Goal: Answer question/provide support: Share knowledge or assist other users

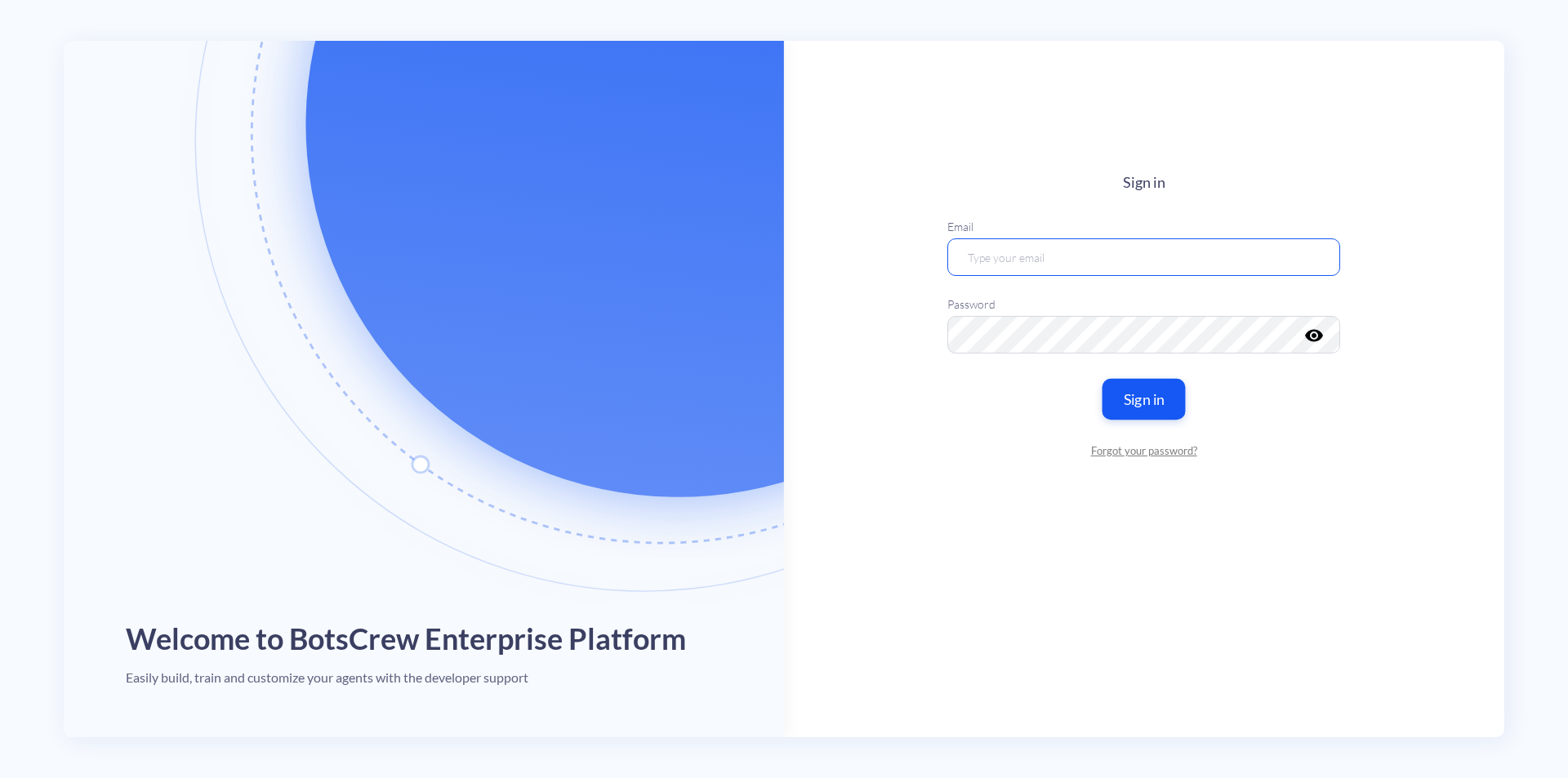
type input "bkim@fleetup.com"
click at [1160, 408] on button "Sign in" at bounding box center [1144, 398] width 83 height 41
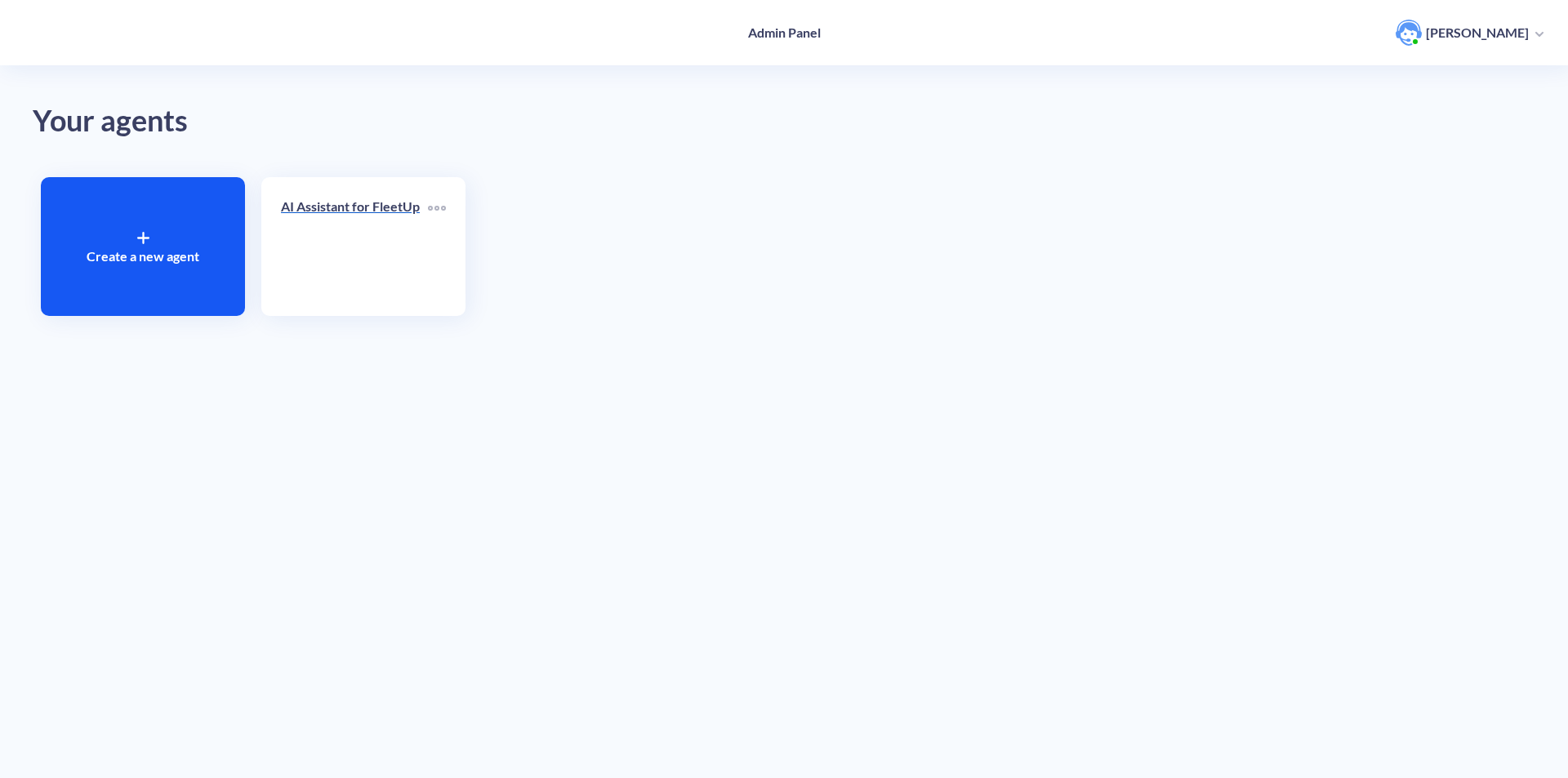
click at [343, 223] on div "AI Assistant for FleetUp" at bounding box center [354, 214] width 147 height 33
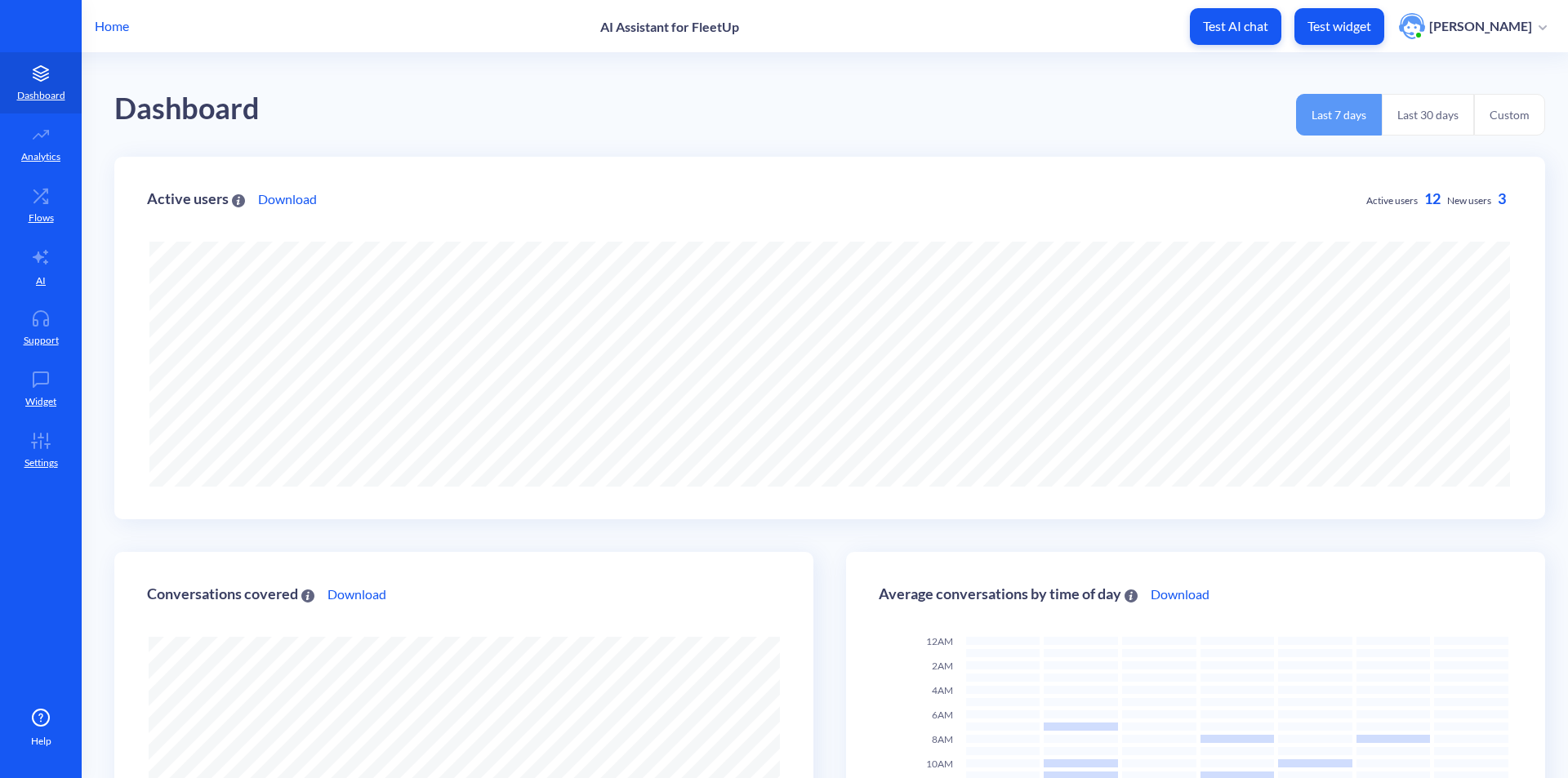
scroll to position [778, 1568]
click at [60, 326] on link "Support" at bounding box center [41, 327] width 82 height 61
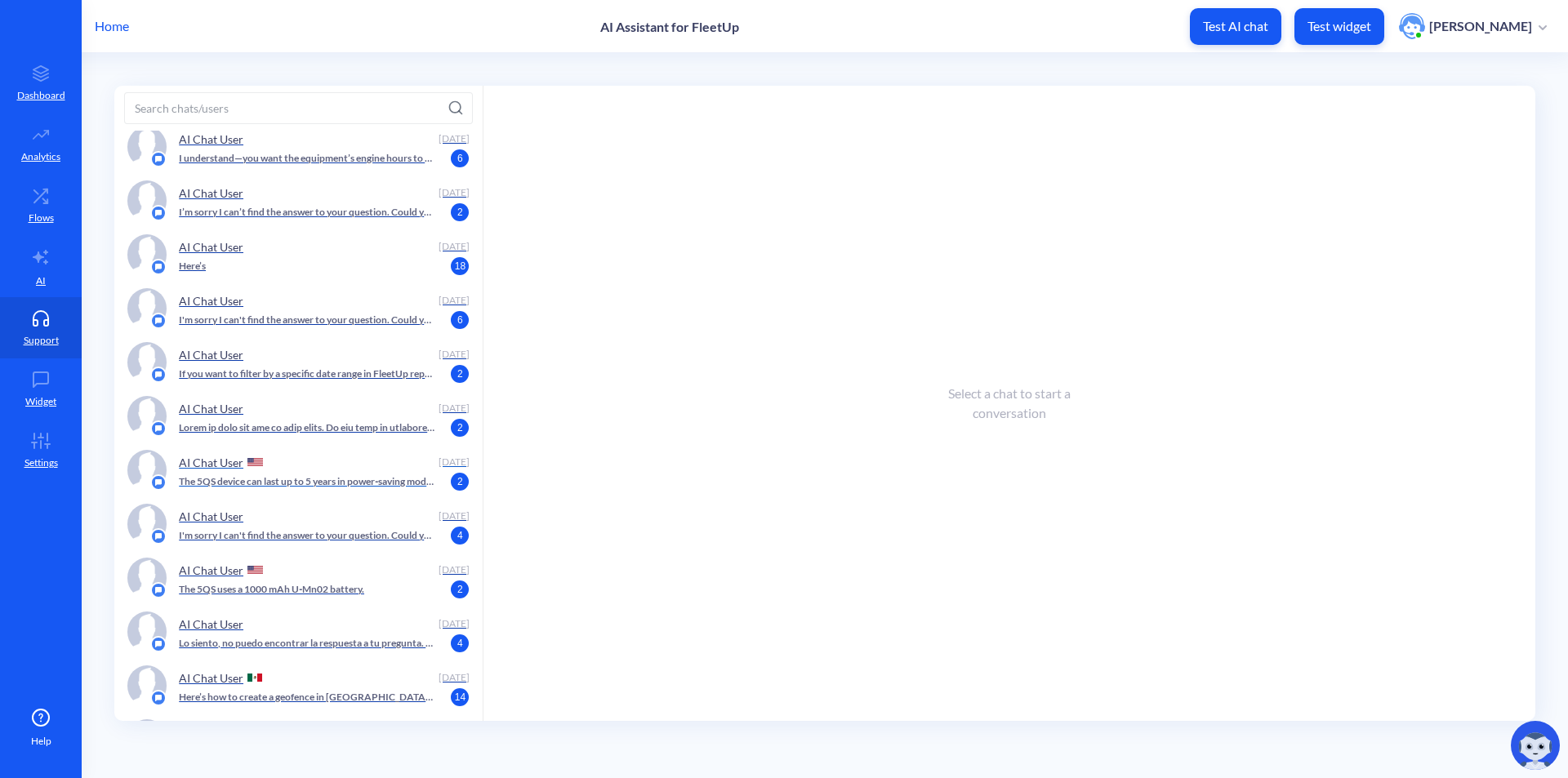
scroll to position [735, 0]
click at [327, 240] on div "AI Chat User" at bounding box center [305, 245] width 253 height 25
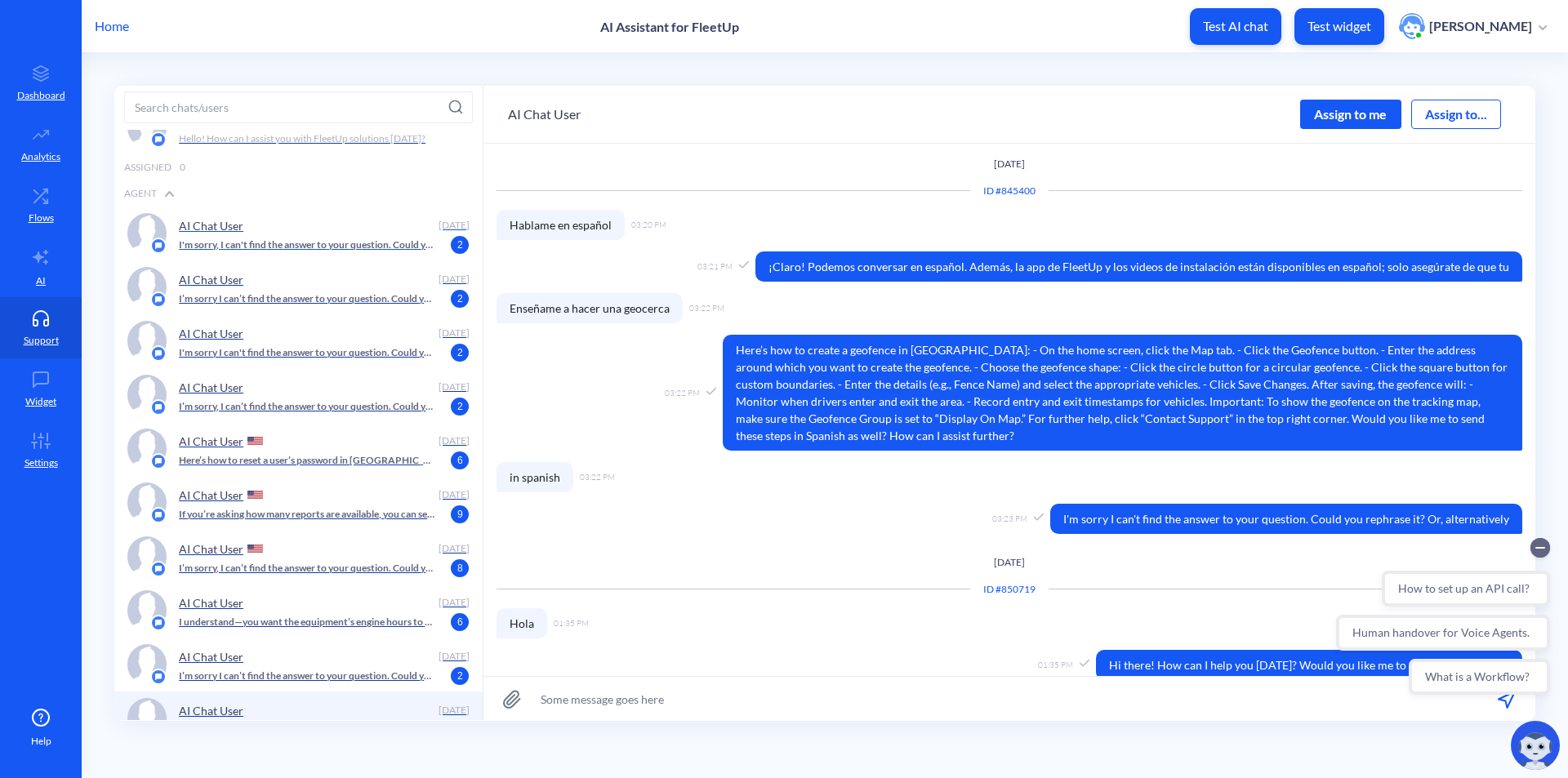
scroll to position [245, 0]
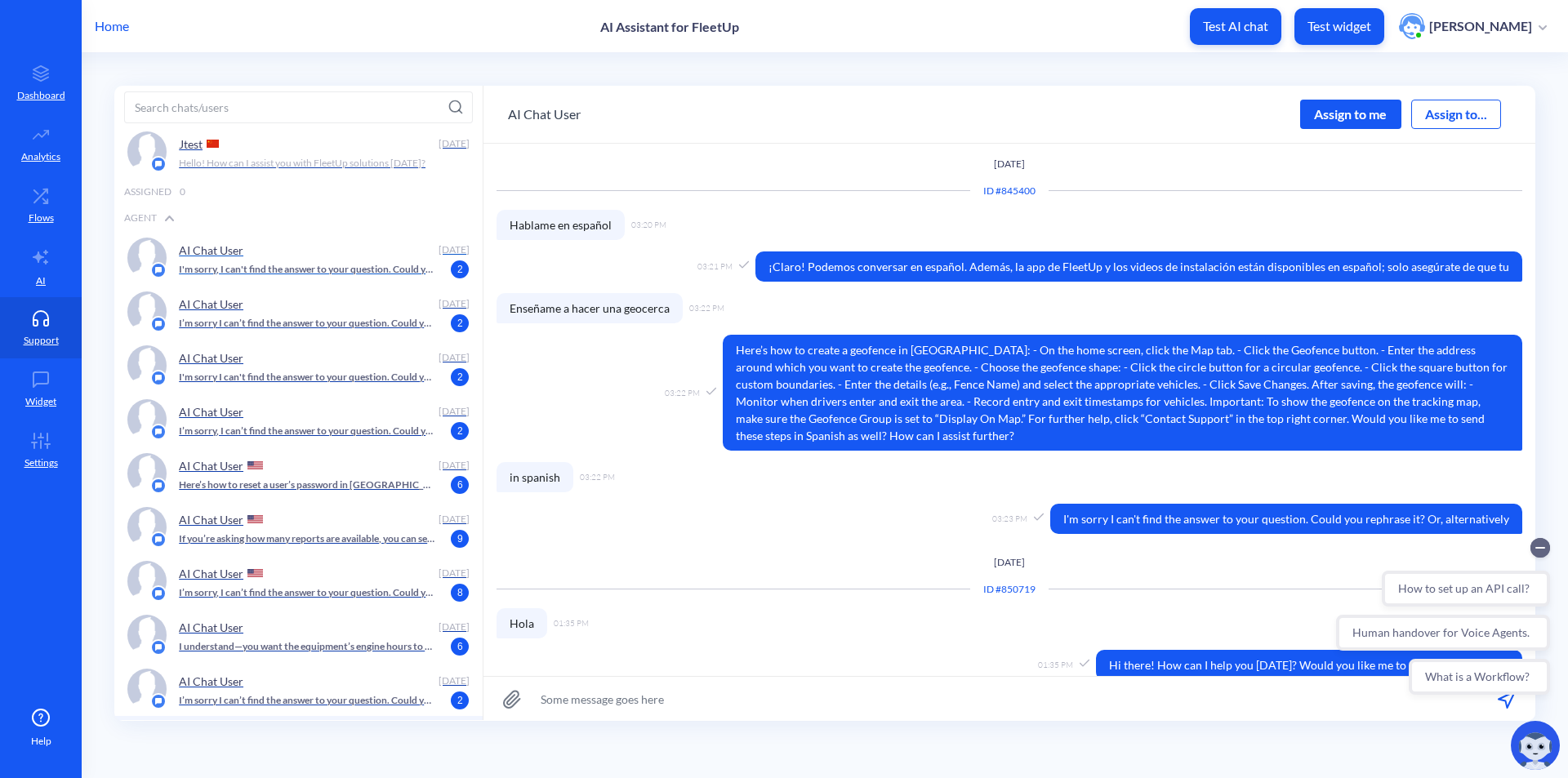
click at [296, 261] on div "AI Chat User" at bounding box center [305, 250] width 253 height 25
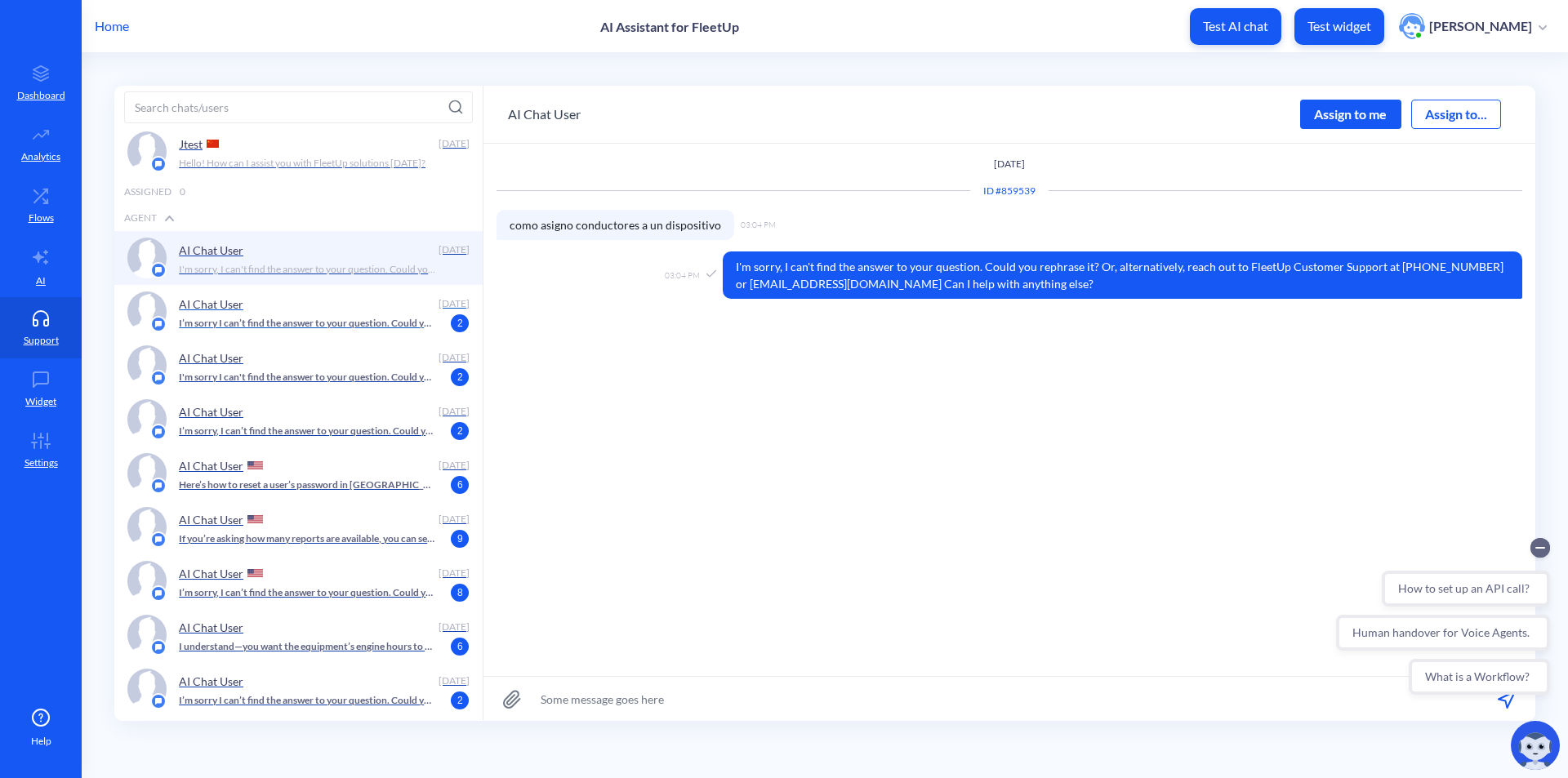
click at [308, 318] on p "I’m sorry I can’t find the answer to your question. Could you rephrase it? Or, …" at bounding box center [307, 323] width 256 height 15
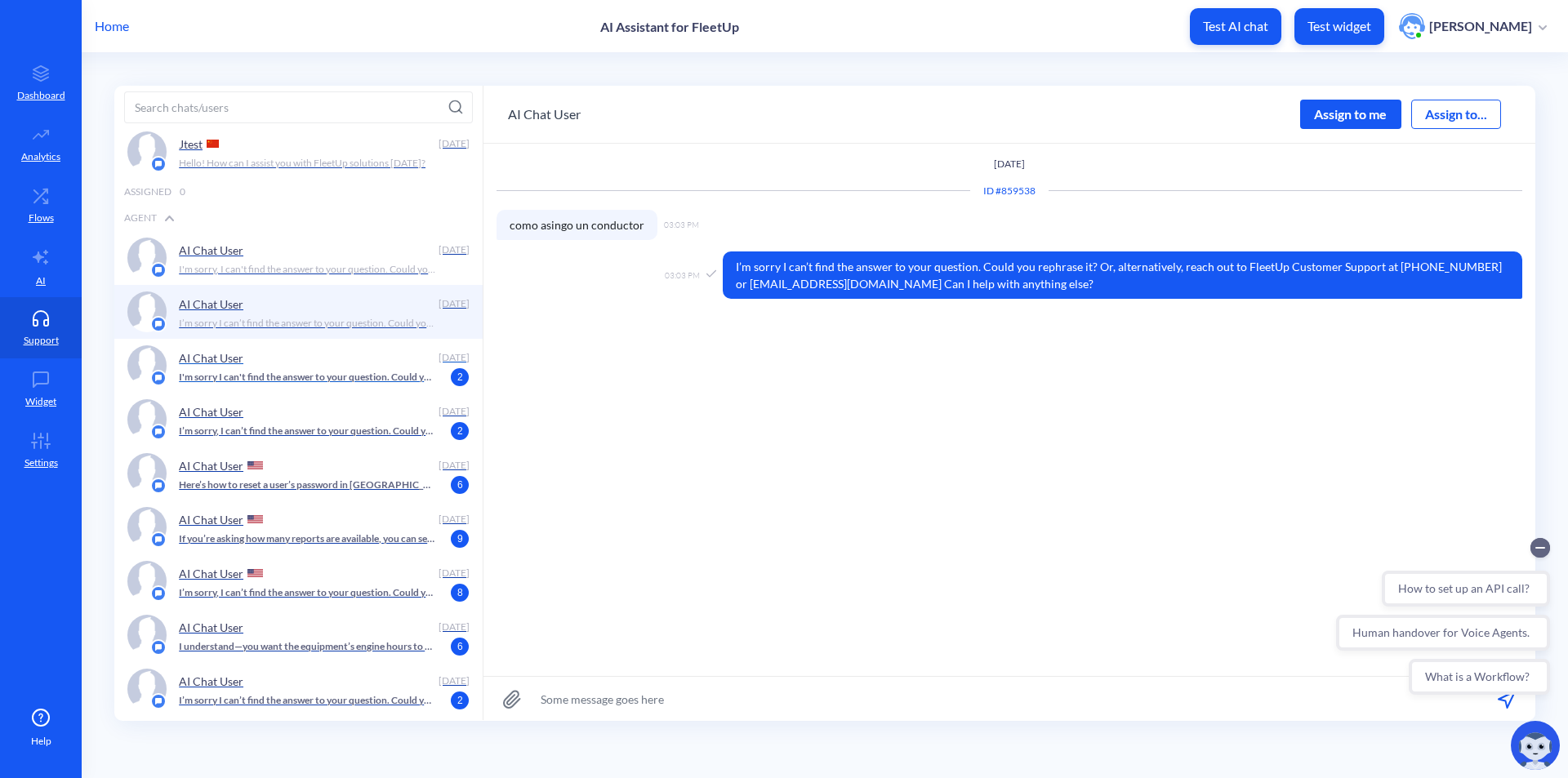
click at [302, 365] on div "AI Chat User" at bounding box center [305, 358] width 253 height 25
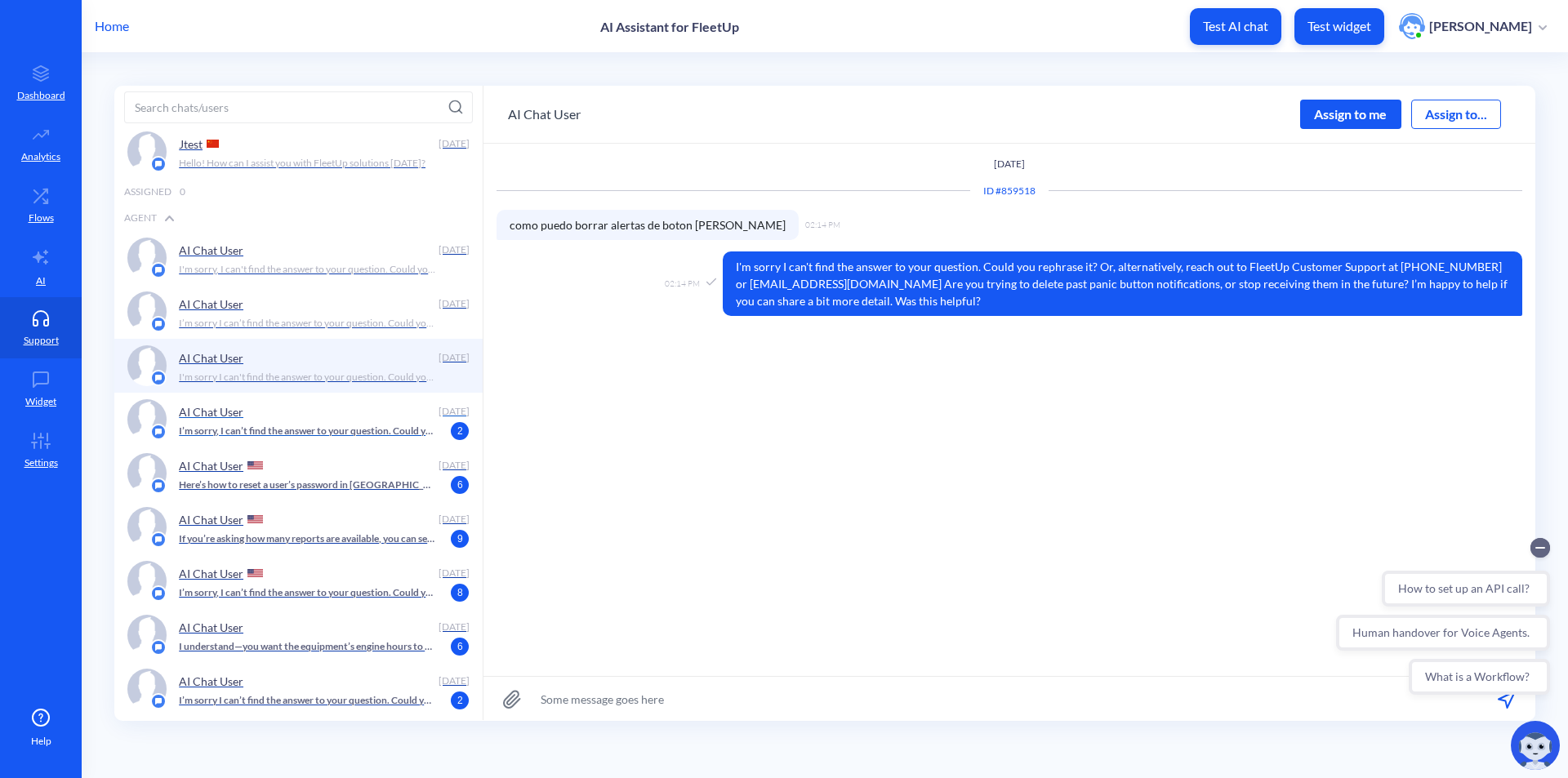
click at [312, 429] on p "I’m sorry, I can’t find the answer to your question. Could you rephrase it? Or,…" at bounding box center [307, 431] width 256 height 15
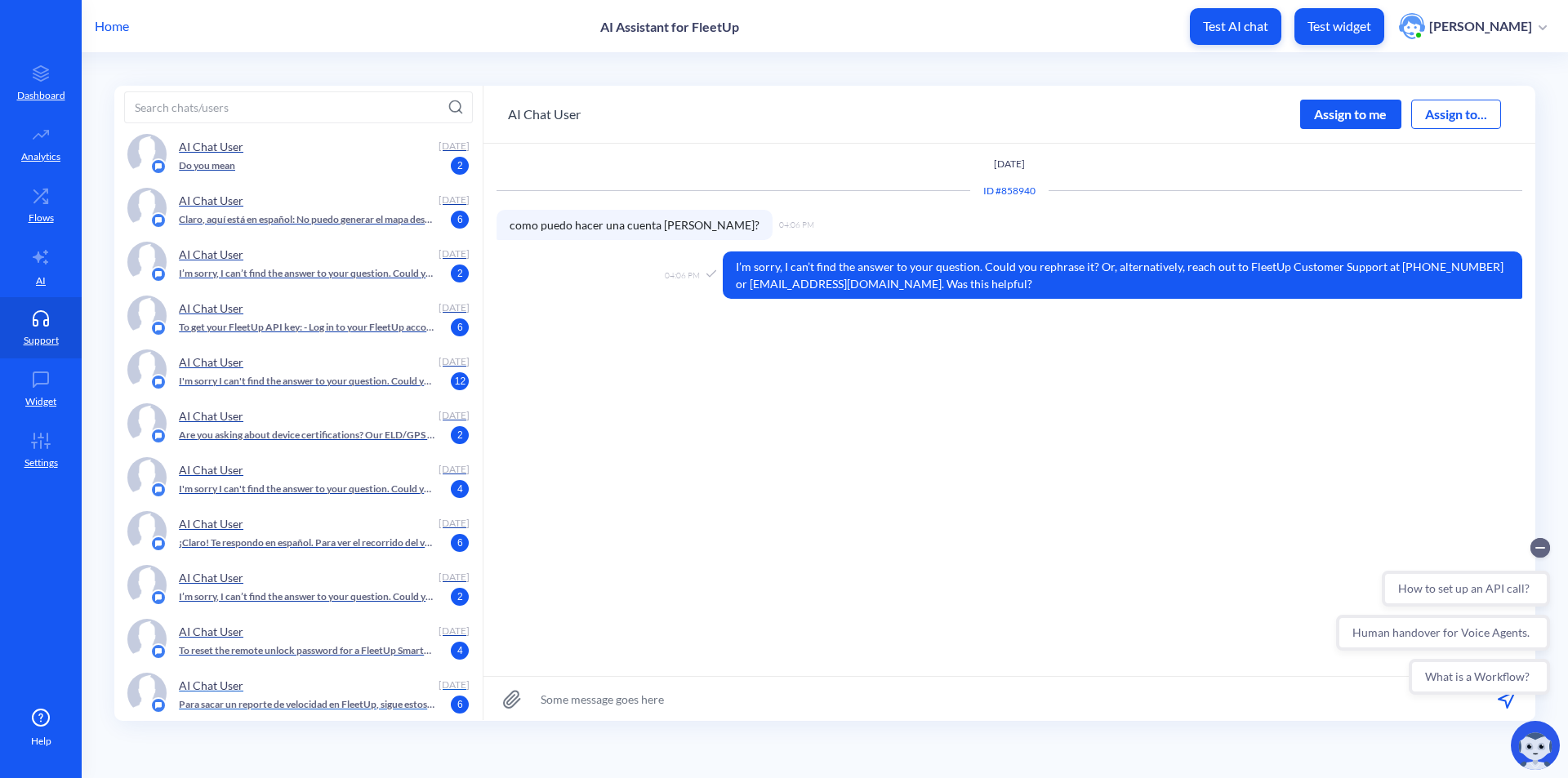
scroll to position [1633, 0]
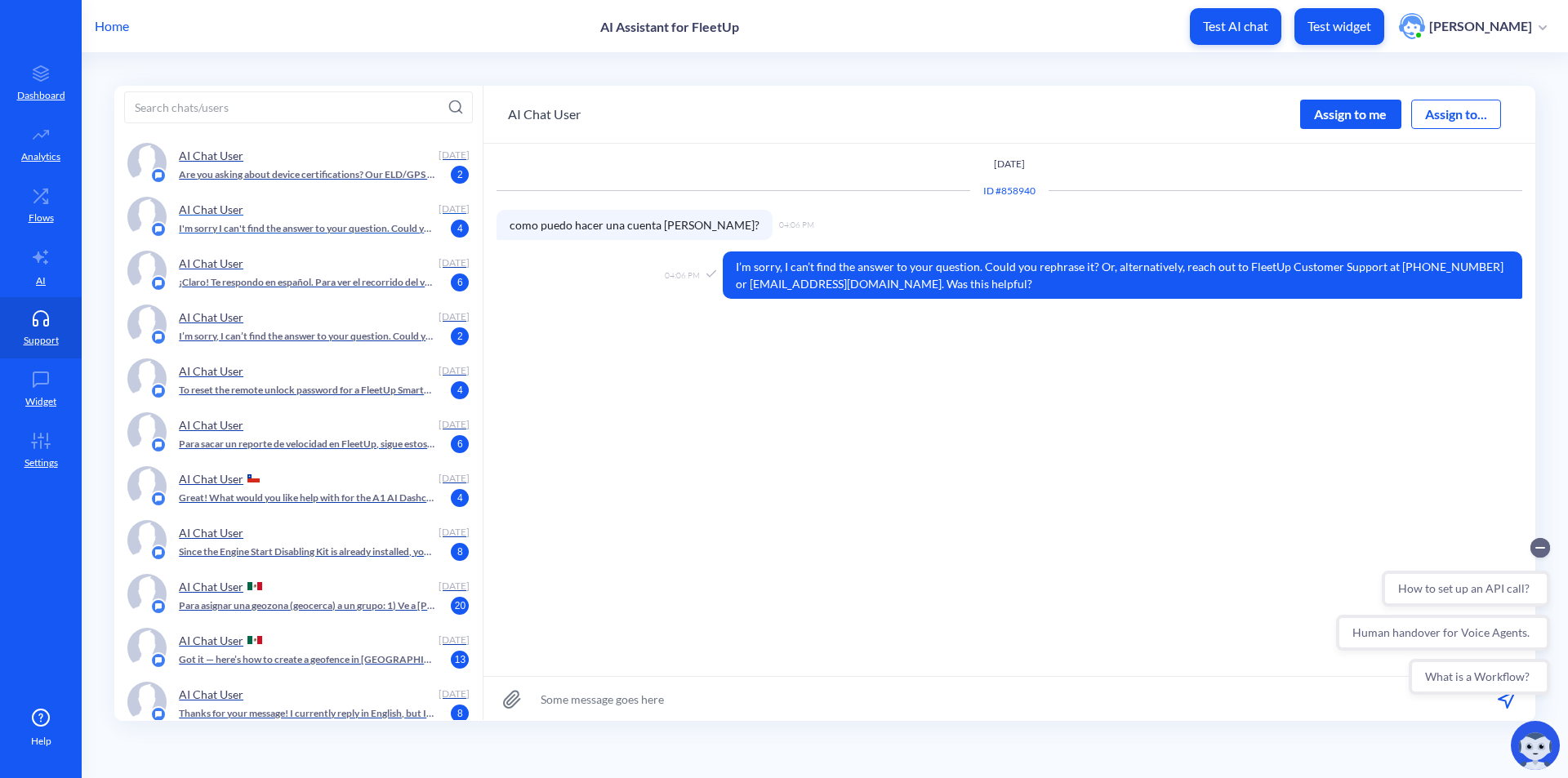
click at [298, 228] on p "I'm sorry I can't find the answer to your question. Could you rephrase it? Or, …" at bounding box center [307, 229] width 256 height 15
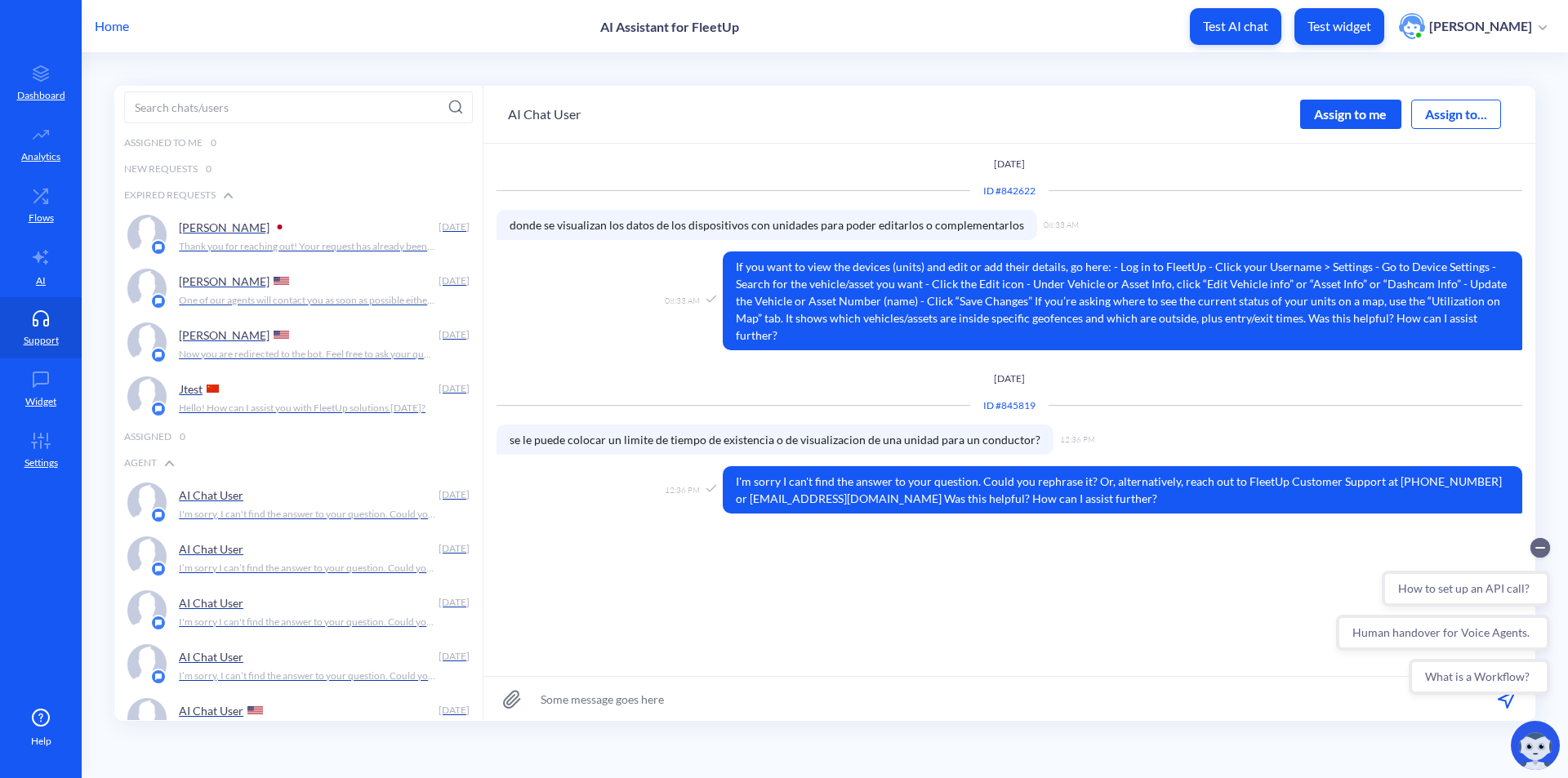
click at [1540, 546] on circle "Collapse conversation starters" at bounding box center [1540, 548] width 20 height 20
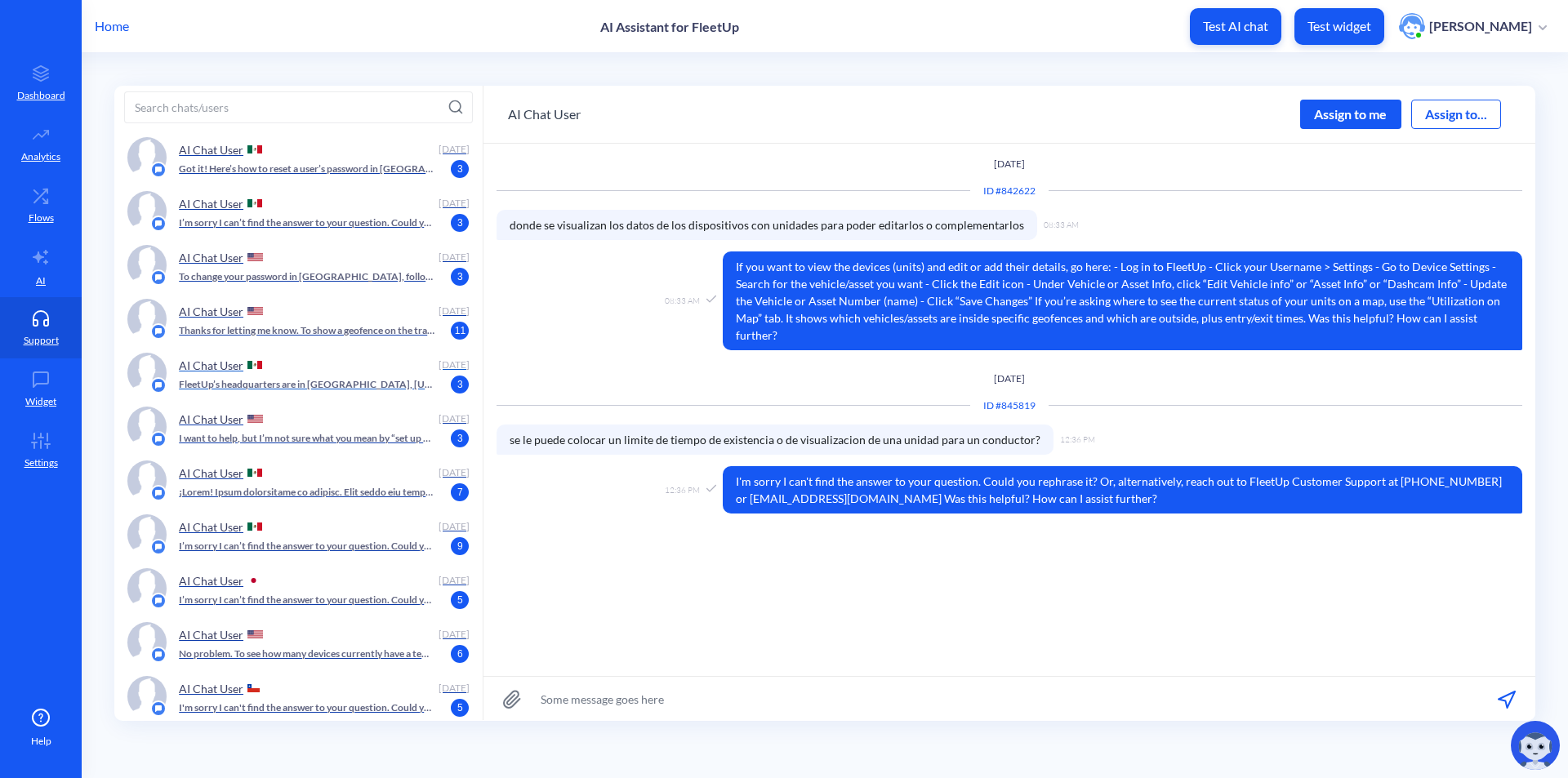
scroll to position [2531, 0]
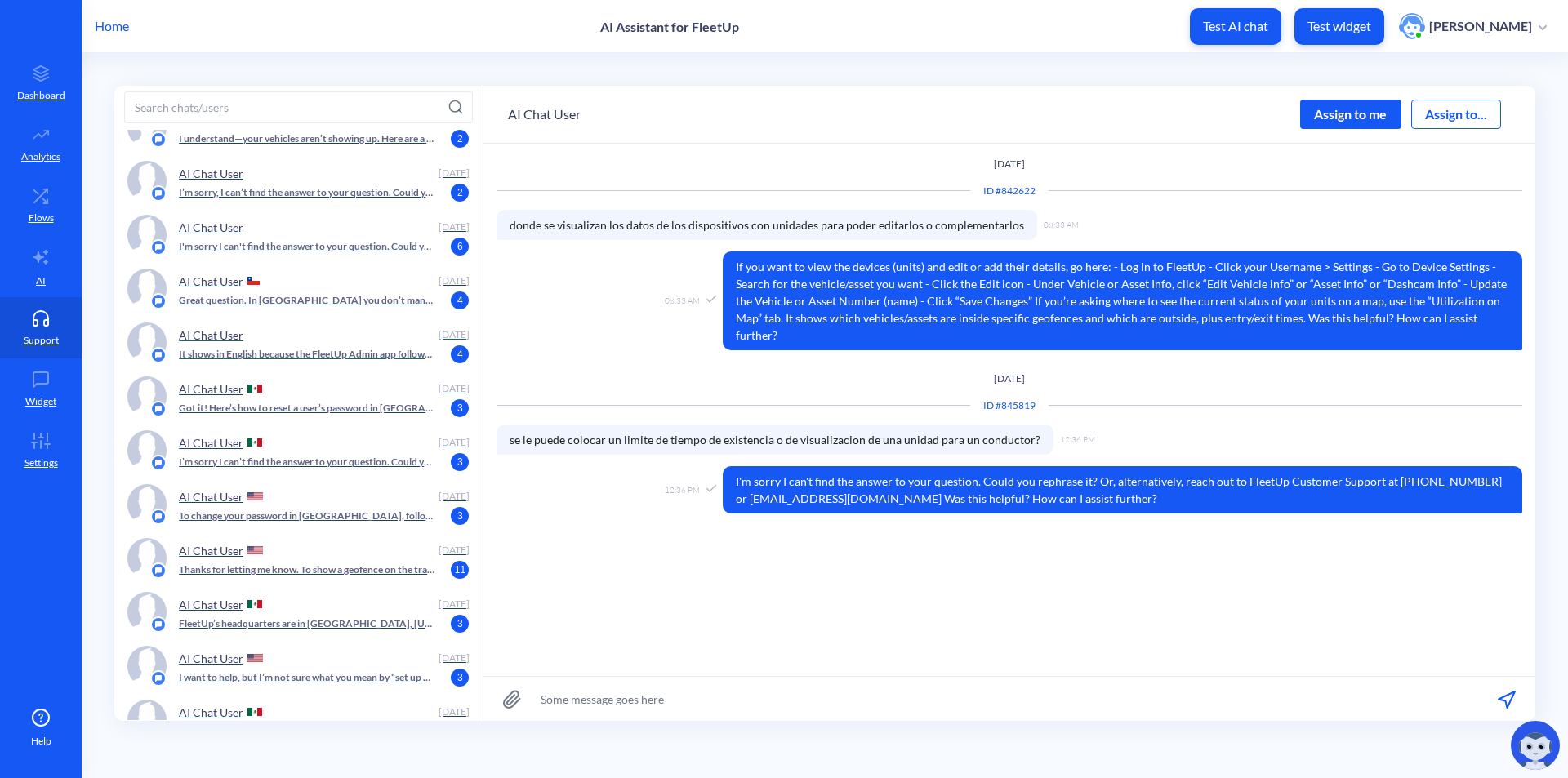
click at [298, 345] on div "AI Chat User" at bounding box center [305, 335] width 253 height 25
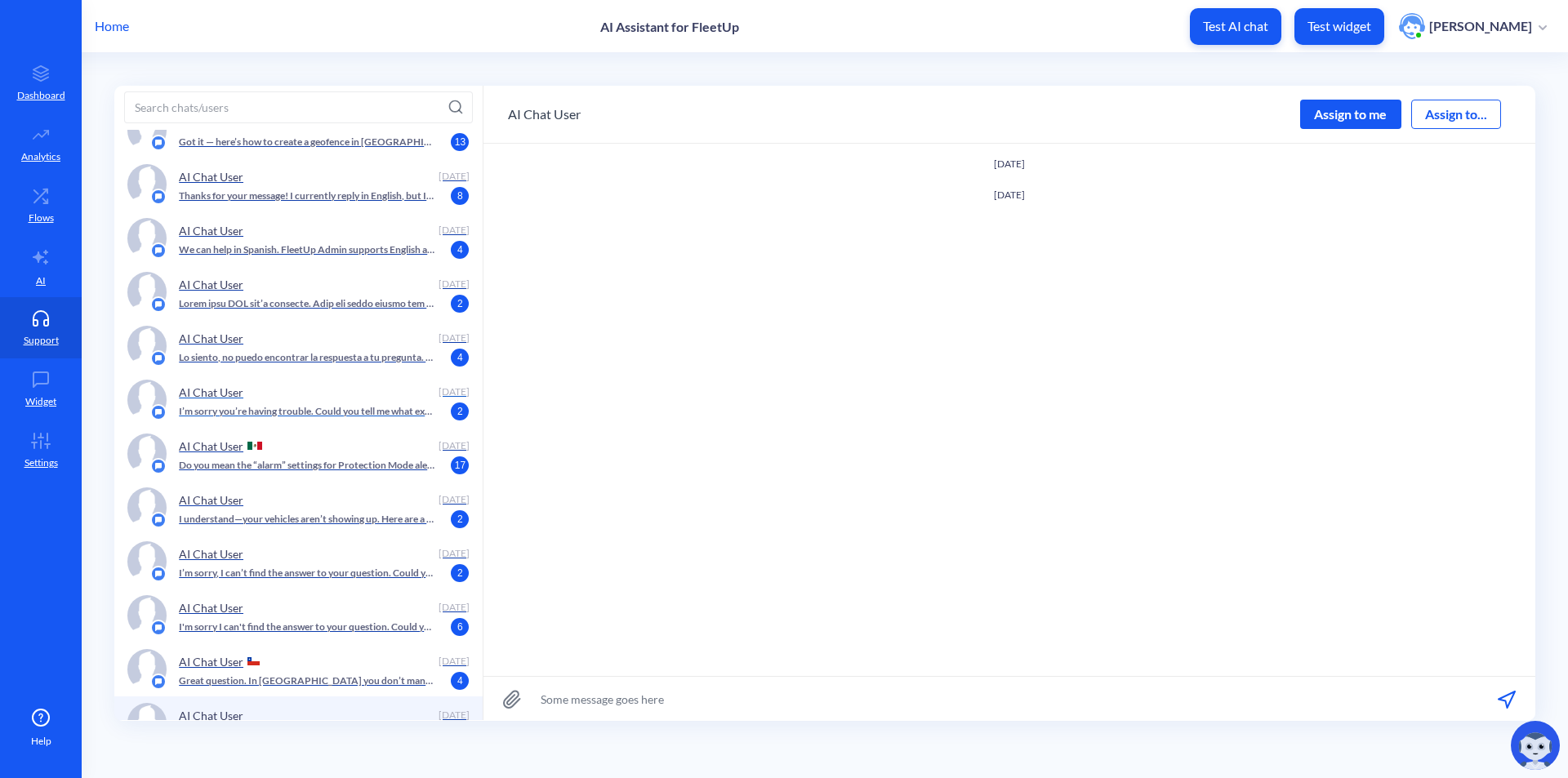
scroll to position [2123, 0]
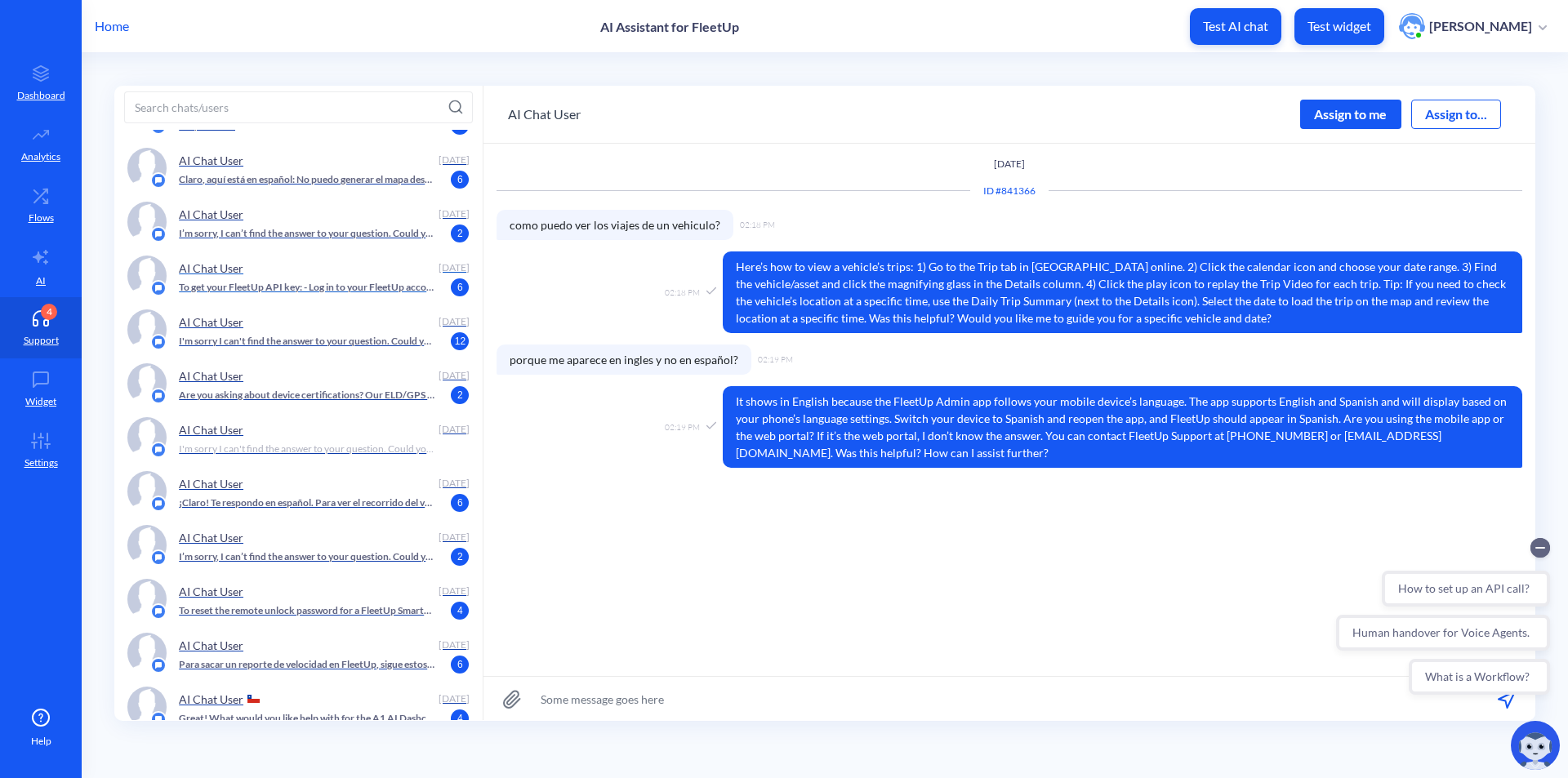
scroll to position [1388, 0]
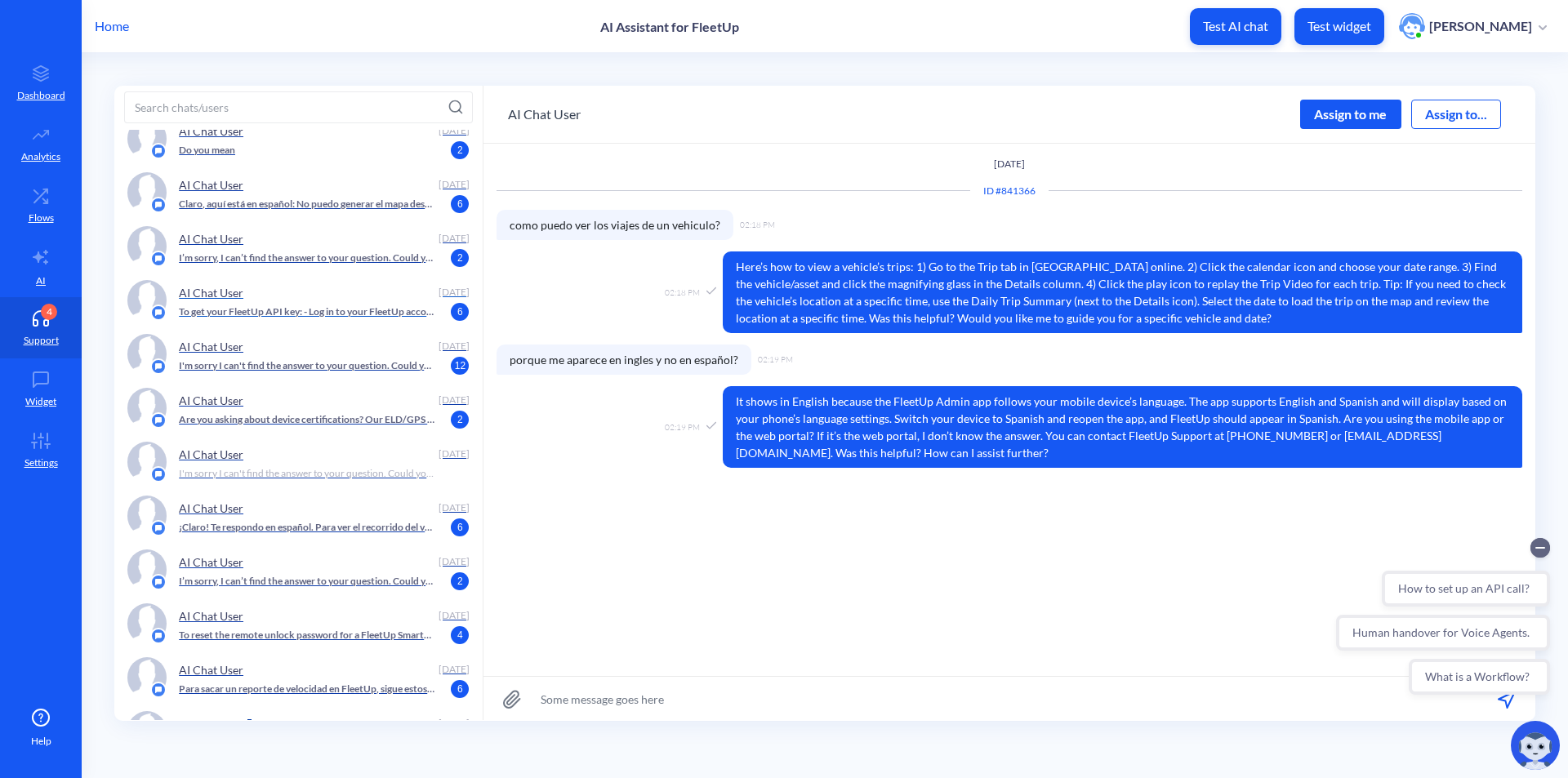
click at [327, 315] on p "To get your FleetUp API key: - Log in to your FleetUp account. - Click the “API…" at bounding box center [307, 312] width 256 height 15
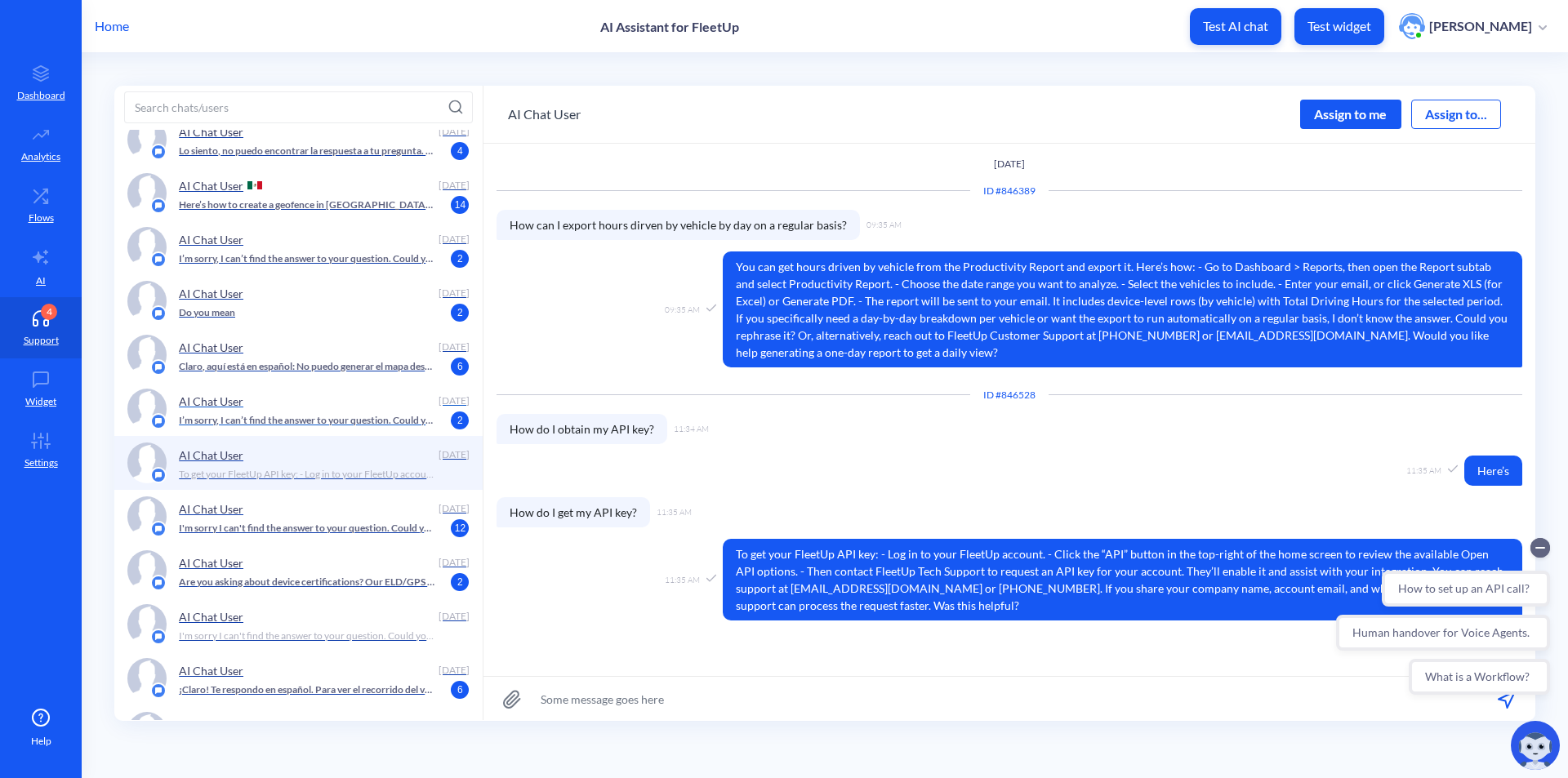
scroll to position [1225, 0]
click at [332, 533] on p "I'm sorry I can't find the answer to your question. Could you rephrase it? Or, …" at bounding box center [307, 529] width 256 height 15
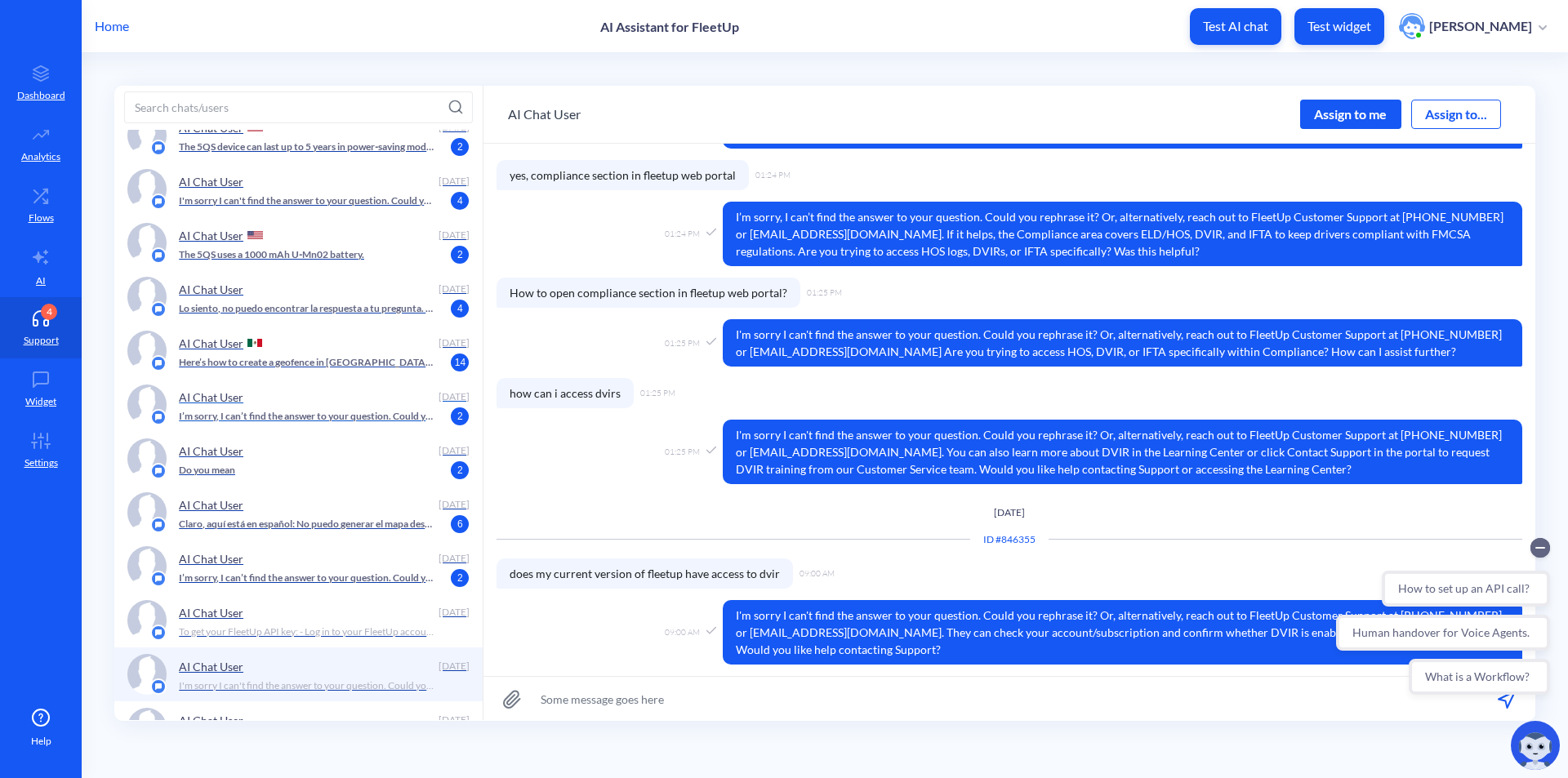
scroll to position [1062, 0]
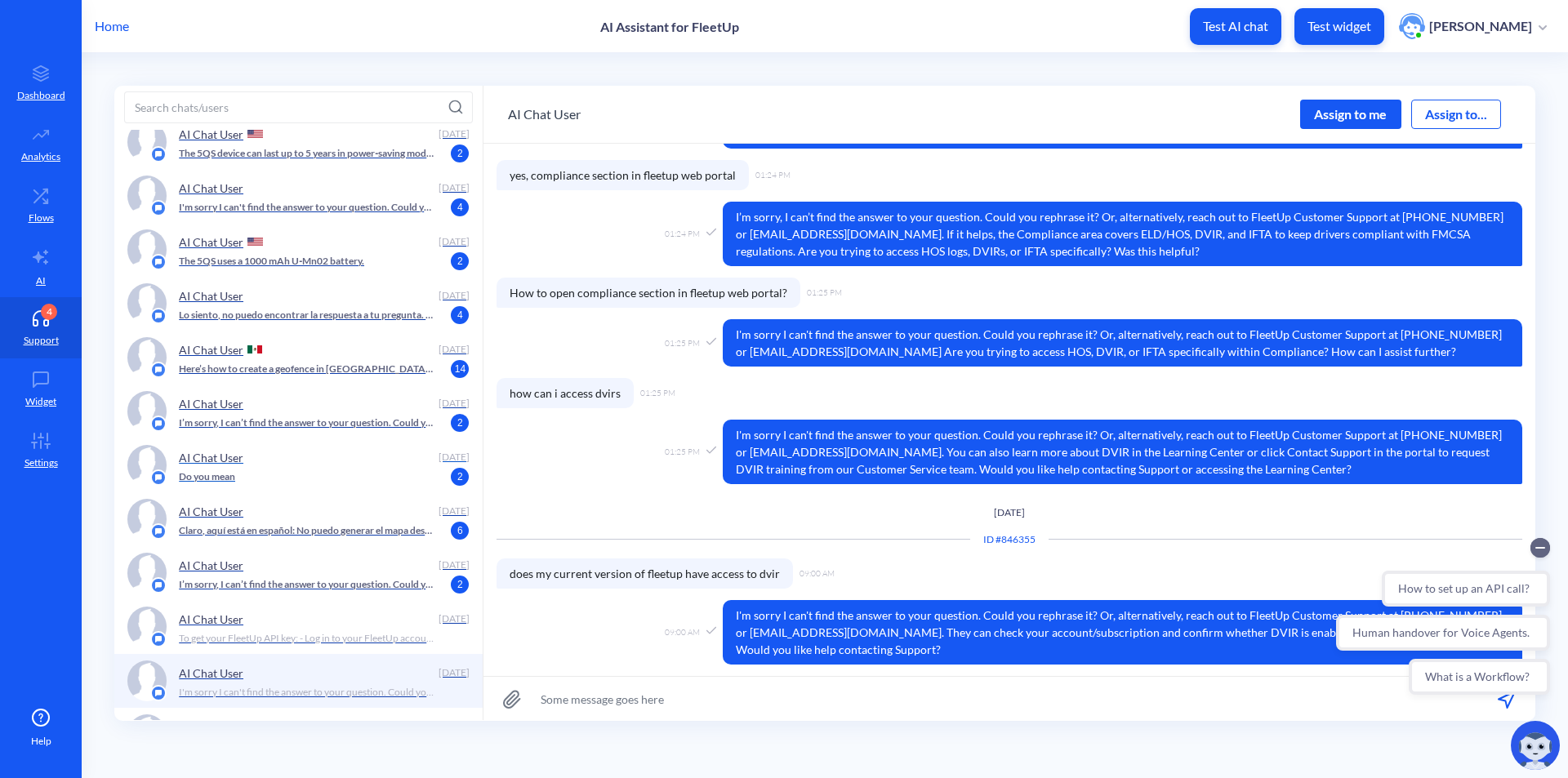
click at [363, 479] on div "Do you mean 2" at bounding box center [319, 477] width 281 height 15
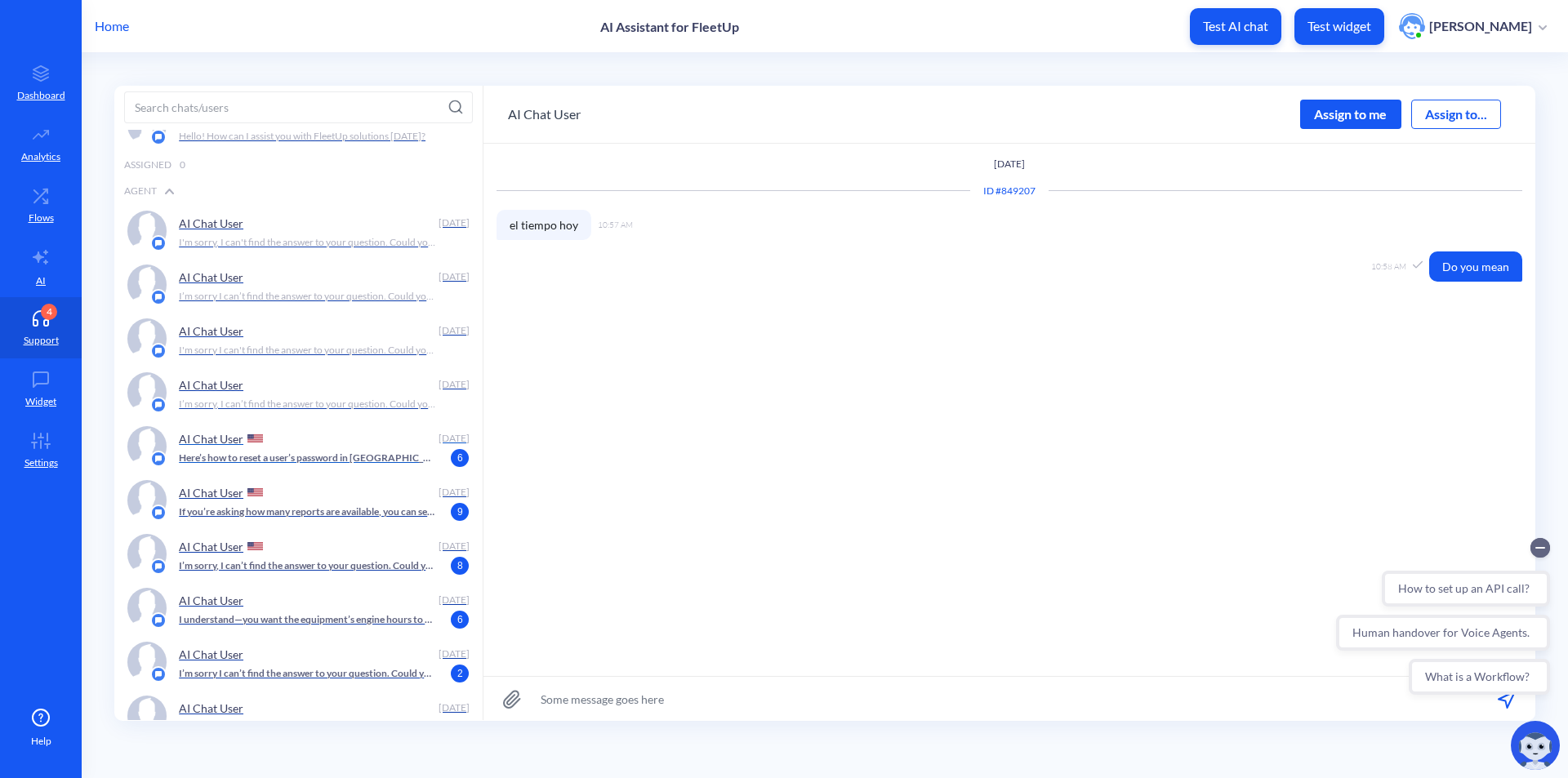
scroll to position [245, 0]
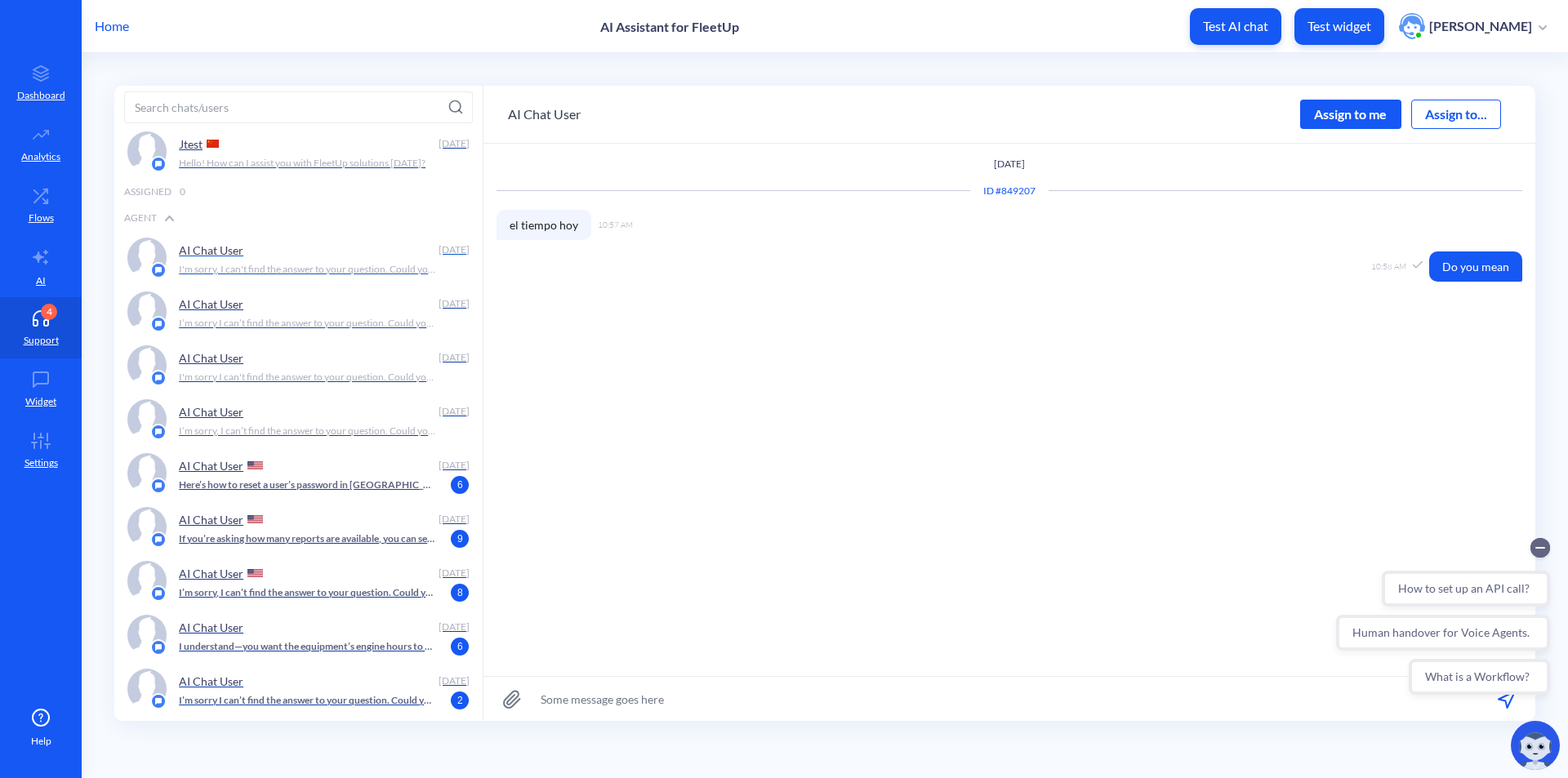
click at [393, 249] on div "AI Chat User" at bounding box center [305, 250] width 253 height 25
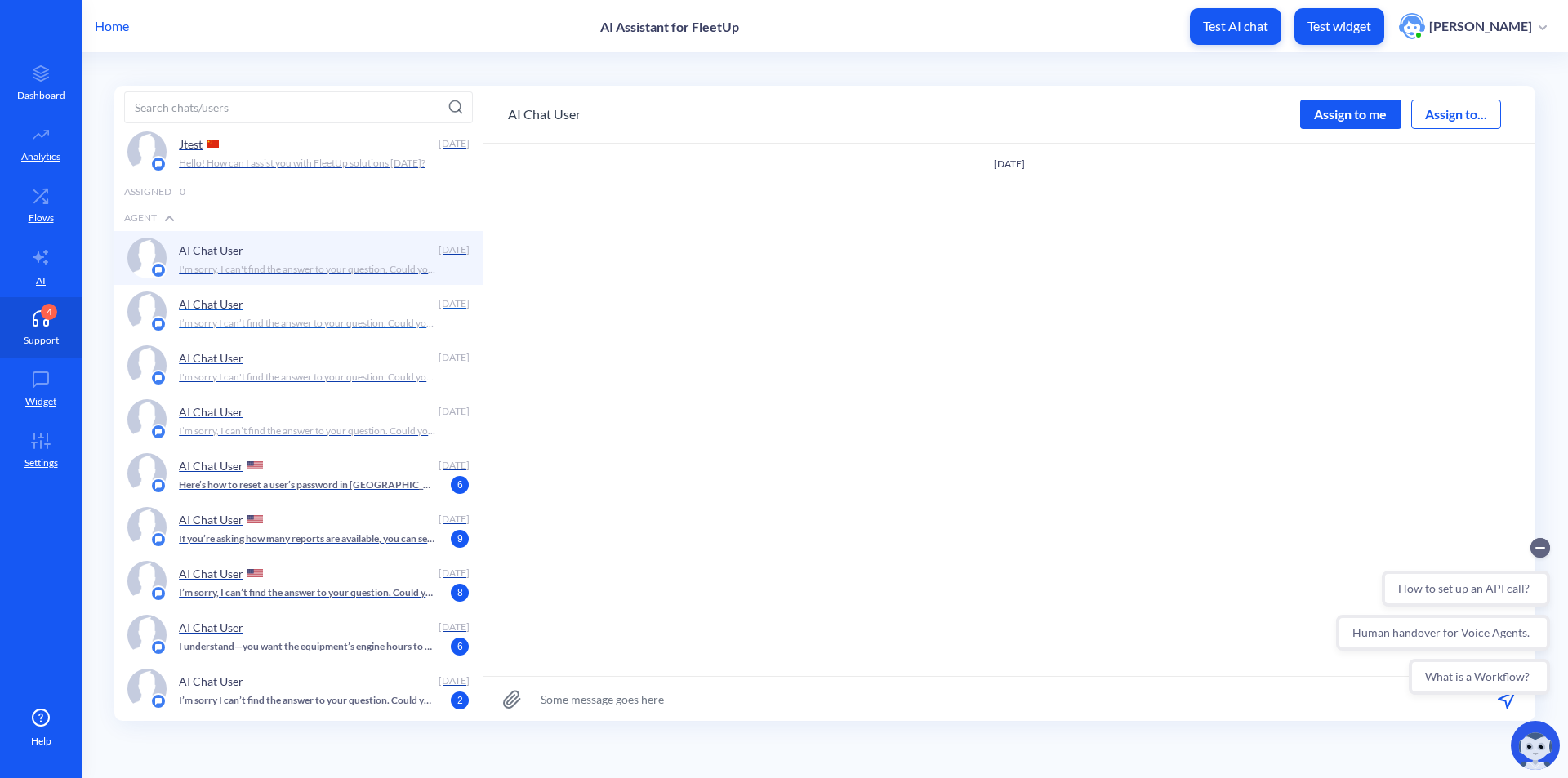
click at [307, 315] on div "AI Chat User" at bounding box center [305, 304] width 253 height 25
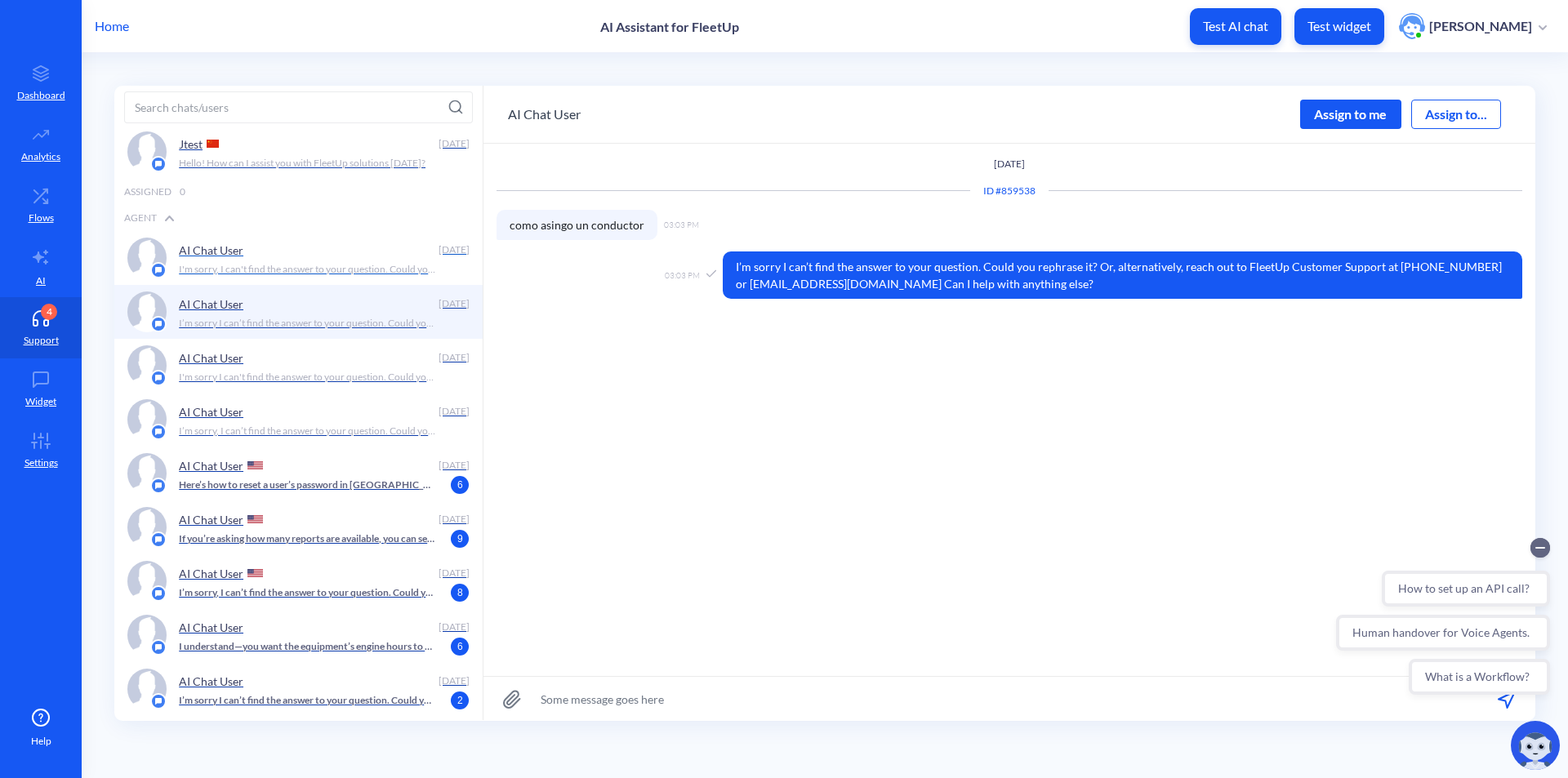
click at [317, 281] on div "AI Chat User [DATE] I'm sorry, I can't find the answer to your question. Could …" at bounding box center [299, 258] width 368 height 54
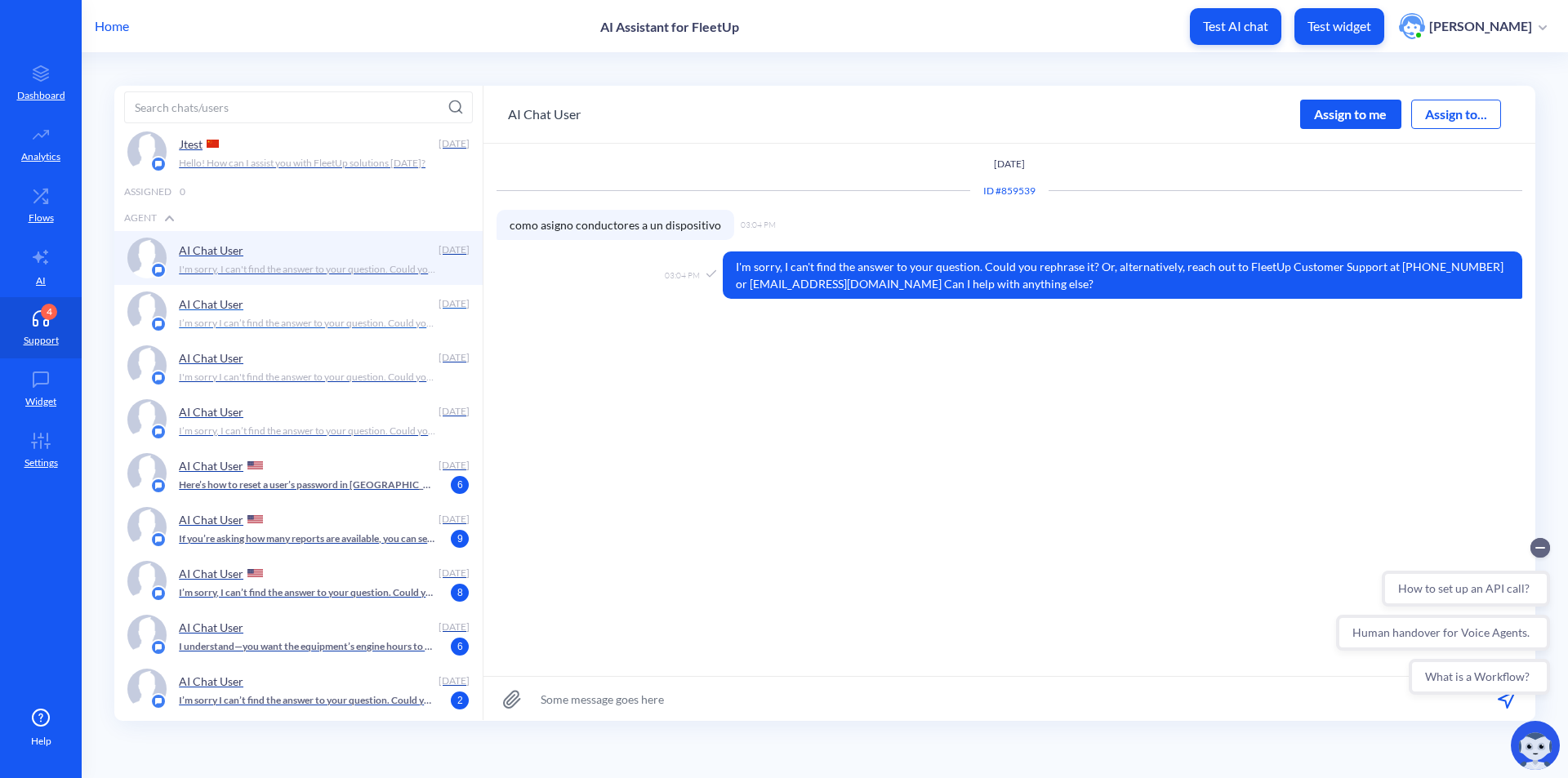
click at [308, 317] on p "I’m sorry I can’t find the answer to your question. Could you rephrase it? Or, …" at bounding box center [307, 323] width 256 height 15
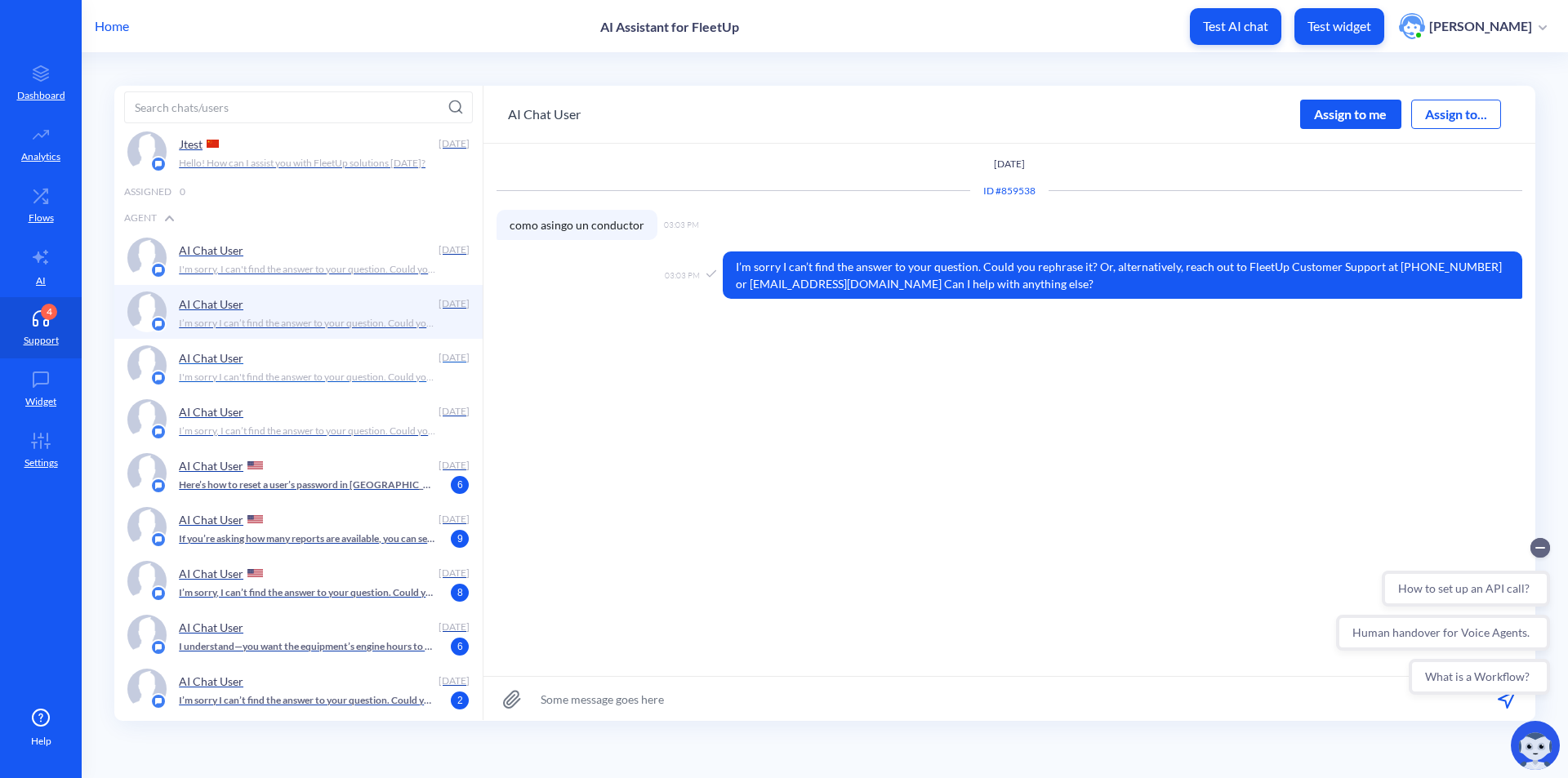
click at [306, 369] on div "AI Chat User" at bounding box center [305, 358] width 253 height 25
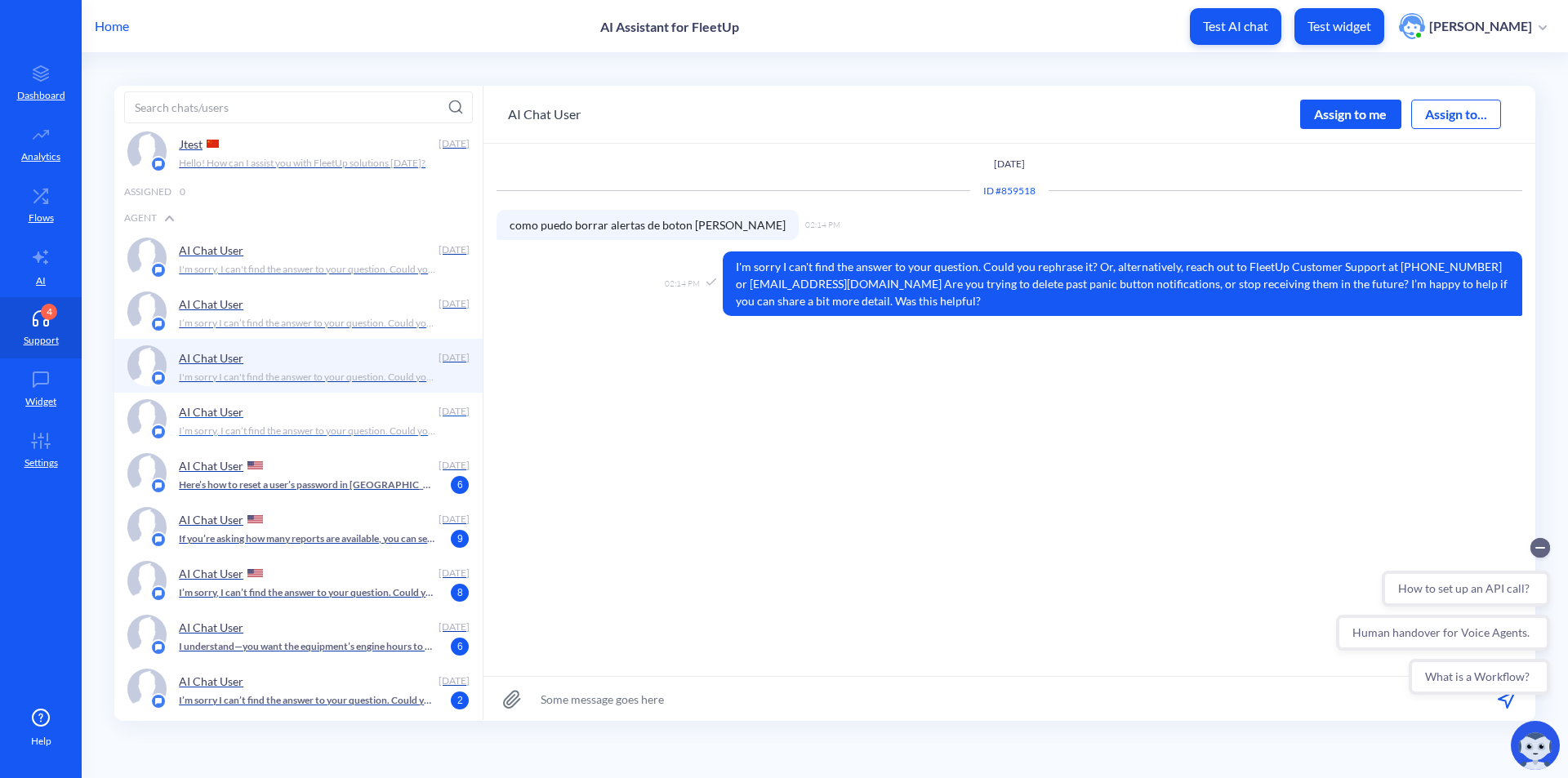
click at [294, 421] on div "AI Chat User" at bounding box center [305, 411] width 253 height 25
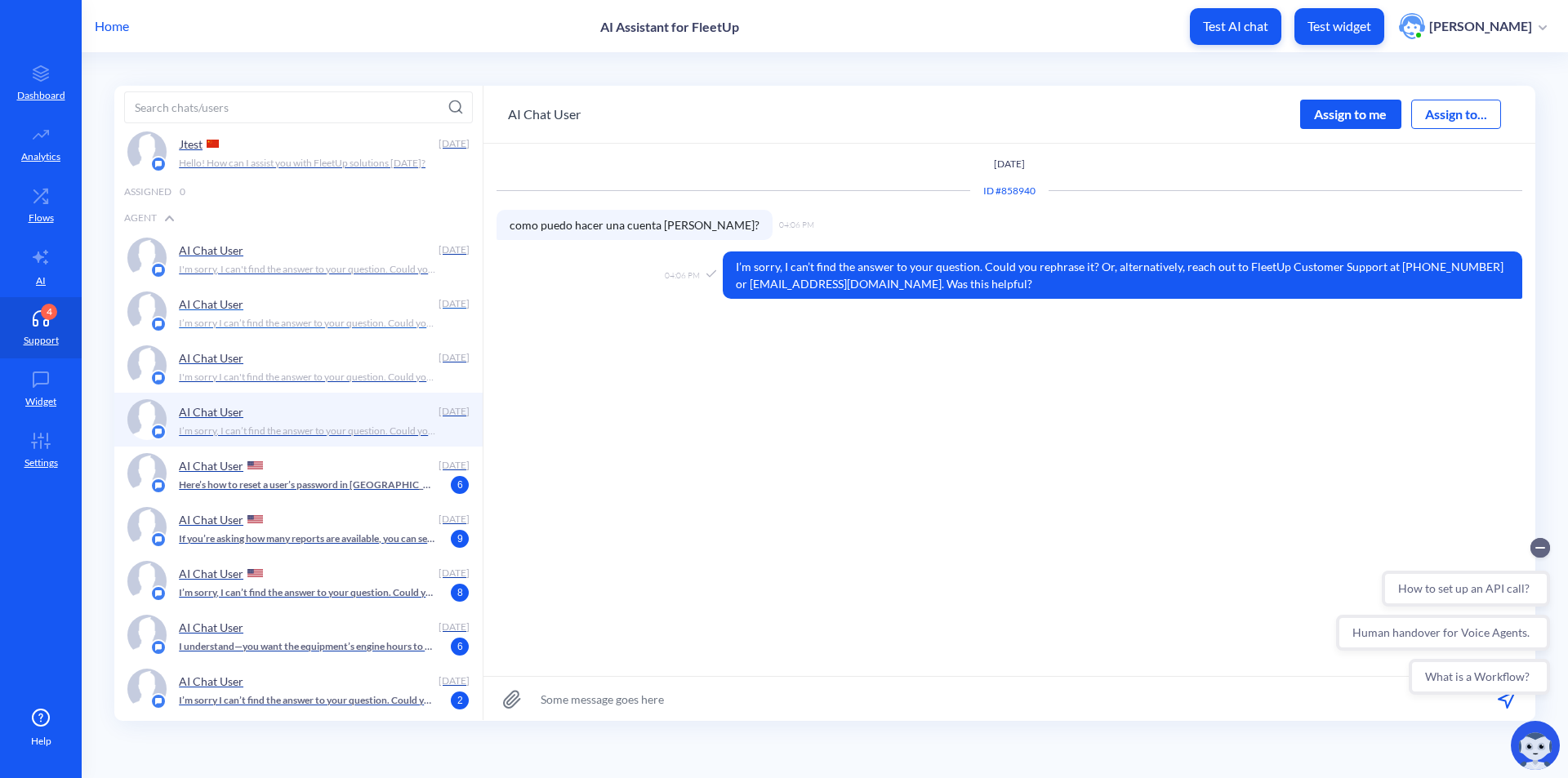
click at [325, 337] on div "AI Chat User [DATE] I’m sorry I can’t find the answer to your question. Could y…" at bounding box center [299, 312] width 368 height 54
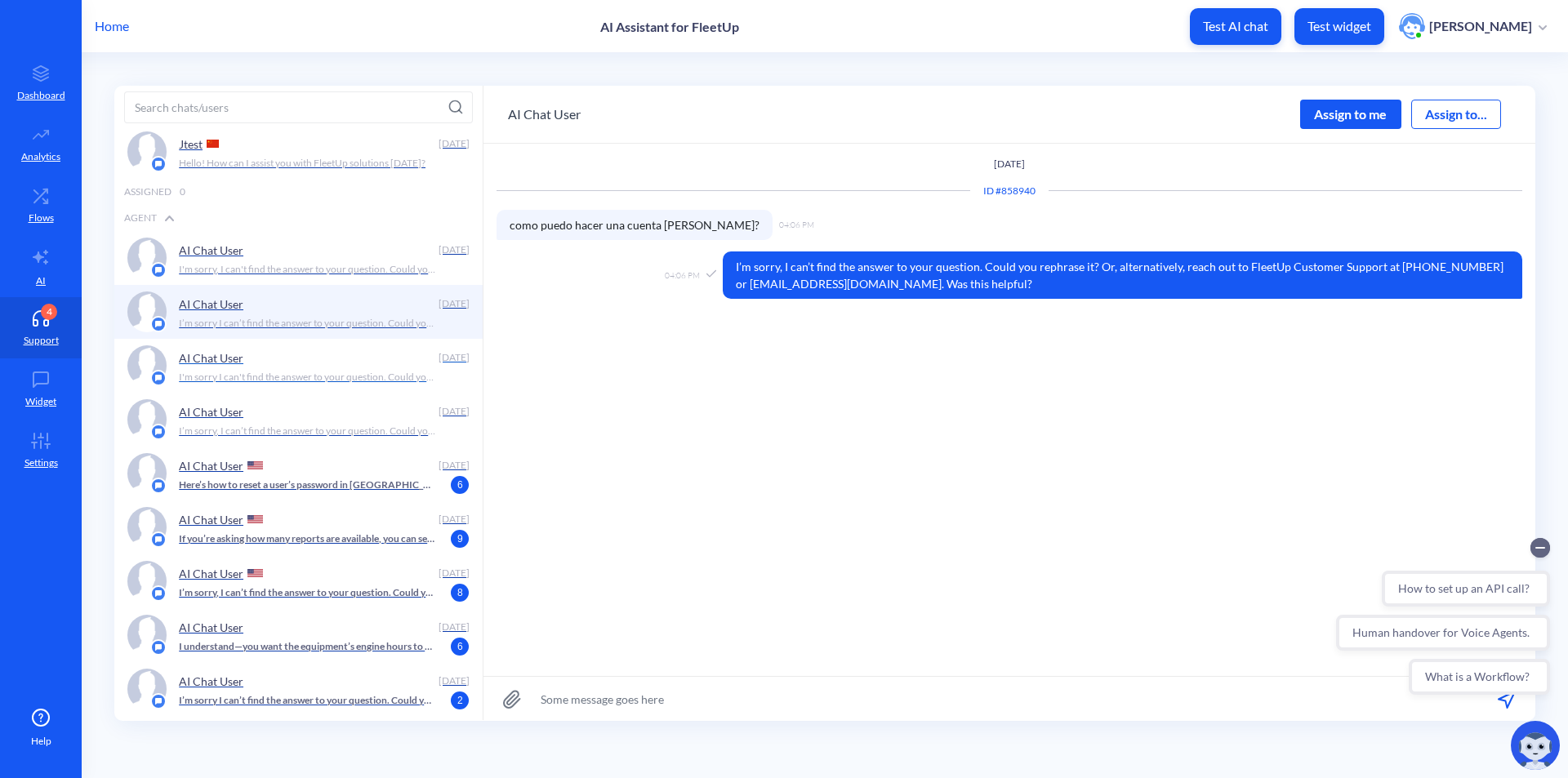
click at [337, 380] on p "I'm sorry I can't find the answer to your question. Could you rephrase it? Or, …" at bounding box center [307, 377] width 256 height 15
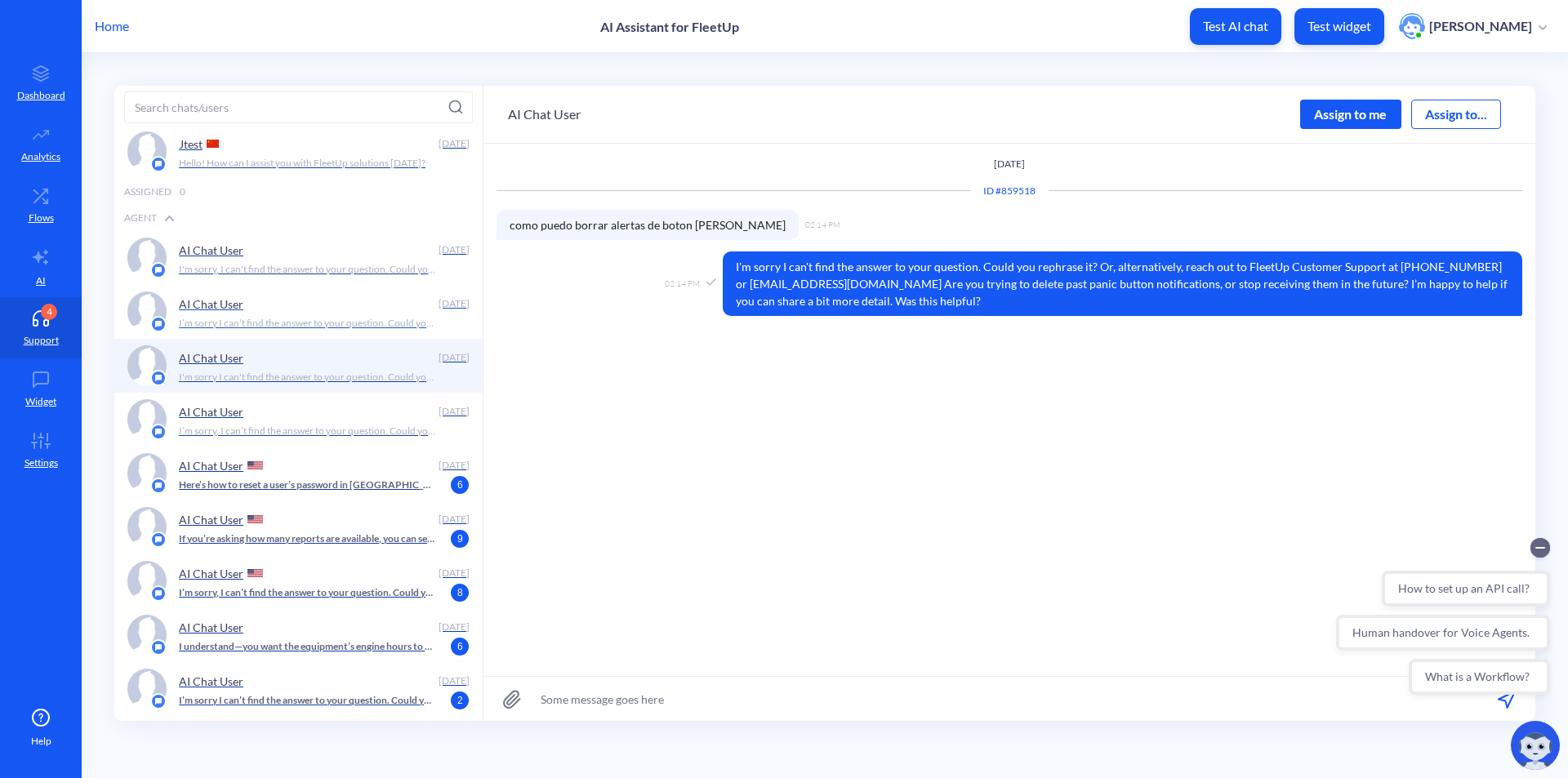
click at [354, 305] on div "AI Chat User" at bounding box center [305, 304] width 253 height 25
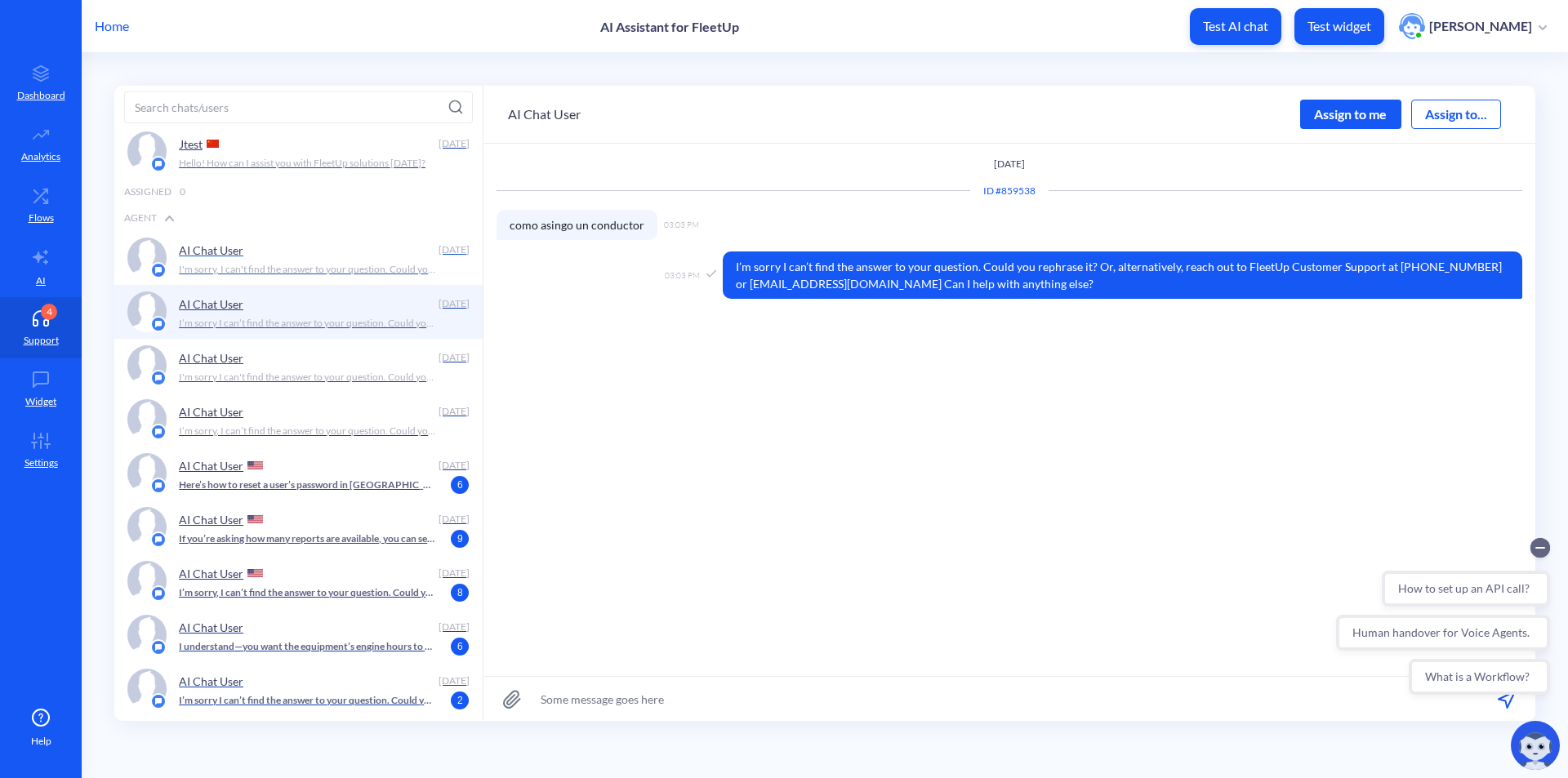
click at [362, 272] on p "I'm sorry, I can't find the answer to your question. Could you rephrase it? Or,…" at bounding box center [307, 269] width 256 height 15
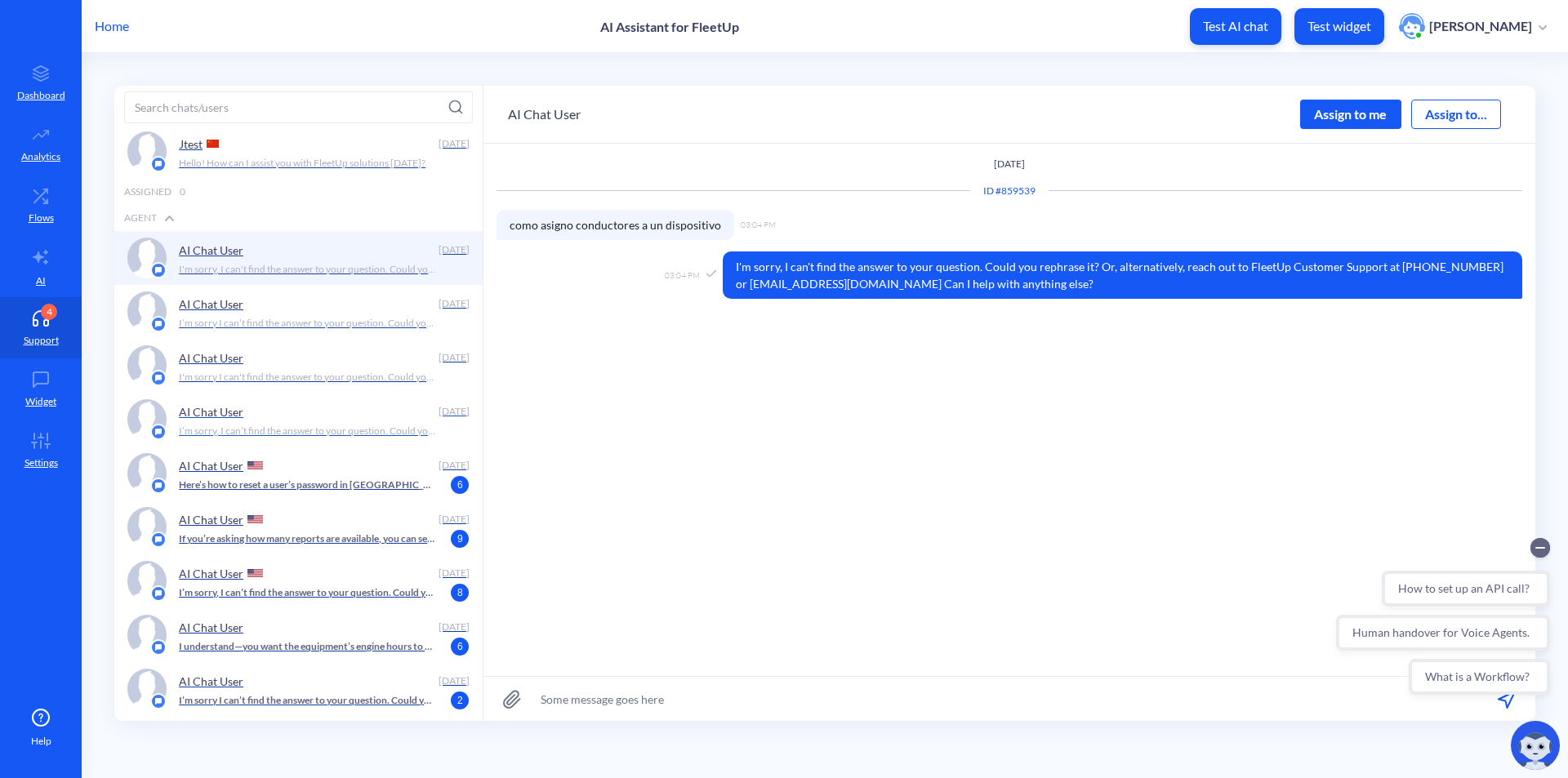
click at [345, 438] on p "I’m sorry, I can’t find the answer to your question. Could you rephrase it? Or,…" at bounding box center [307, 431] width 256 height 15
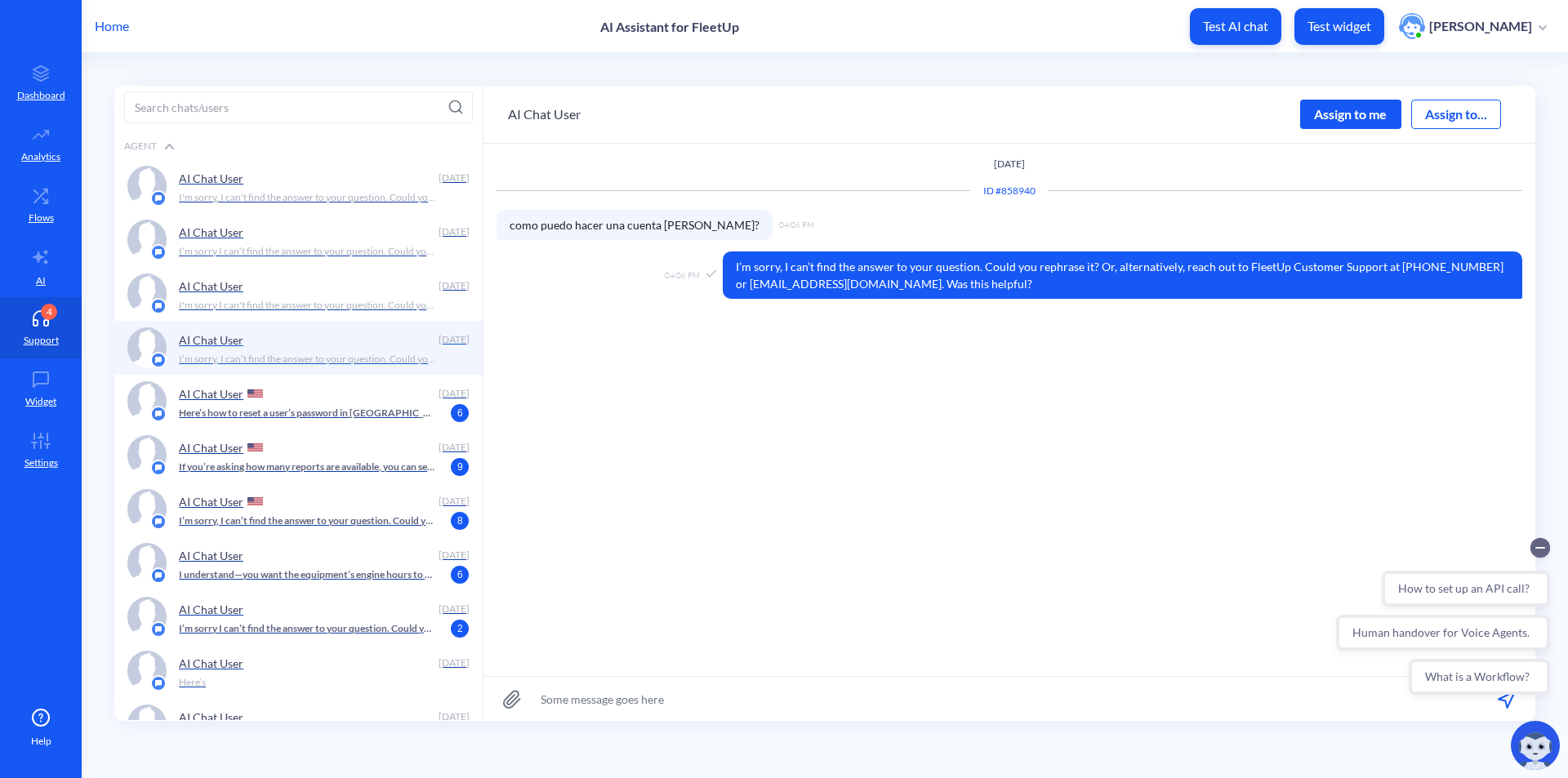
scroll to position [408, 0]
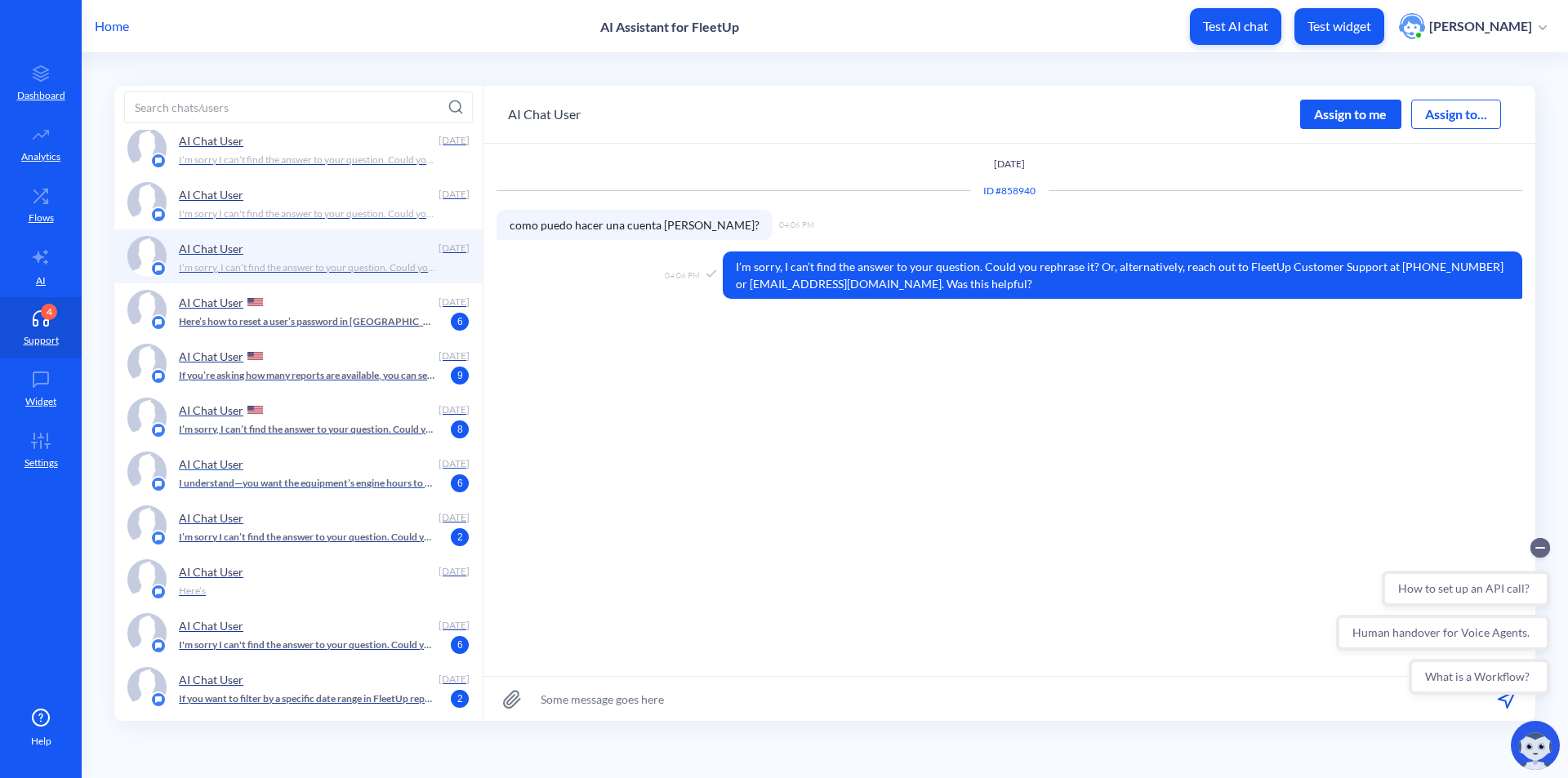
click at [335, 485] on p "I understand—you want the equipment’s engine hours to match the correct value. …" at bounding box center [307, 483] width 256 height 15
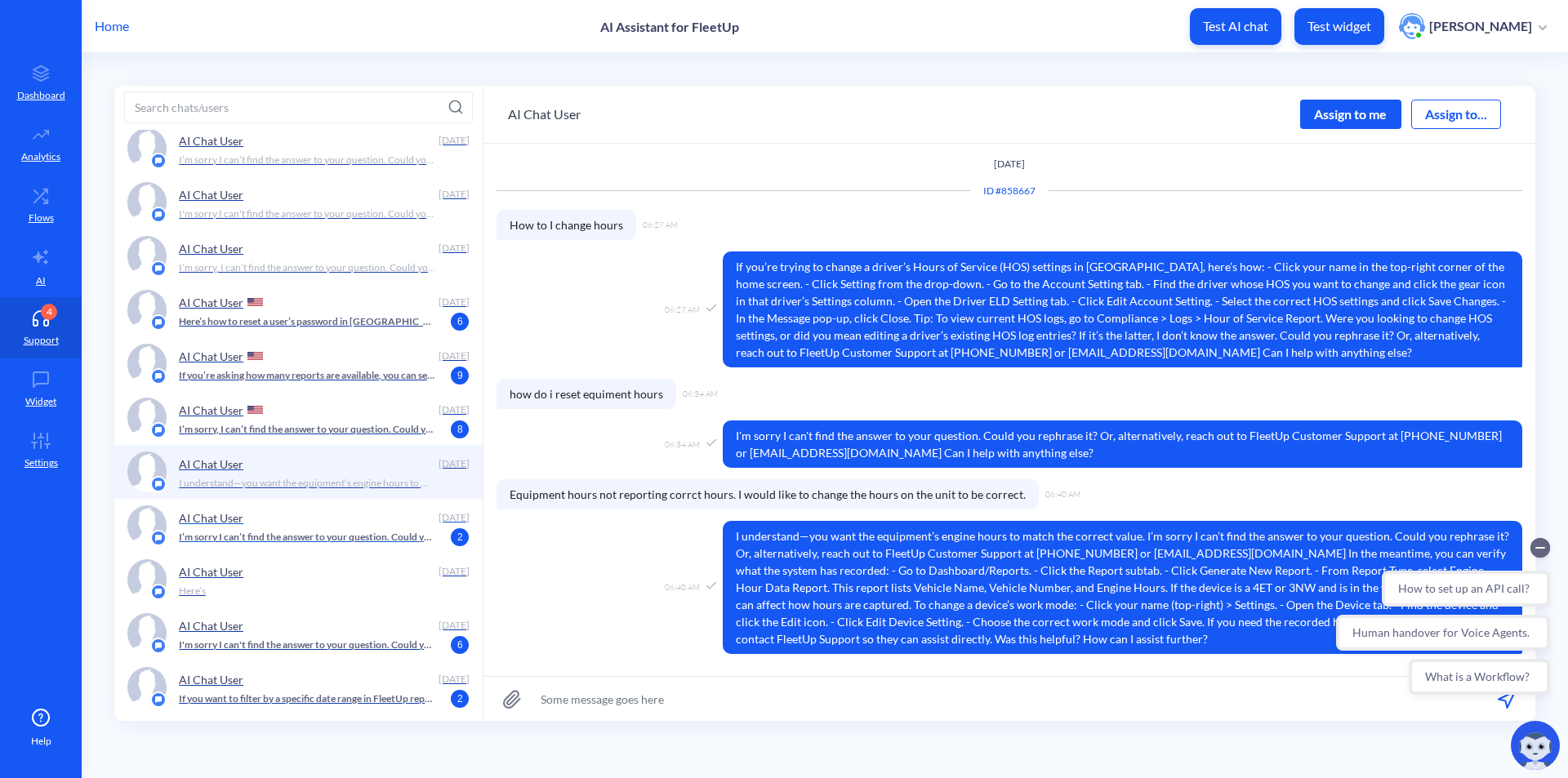
click at [345, 540] on p "I’m sorry I can’t find the answer to your question. Could you rephrase it? Or, …" at bounding box center [307, 537] width 256 height 15
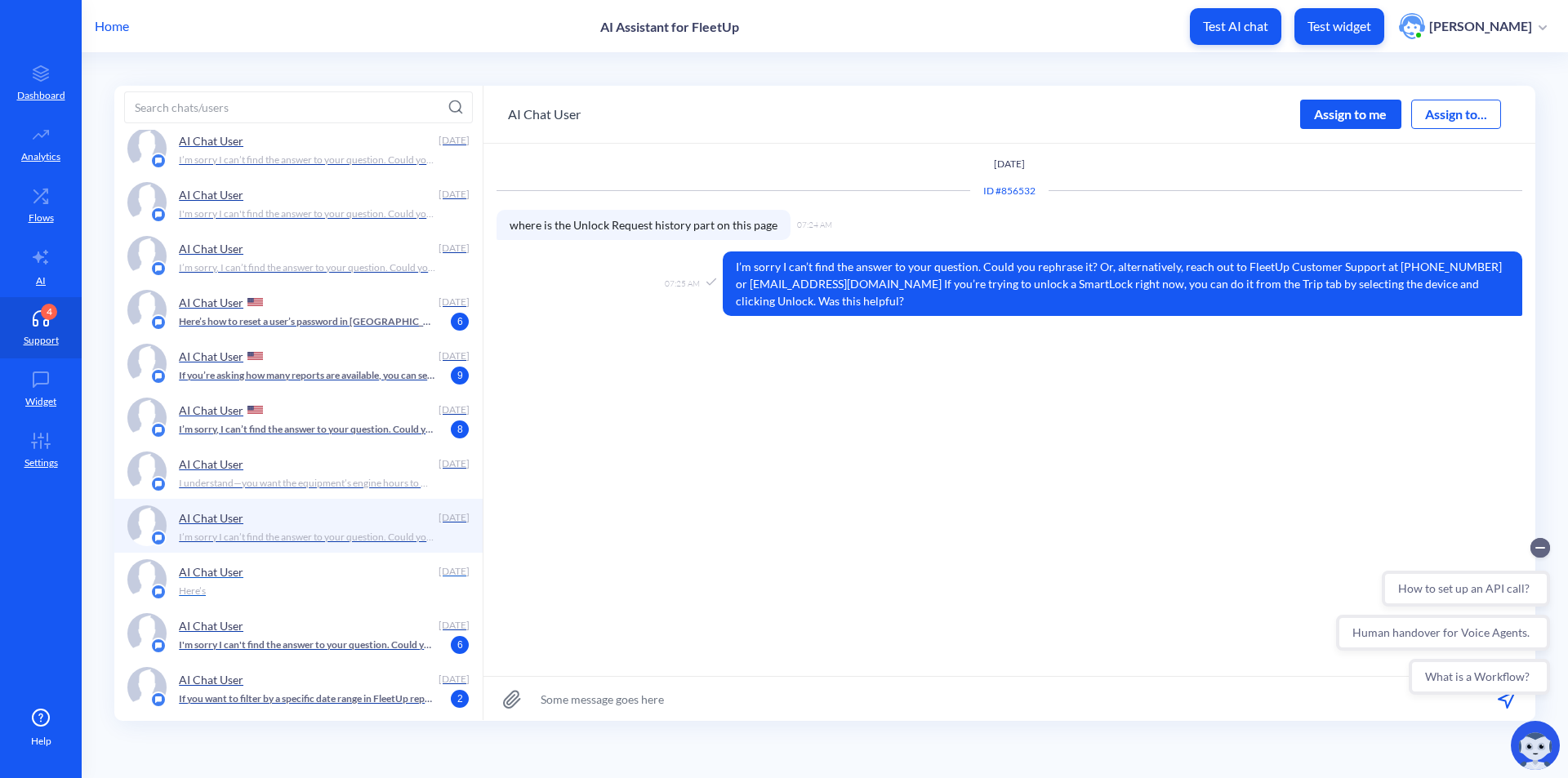
click at [330, 589] on div "Here’s" at bounding box center [319, 591] width 281 height 15
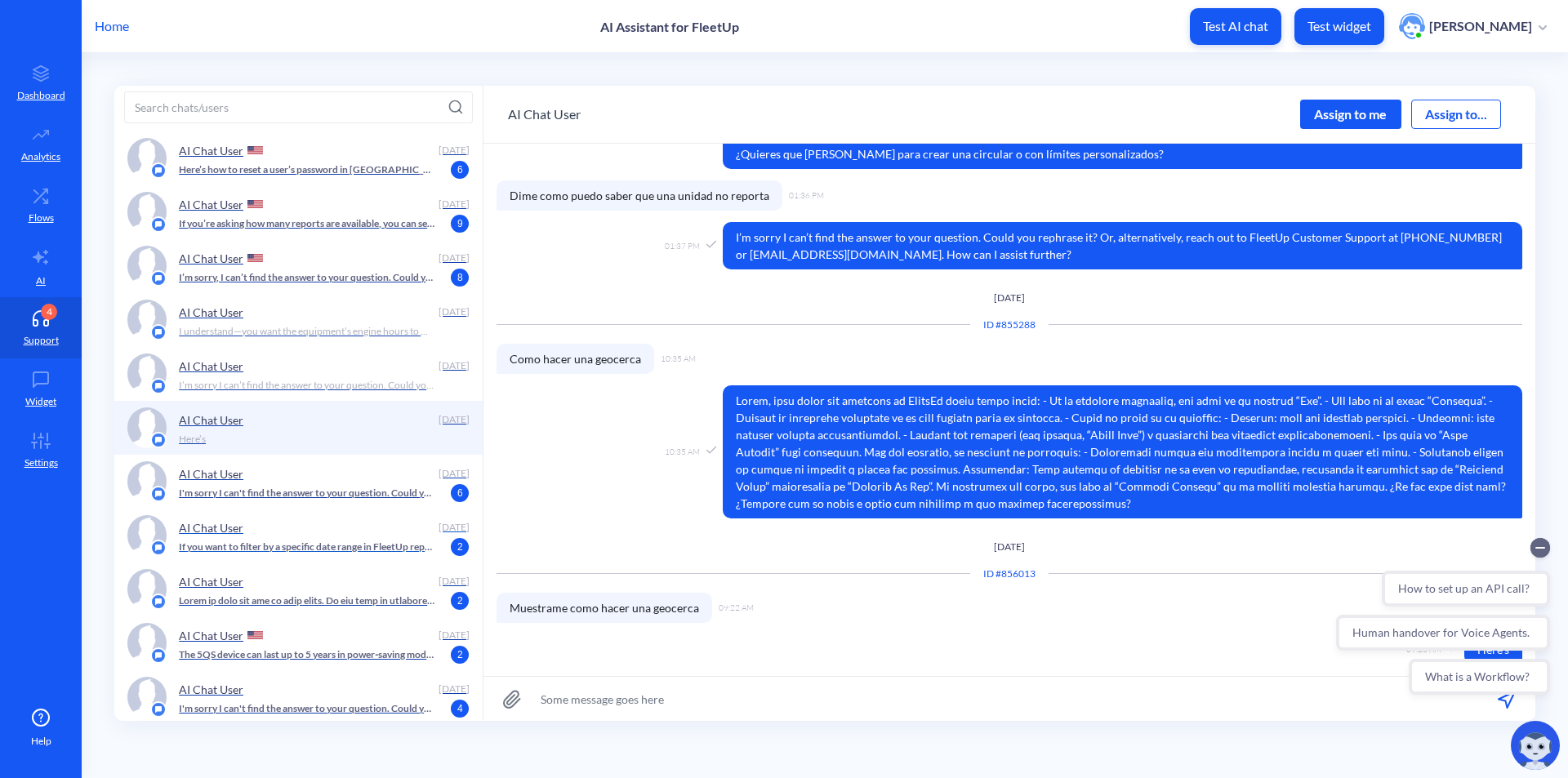
scroll to position [572, 0]
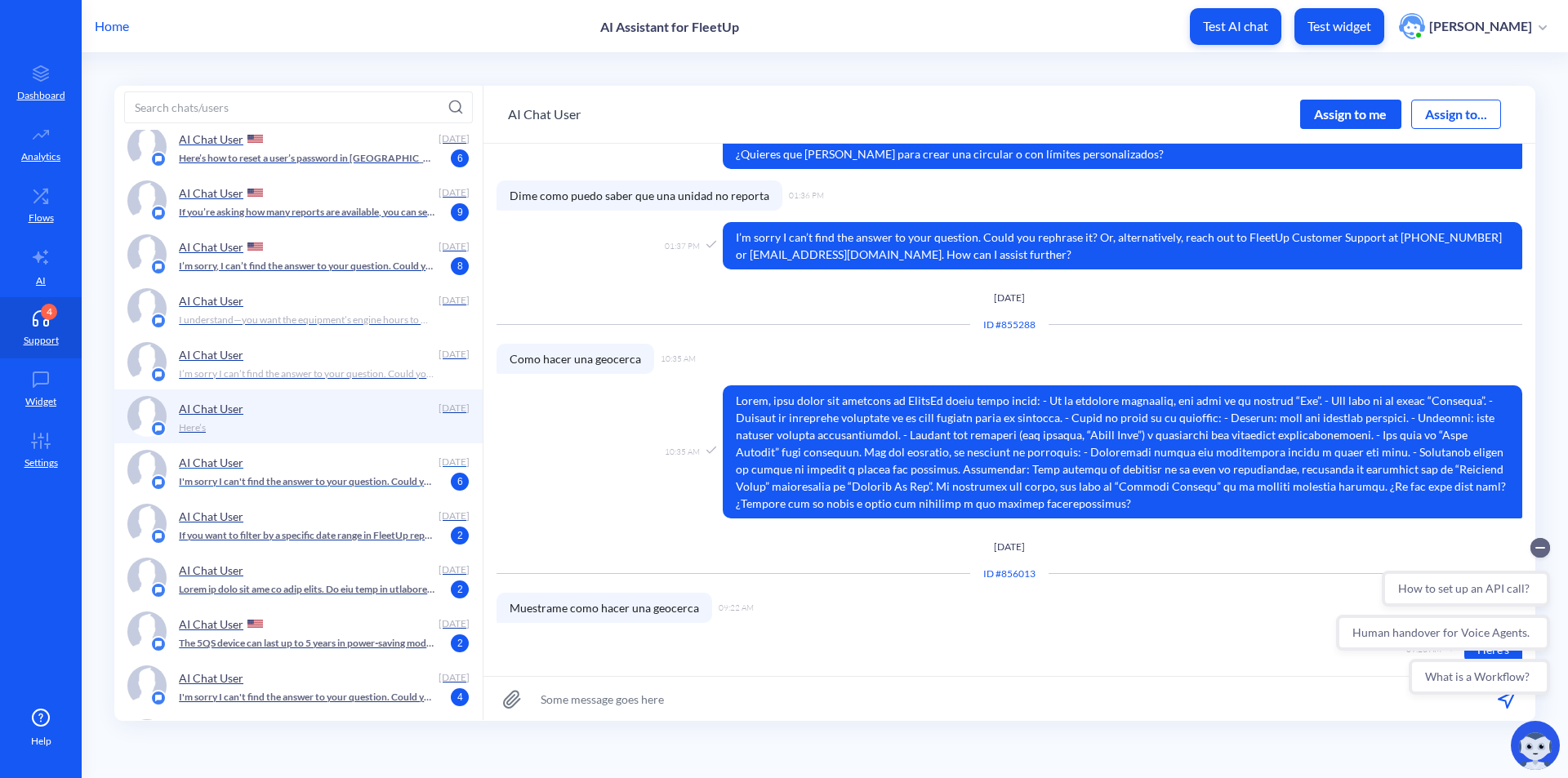
click at [308, 475] on p "I'm sorry I can't find the answer to your question. Could you rephrase it? Or, …" at bounding box center [307, 482] width 256 height 15
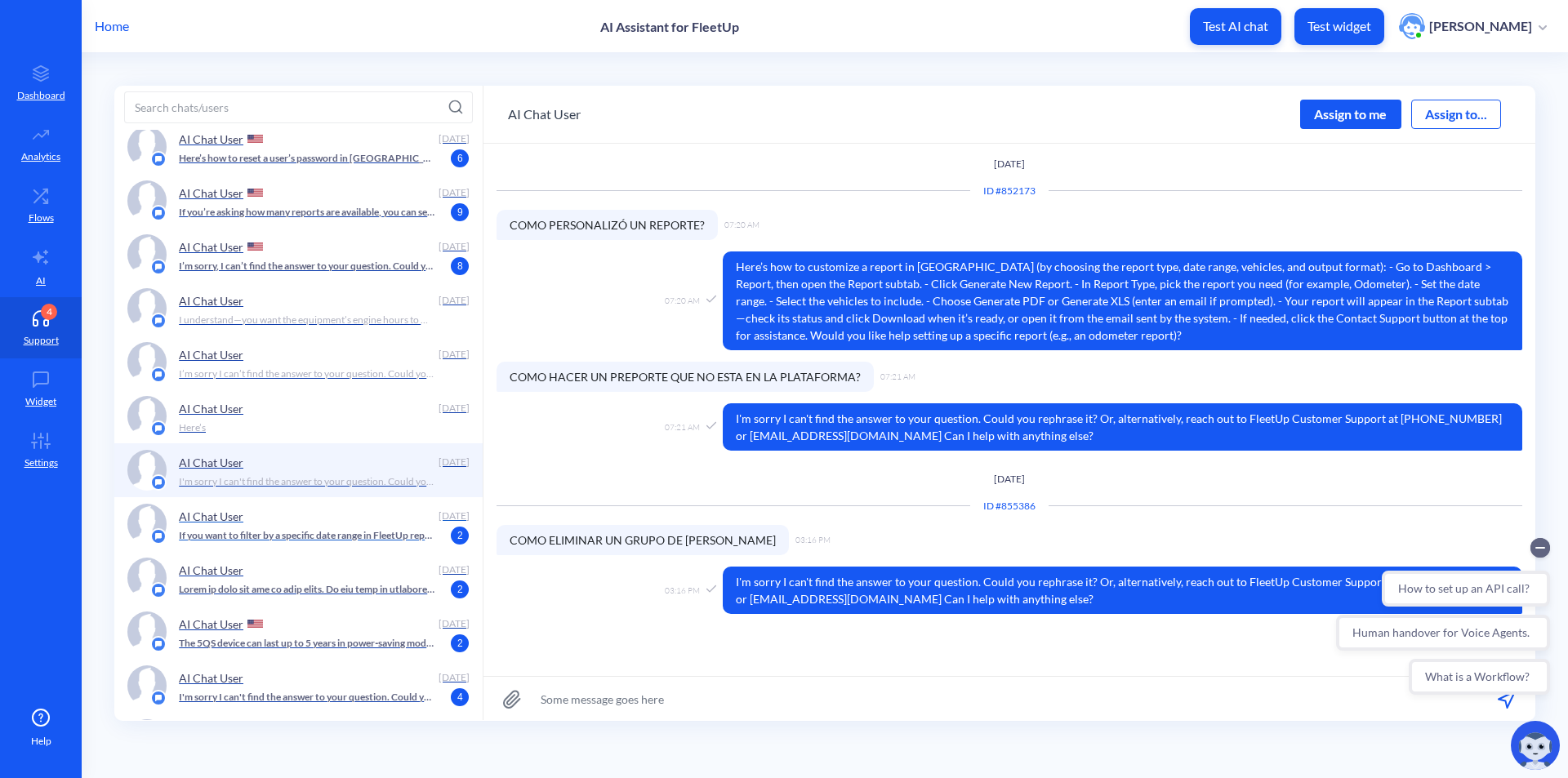
click at [335, 545] on div "AI Chat User [DATE] If you want to filter by a specific date range in FleetUp r…" at bounding box center [299, 524] width 368 height 54
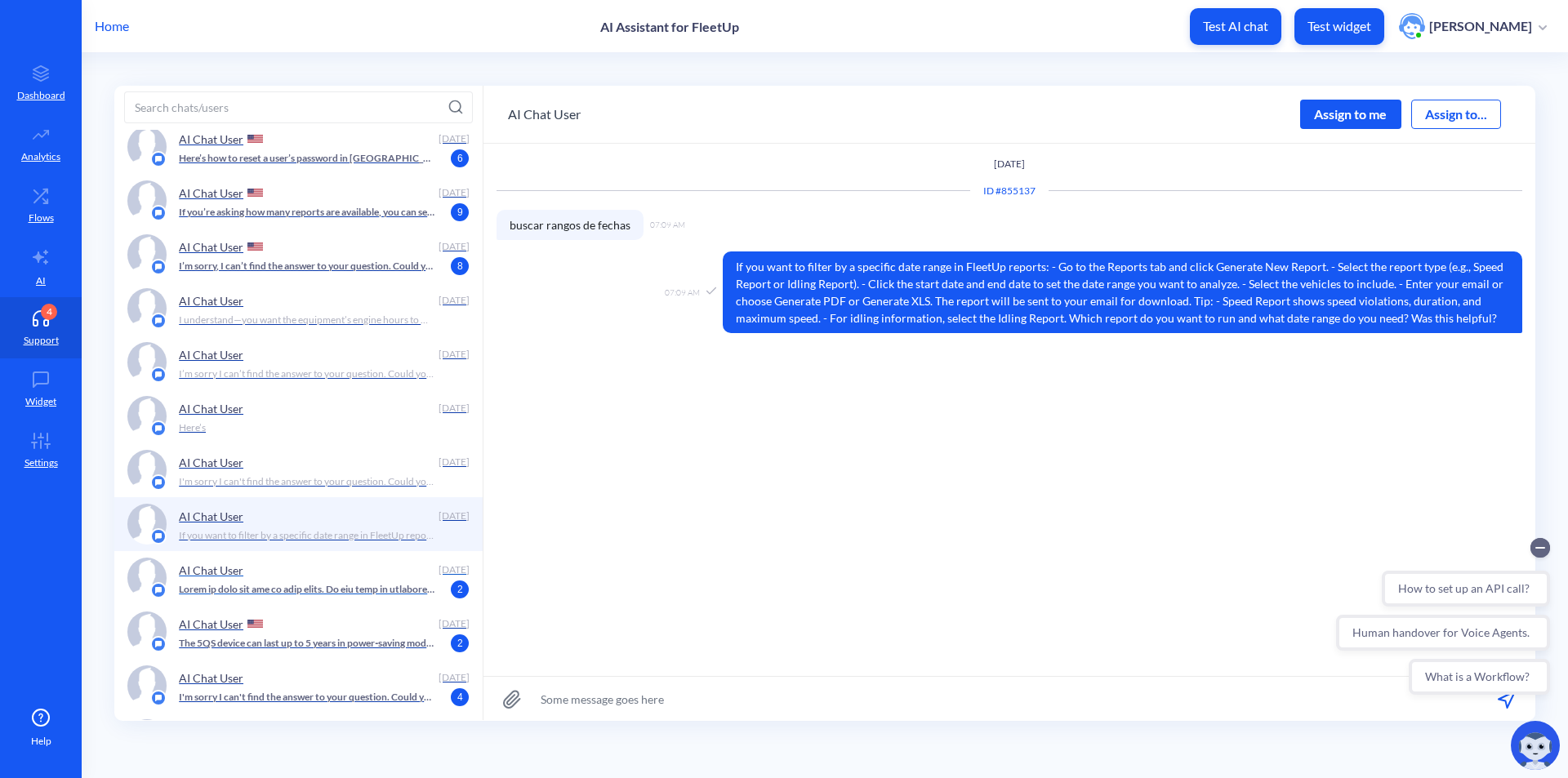
click at [338, 576] on div "AI Chat User" at bounding box center [305, 570] width 253 height 25
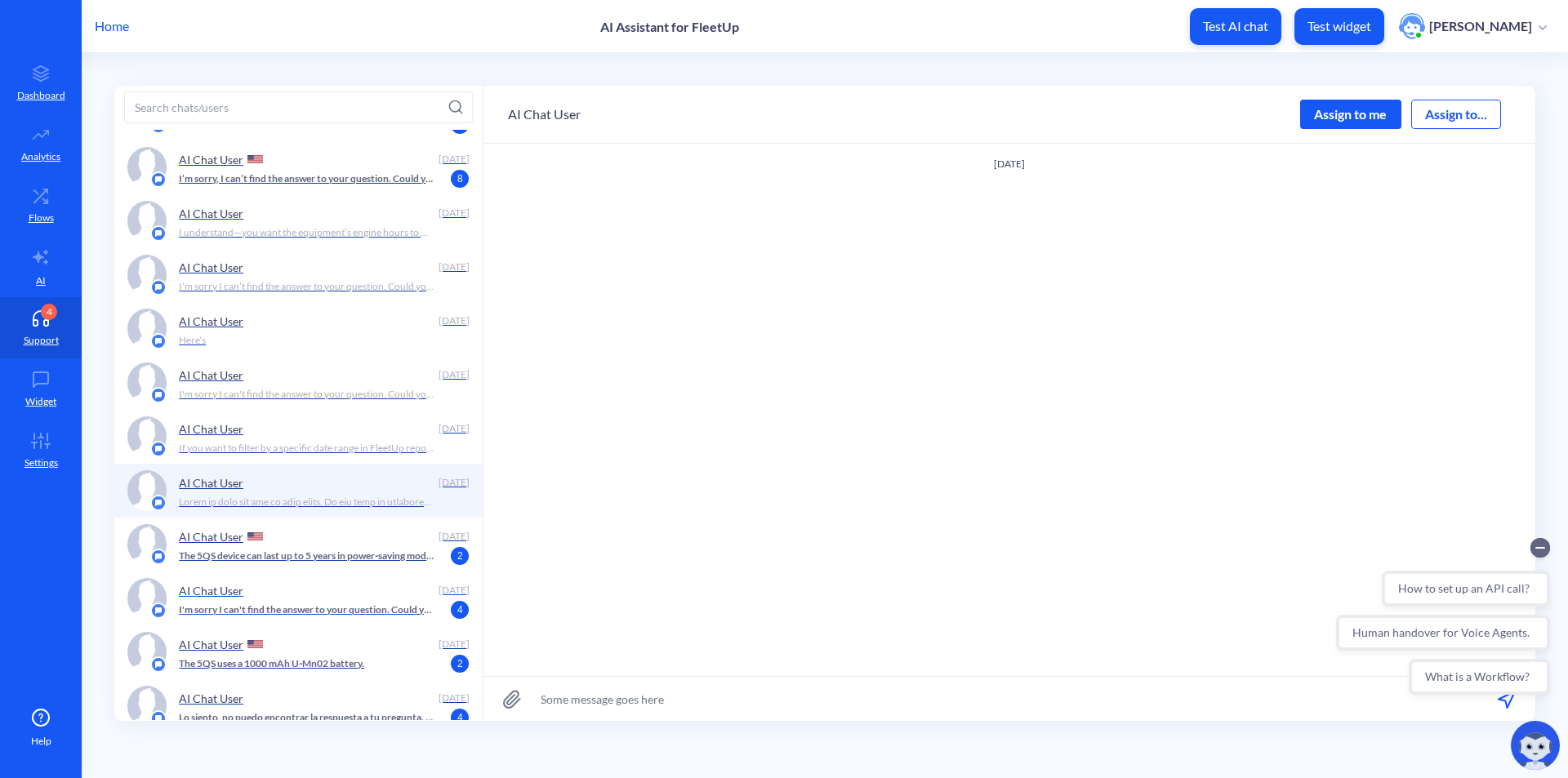
scroll to position [816, 0]
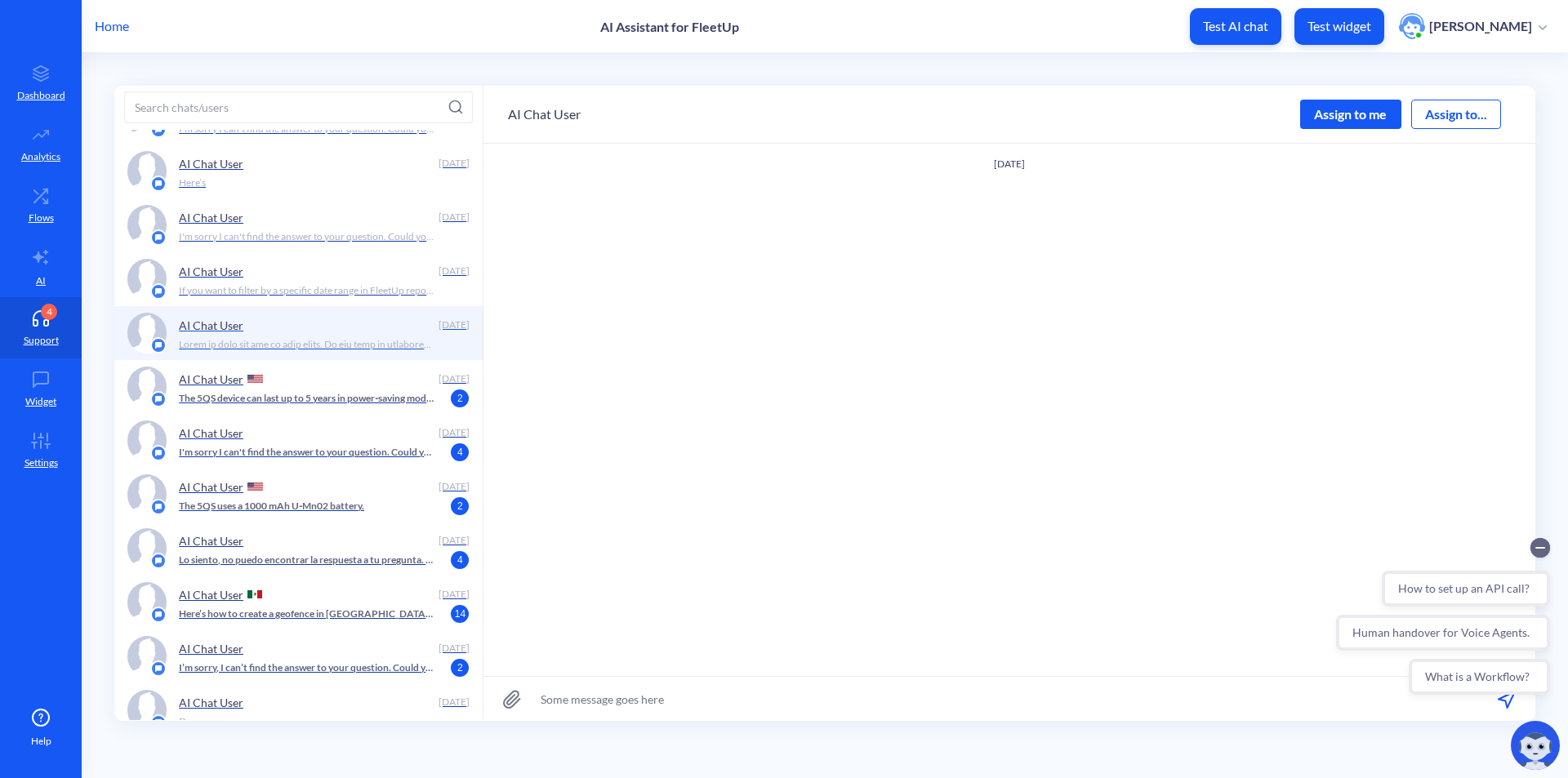
click at [367, 331] on div "AI Chat User" at bounding box center [305, 325] width 253 height 25
click at [381, 295] on p "If you want to filter by a specific date range in FleetUp reports: - Go to the …" at bounding box center [307, 290] width 256 height 15
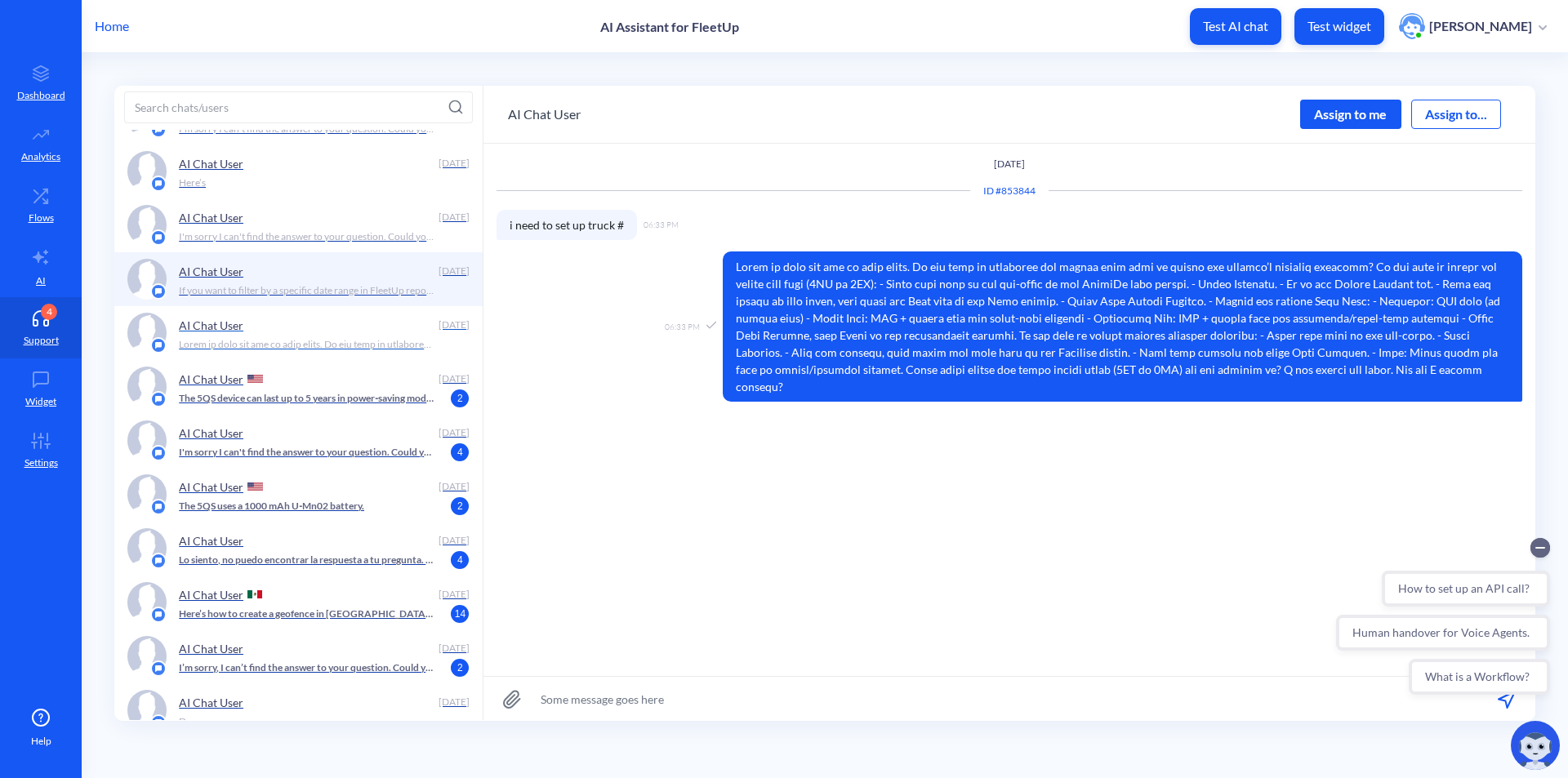
click at [366, 337] on p at bounding box center [307, 344] width 256 height 15
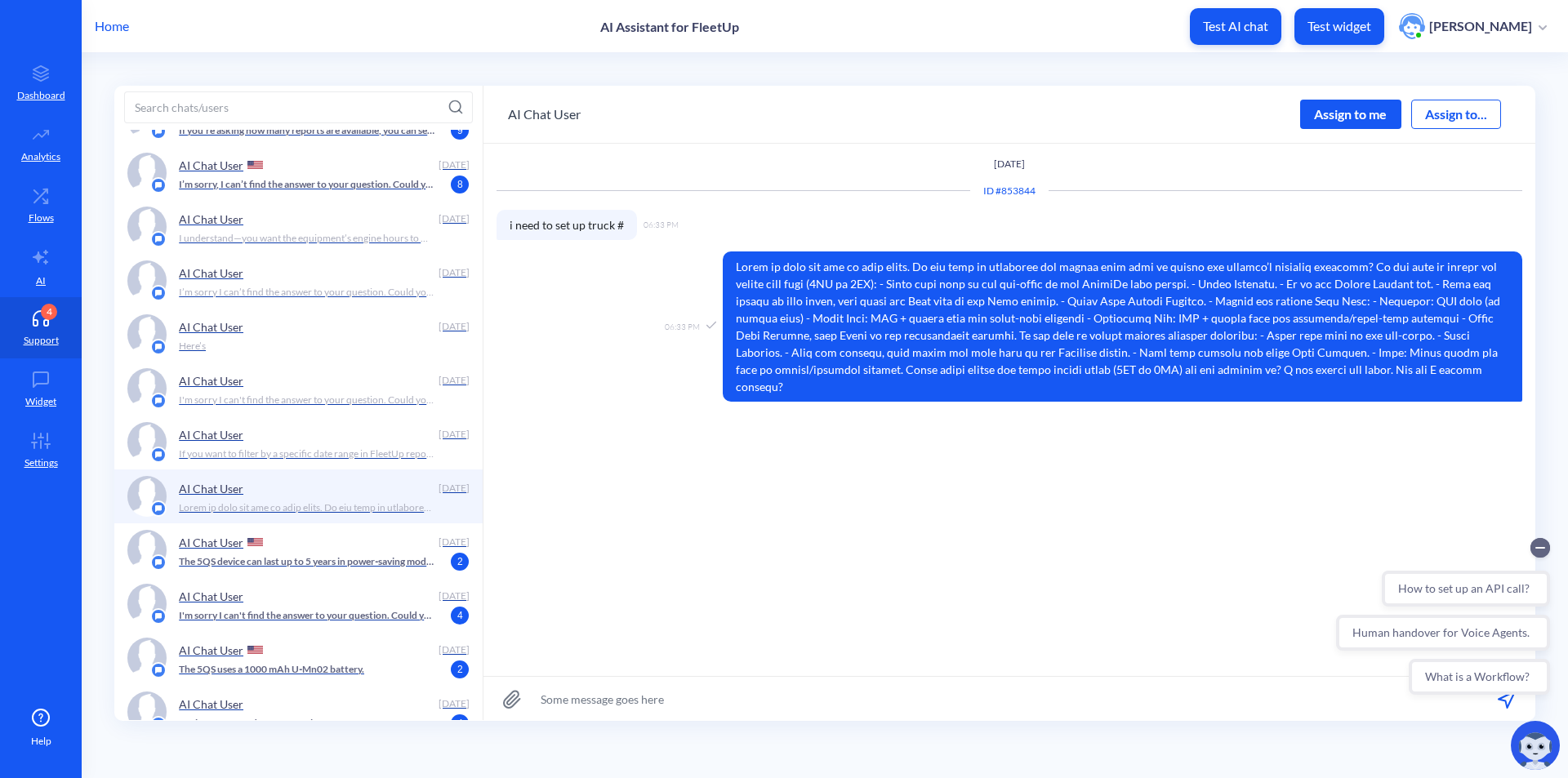
scroll to position [898, 0]
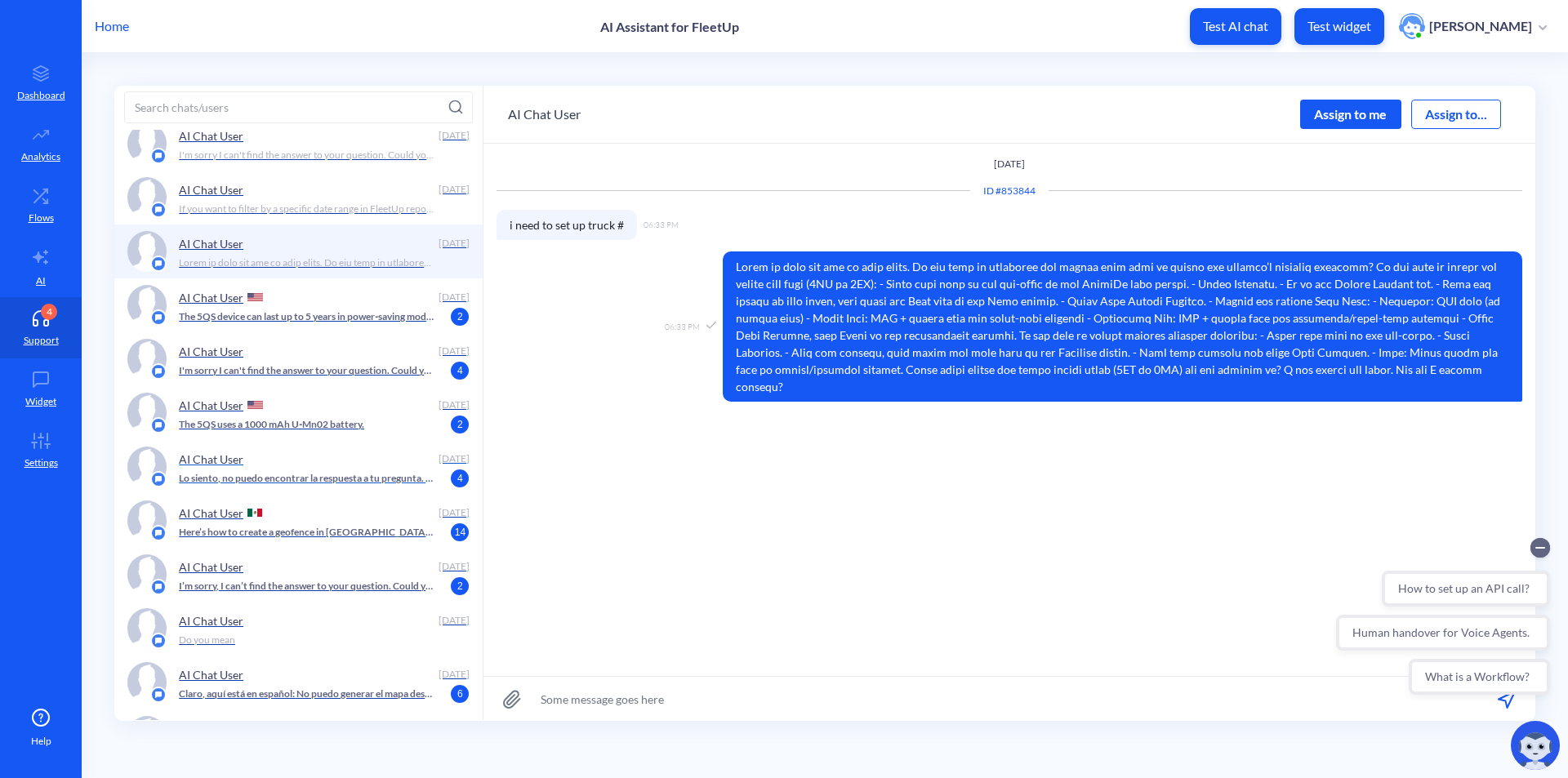
click at [353, 486] on div "AI Chat User [DATE] Lo siento, no puedo encontrar la respuesta a tu pregunta. ¿…" at bounding box center [324, 467] width 290 height 41
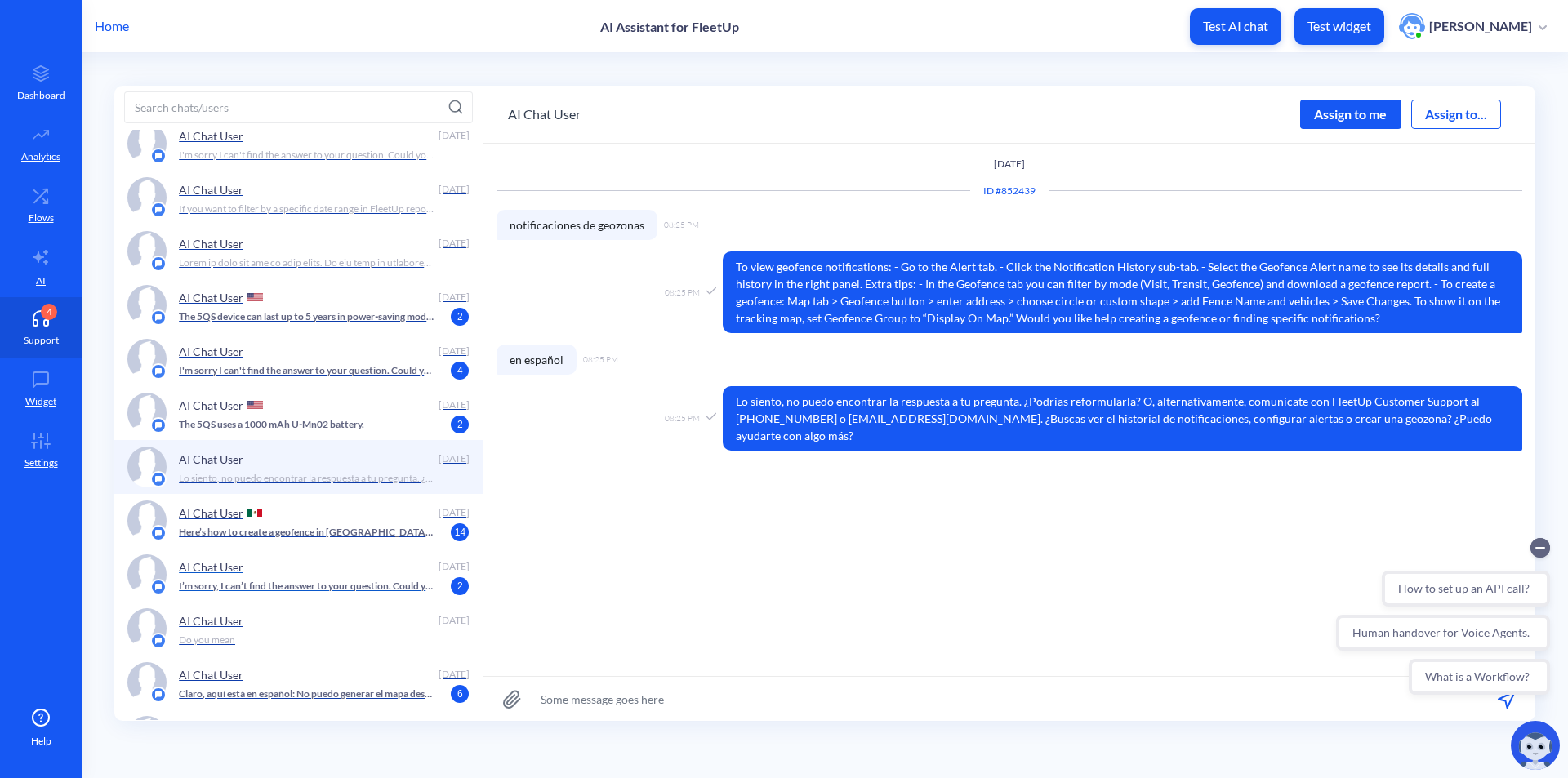
click at [335, 582] on p "I’m sorry, I can’t find the answer to your question. Could you rephrase it? For…" at bounding box center [307, 587] width 256 height 15
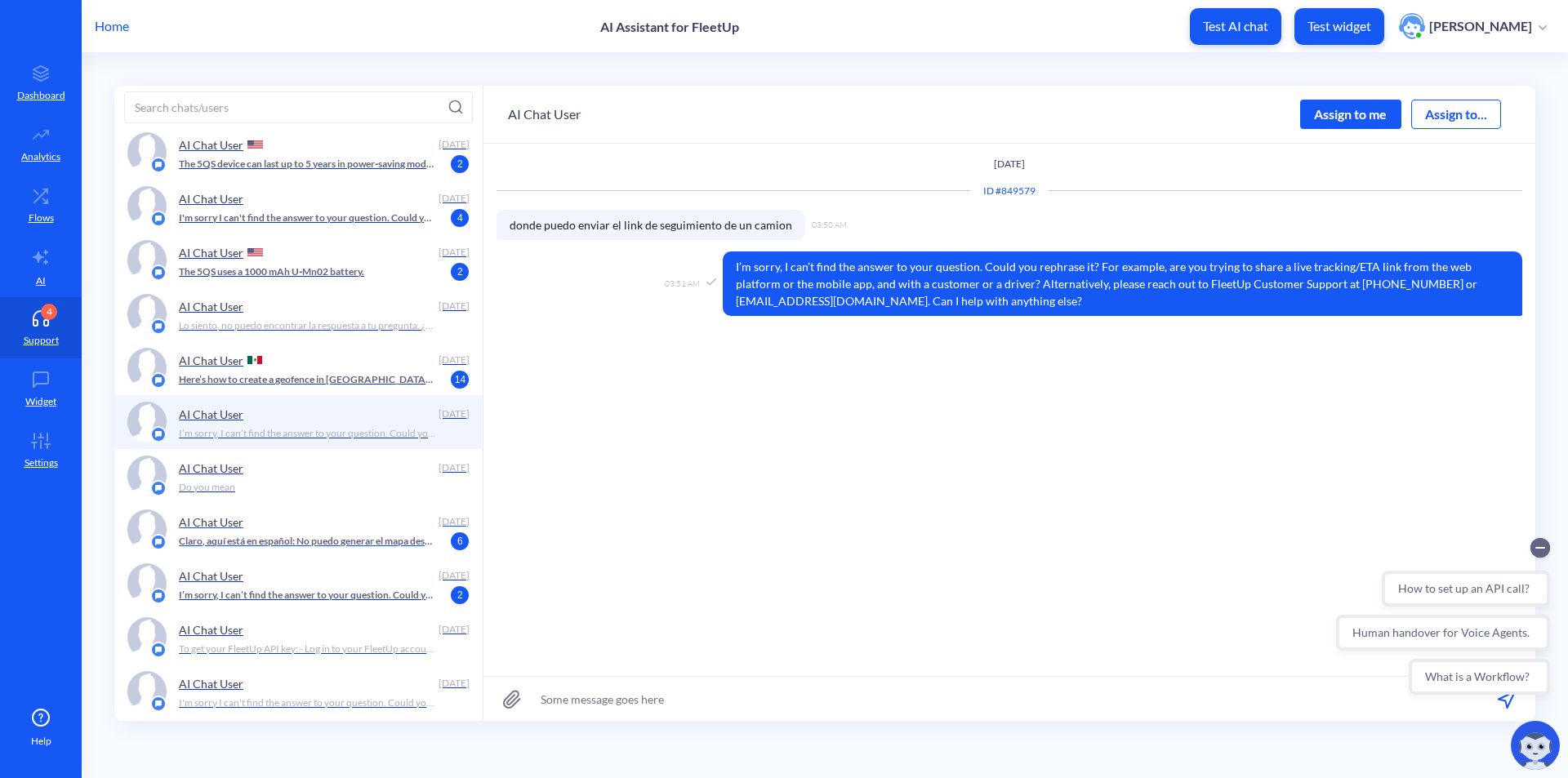
scroll to position [1062, 0]
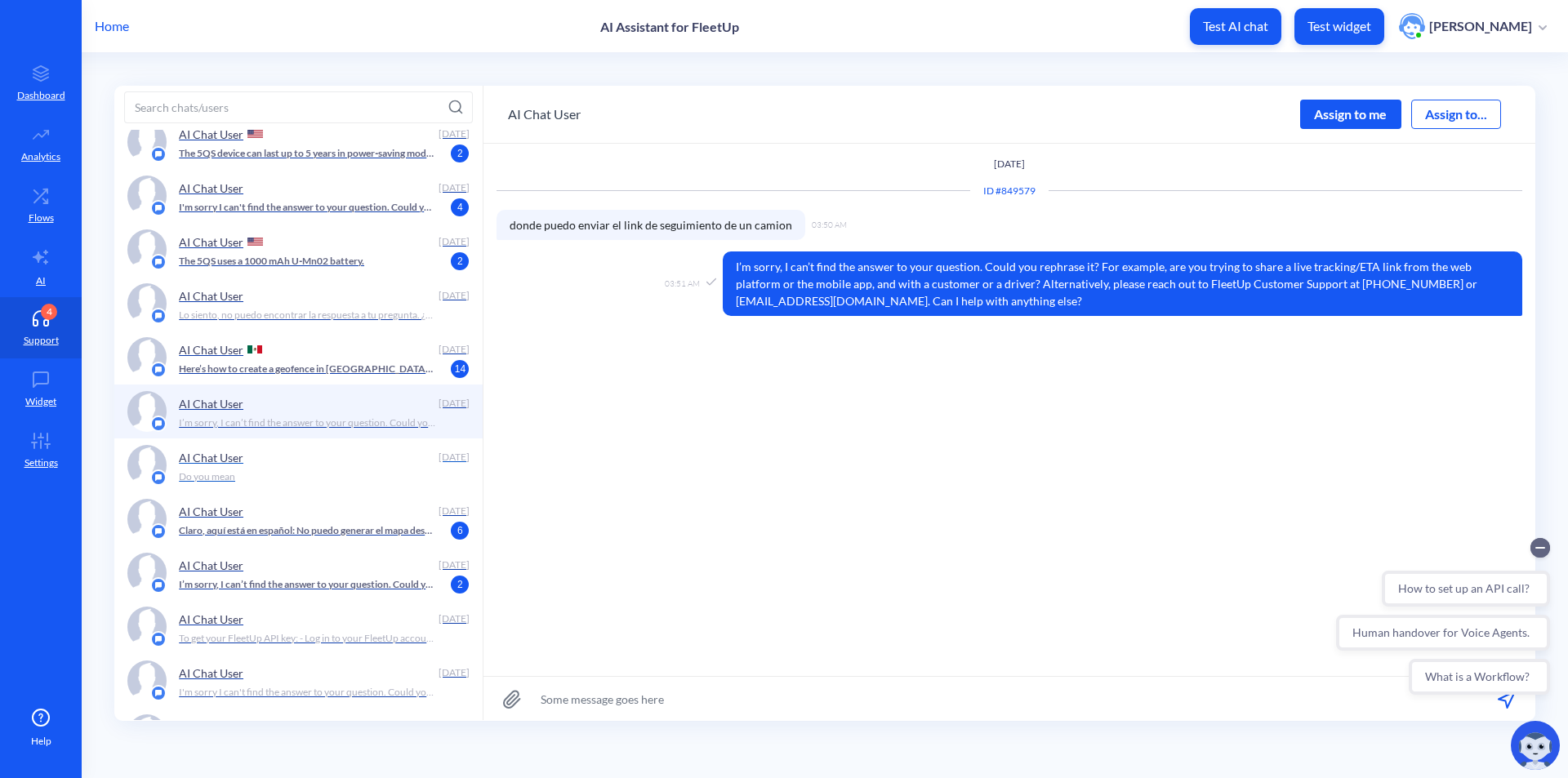
click at [348, 488] on div "AI Chat User [DATE] Do you mean" at bounding box center [299, 465] width 368 height 54
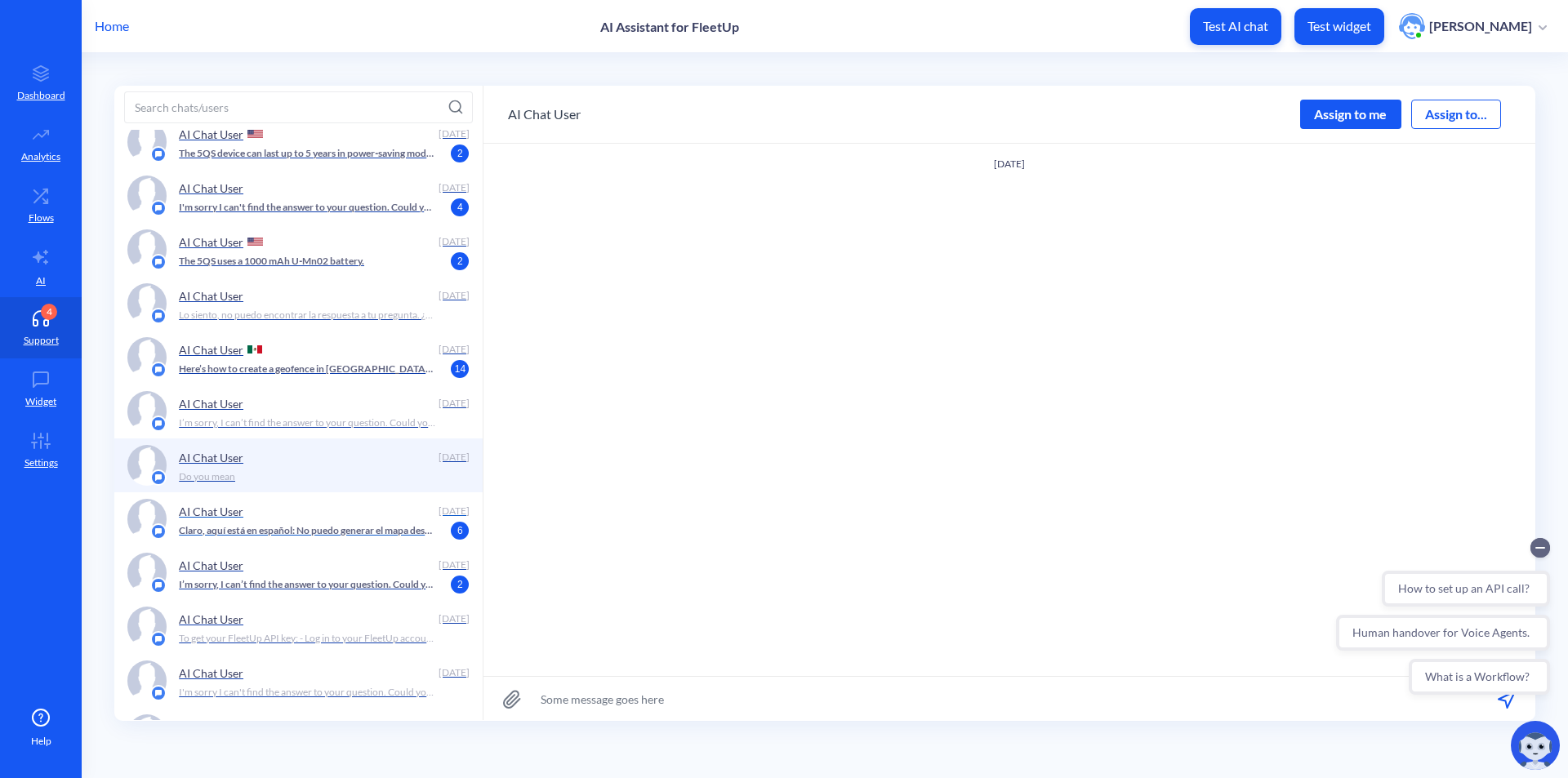
click at [358, 531] on p "Claro, aquí está en español: No puedo generar el mapa desde aquí, pero puedes v…" at bounding box center [307, 531] width 256 height 15
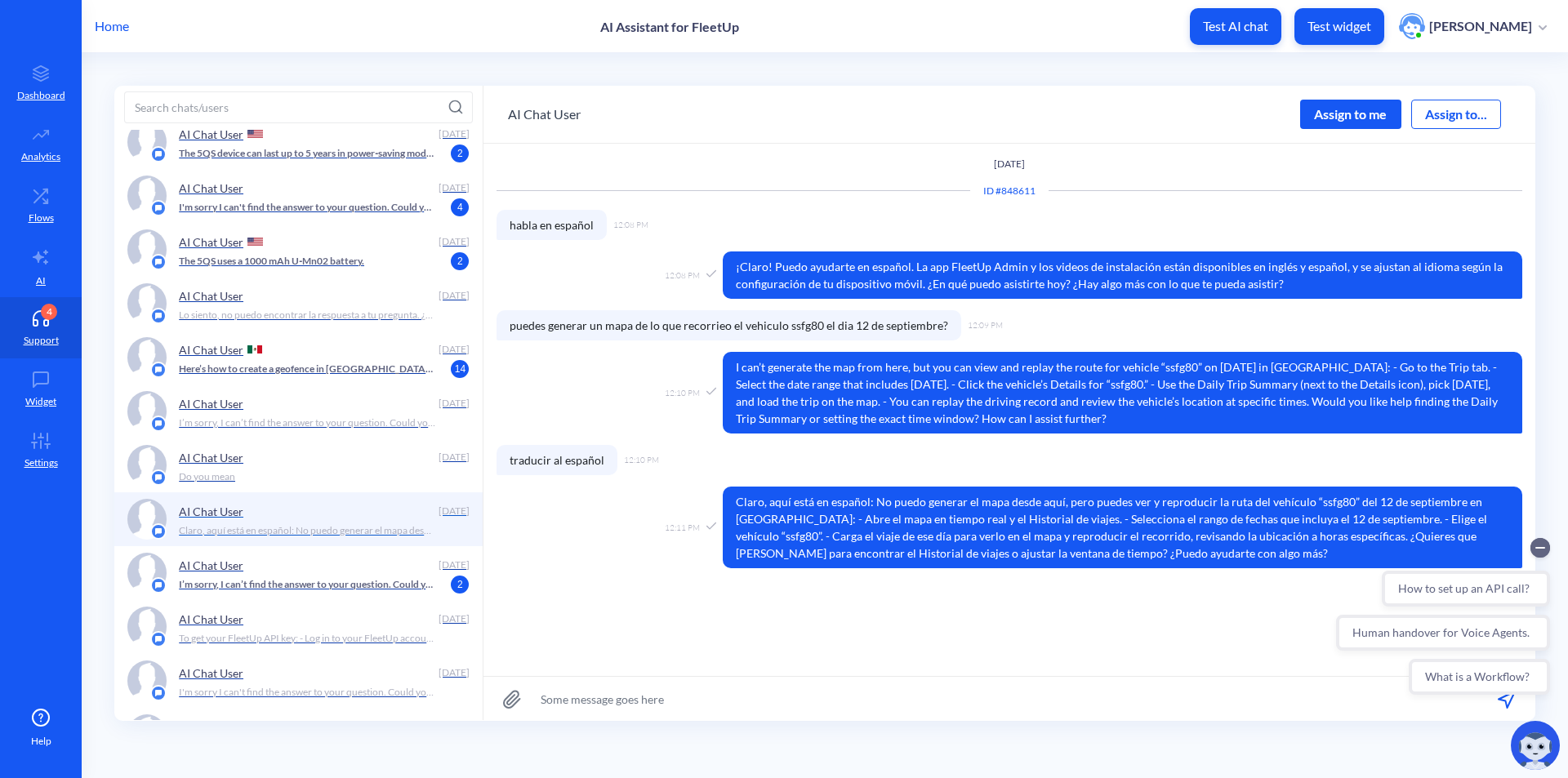
click at [344, 493] on div "AI Chat User [DATE] Claro, aquí está en español: No puedo generar el mapa desde…" at bounding box center [299, 519] width 368 height 54
click at [354, 476] on div "Do you mean" at bounding box center [319, 477] width 281 height 15
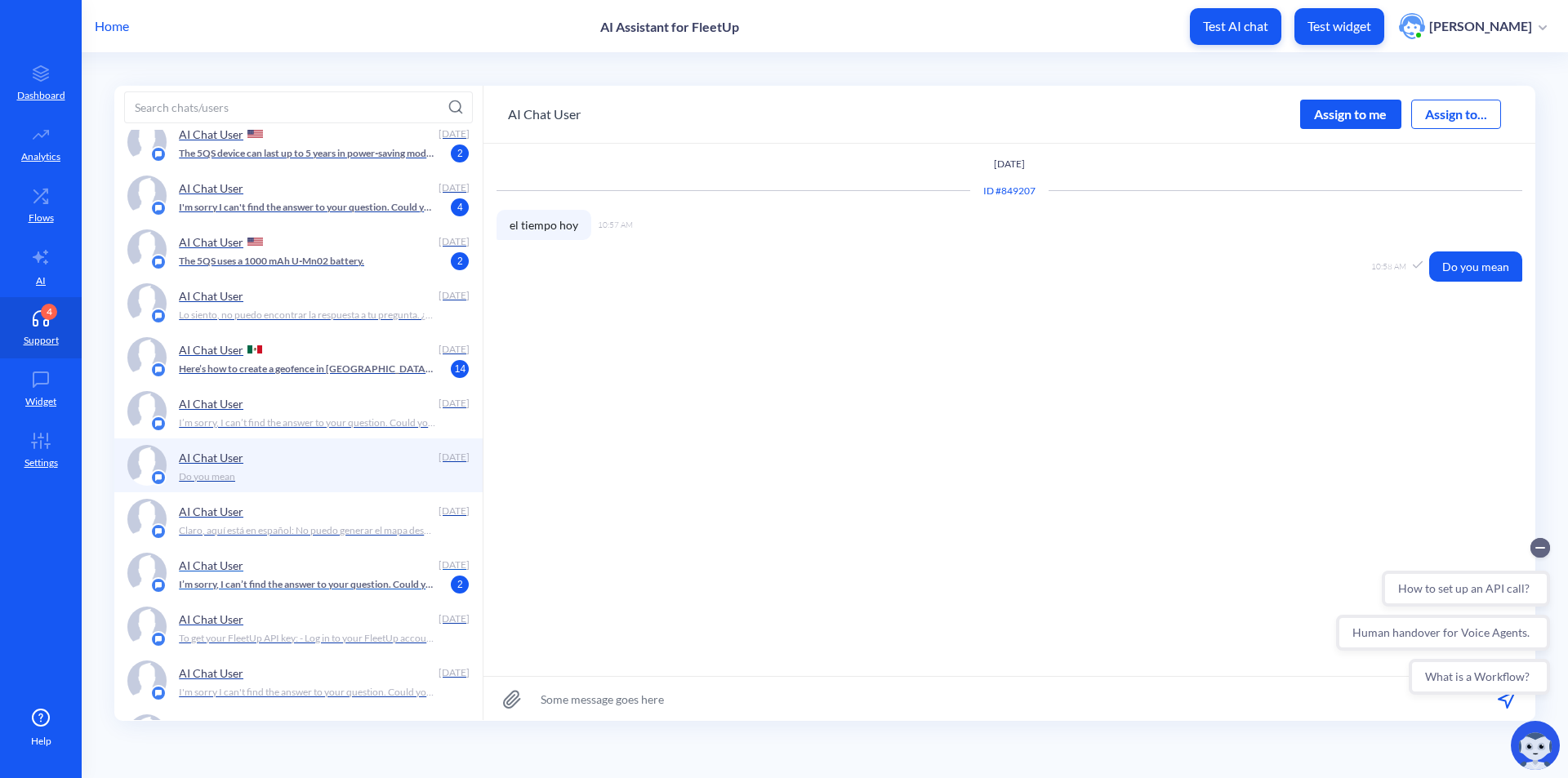
click at [344, 584] on p "I’m sorry, I can’t find the answer to your question. Could you rephrase it? For…" at bounding box center [307, 585] width 256 height 15
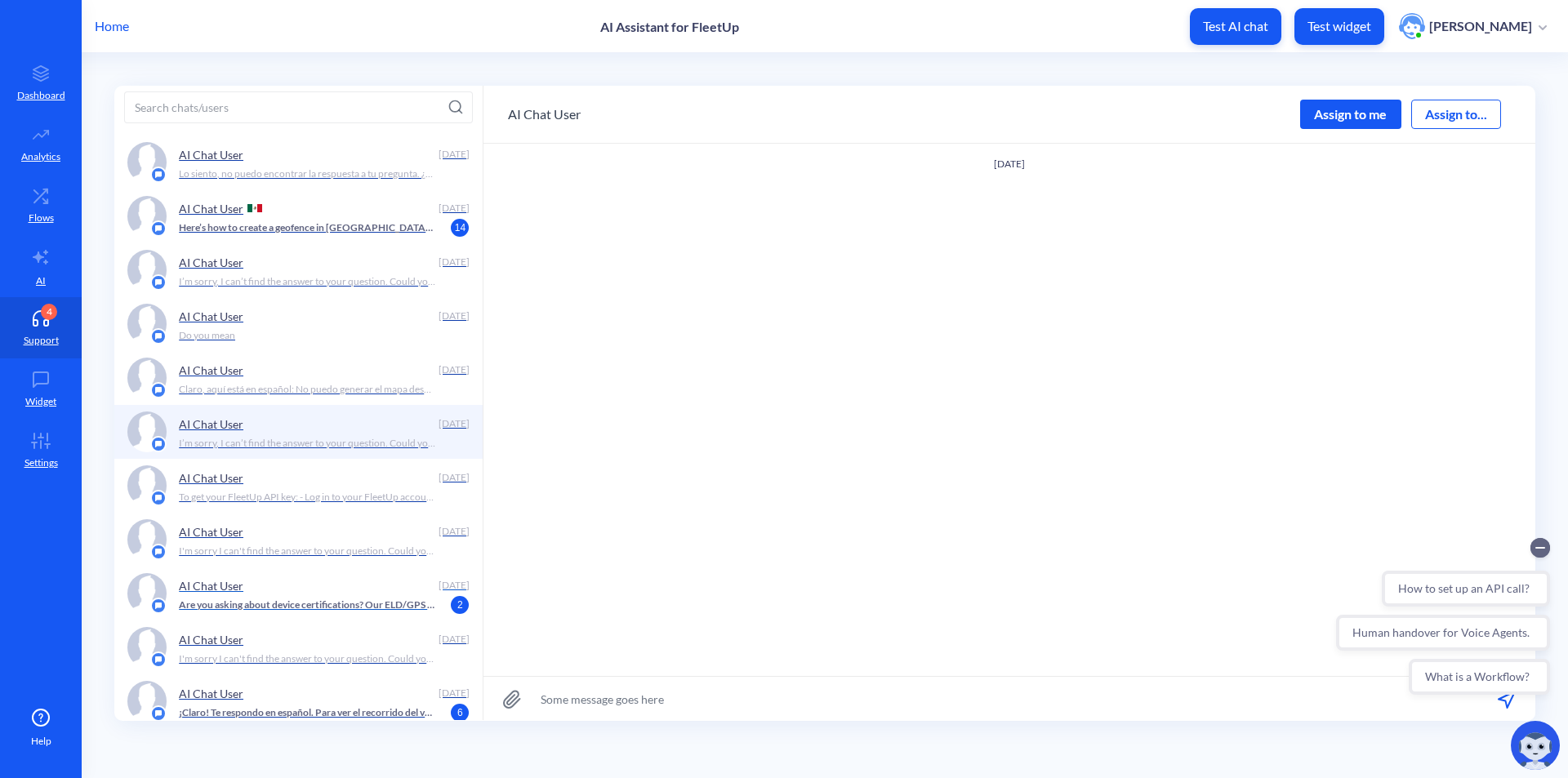
scroll to position [1306, 0]
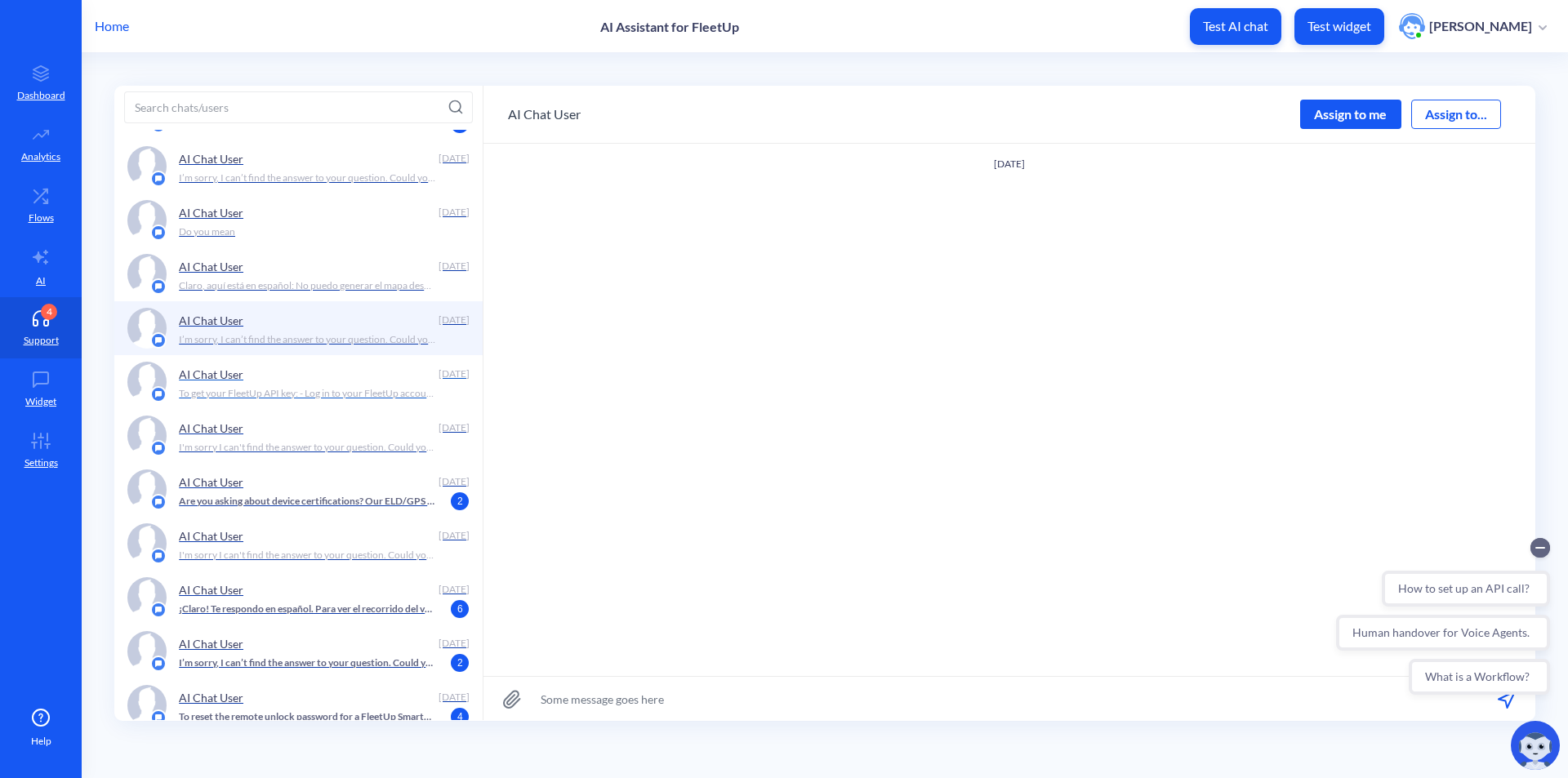
click at [348, 376] on div "AI Chat User" at bounding box center [305, 374] width 253 height 25
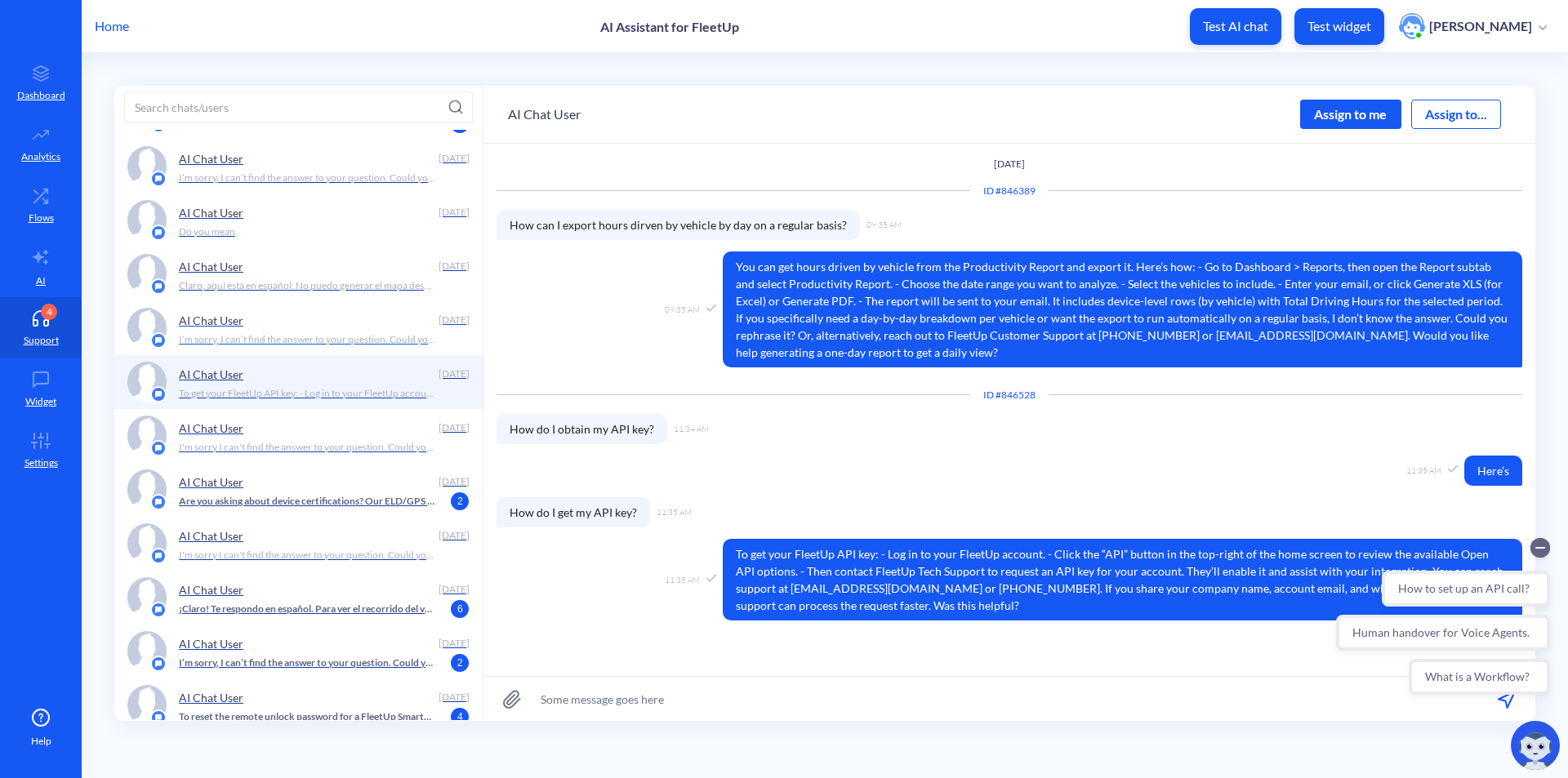
click at [366, 328] on div "AI Chat User" at bounding box center [305, 320] width 253 height 25
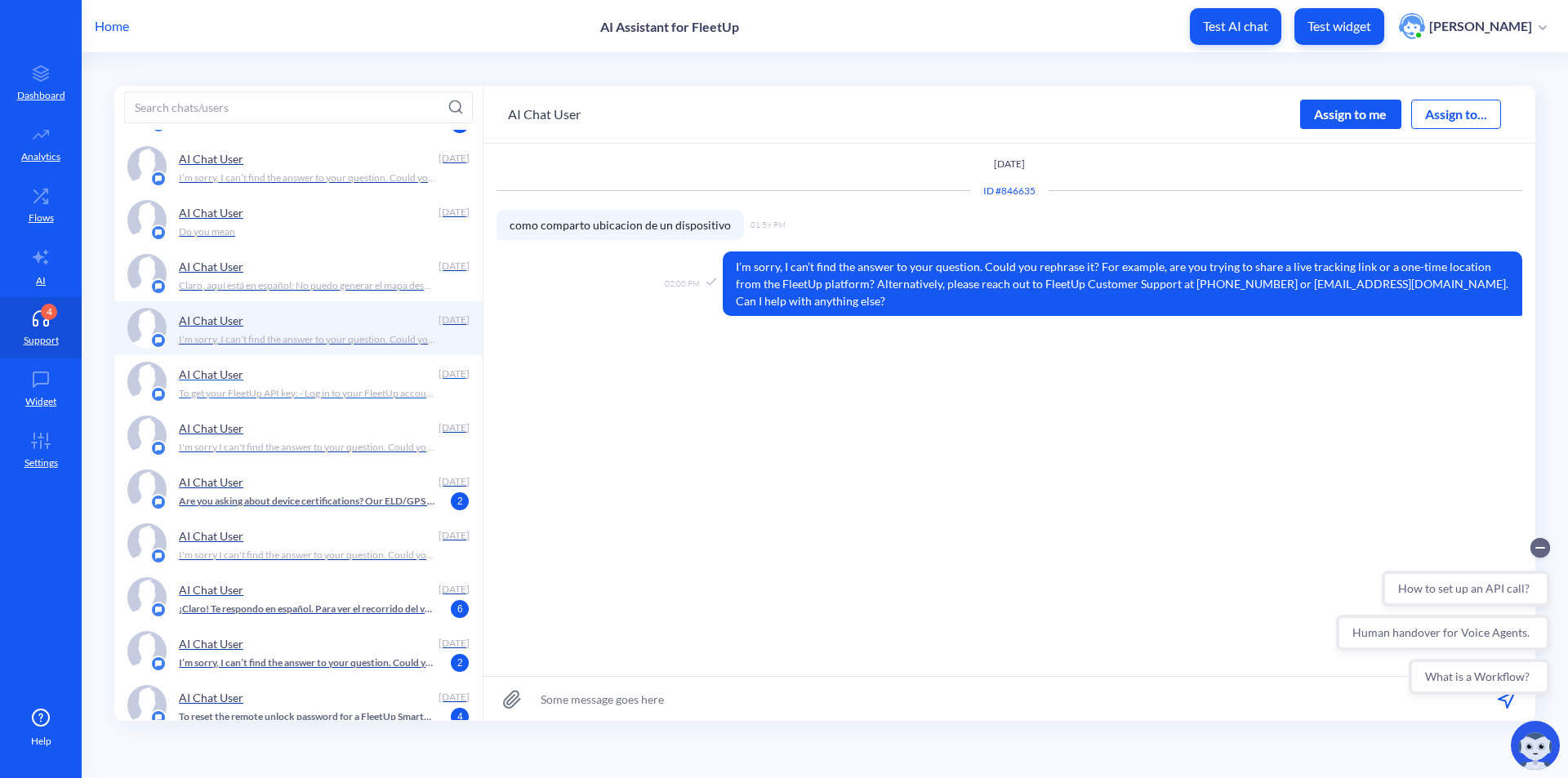
click at [335, 392] on p "To get your FleetUp API key: - Log in to your FleetUp account. - Click the “API…" at bounding box center [307, 393] width 256 height 15
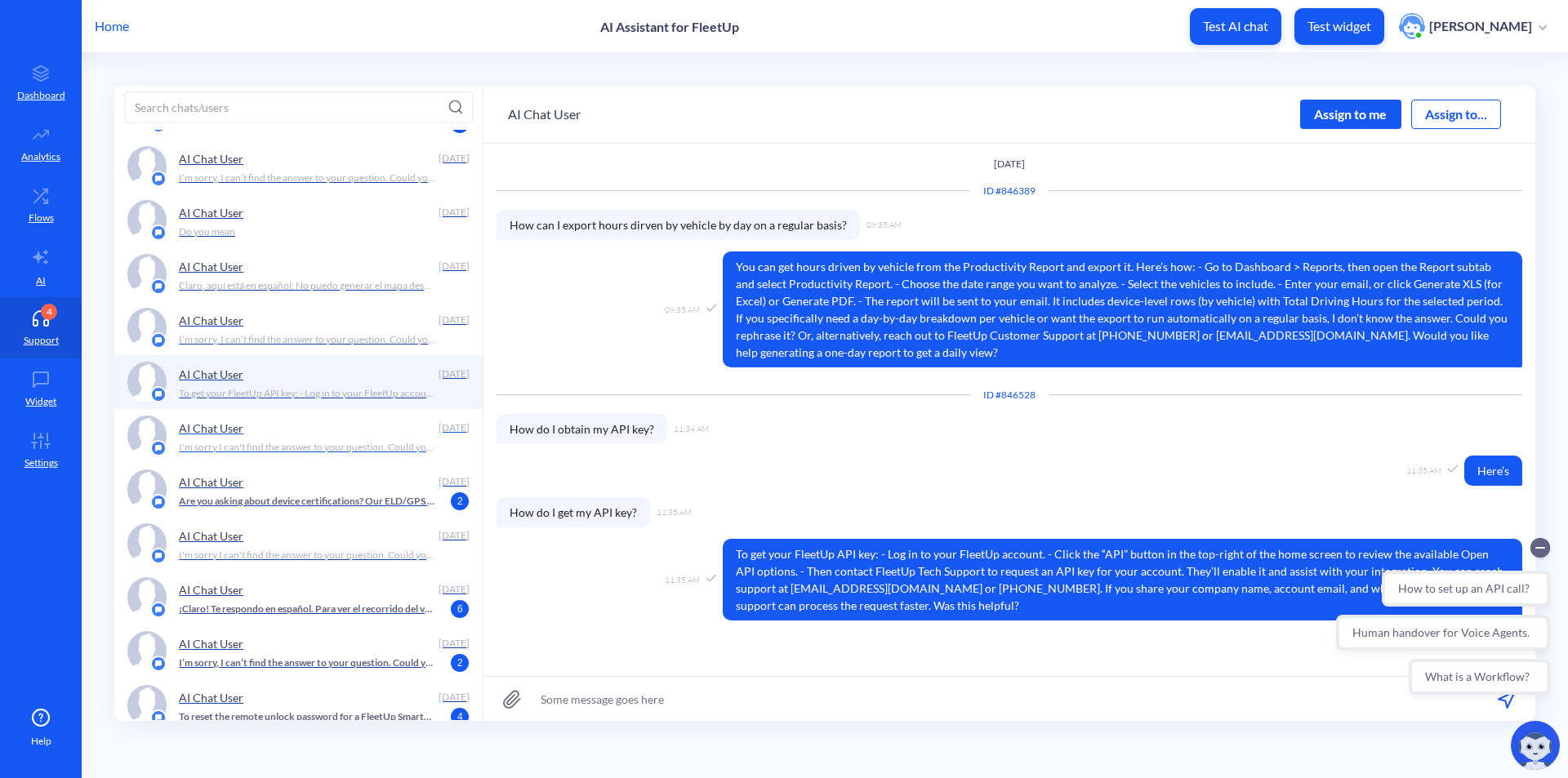
click at [338, 440] on p "I'm sorry I can't find the answer to your question. Could you rephrase it? Or, …" at bounding box center [307, 447] width 256 height 15
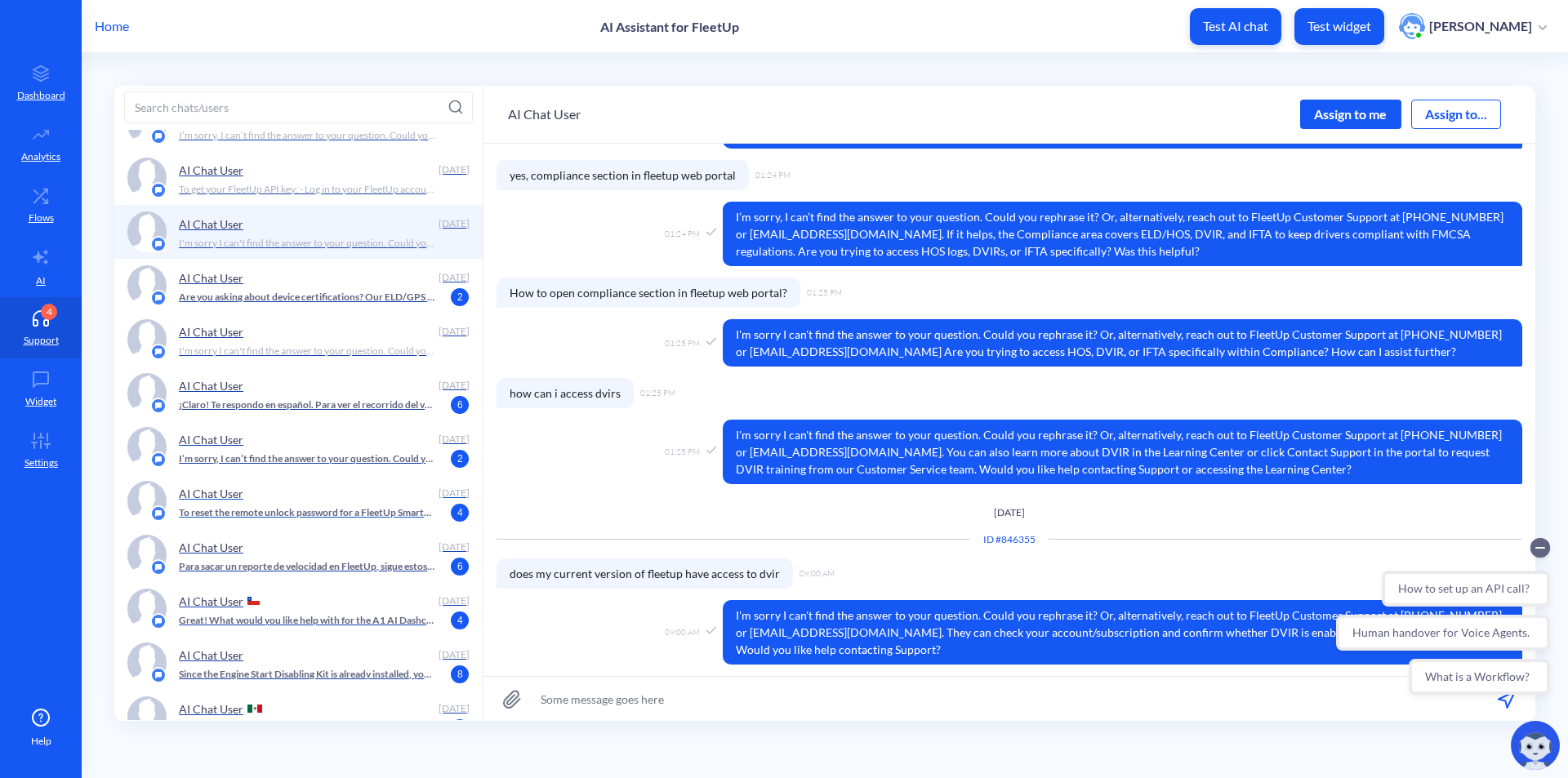
scroll to position [1552, 0]
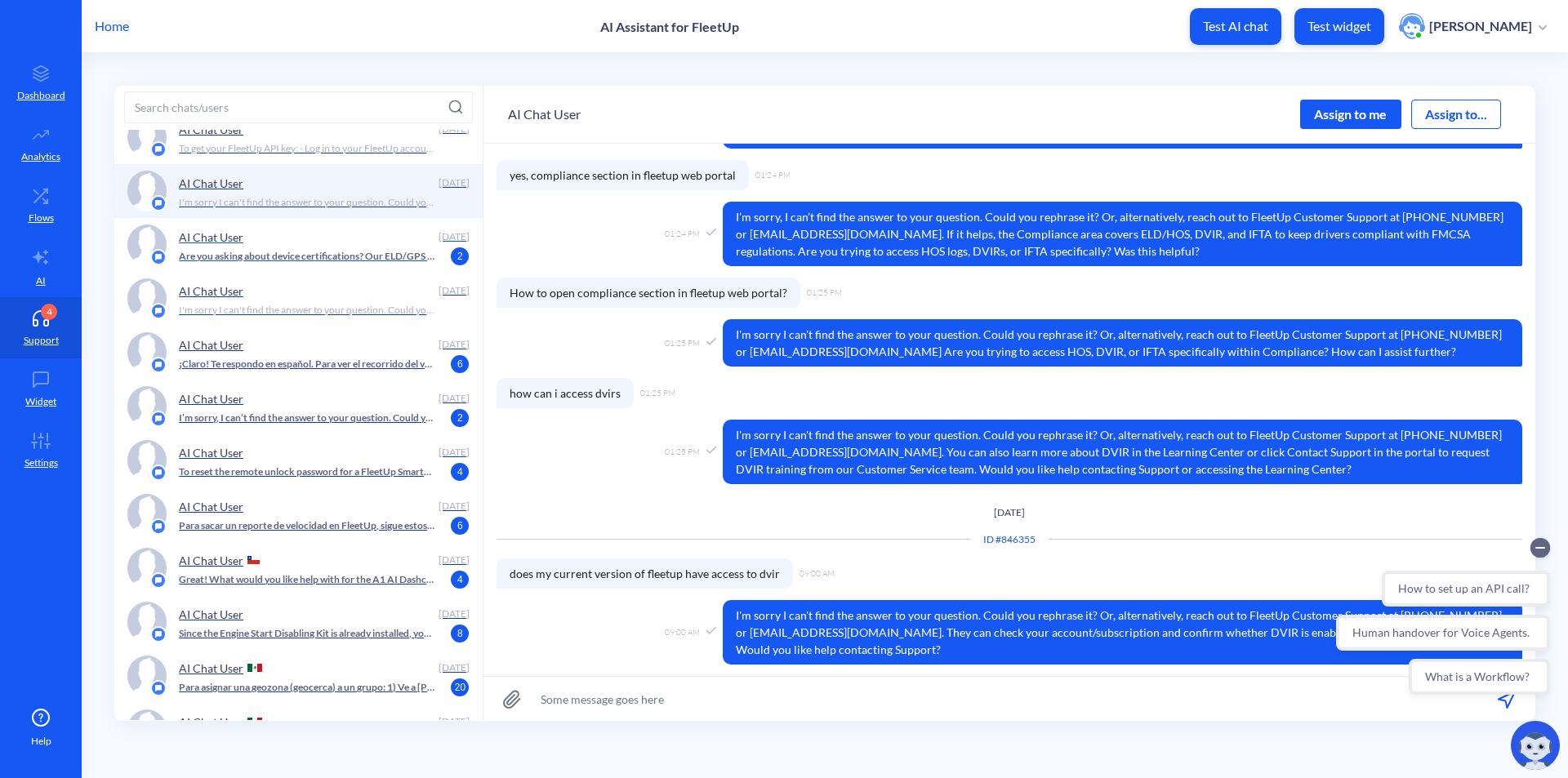
click at [379, 254] on p "Are you asking about device certifications? Our ELD/GPS Tracker uses a Quectel …" at bounding box center [307, 256] width 256 height 15
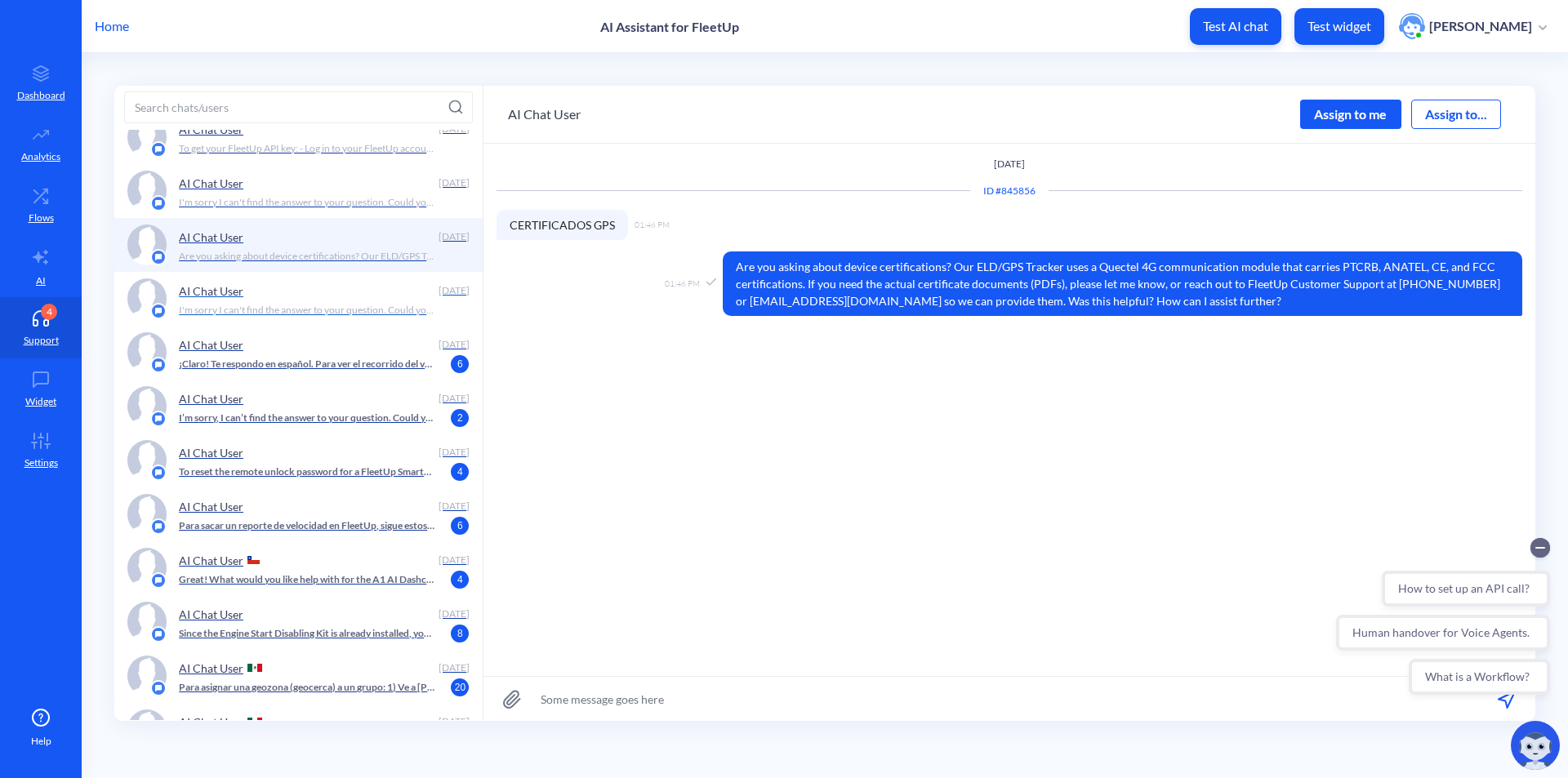
click at [362, 300] on div "AI Chat User" at bounding box center [305, 290] width 253 height 25
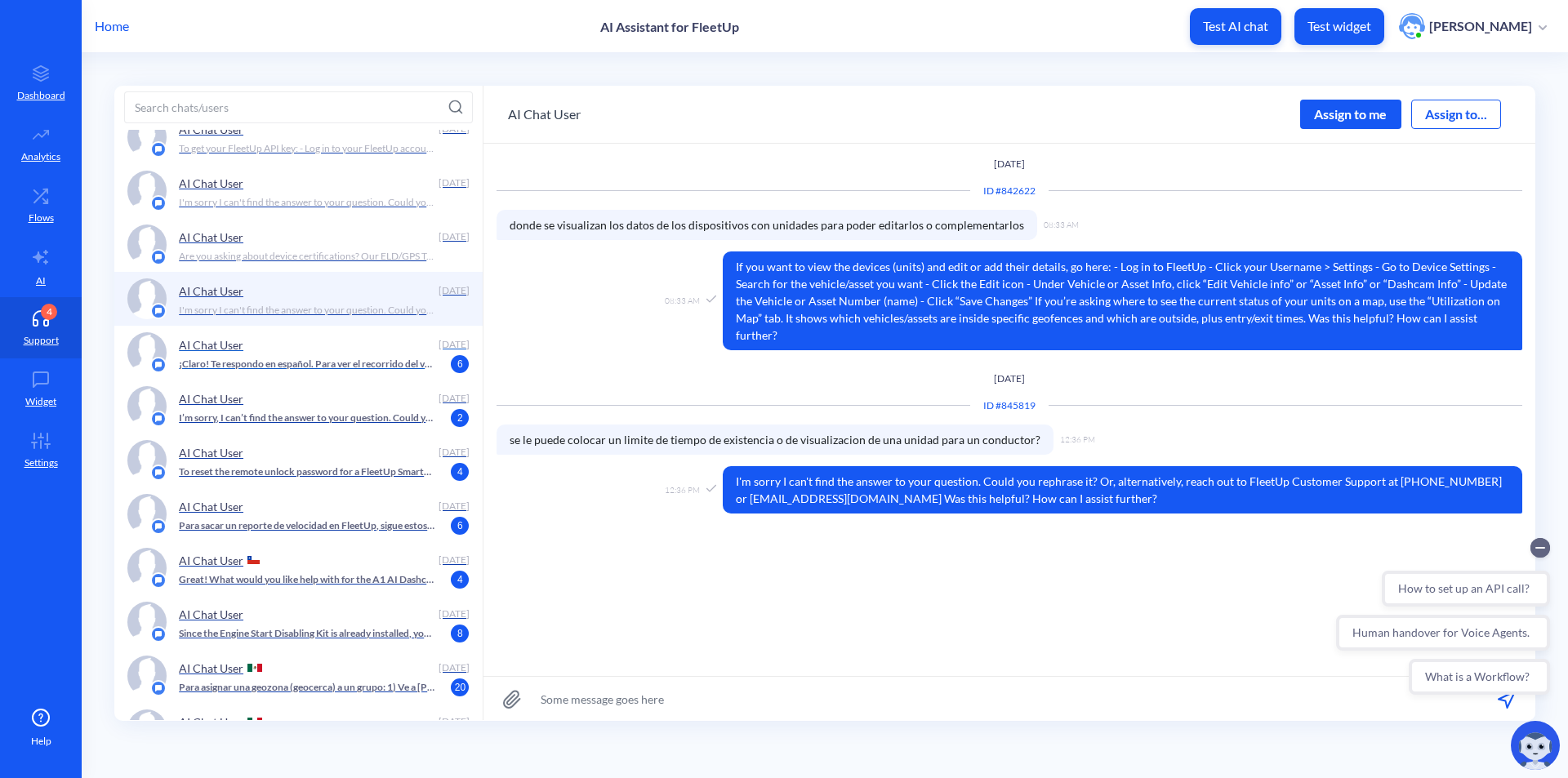
click at [346, 357] on p "¡Claro! Te respondo en español. Para ver el recorrido del vehículo 599: - Usa e…" at bounding box center [307, 364] width 256 height 15
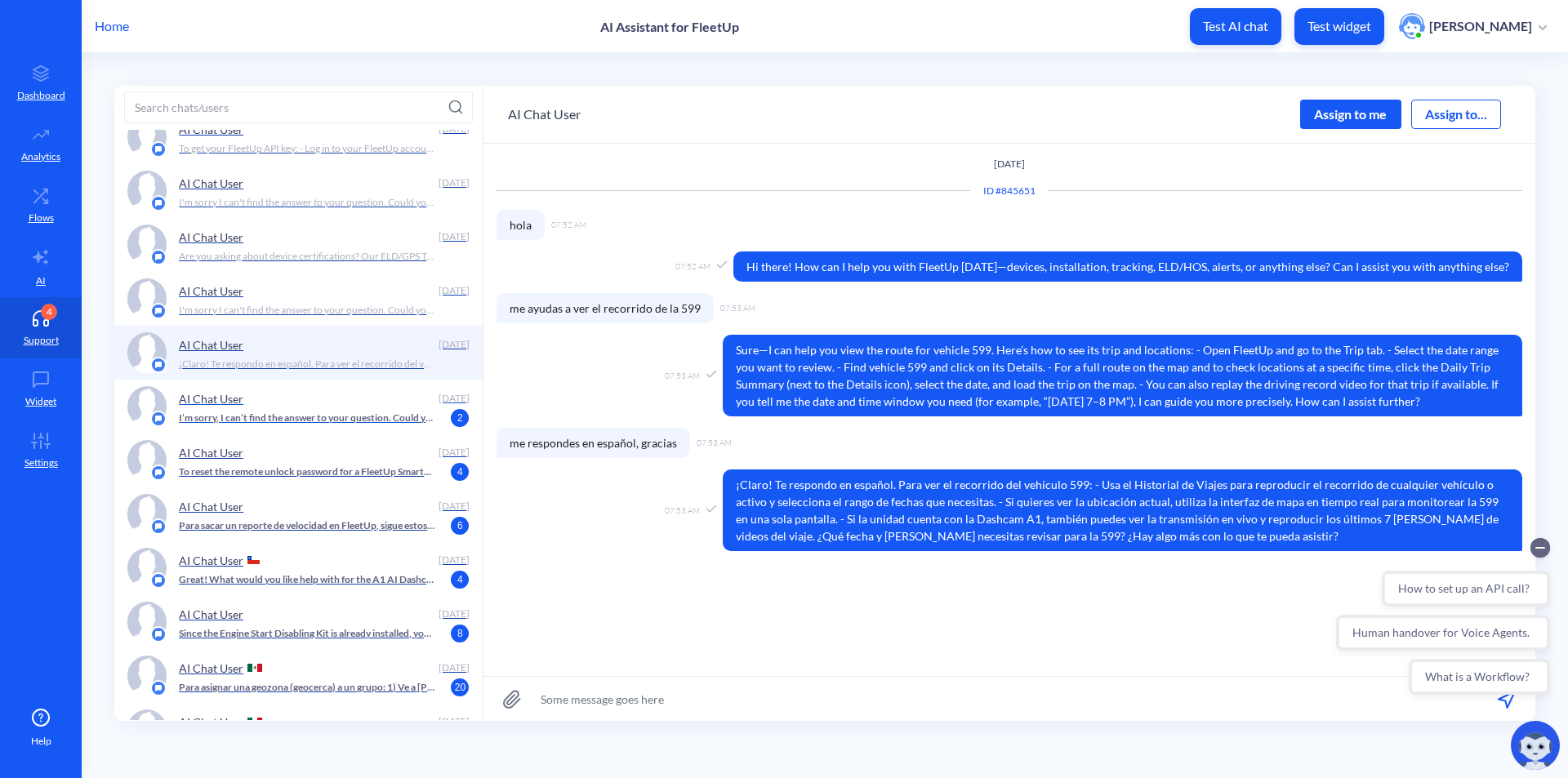
click at [351, 428] on div "AI Chat User [DATE] I’m sorry, I can’t find the answer to your question. Could …" at bounding box center [299, 407] width 368 height 54
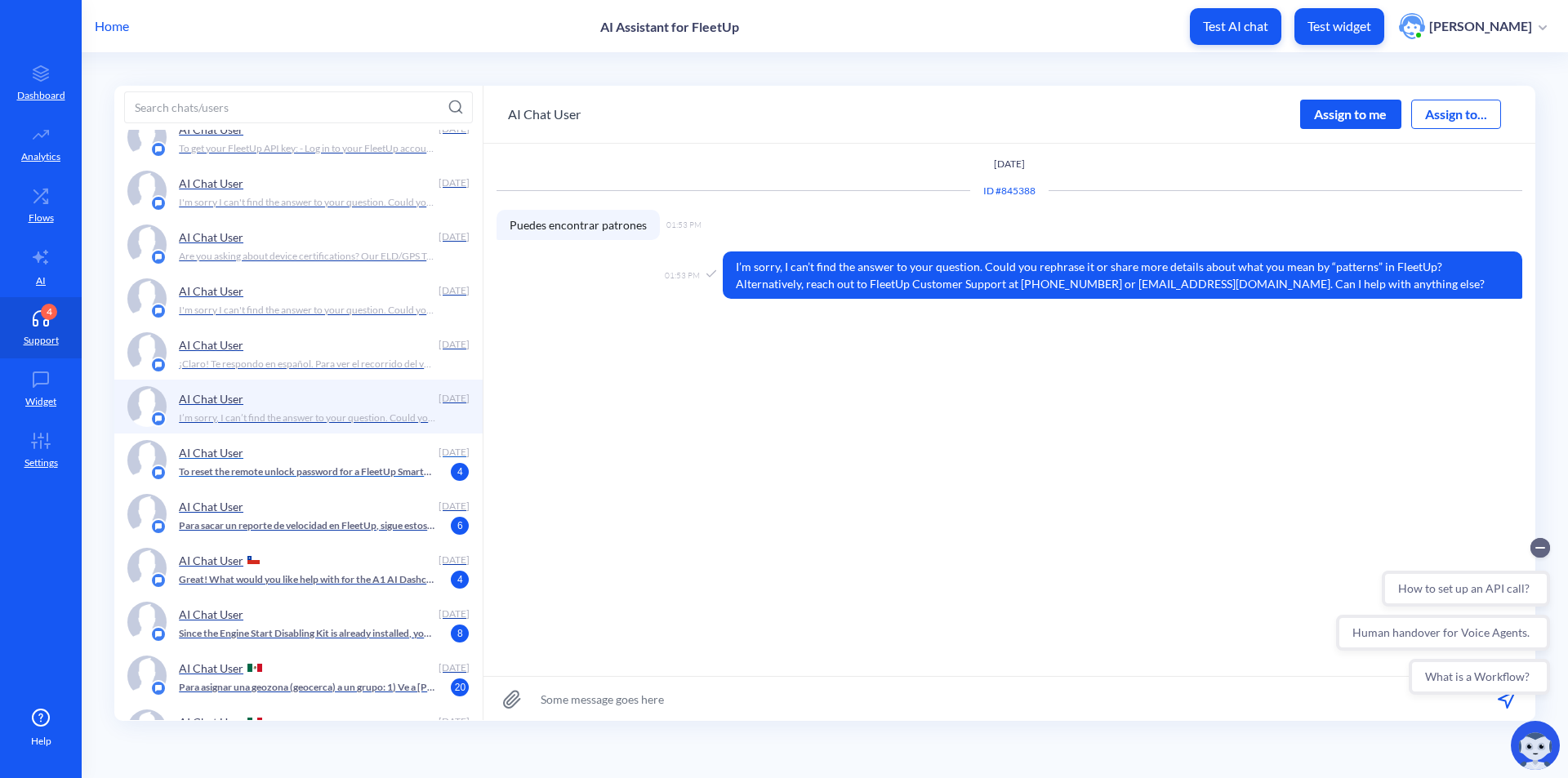
click at [352, 473] on p "To reset the remote unlock password for a FleetUp SmartLock 4CJ (your FleetUp a…" at bounding box center [307, 472] width 256 height 15
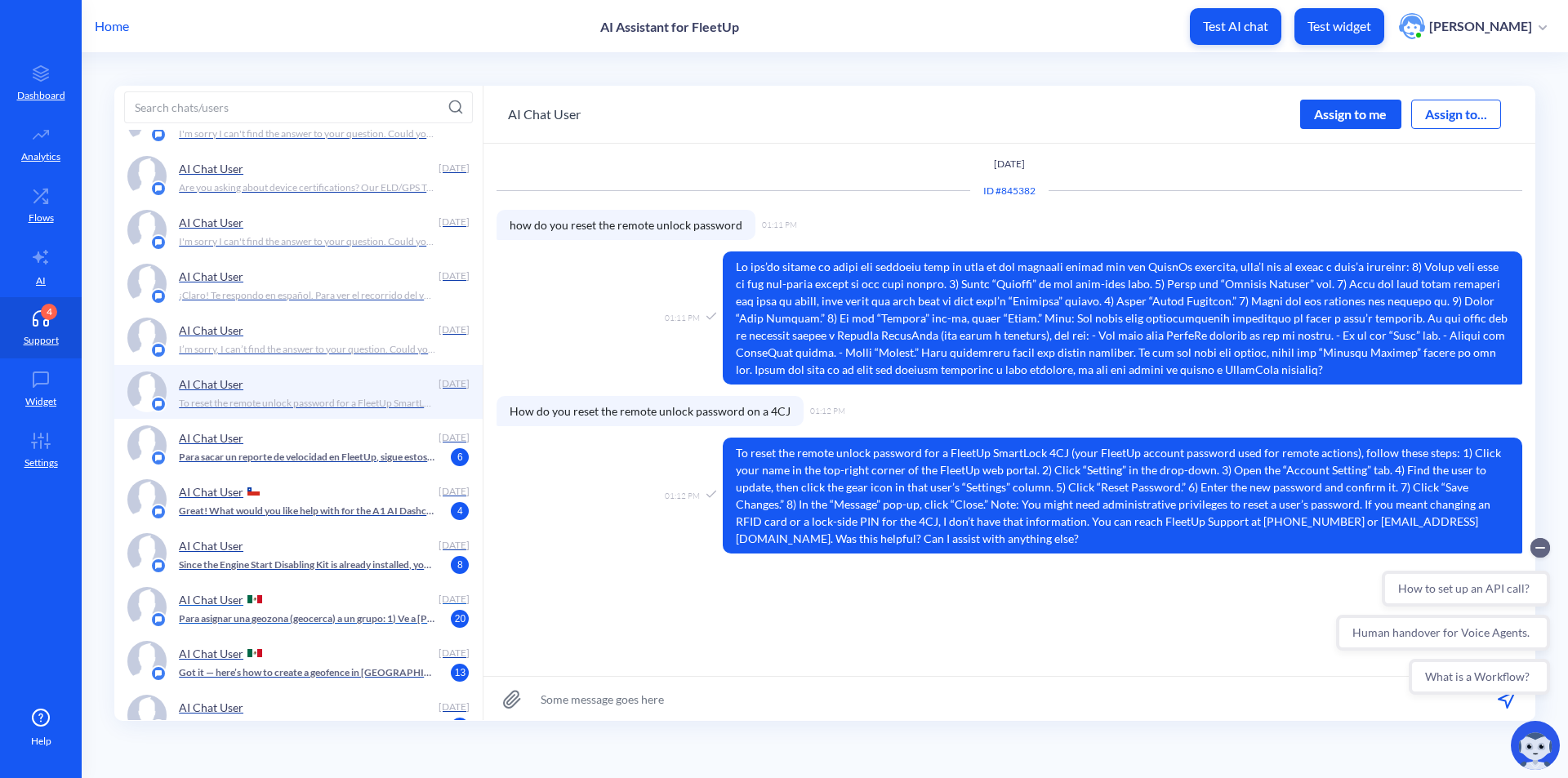
scroll to position [1715, 0]
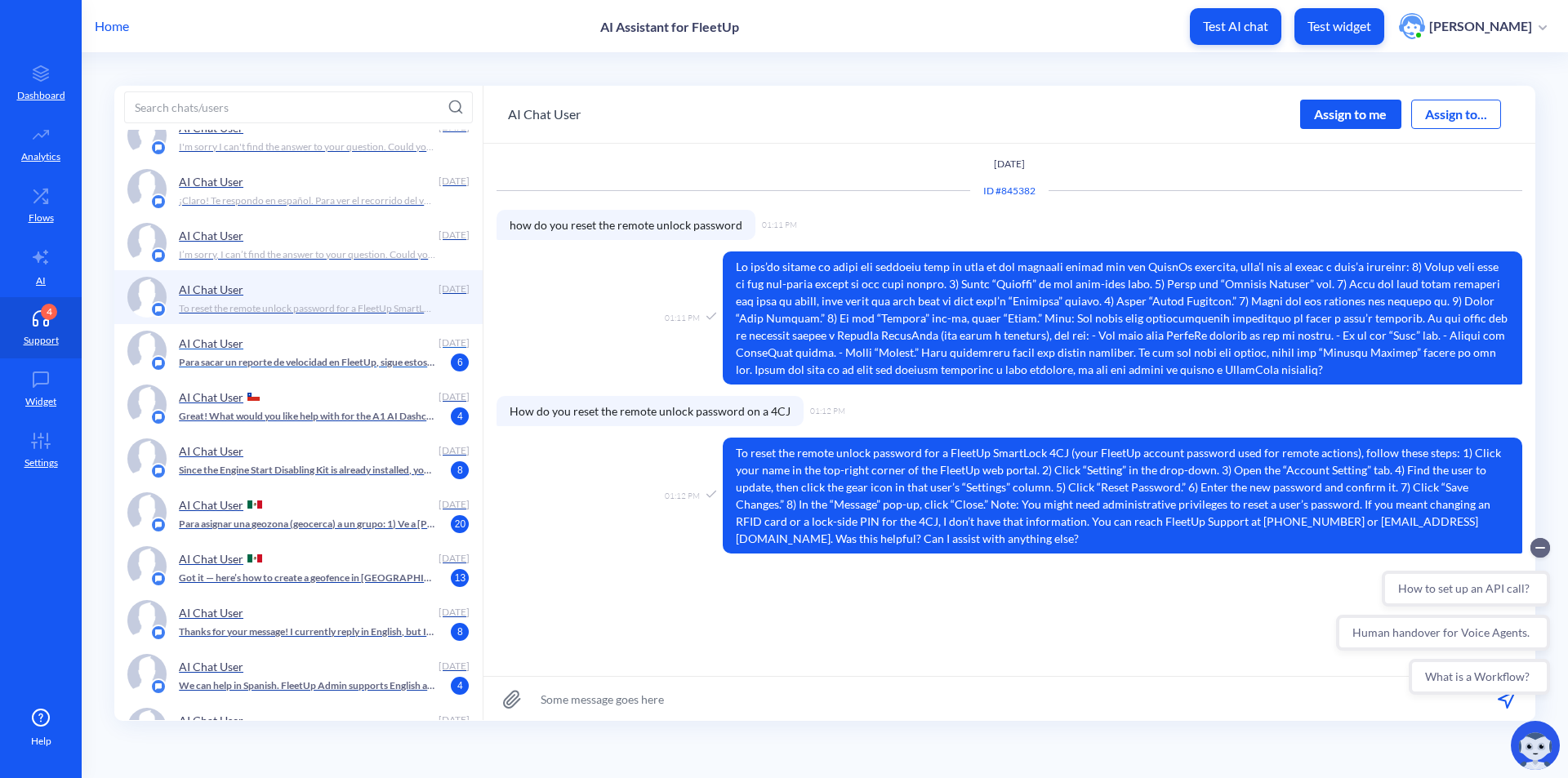
click at [362, 356] on p "Para sacar un reporte de velocidad en FleetUp, sigue estos pasos: - Ve a Dashbo…" at bounding box center [307, 362] width 256 height 15
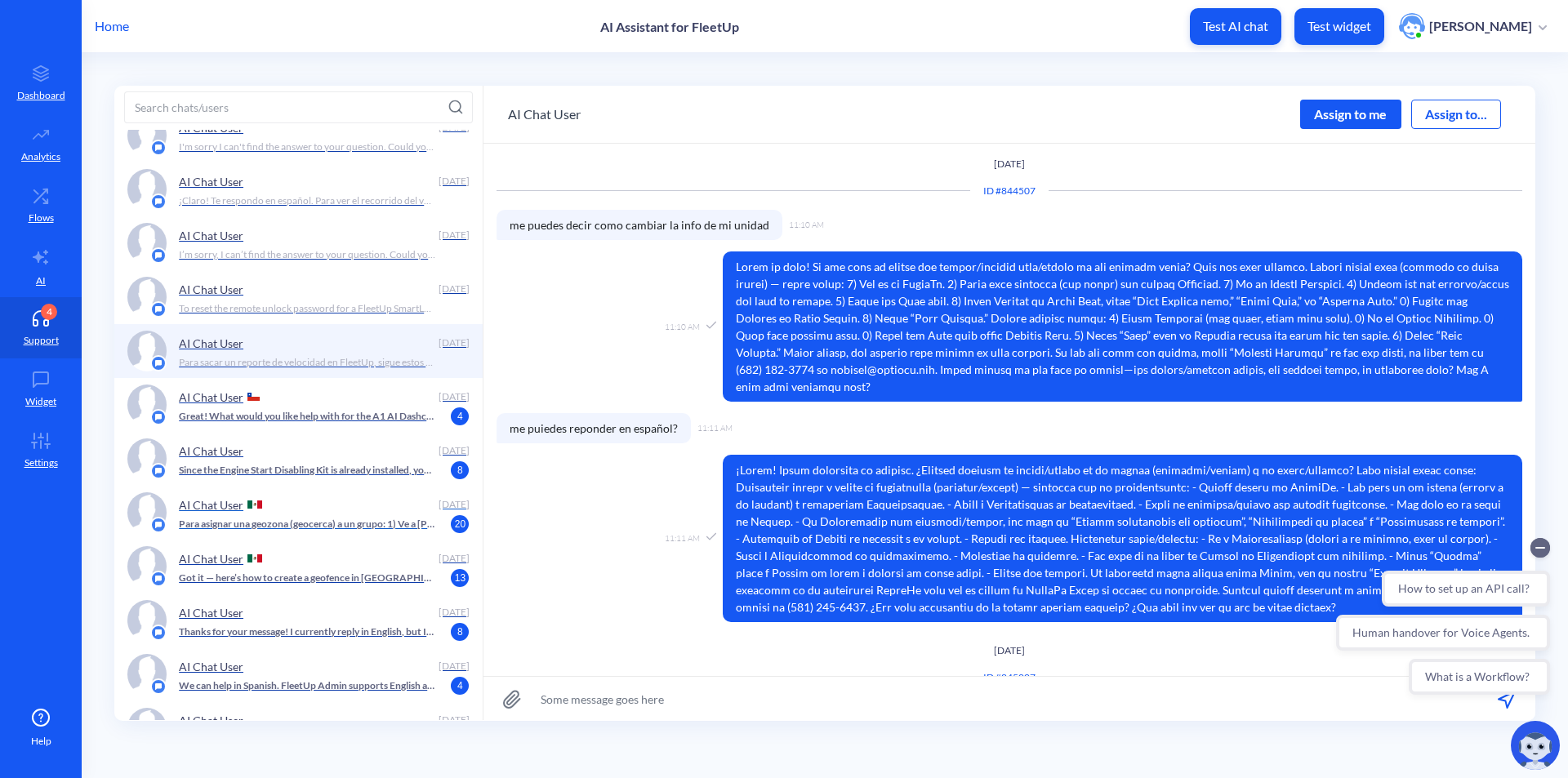
scroll to position [190, 0]
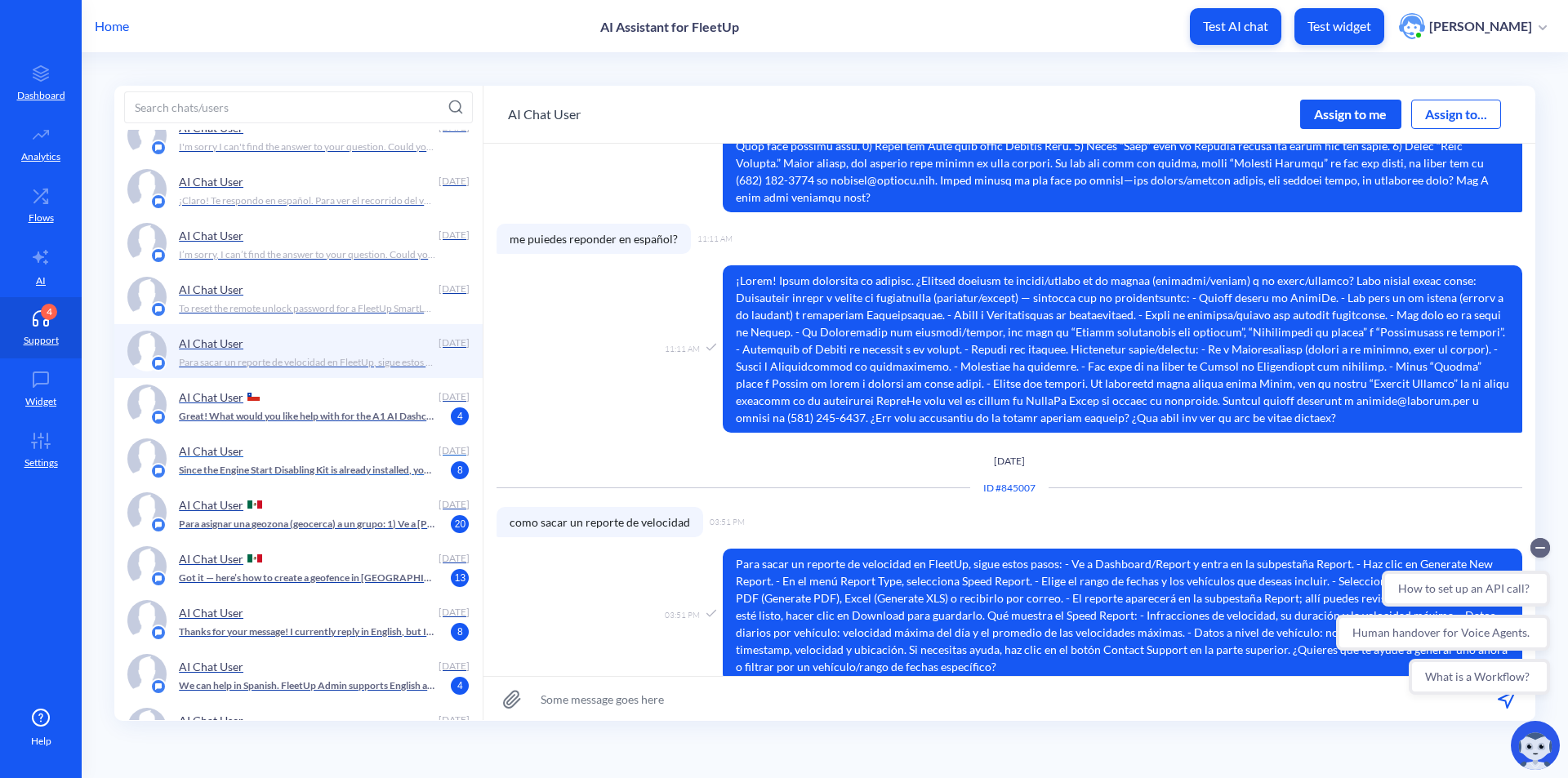
click at [367, 465] on p "Since the Engine Start Disabling Kit is already installed, you just need it ena…" at bounding box center [307, 470] width 256 height 15
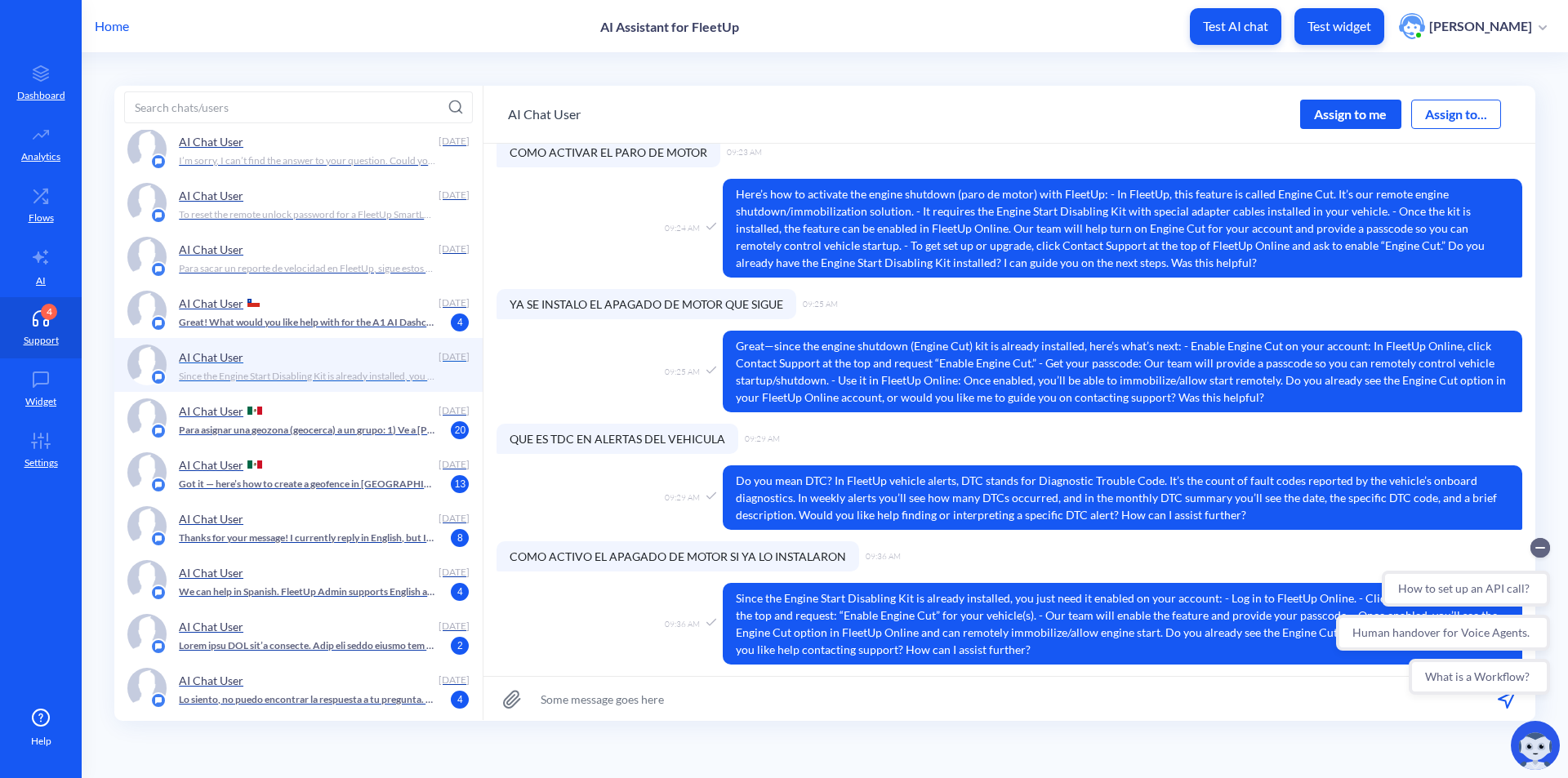
scroll to position [1960, 0]
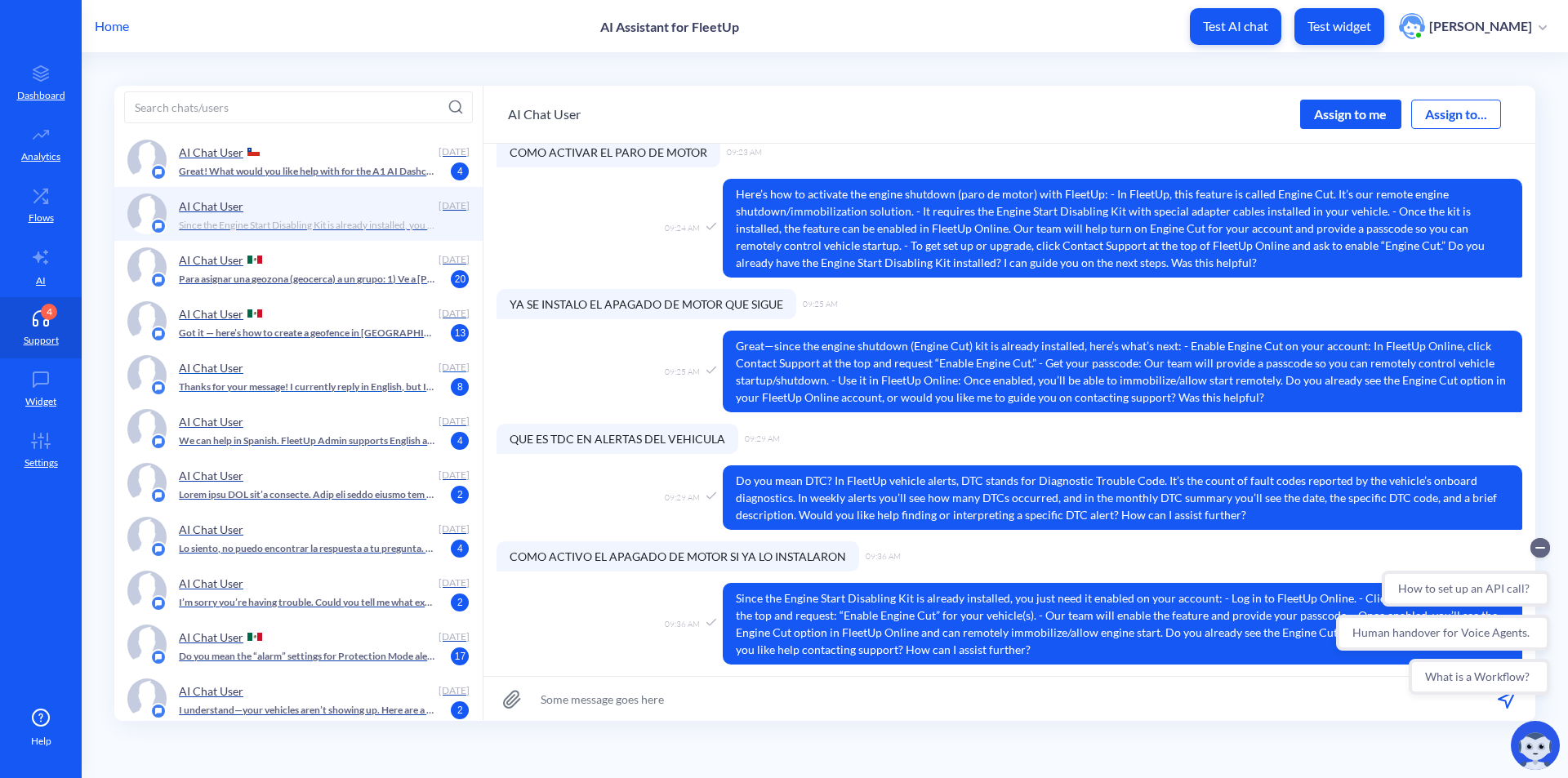
click at [377, 389] on p "Thanks for your message! I currently reply in English, but I’m happy to help. H…" at bounding box center [307, 387] width 256 height 15
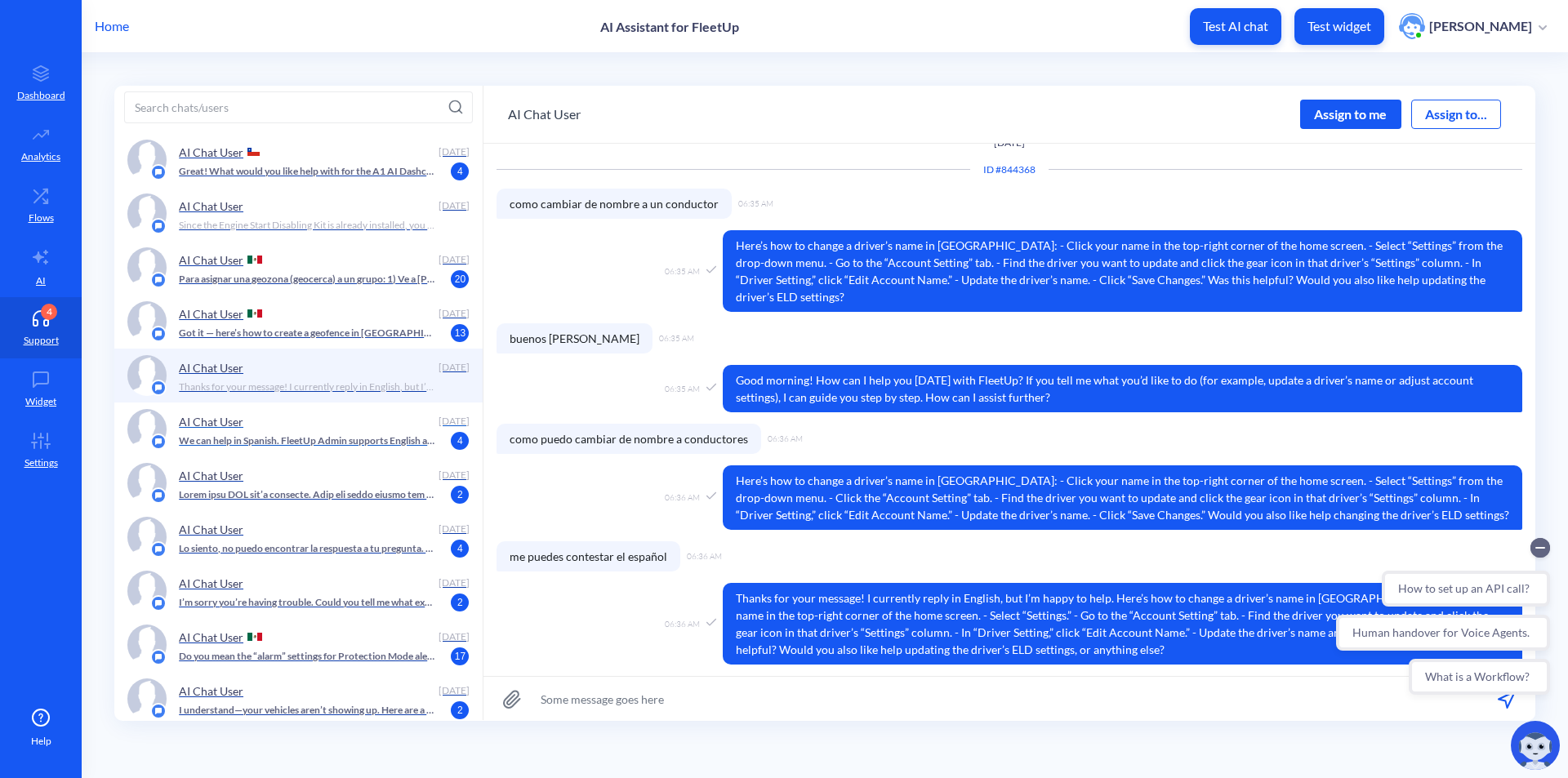
scroll to position [4, 0]
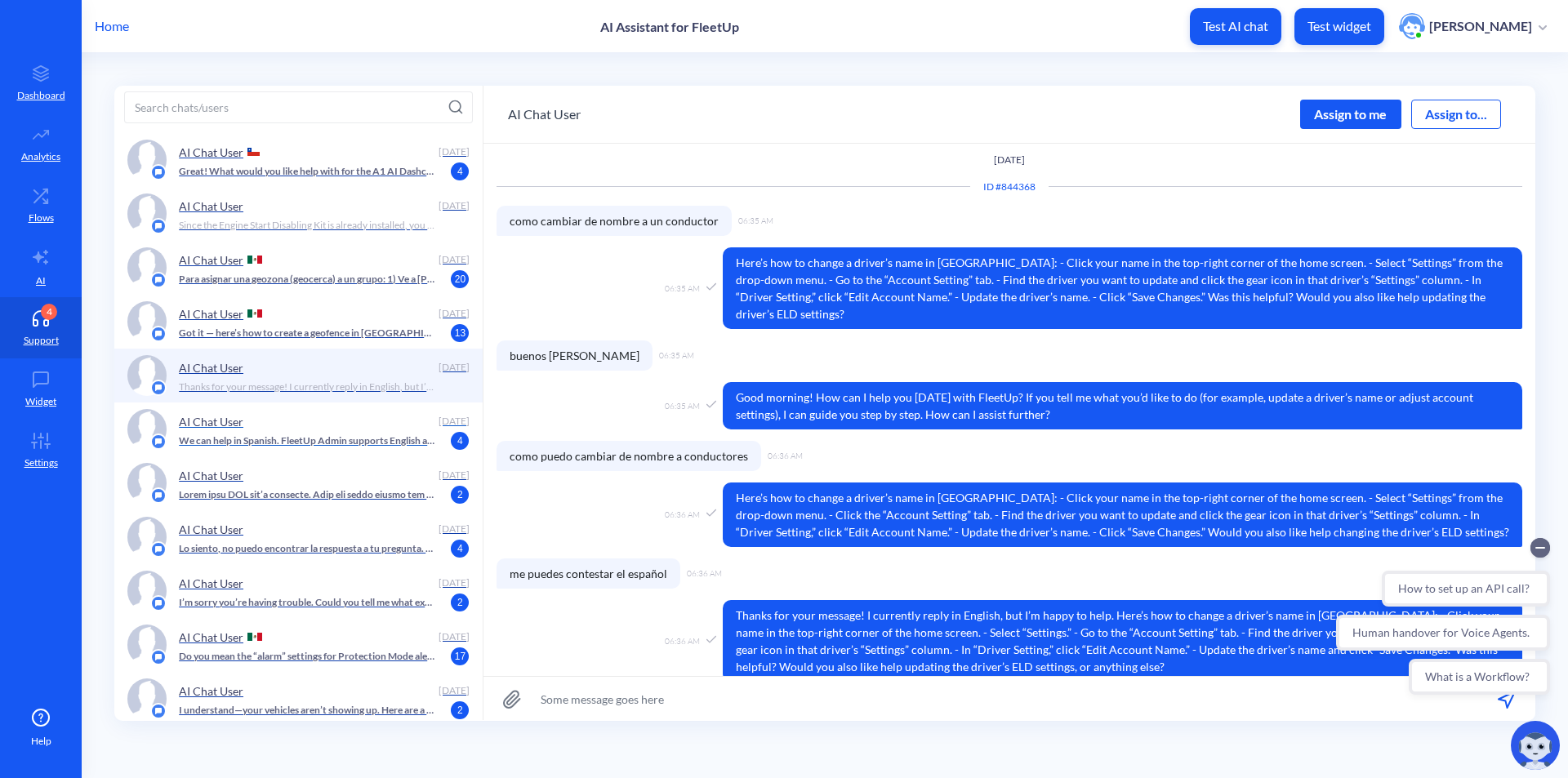
click at [353, 440] on p "We can help in Spanish. FleetUp Admin supports English and Spanish. To use the …" at bounding box center [307, 441] width 256 height 15
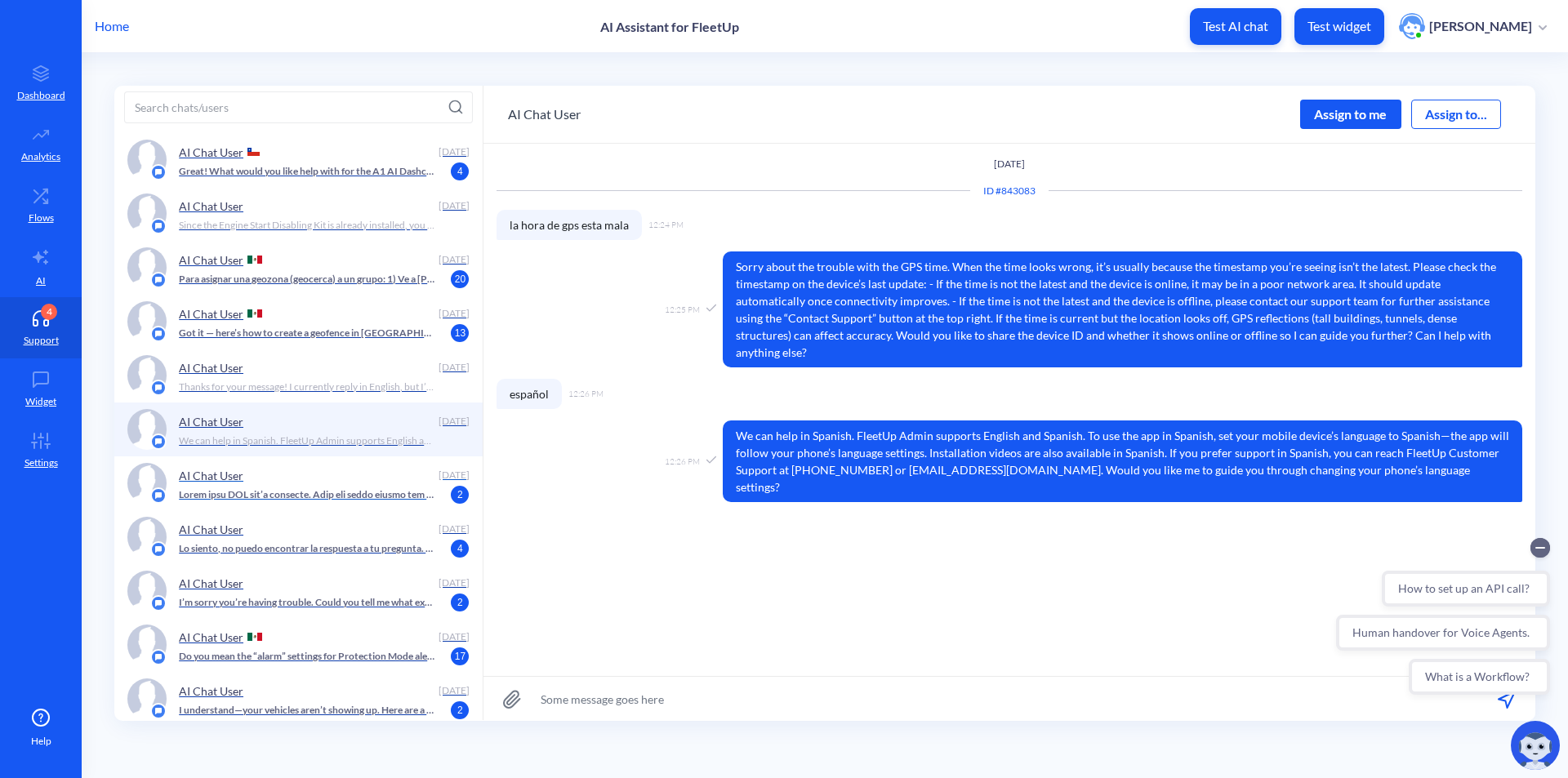
click at [348, 491] on p at bounding box center [307, 495] width 256 height 15
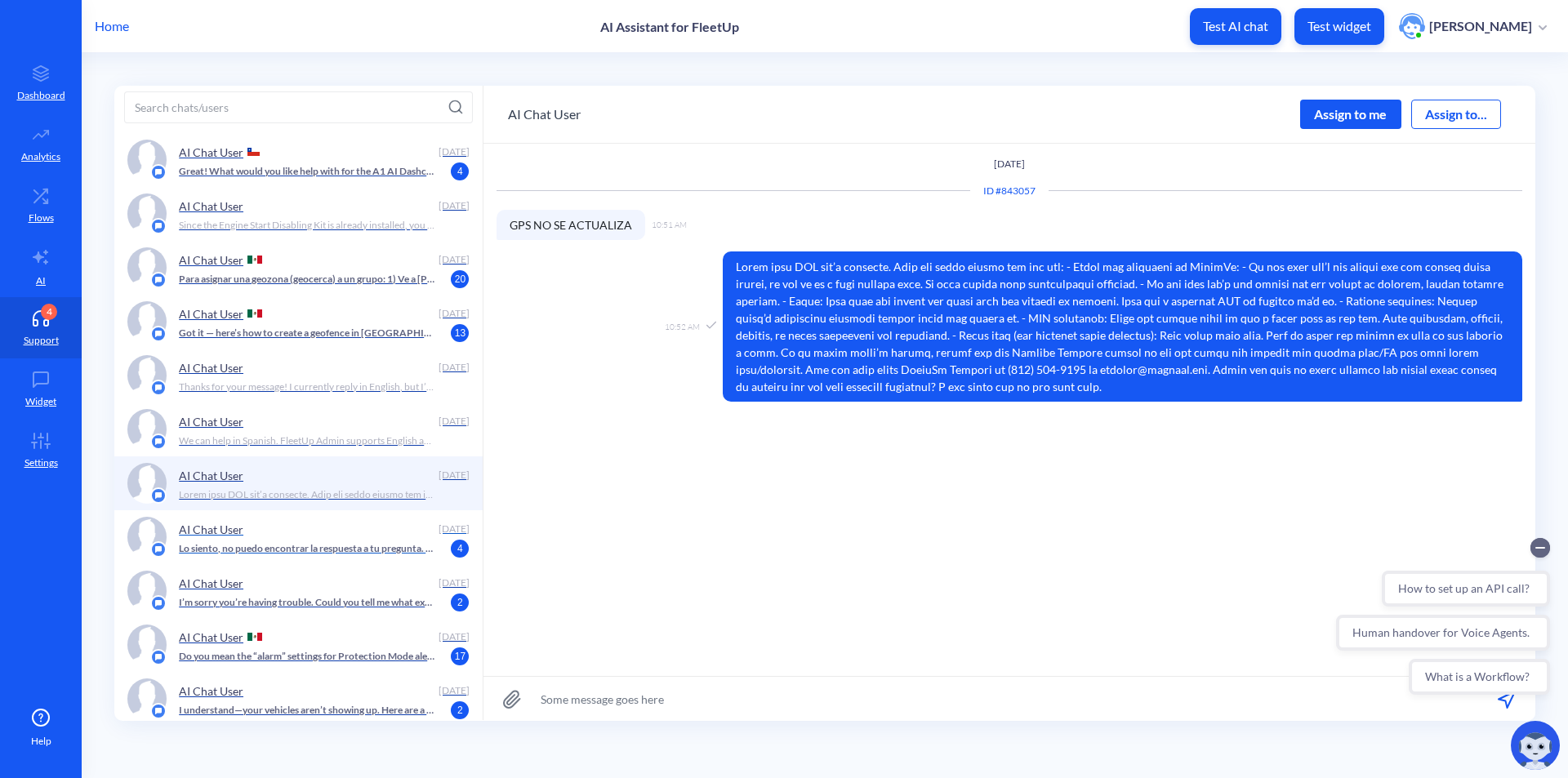
click at [329, 543] on p "Lo siento, no puedo encontrar la respuesta a tu pregunta. ¿Podrías reformularla…" at bounding box center [307, 549] width 256 height 15
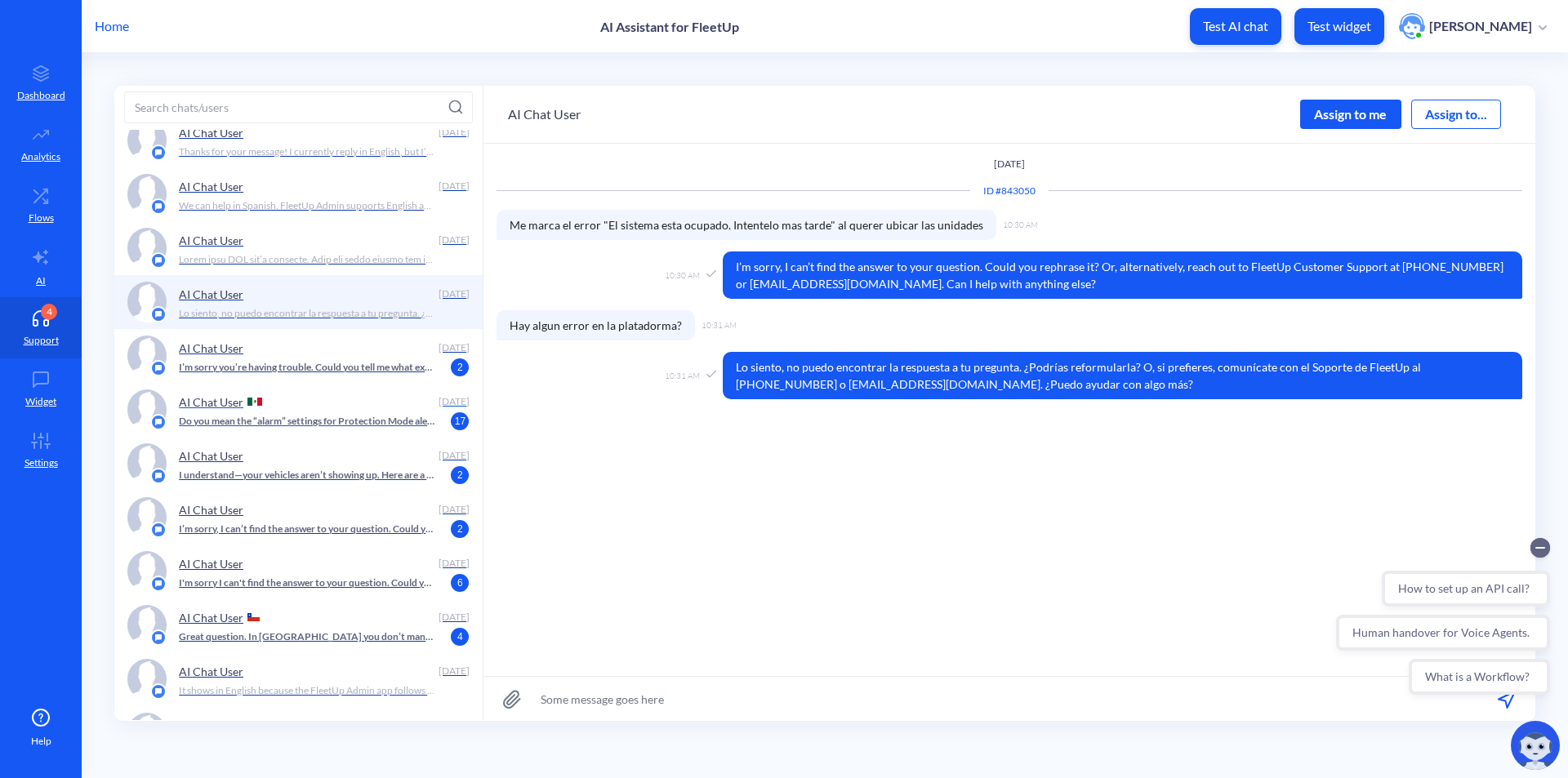
scroll to position [2205, 0]
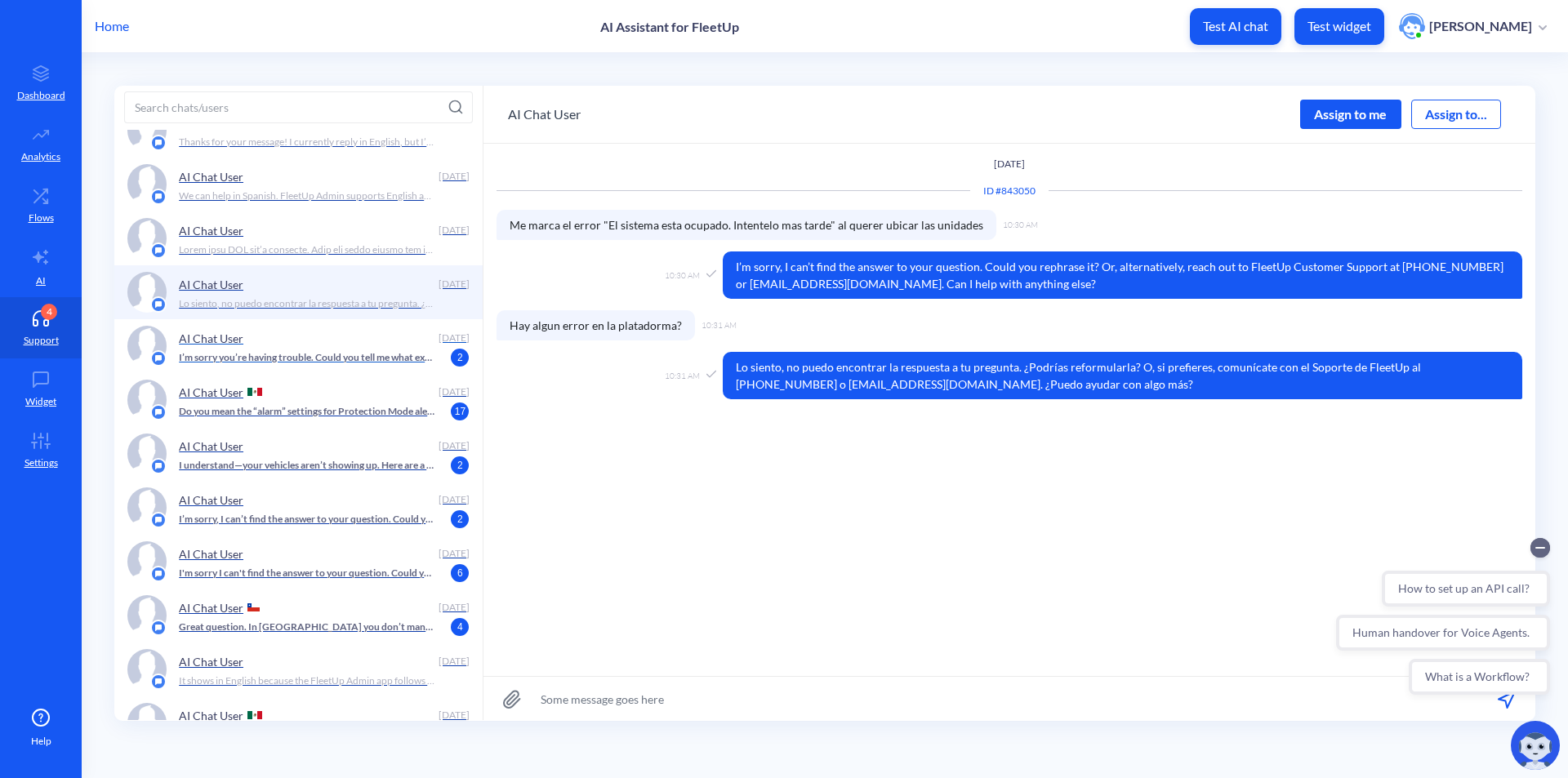
click at [389, 359] on p "I’m sorry you’re having trouble. Could you tell me what exactly isn’t working i…" at bounding box center [307, 358] width 256 height 15
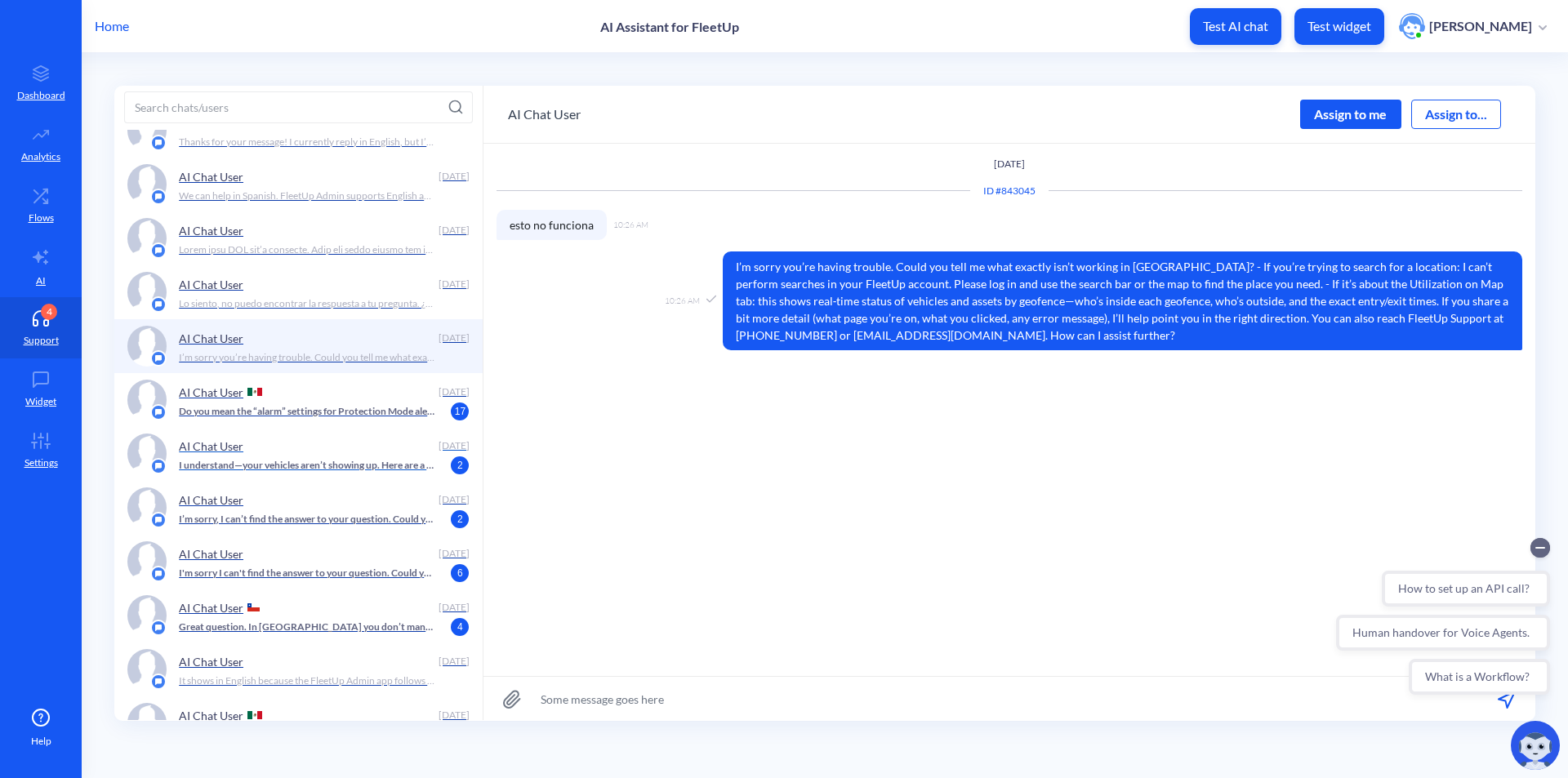
click at [402, 463] on p "I understand—your vehicles aren’t showing up. Here are a few things to check in…" at bounding box center [307, 465] width 256 height 15
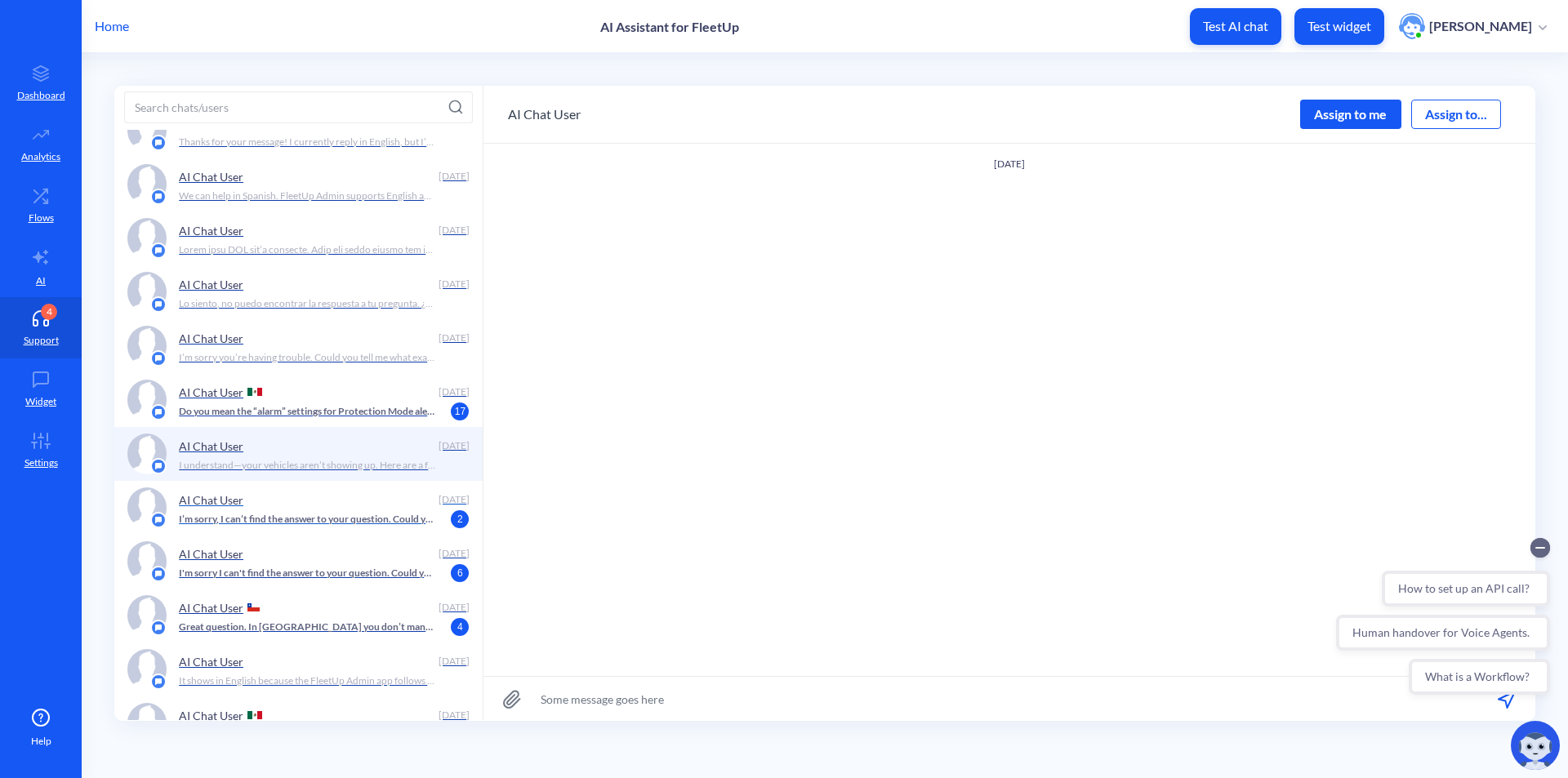
click at [389, 507] on div "AI Chat User" at bounding box center [305, 500] width 253 height 25
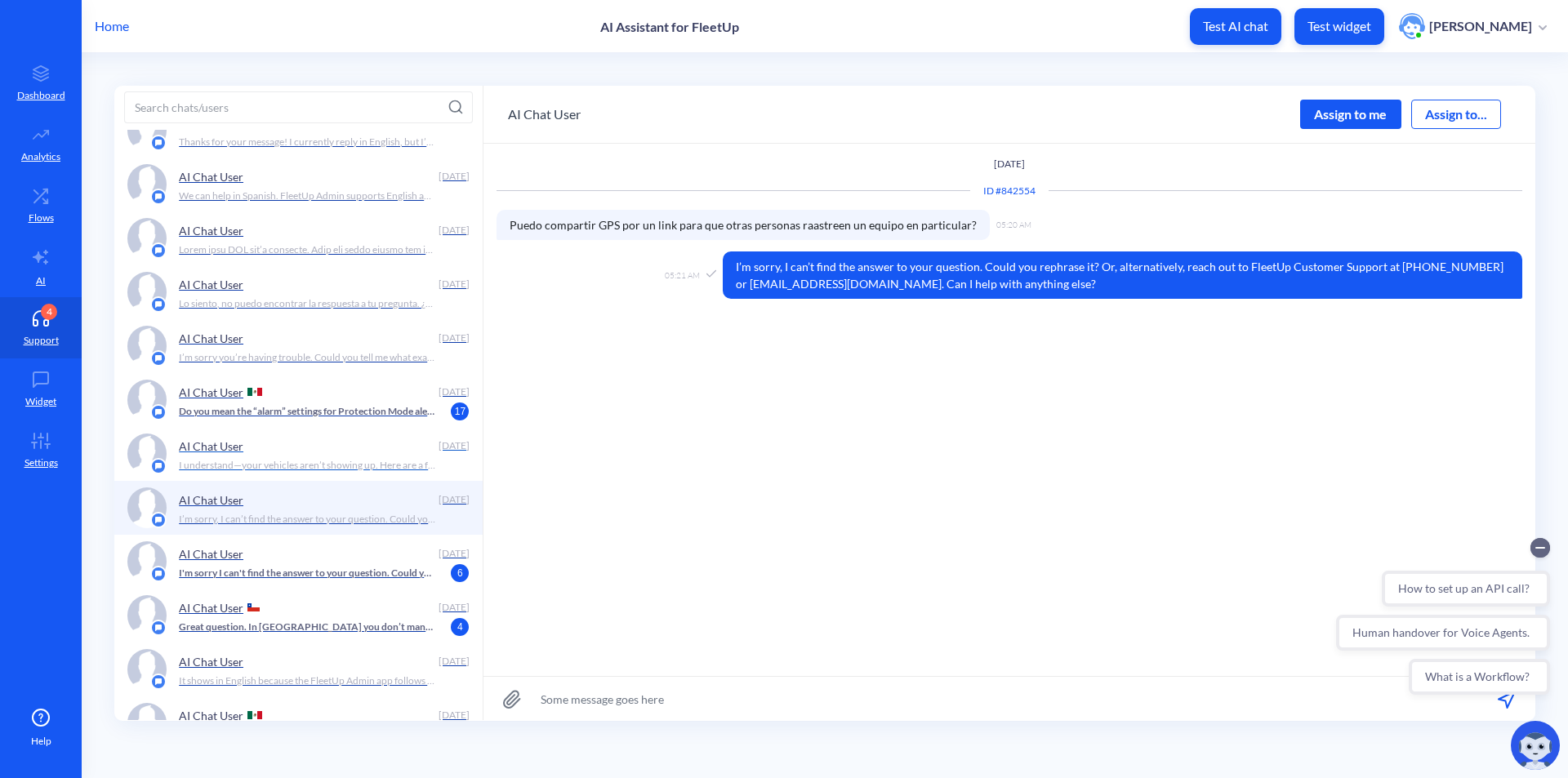
click at [375, 456] on div "AI Chat User" at bounding box center [305, 446] width 253 height 25
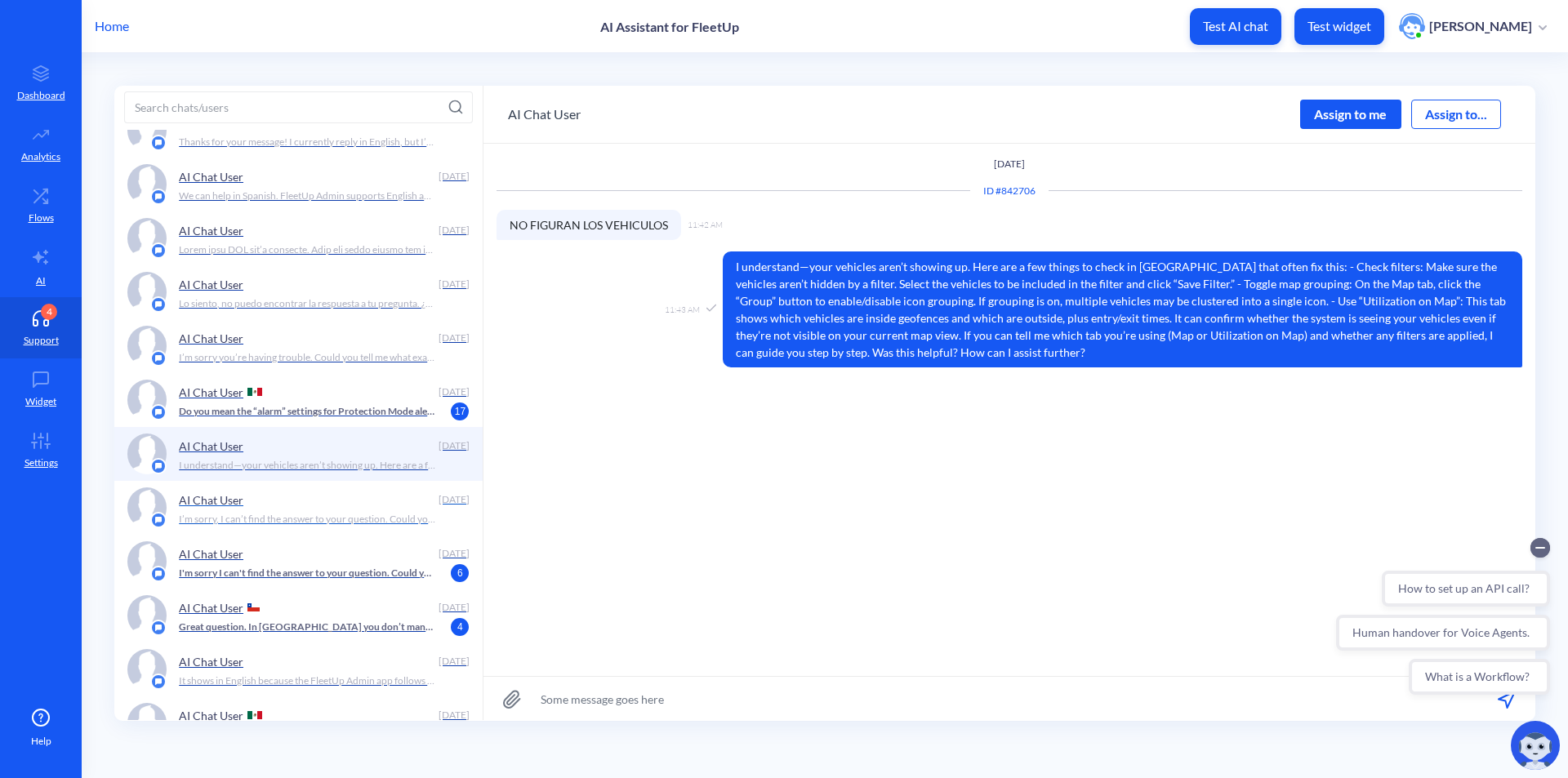
click at [375, 506] on div "AI Chat User" at bounding box center [305, 500] width 253 height 25
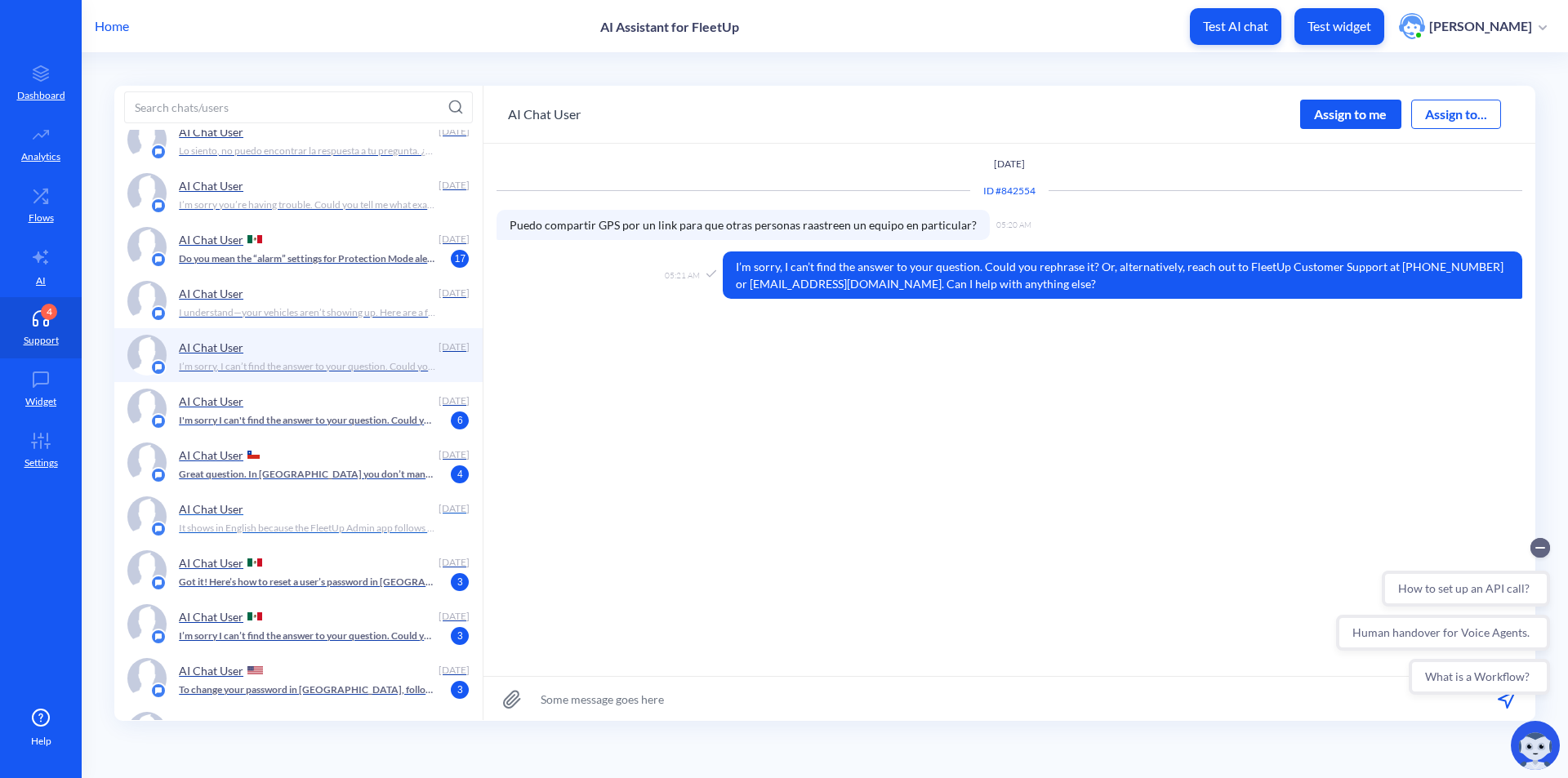
scroll to position [2368, 0]
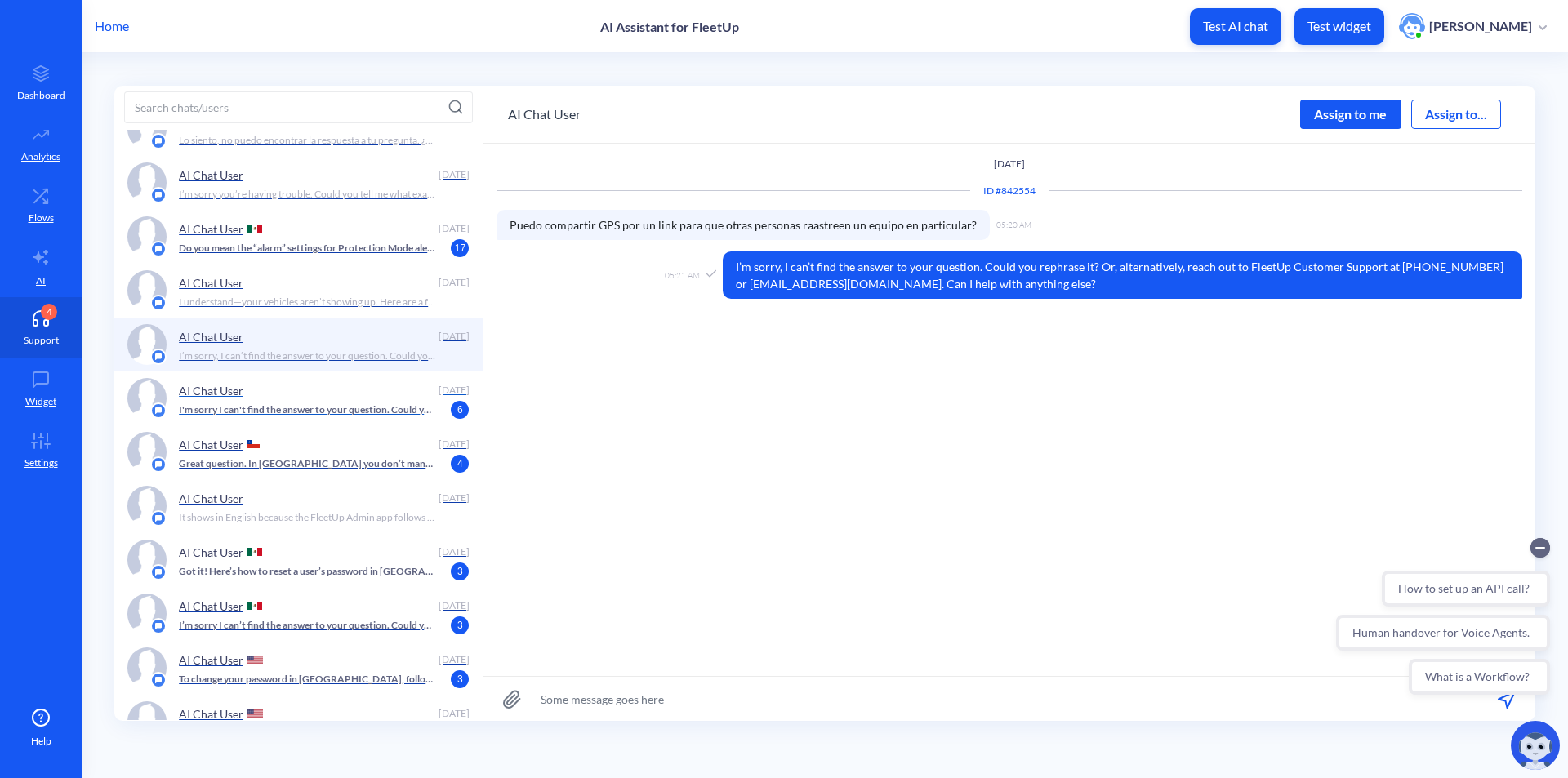
click at [391, 416] on p "I'm sorry I can't find the answer to your question. Could you rephrase it? Or, …" at bounding box center [307, 410] width 256 height 15
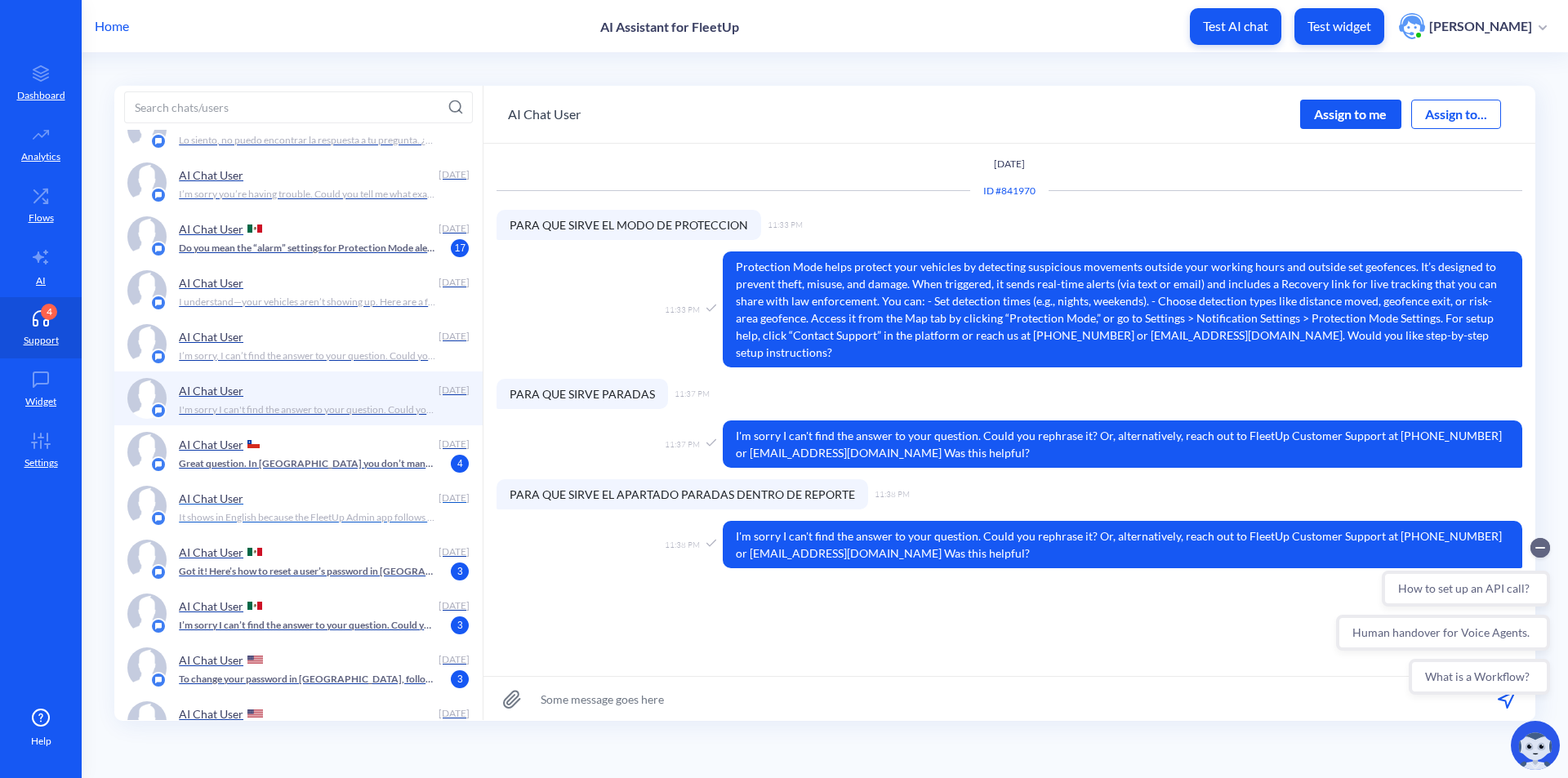
click at [362, 515] on p "It shows in English because the FleetUp Admin app follows your mobile device’s …" at bounding box center [307, 518] width 256 height 15
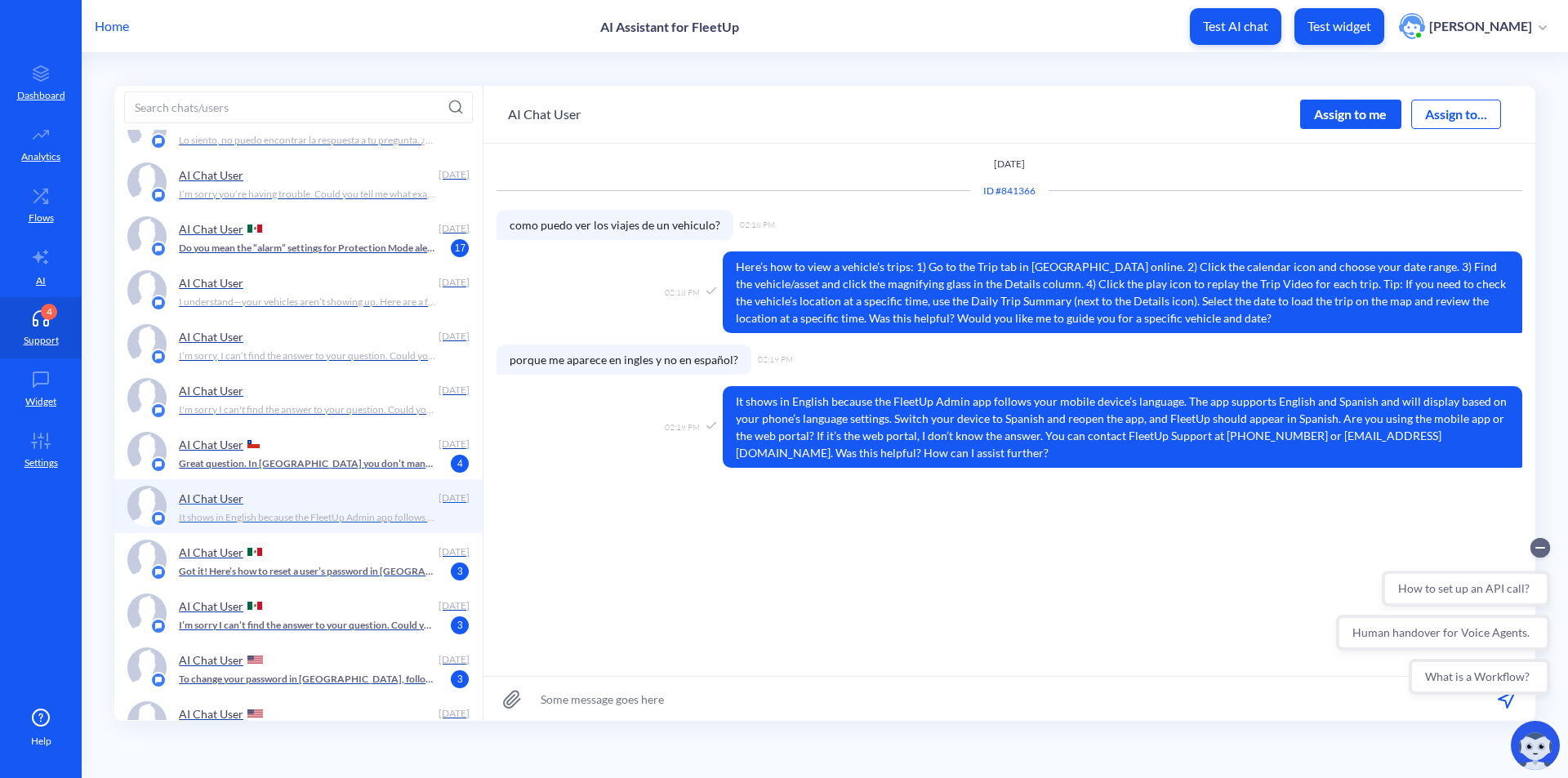
click at [370, 515] on p "It shows in English because the FleetUp Admin app follows your mobile device’s …" at bounding box center [307, 518] width 256 height 15
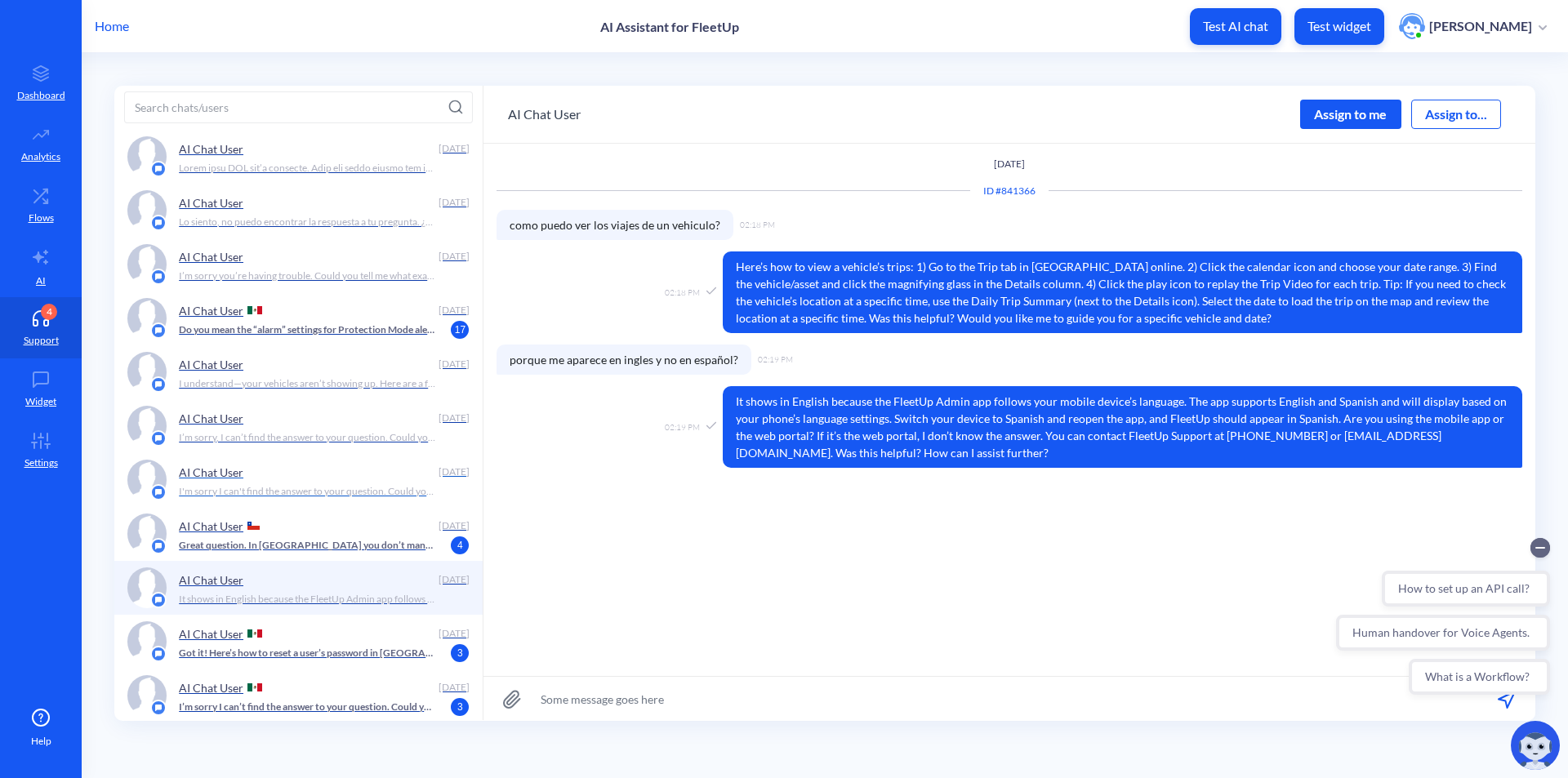
click at [351, 493] on p "I'm sorry I can't find the answer to your question. Could you rephrase it? Or, …" at bounding box center [307, 492] width 256 height 15
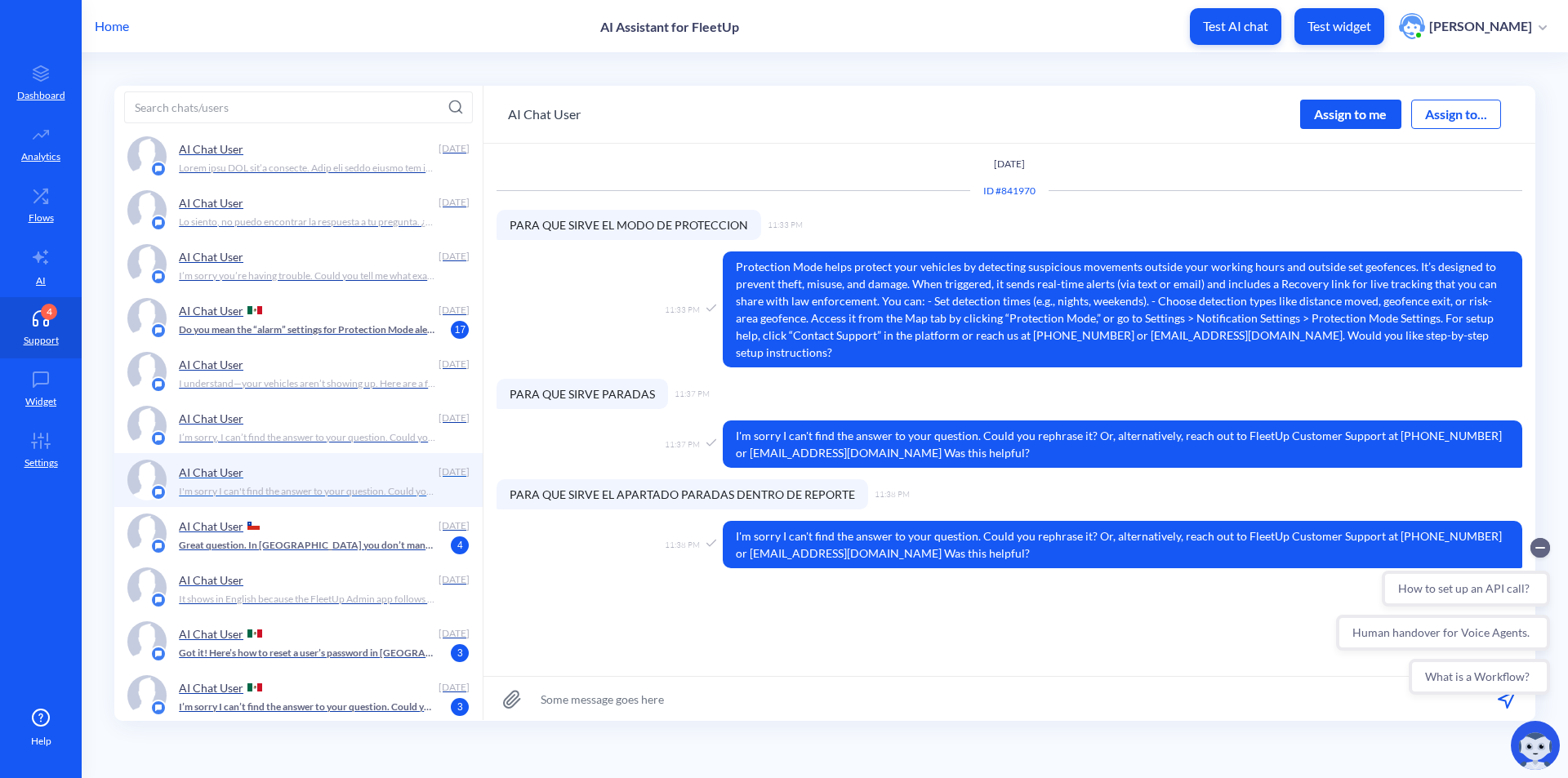
click at [346, 460] on div "AI Chat User" at bounding box center [305, 472] width 253 height 25
click at [354, 436] on p "I’m sorry, I can’t find the answer to your question. Could you rephrase it? Or,…" at bounding box center [307, 438] width 256 height 15
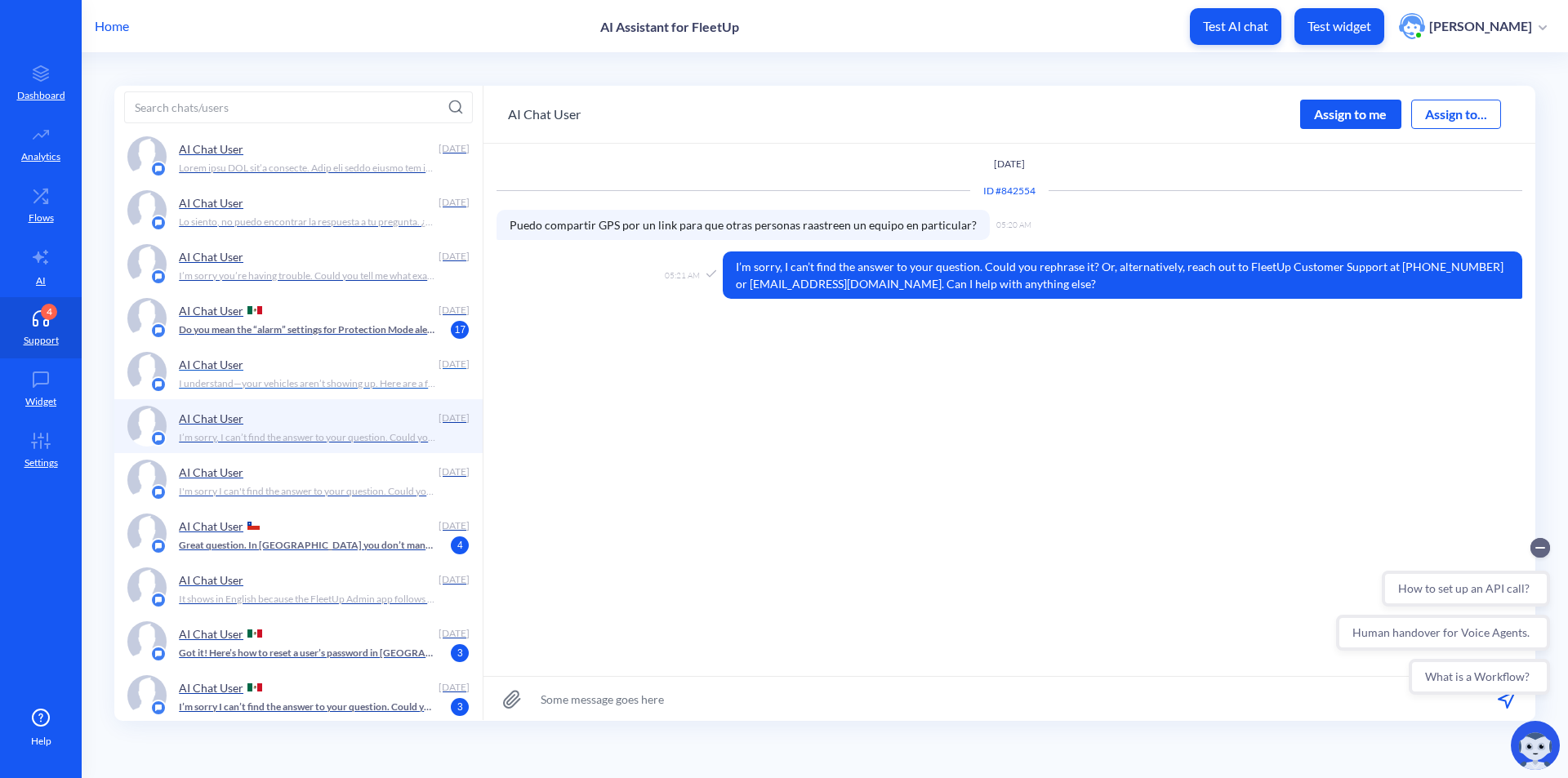
click at [370, 388] on p "I understand—your vehicles aren’t showing up. Here are a few things to check in…" at bounding box center [307, 384] width 256 height 15
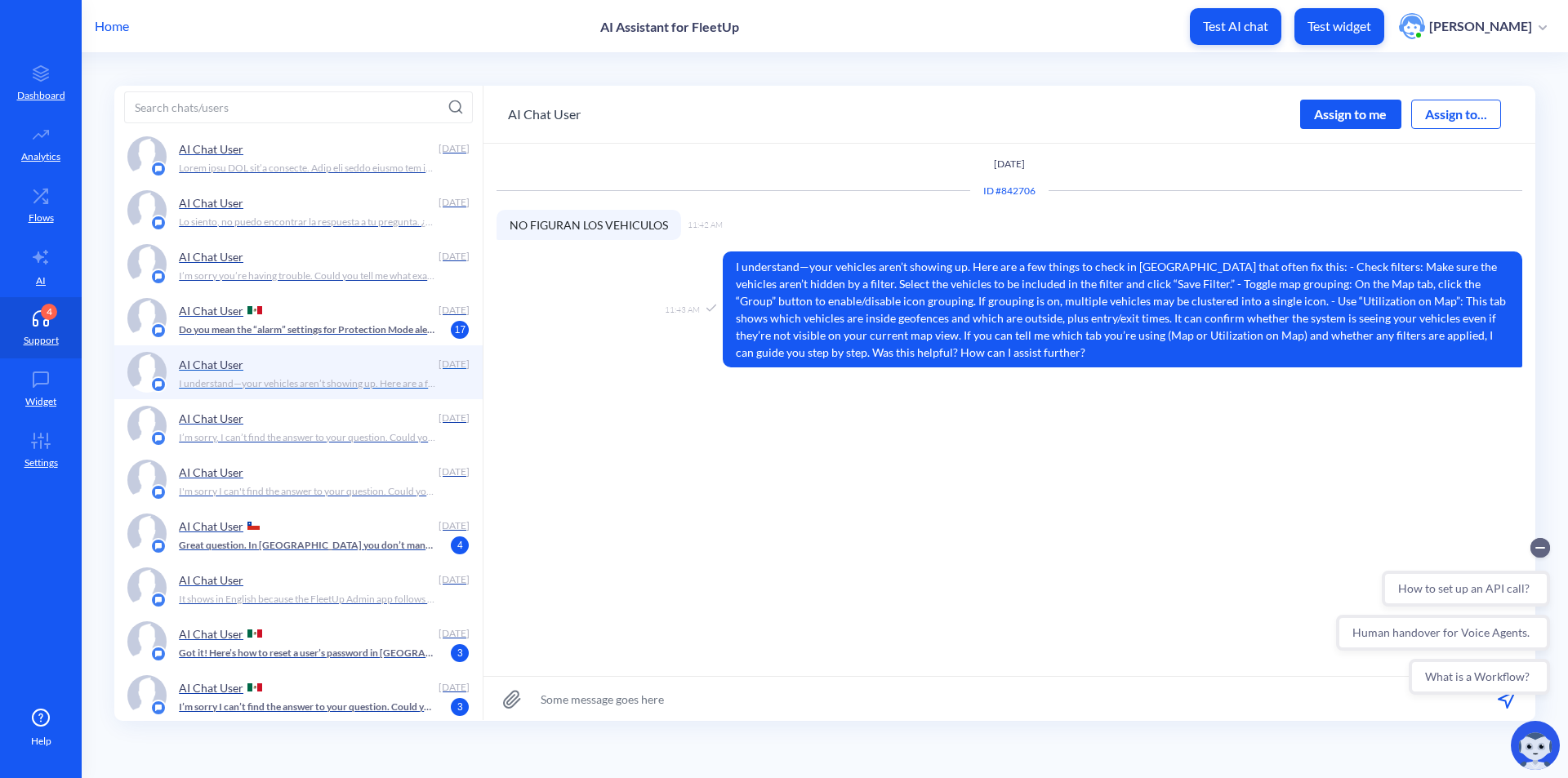
scroll to position [2123, 0]
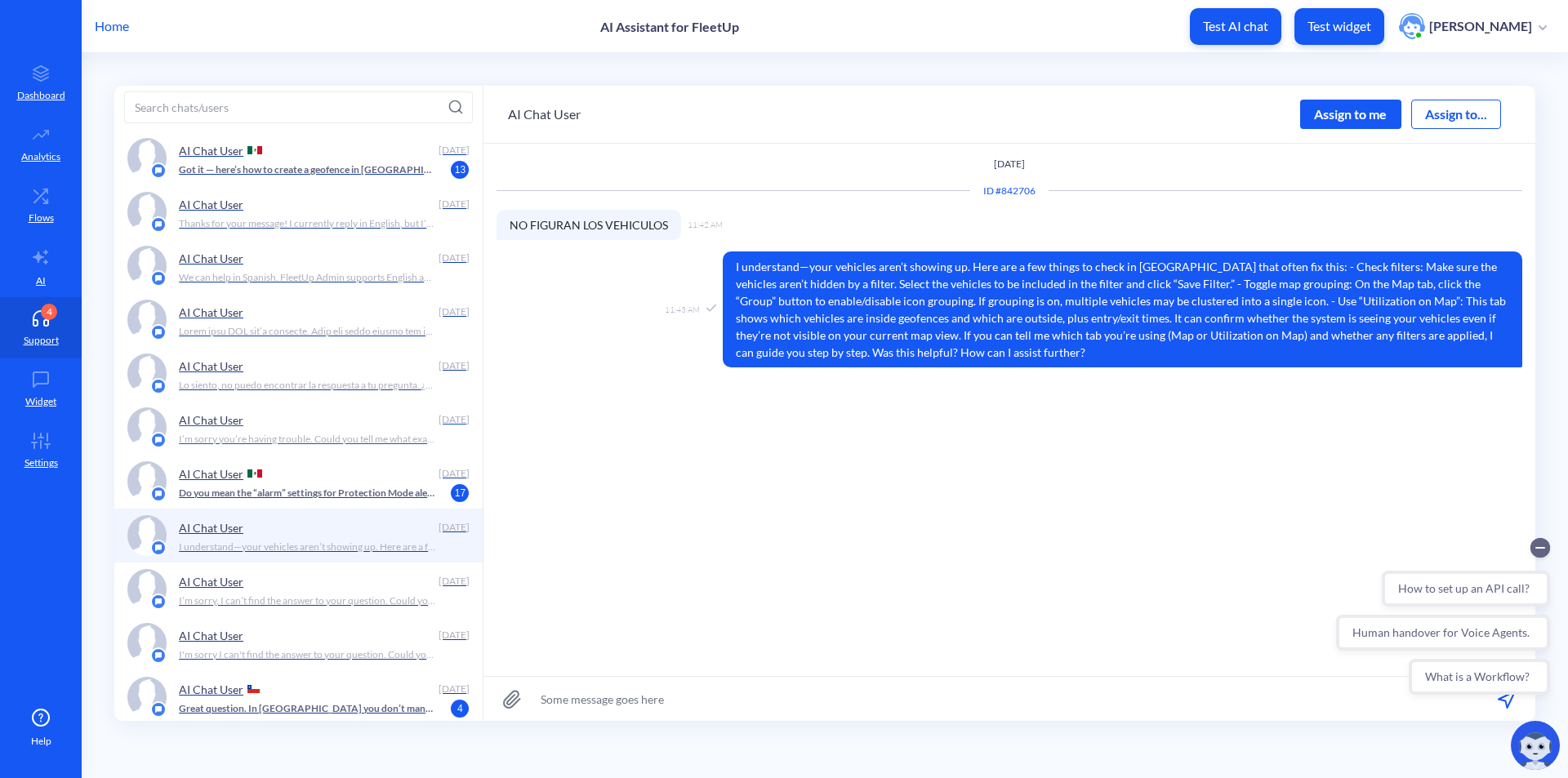
click at [339, 439] on p "I’m sorry you’re having trouble. Could you tell me what exactly isn’t working i…" at bounding box center [307, 439] width 256 height 15
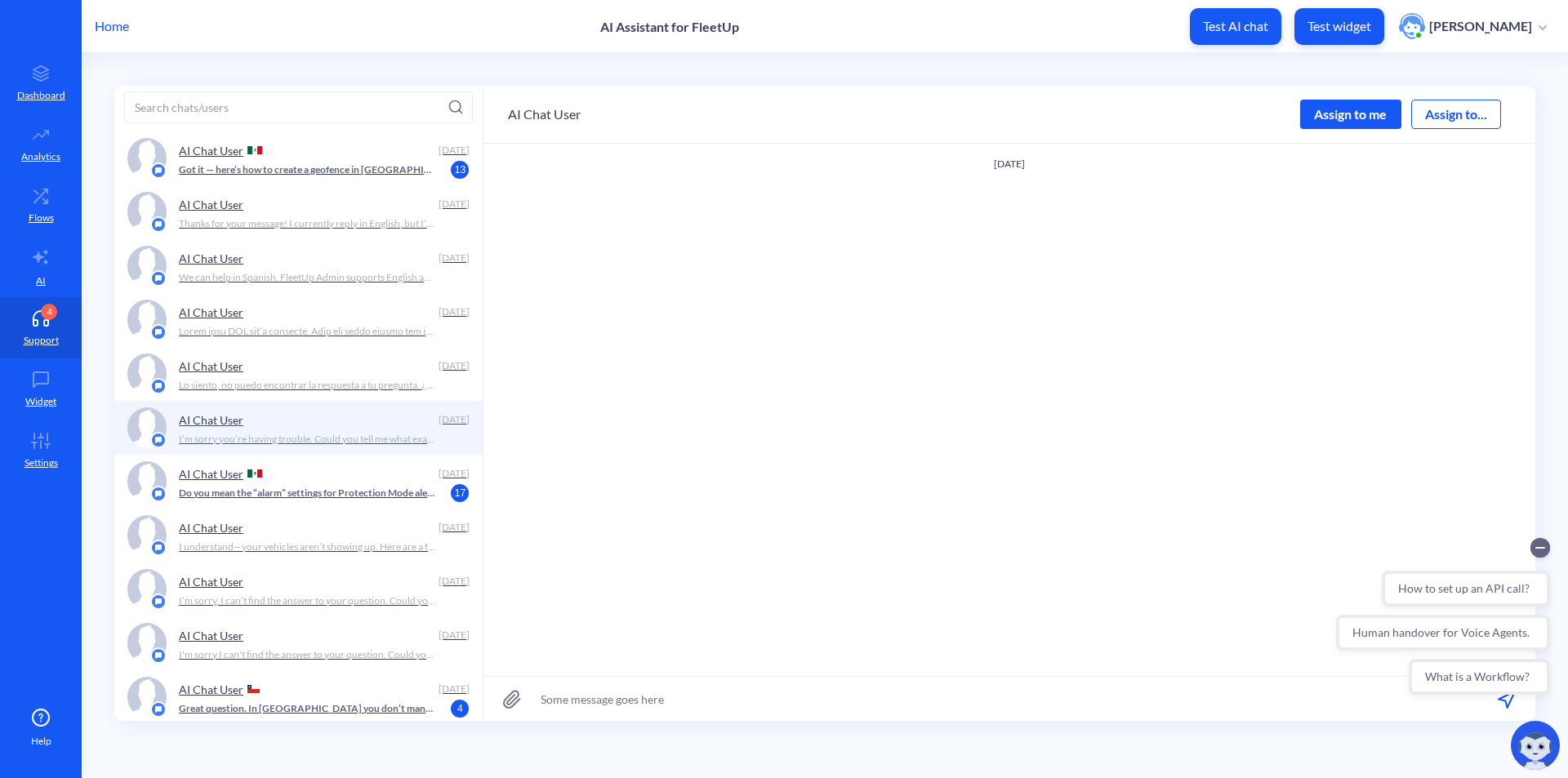
click at [355, 425] on div "AI Chat User" at bounding box center [305, 420] width 253 height 25
click at [361, 377] on div "AI Chat User" at bounding box center [305, 366] width 253 height 25
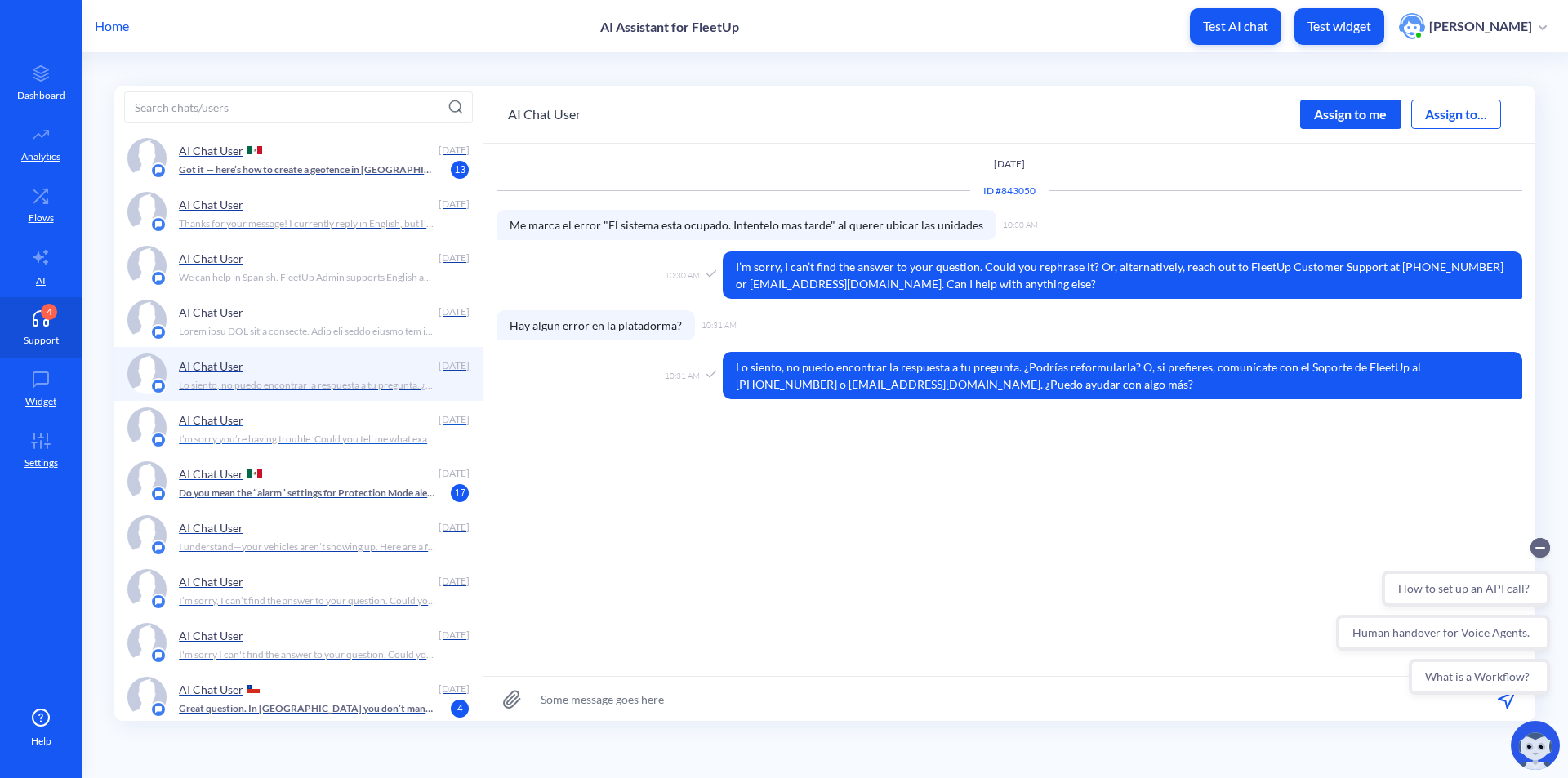
click at [359, 428] on div "AI Chat User" at bounding box center [305, 420] width 253 height 25
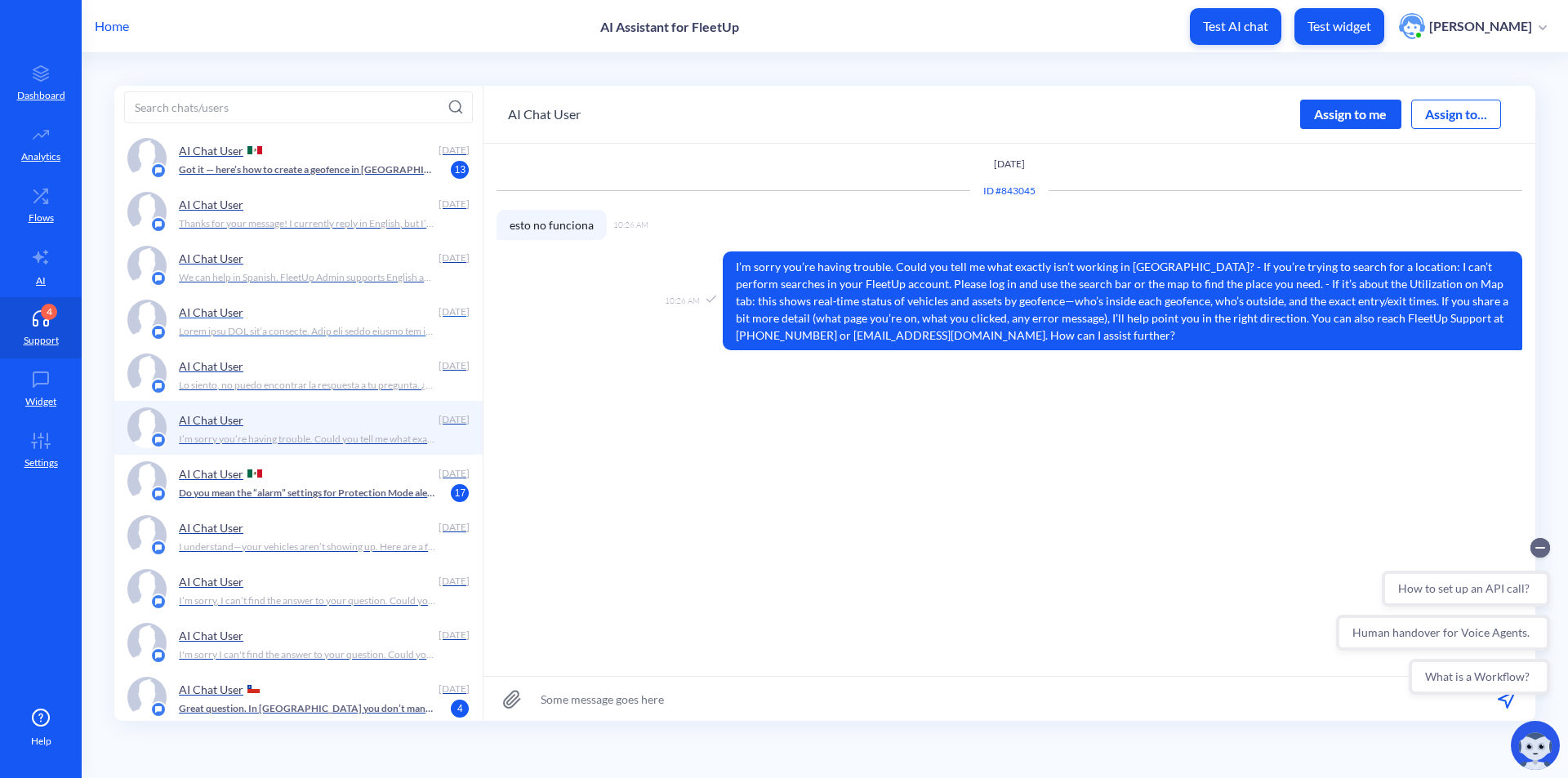
click at [379, 308] on div "AI Chat User" at bounding box center [305, 312] width 253 height 25
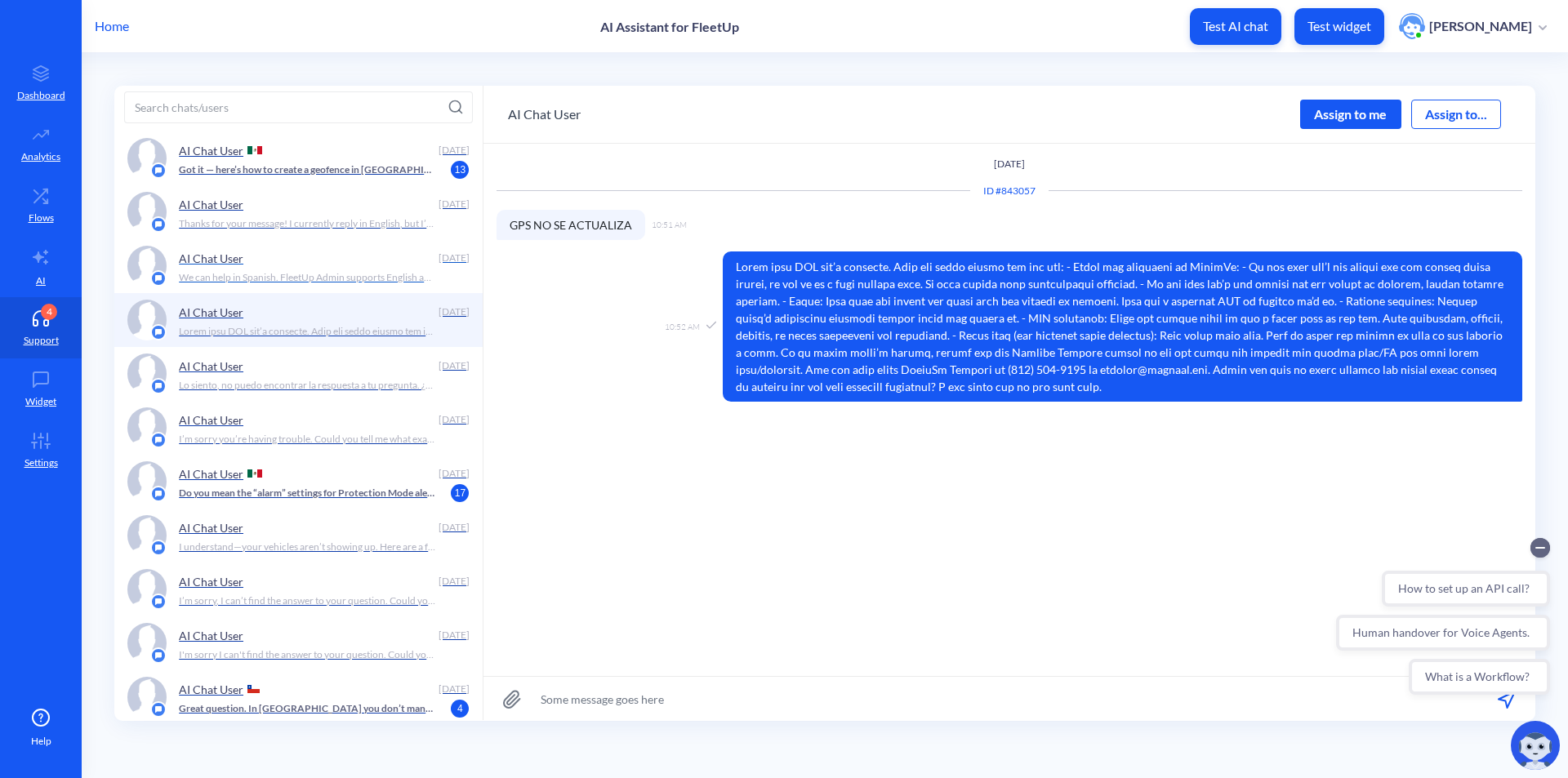
click at [390, 266] on div "AI Chat User" at bounding box center [305, 258] width 253 height 25
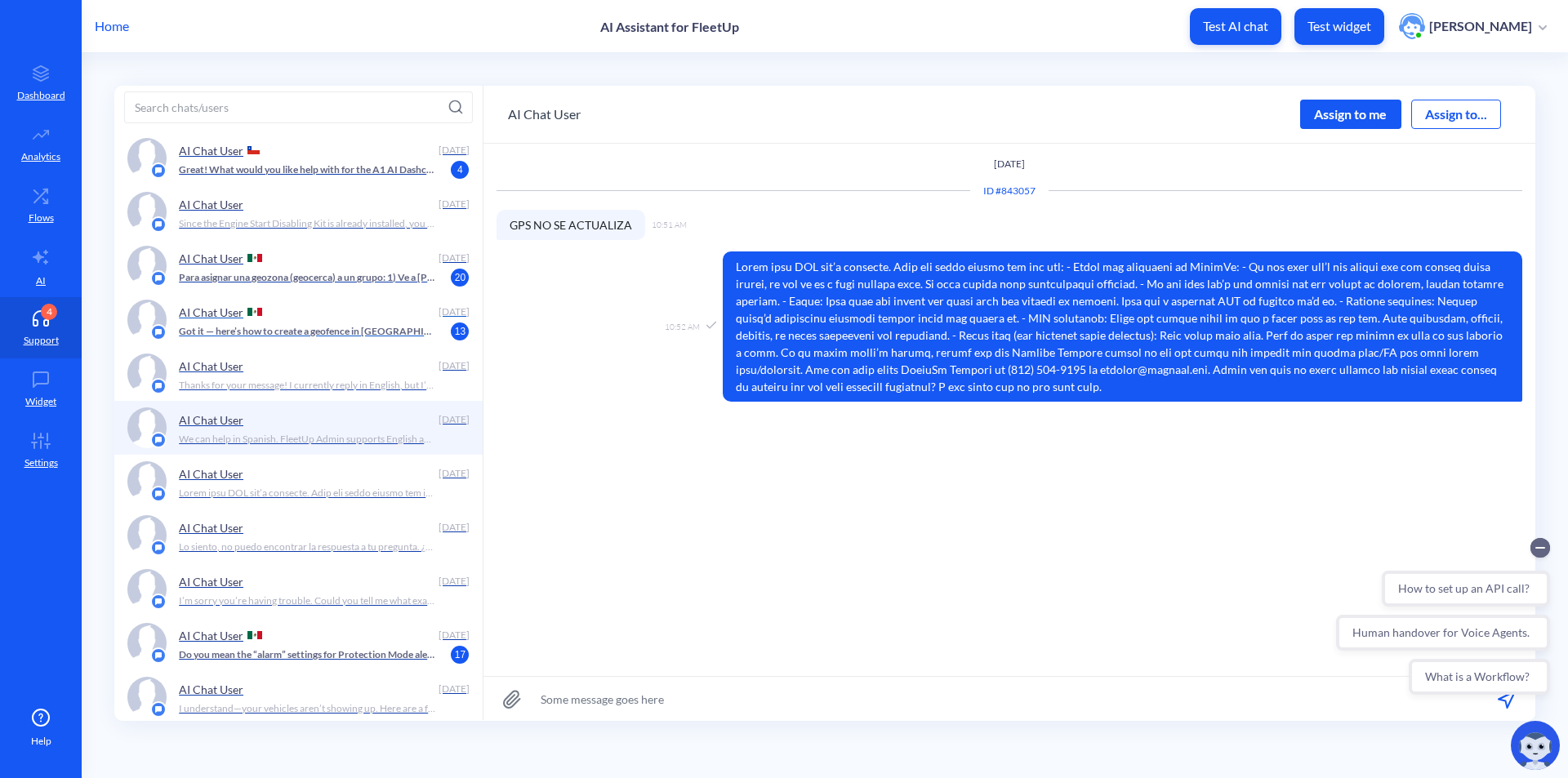
scroll to position [1960, 0]
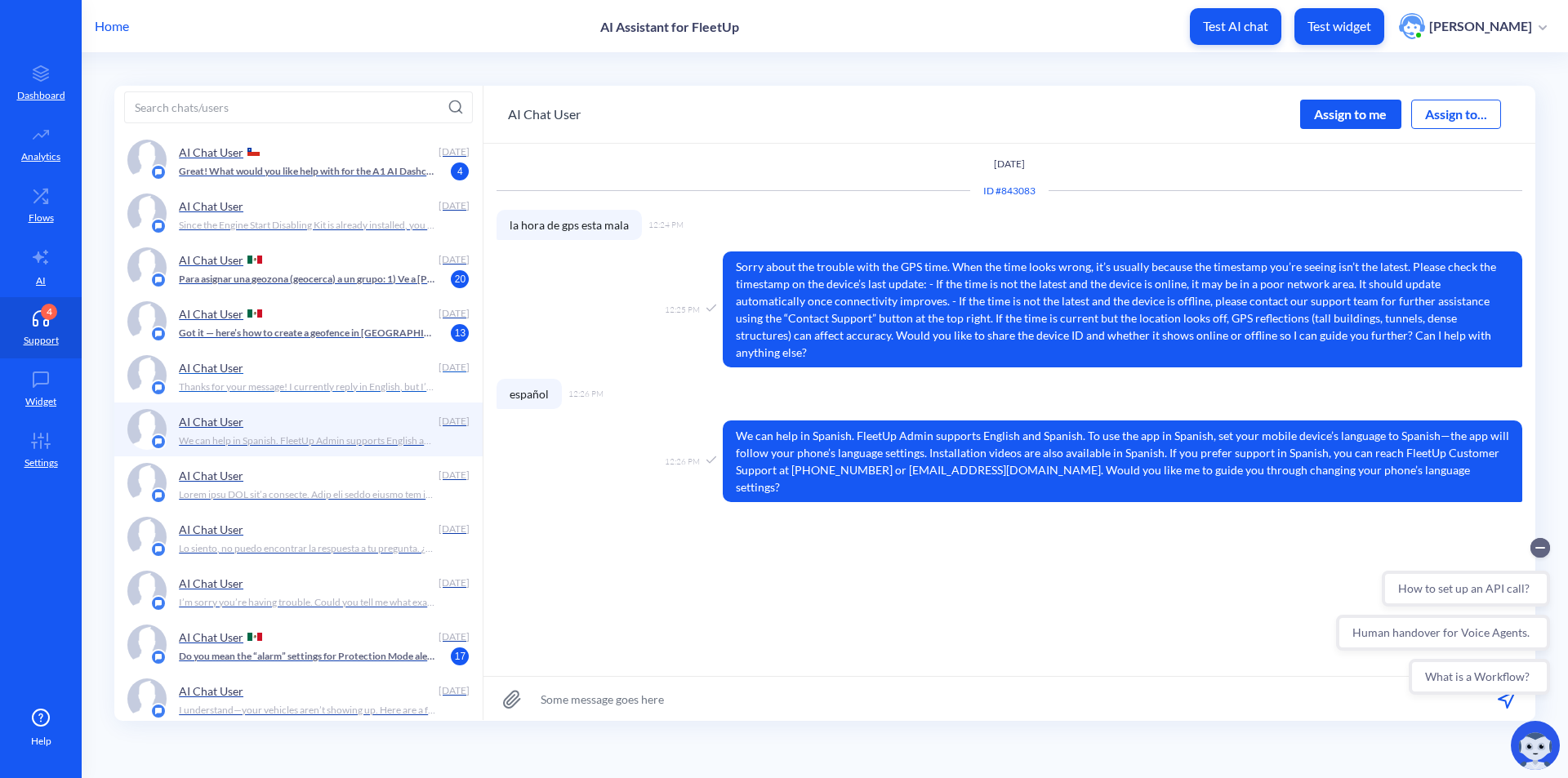
click at [363, 366] on div "AI Chat User" at bounding box center [305, 367] width 253 height 25
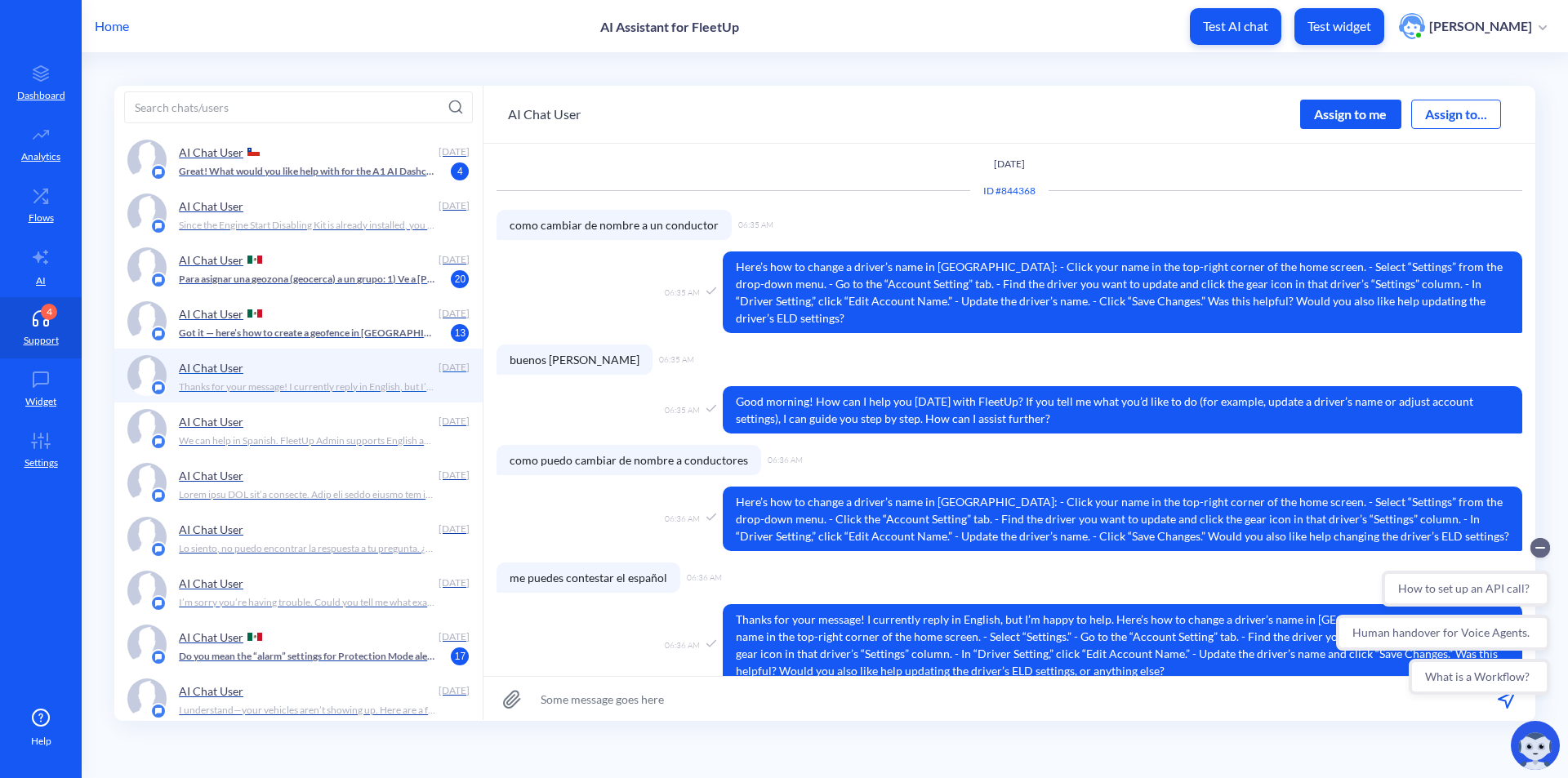
scroll to position [4, 0]
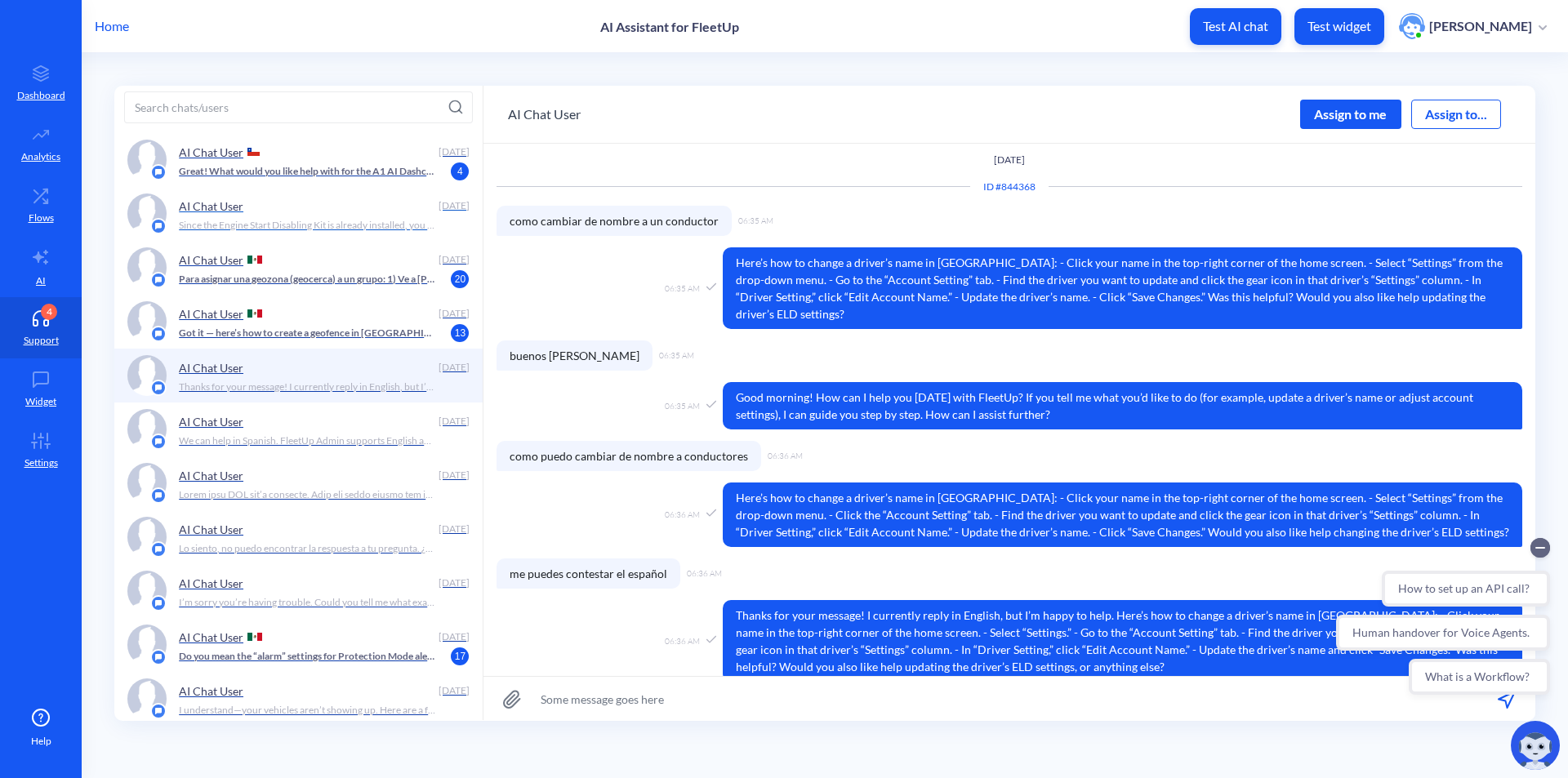
click at [420, 213] on div "AI Chat User" at bounding box center [305, 206] width 253 height 25
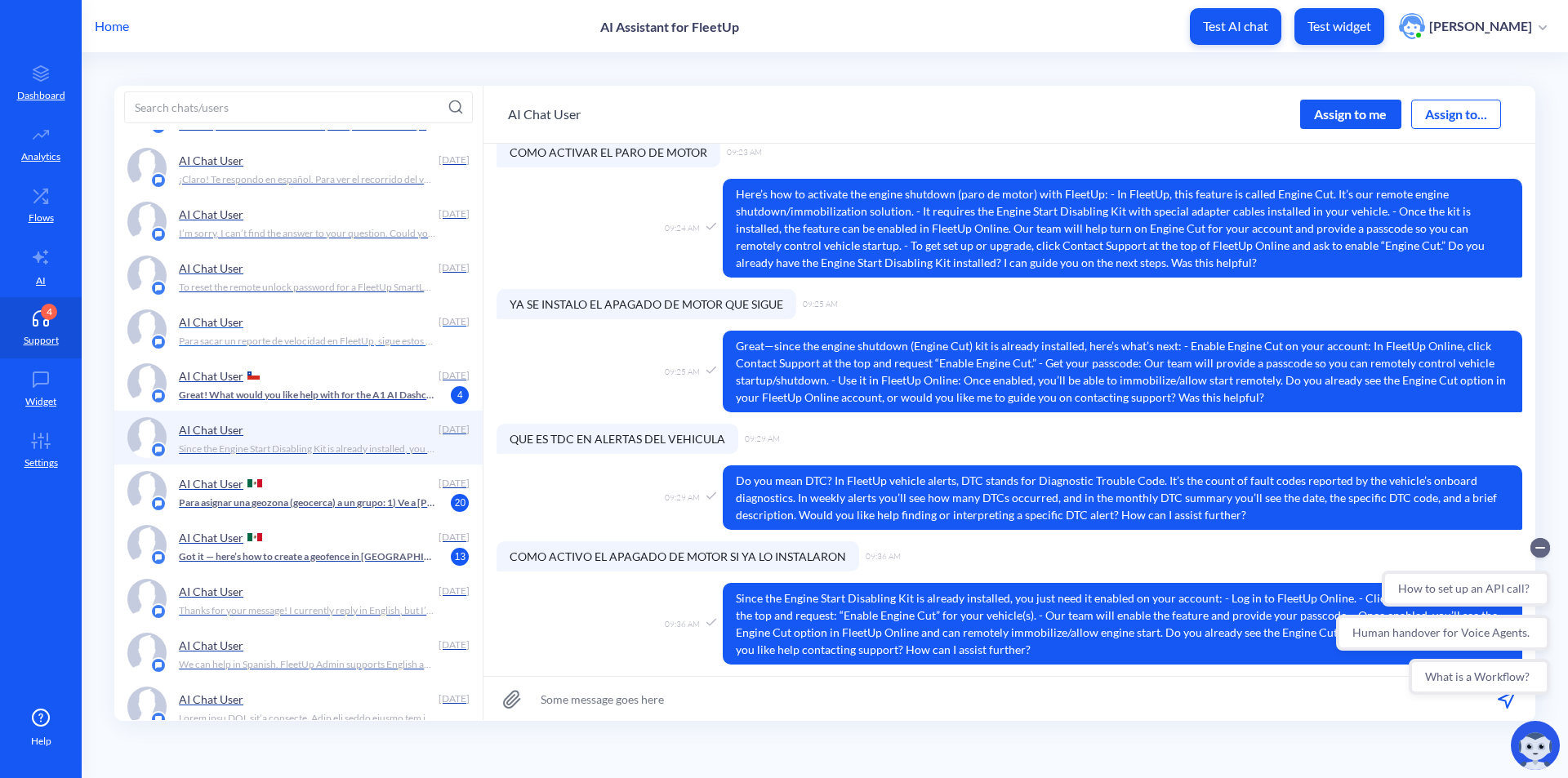
scroll to position [1715, 0]
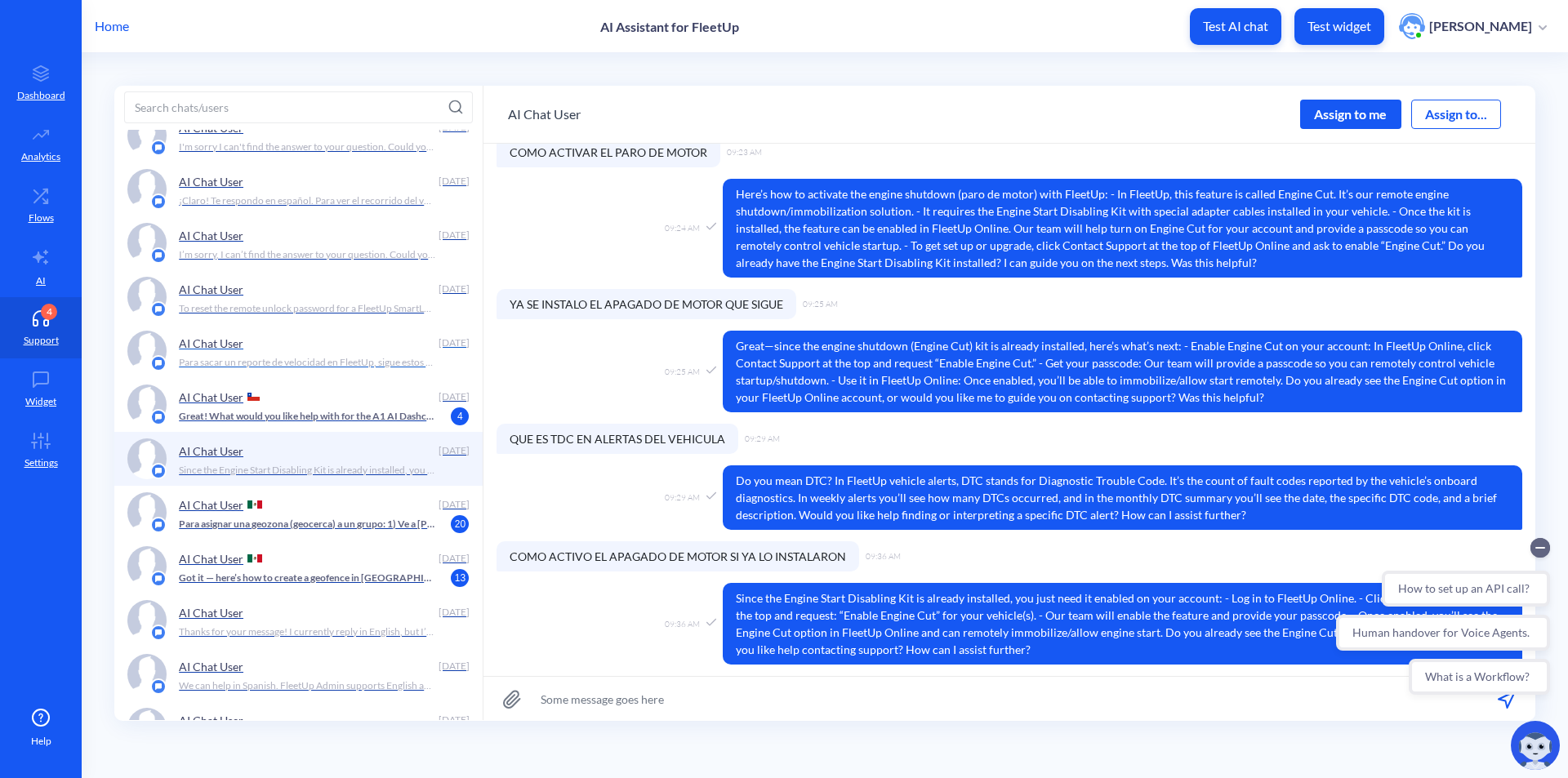
click at [337, 369] on p "Para sacar un reporte de velocidad en FleetUp, sigue estos pasos: - Ve a Dashbo…" at bounding box center [307, 362] width 256 height 15
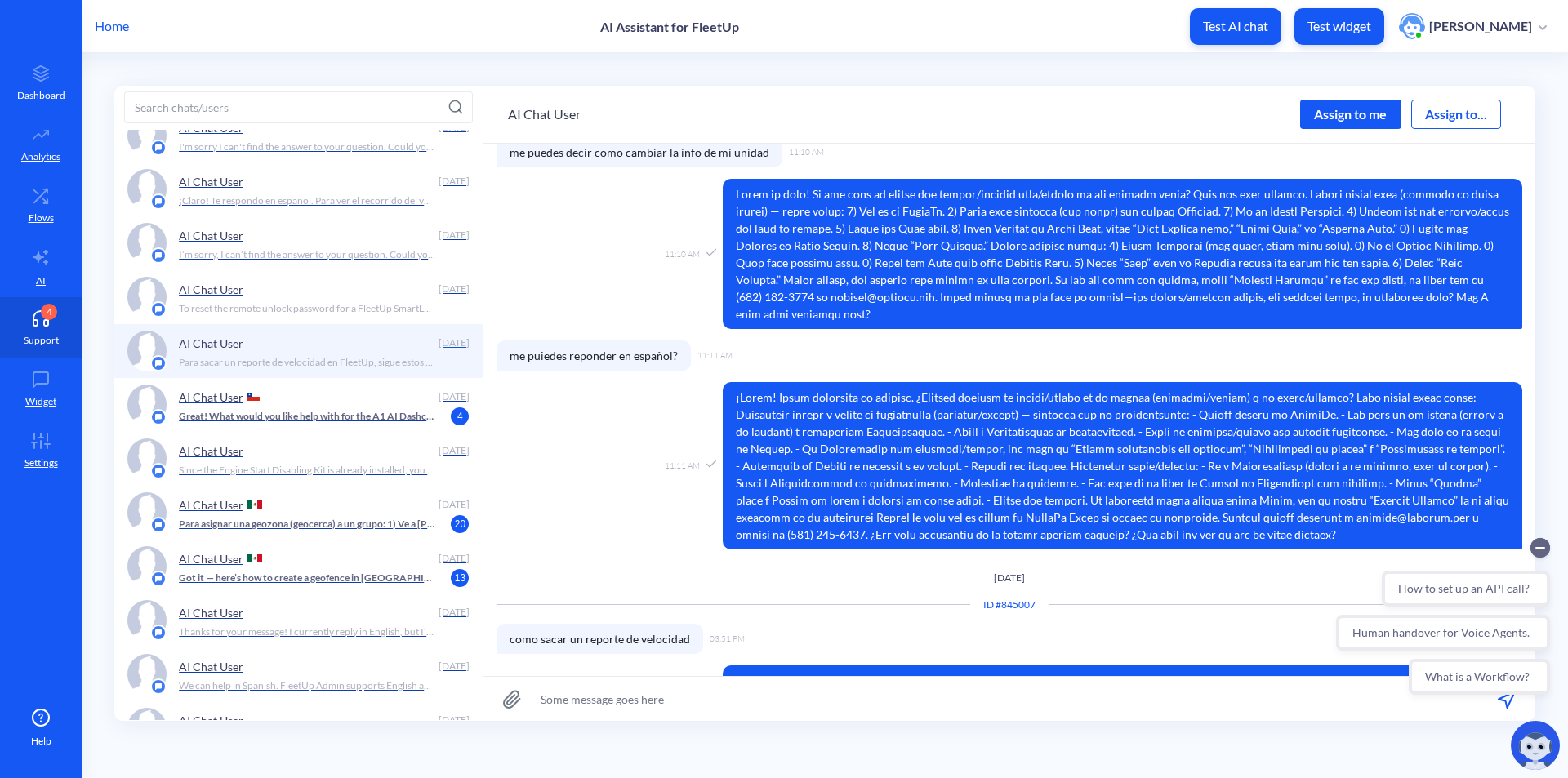
scroll to position [190, 0]
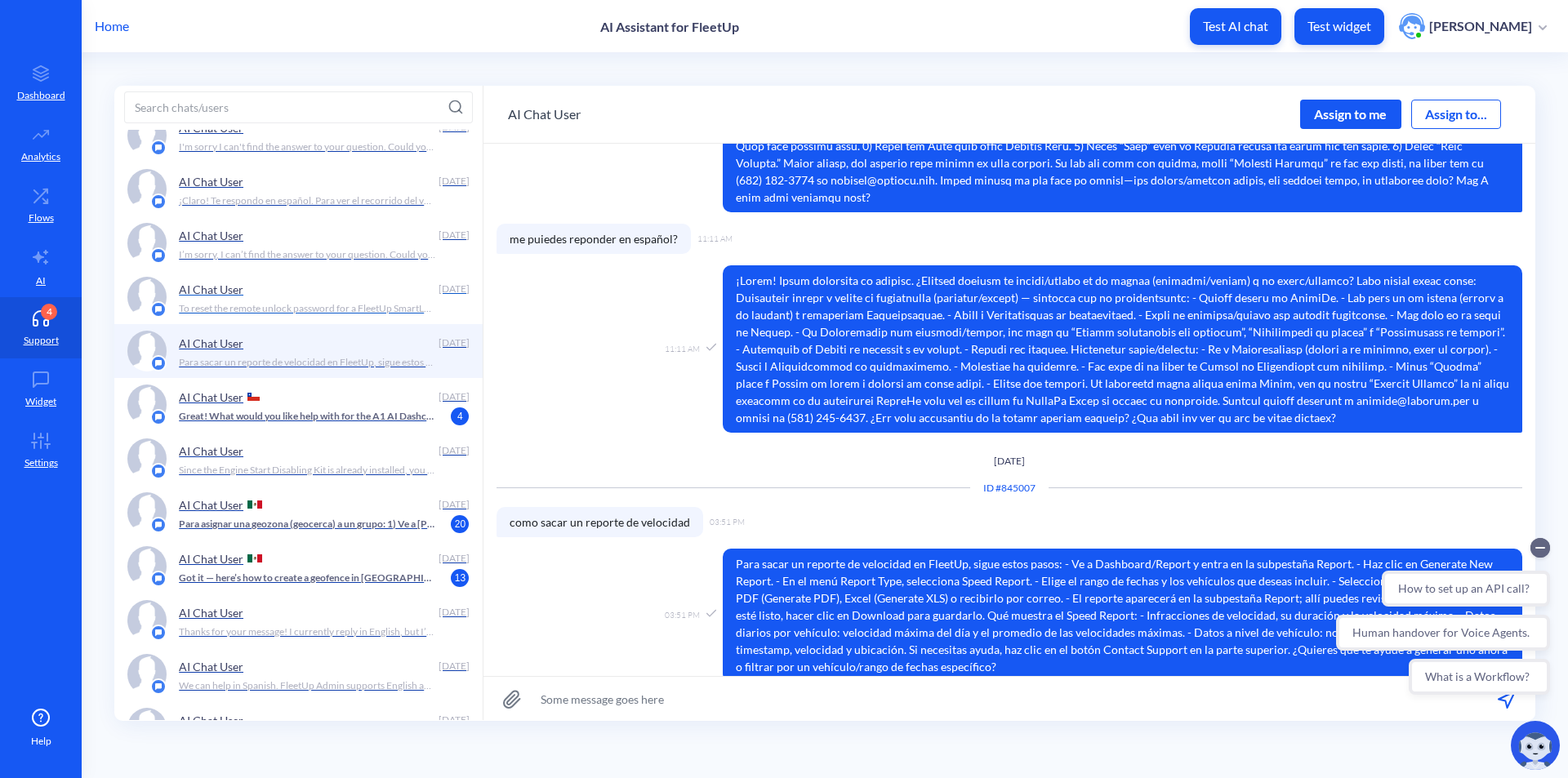
click at [362, 293] on div "AI Chat User" at bounding box center [305, 289] width 253 height 25
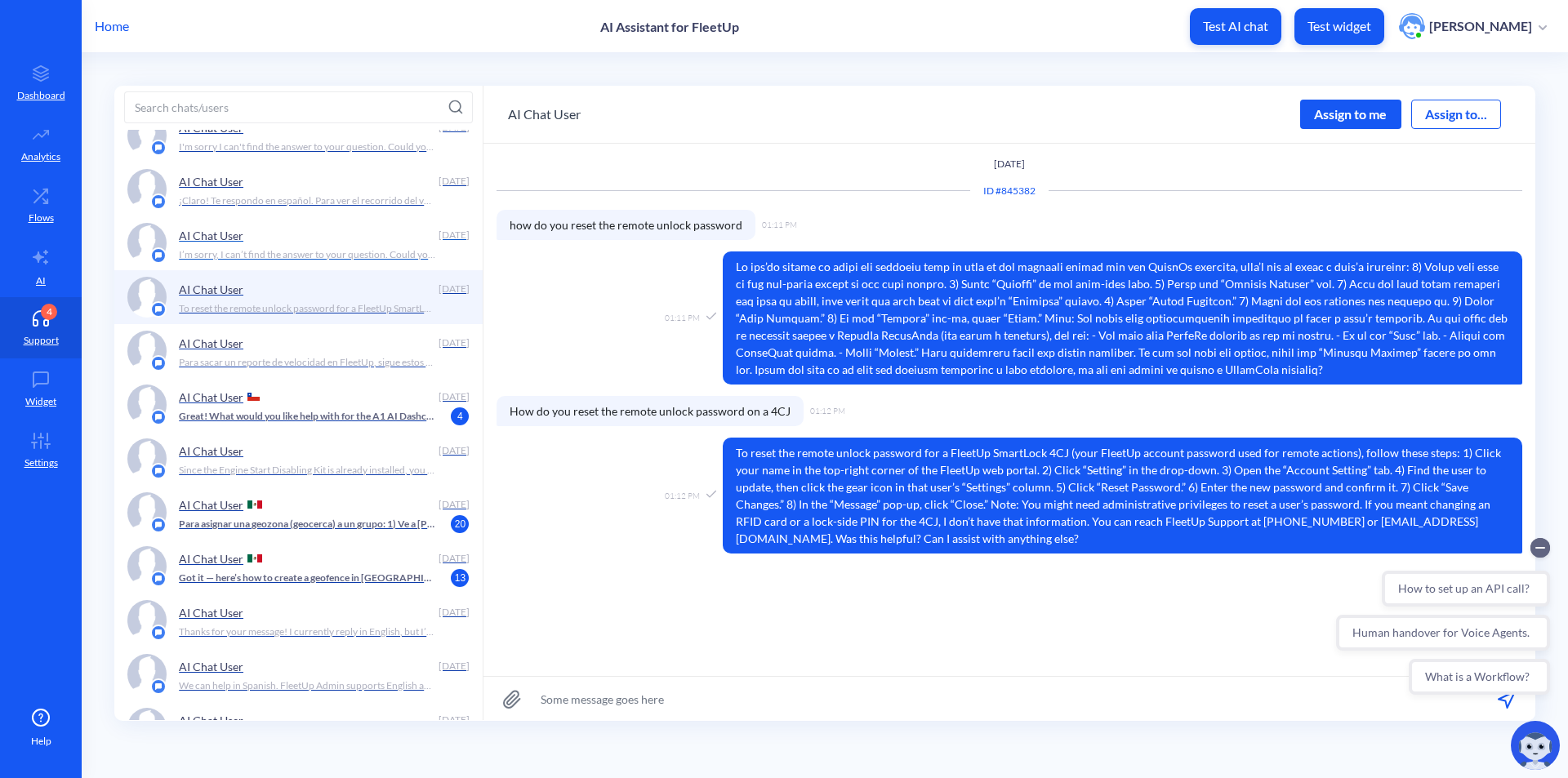
click at [368, 260] on p "I’m sorry, I can’t find the answer to your question. Could you rephrase it or s…" at bounding box center [307, 254] width 256 height 15
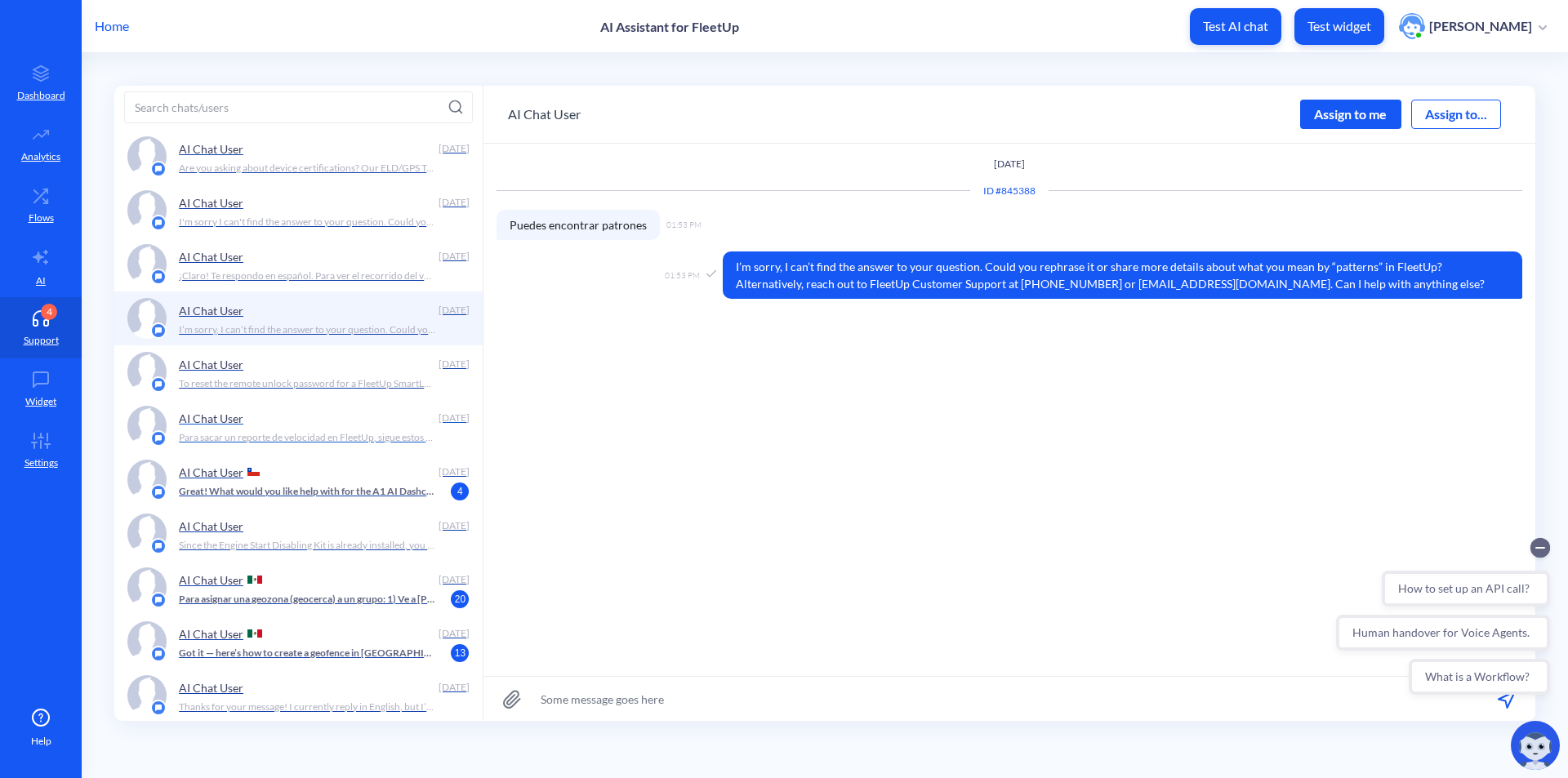
scroll to position [1470, 0]
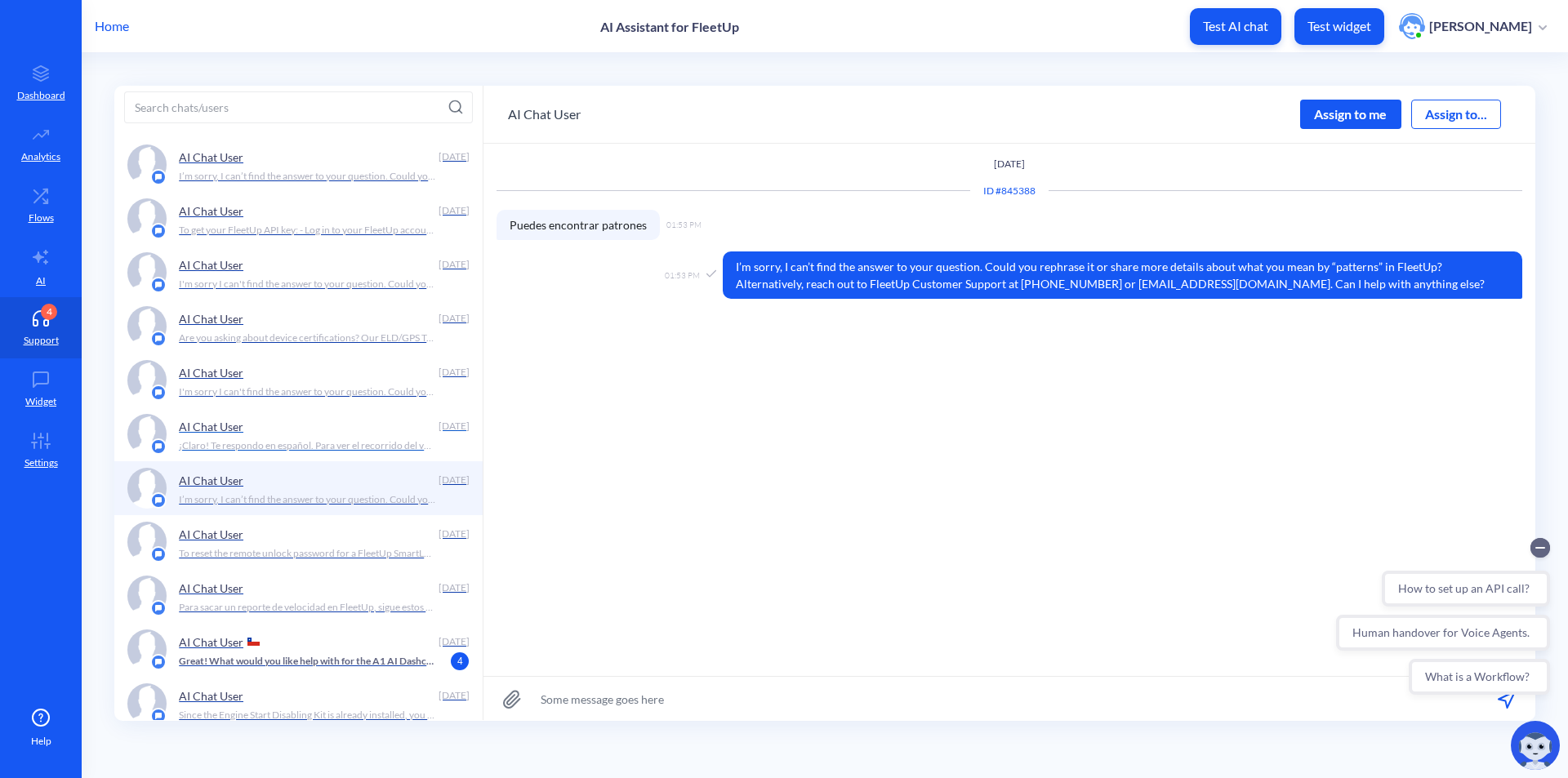
click at [364, 440] on p "¡Claro! Te respondo en español. Para ver el recorrido del vehículo 599: - Usa e…" at bounding box center [307, 446] width 256 height 15
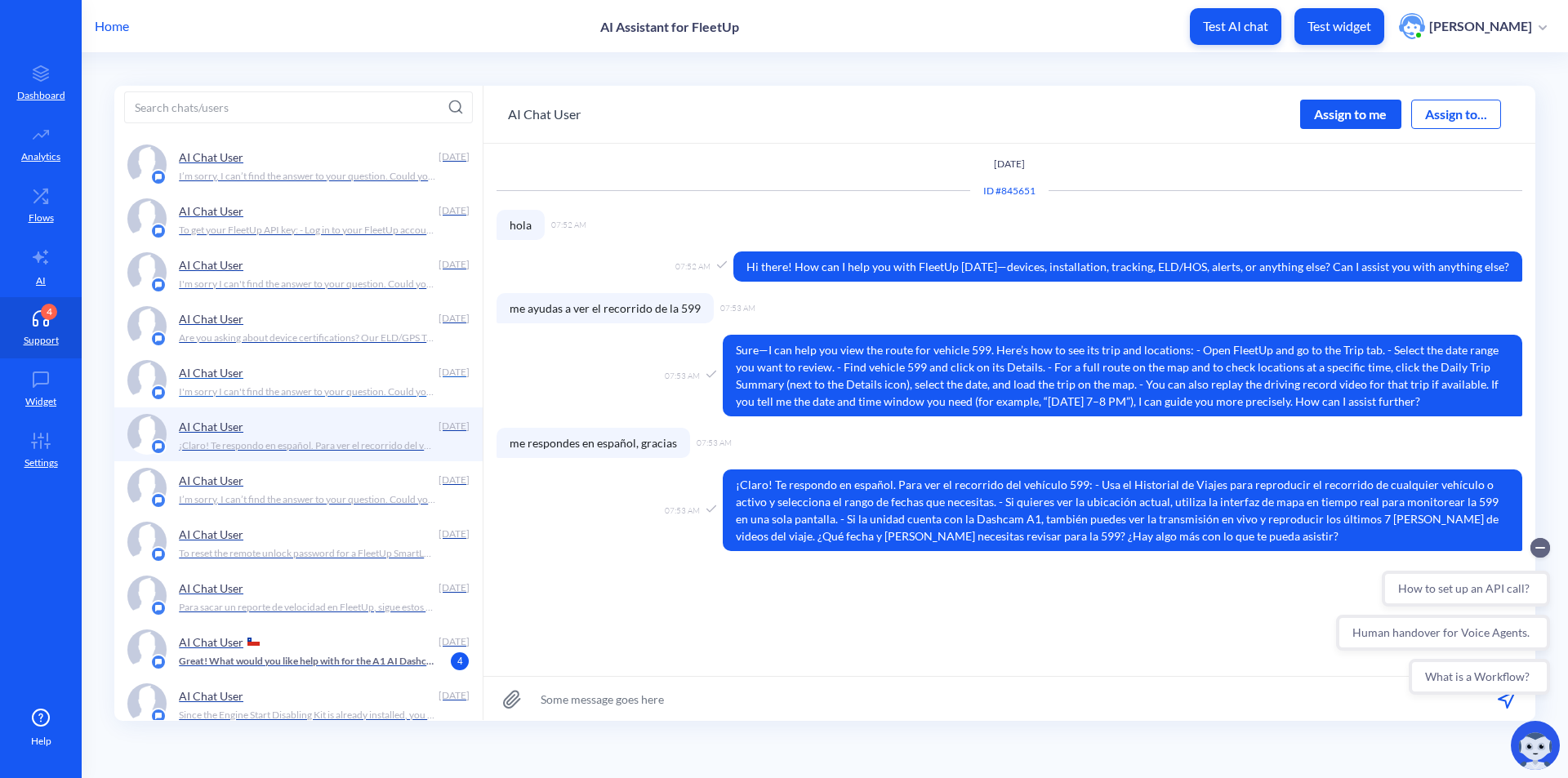
click at [364, 386] on p "I'm sorry I can't find the answer to your question. Could you rephrase it? Or, …" at bounding box center [307, 392] width 256 height 15
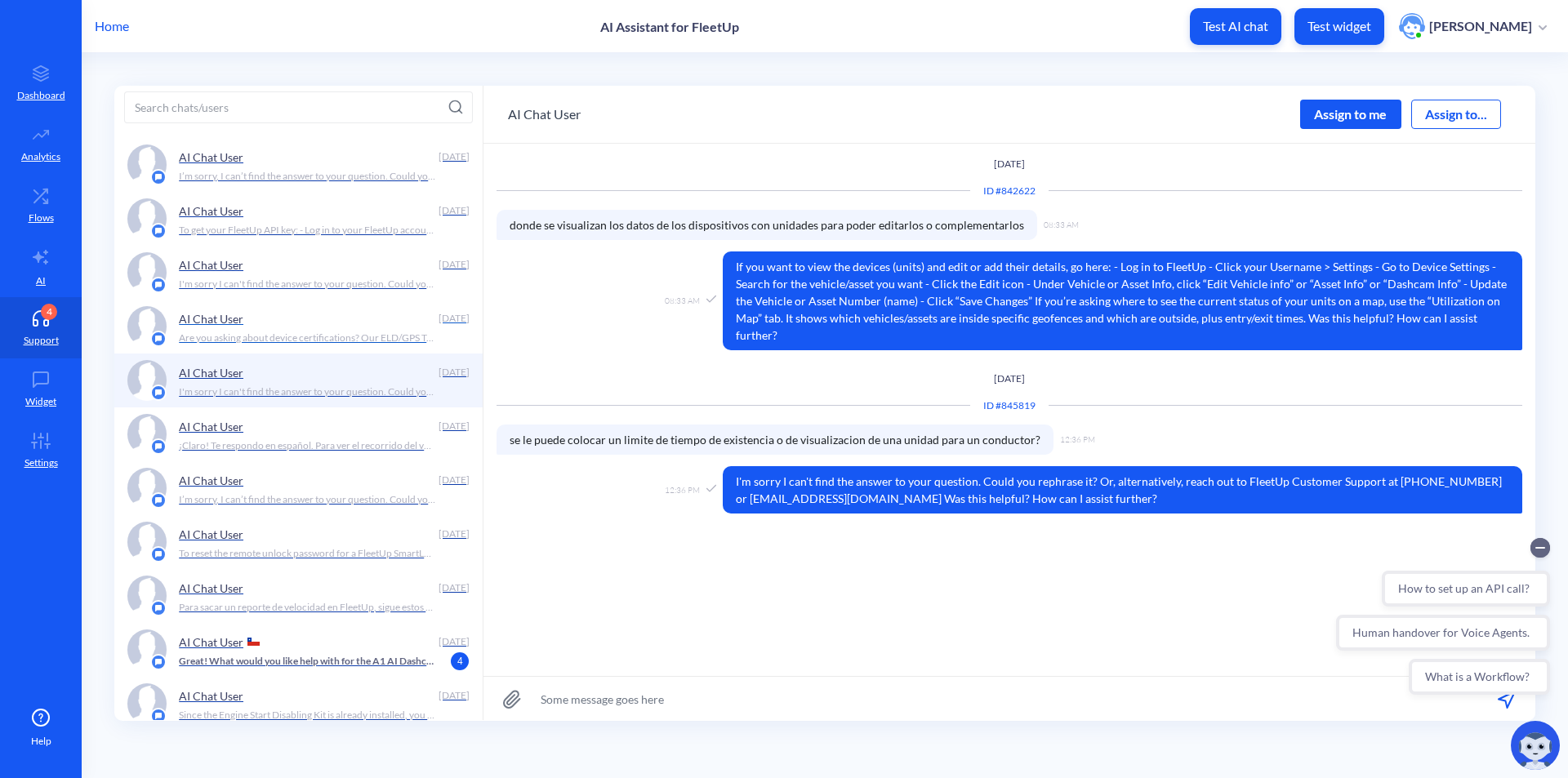
click at [355, 320] on div "AI Chat User" at bounding box center [305, 318] width 253 height 25
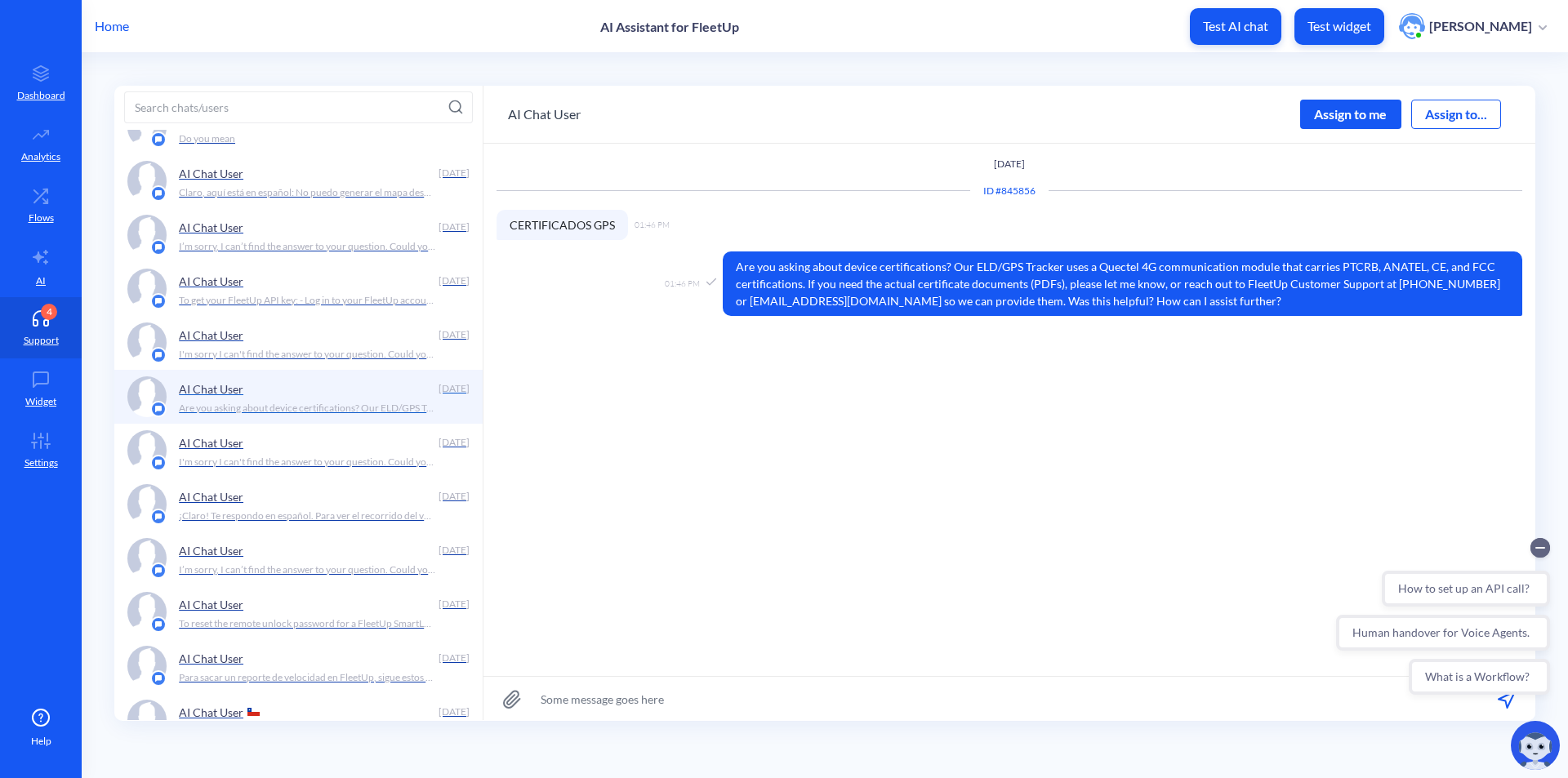
scroll to position [1306, 0]
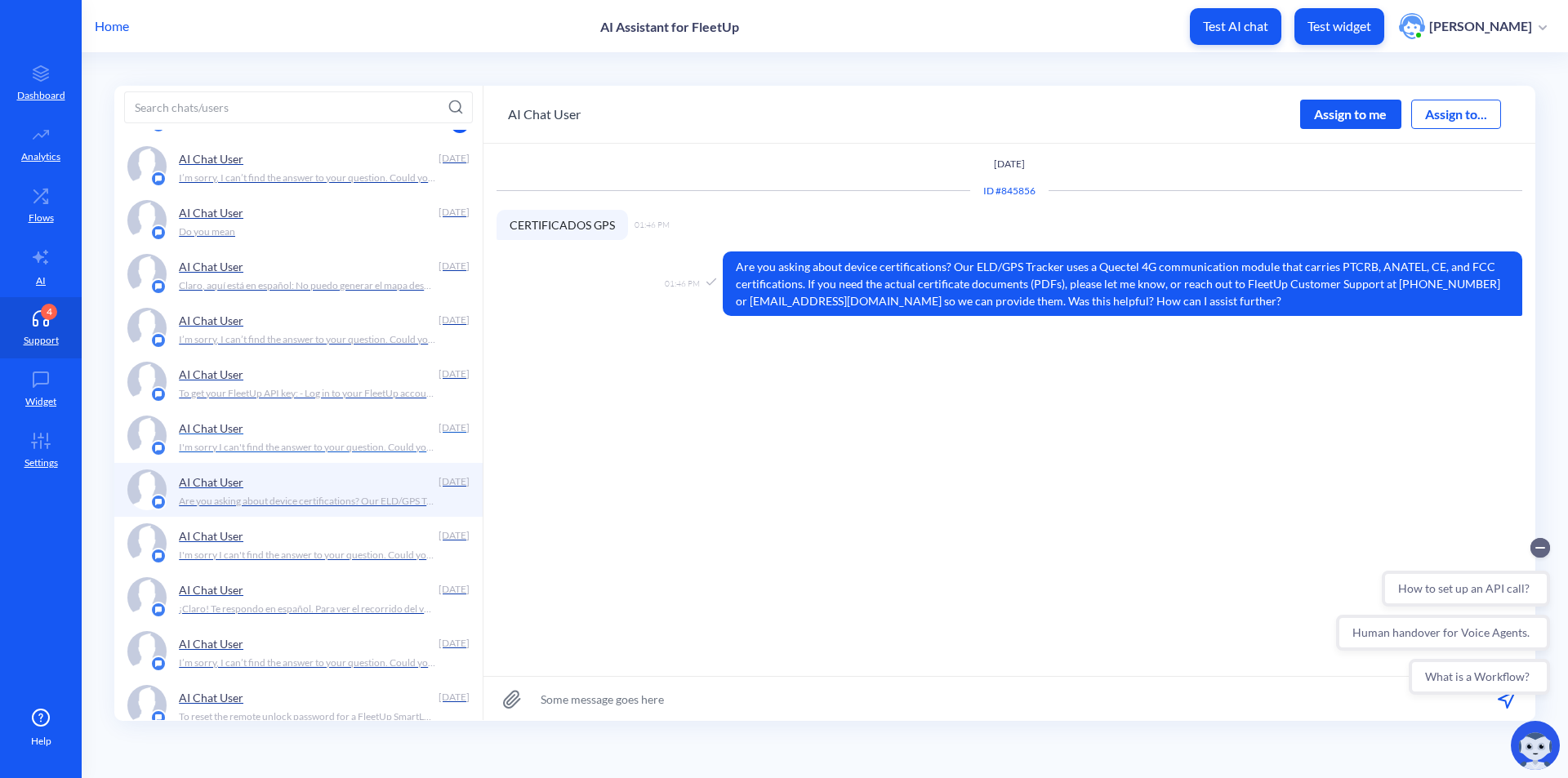
click at [339, 421] on div "AI Chat User" at bounding box center [305, 428] width 253 height 25
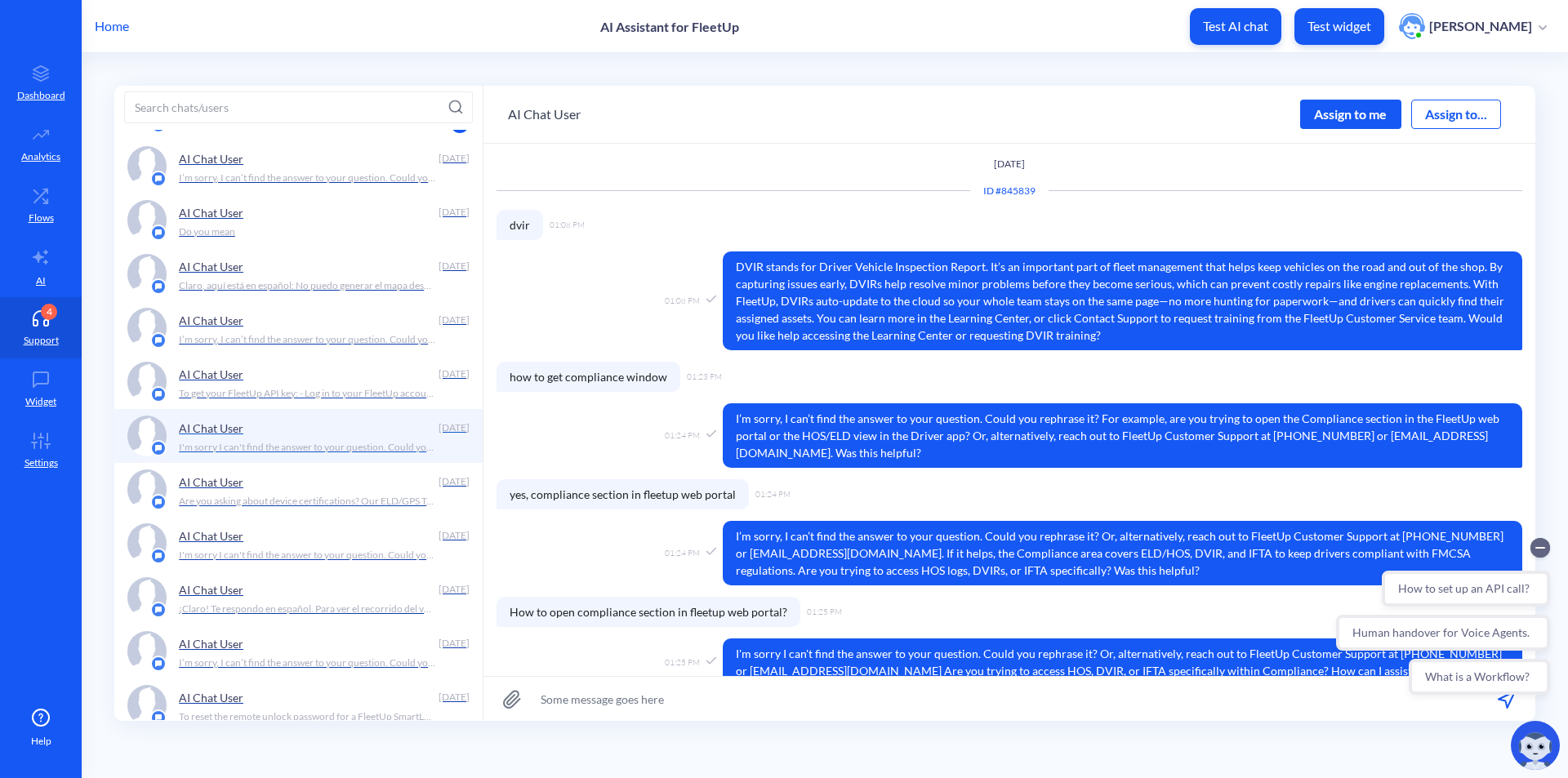
scroll to position [319, 0]
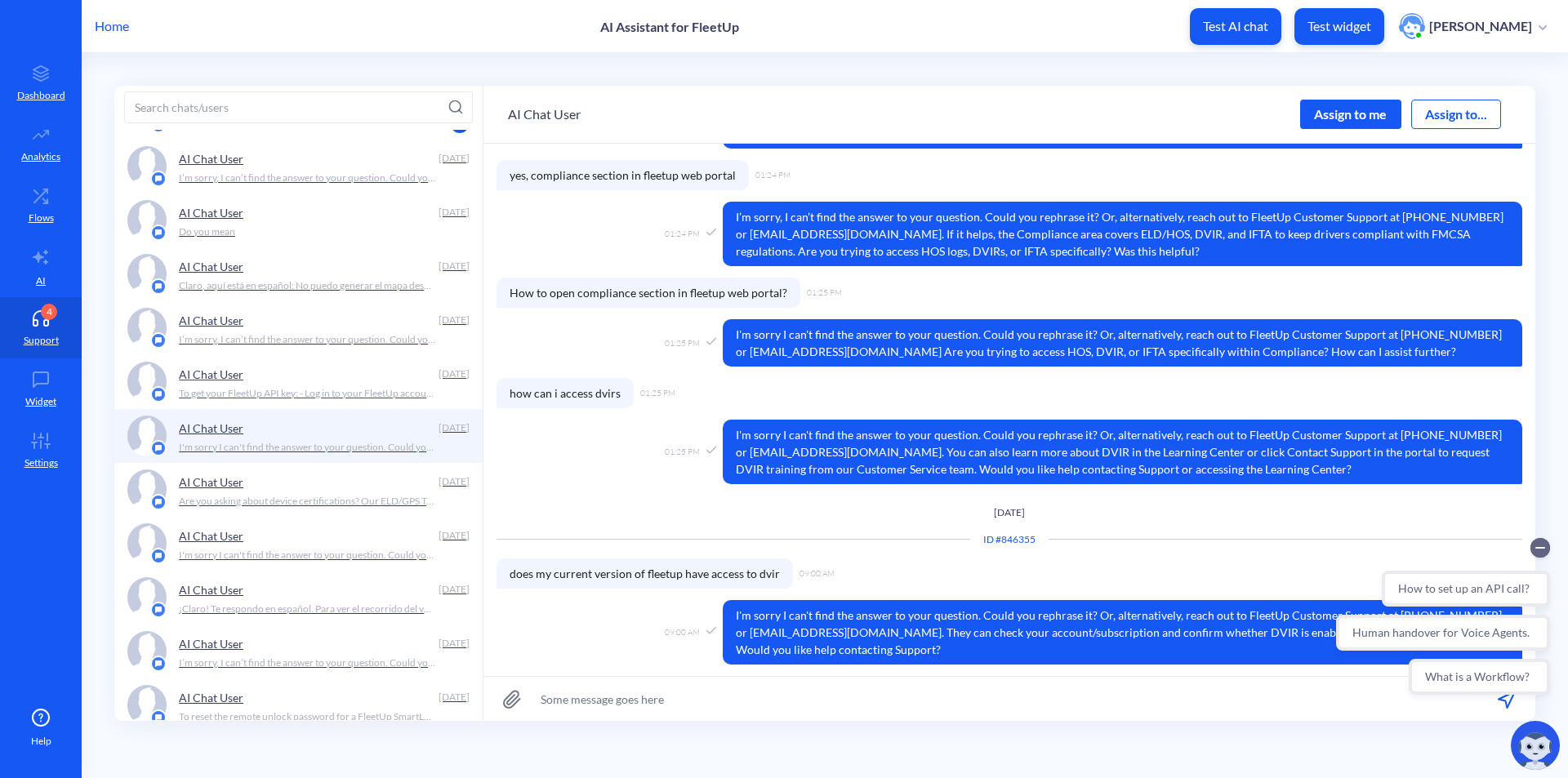
click at [339, 399] on p "To get your FleetUp API key: - Log in to your FleetUp account. - Click the “API…" at bounding box center [307, 393] width 256 height 15
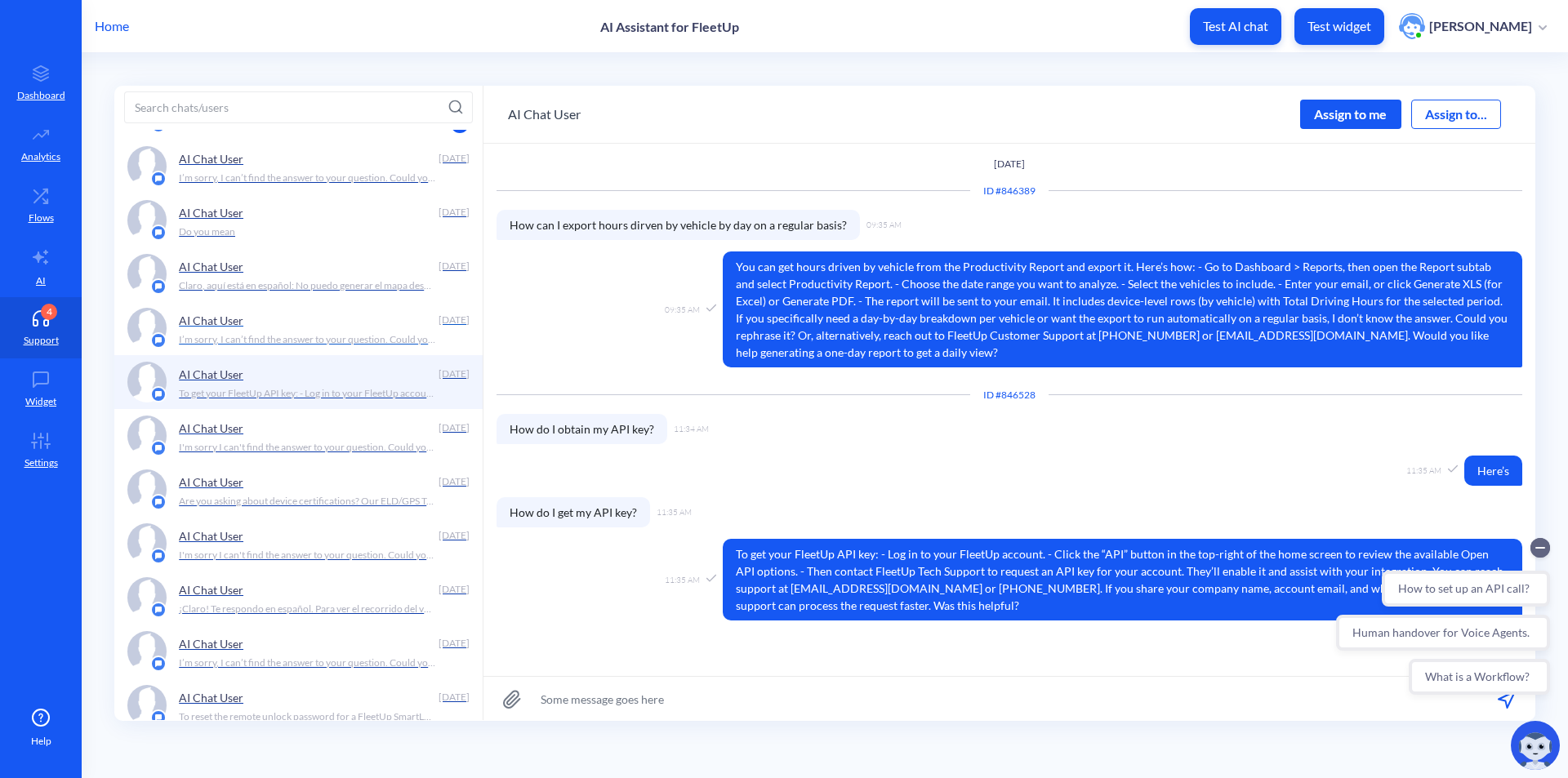
click at [360, 339] on p "I’m sorry, I can’t find the answer to your question. Could you rephrase it? For…" at bounding box center [307, 340] width 256 height 15
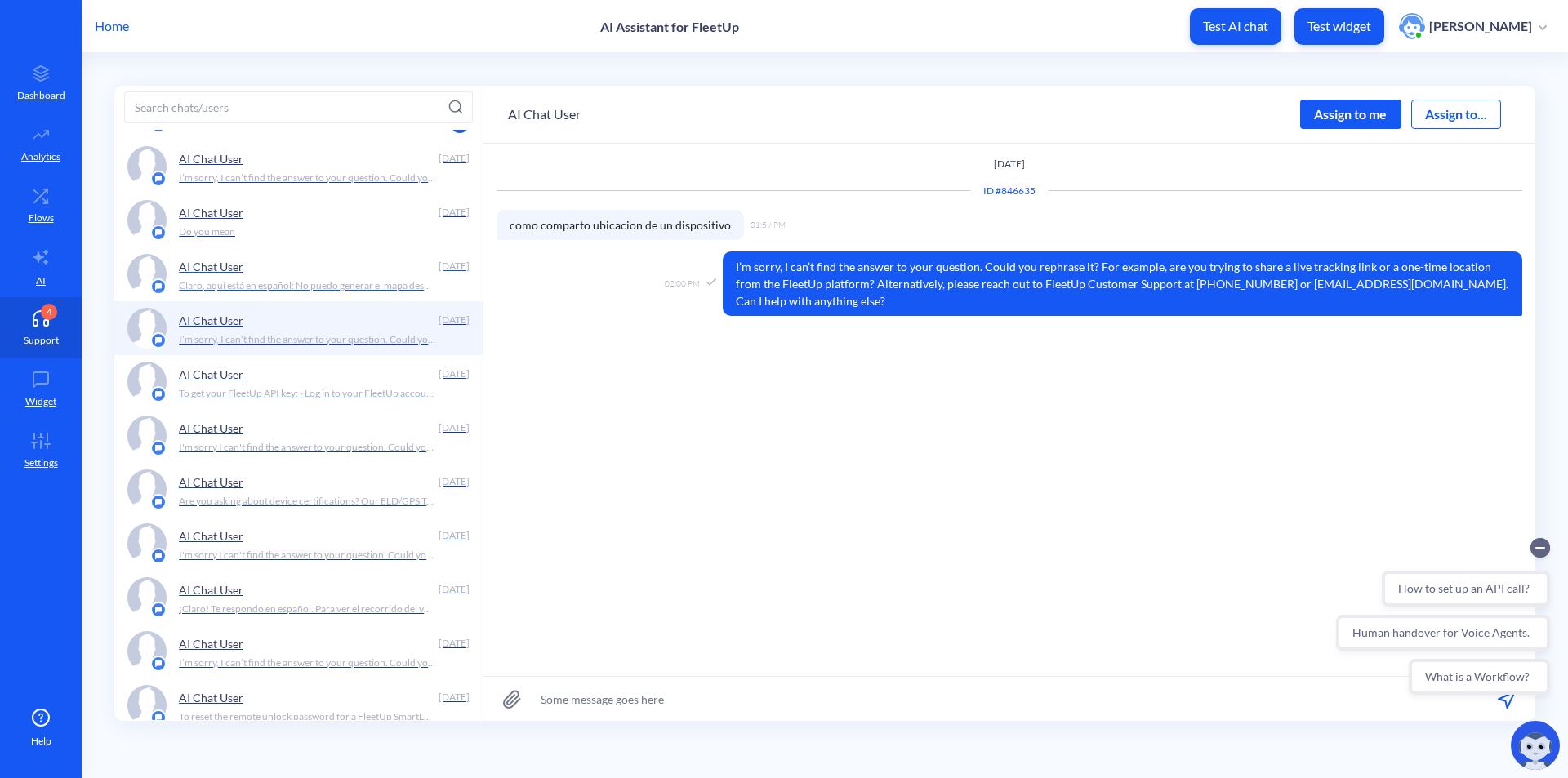
click at [374, 280] on p "Claro, aquí está en español: No puedo generar el mapa desde aquí, pero puedes v…" at bounding box center [307, 286] width 256 height 15
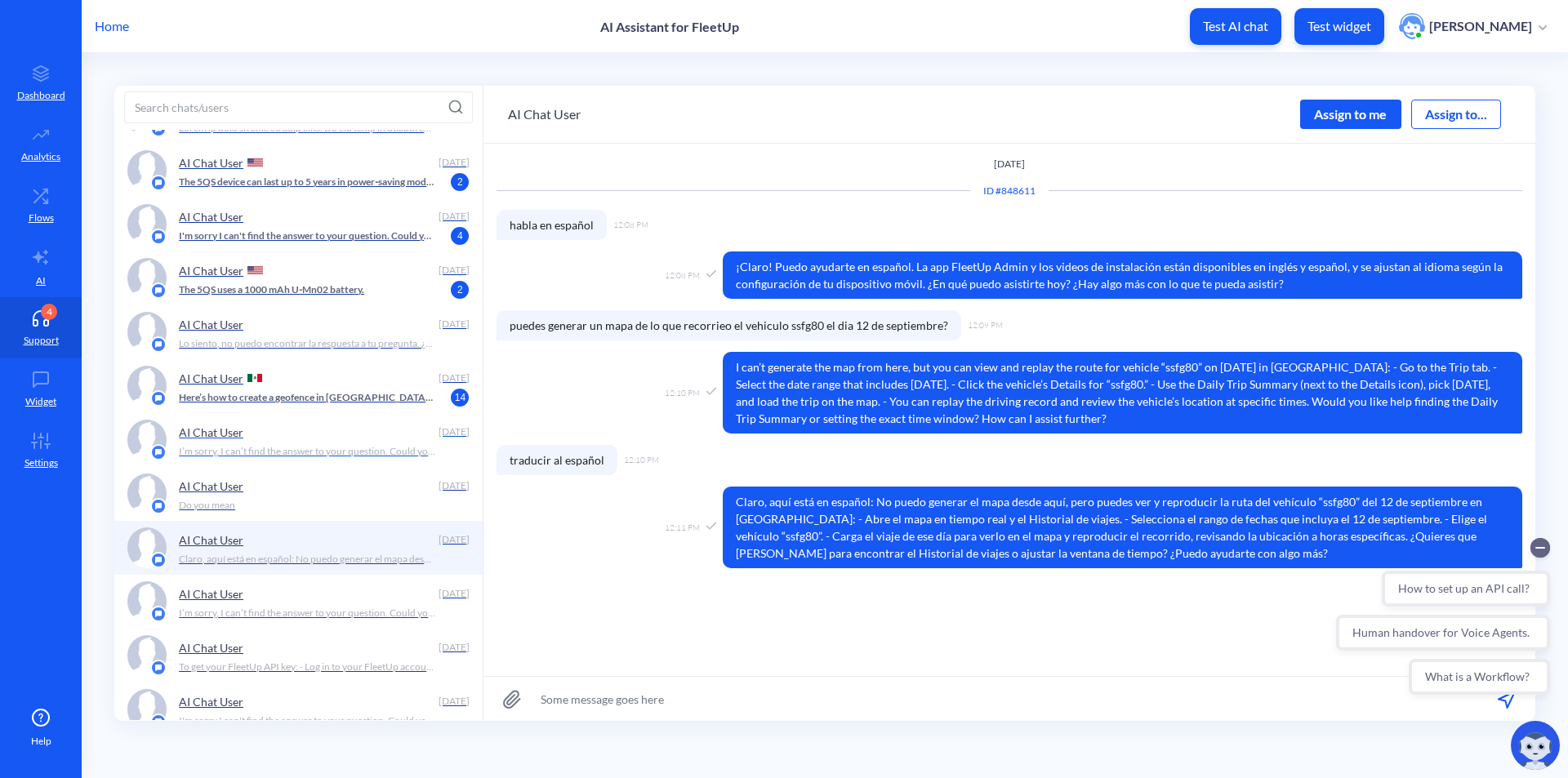
scroll to position [980, 0]
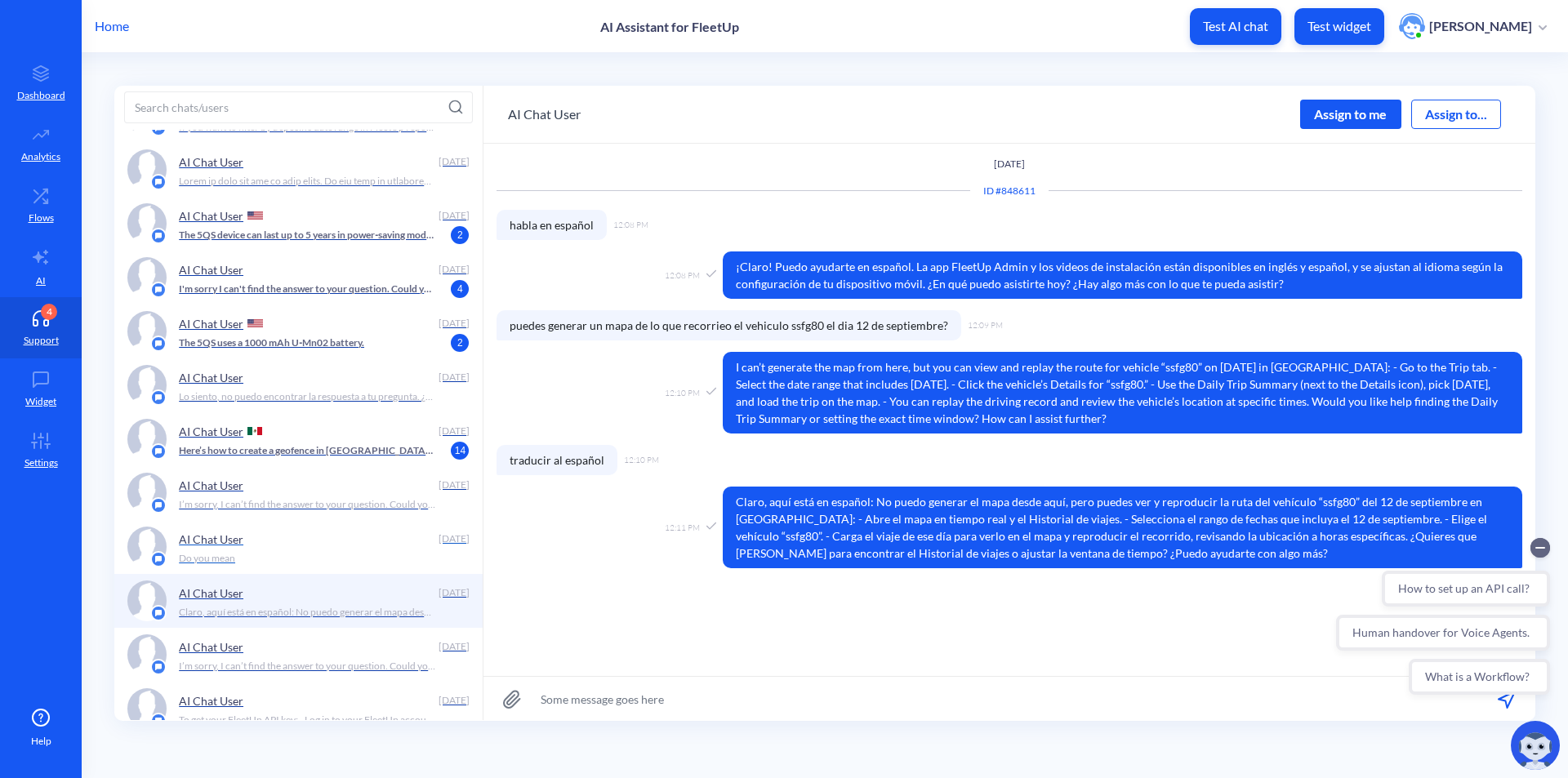
click at [357, 542] on div "AI Chat User" at bounding box center [305, 539] width 253 height 25
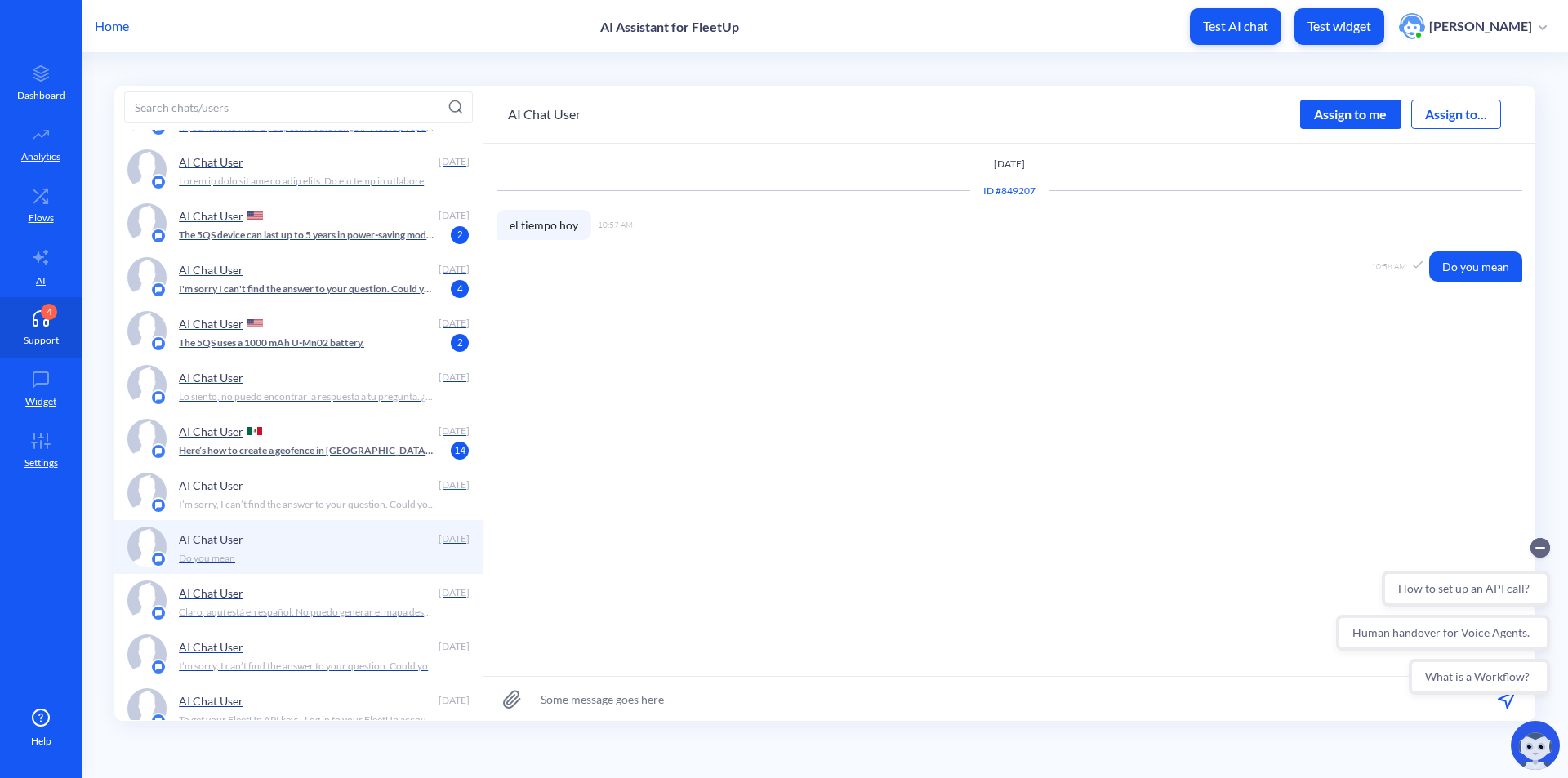
click at [366, 499] on p "I’m sorry, I can’t find the answer to your question. Could you rephrase it? For…" at bounding box center [307, 505] width 256 height 15
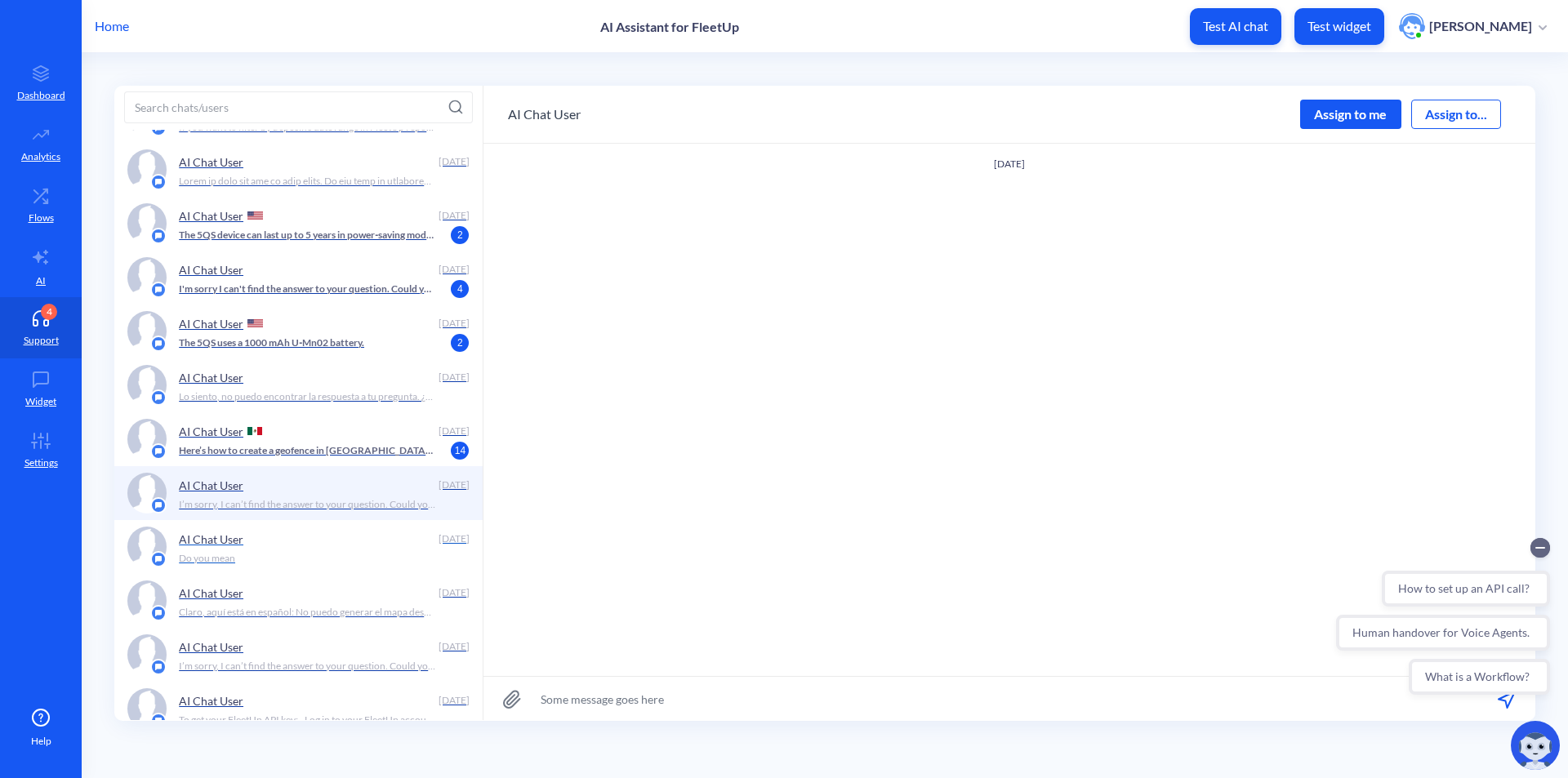
click at [334, 546] on div "AI Chat User" at bounding box center [305, 539] width 253 height 25
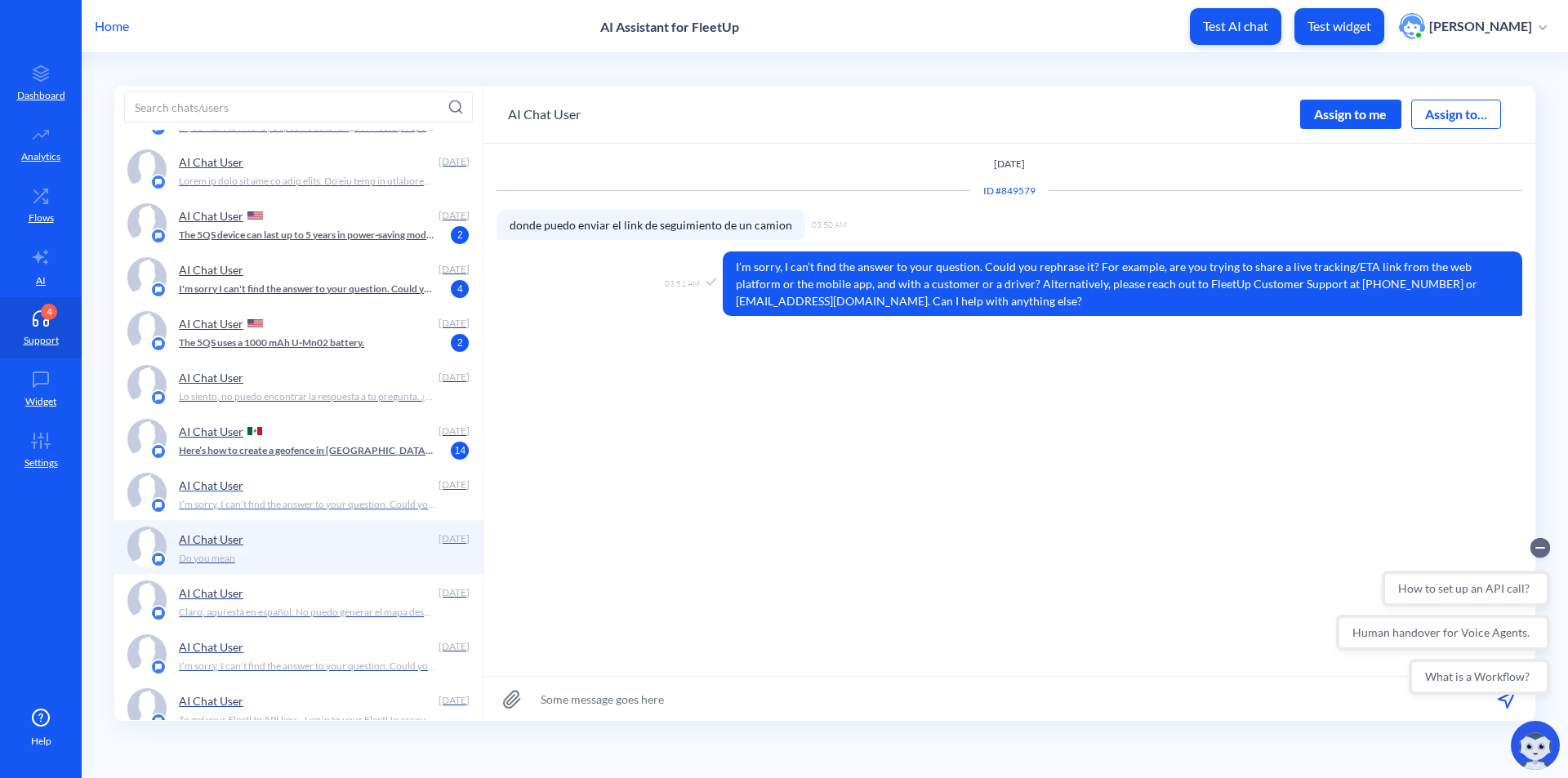
click at [341, 502] on p "I’m sorry, I can’t find the answer to your question. Could you rephrase it? For…" at bounding box center [307, 505] width 256 height 15
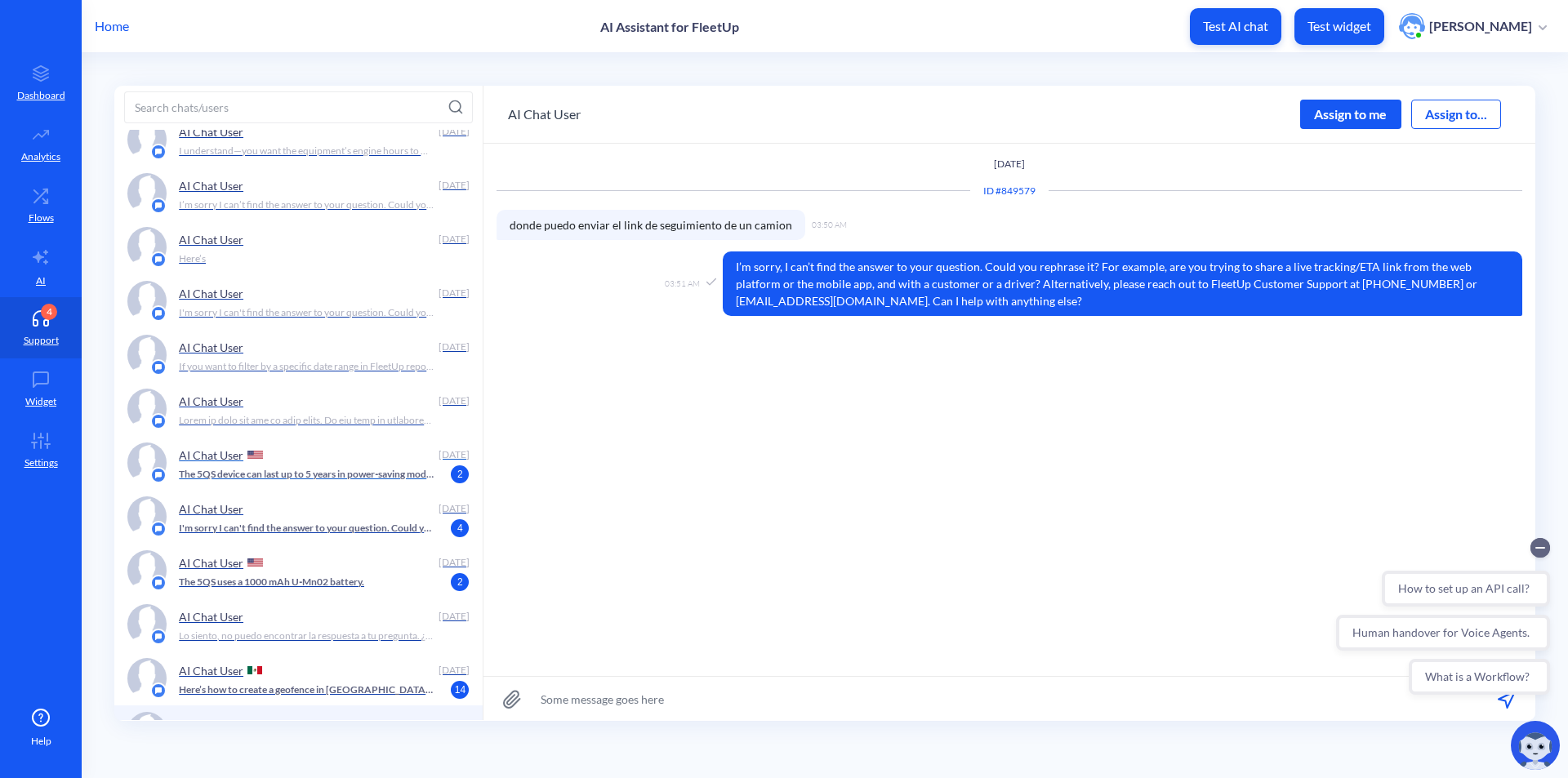
scroll to position [735, 0]
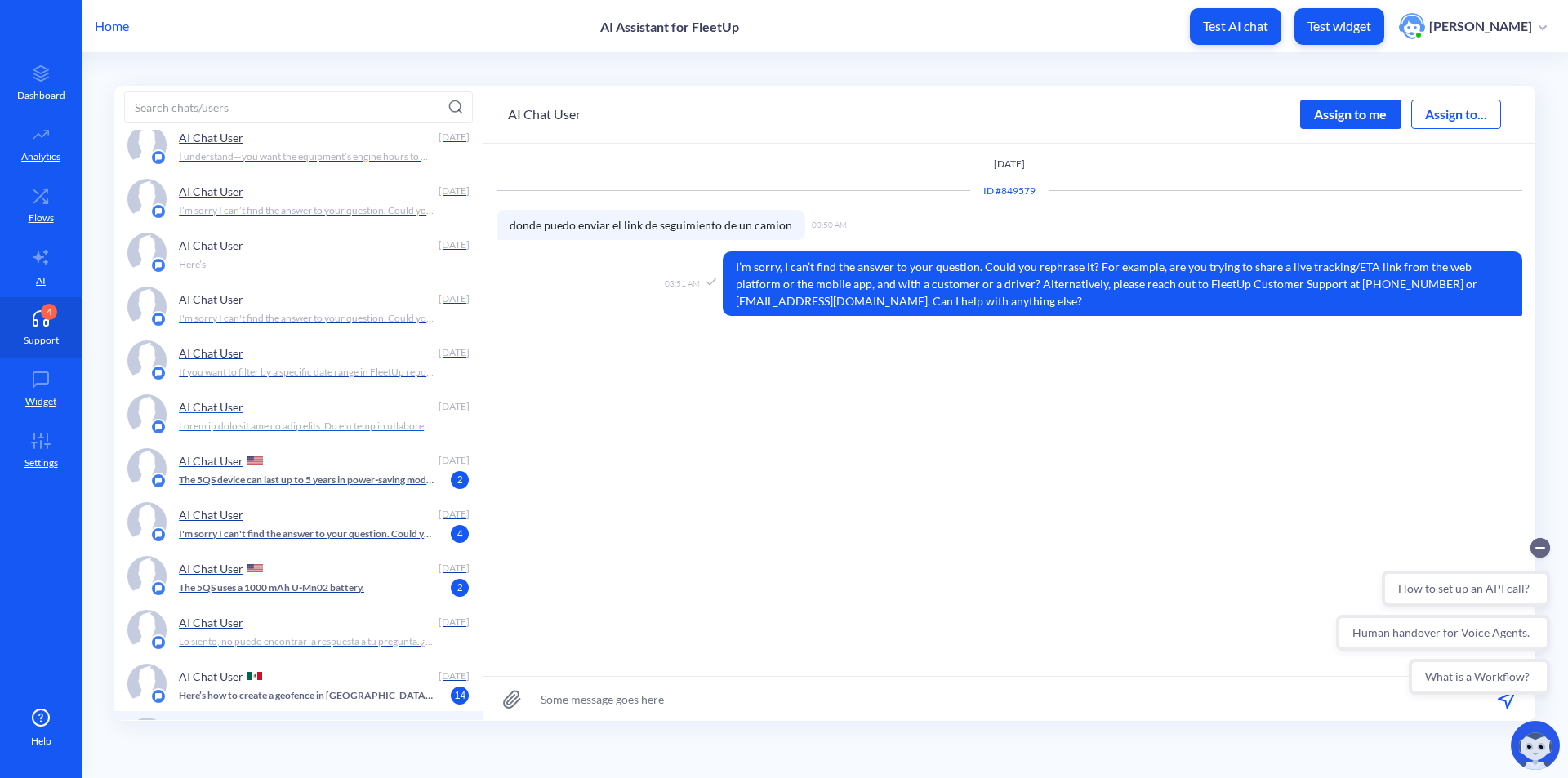
click at [347, 416] on div "AI Chat User" at bounding box center [305, 407] width 253 height 25
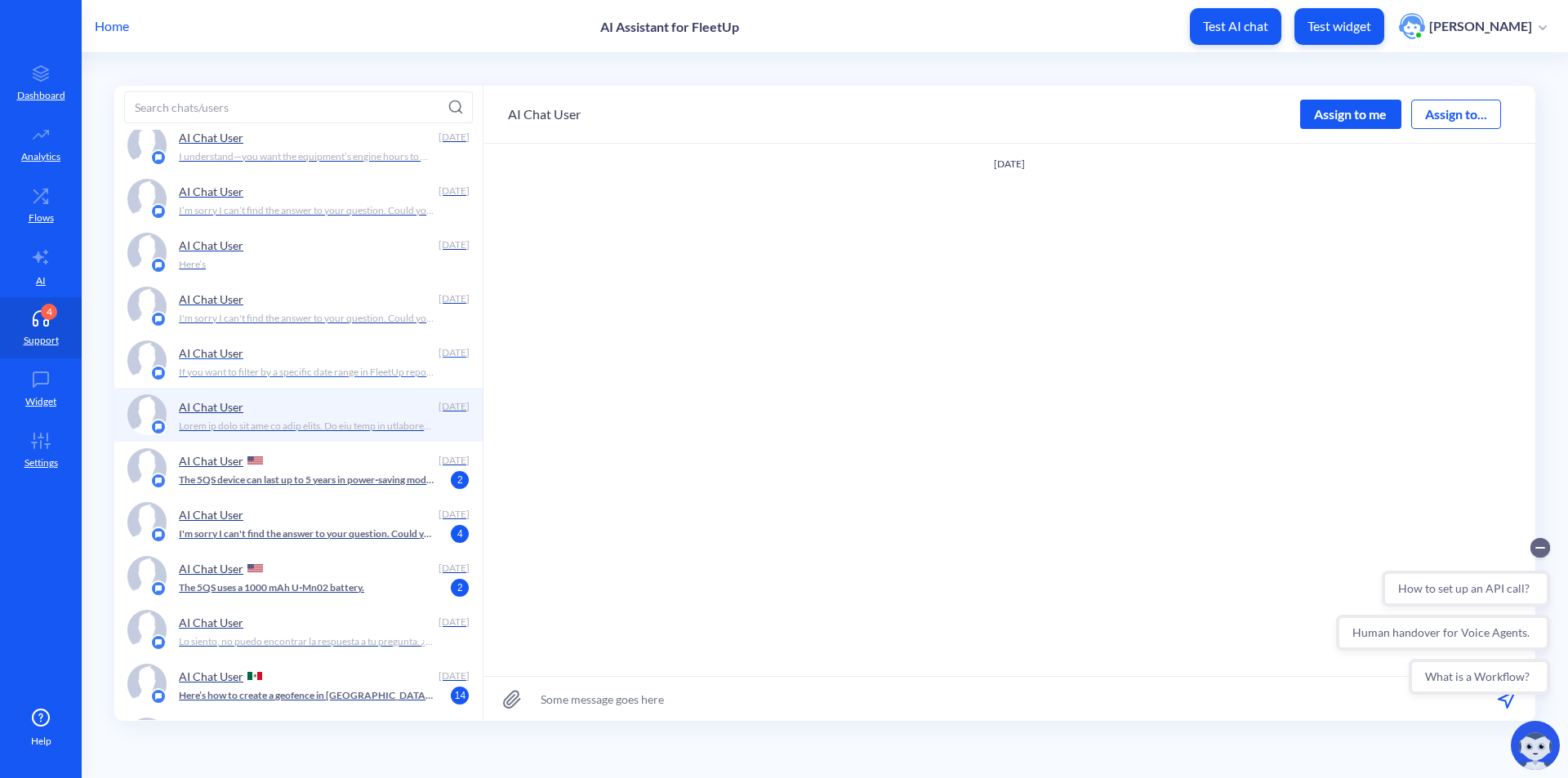
click at [349, 365] on p "If you want to filter by a specific date range in FleetUp reports: - Go to the …" at bounding box center [307, 372] width 256 height 15
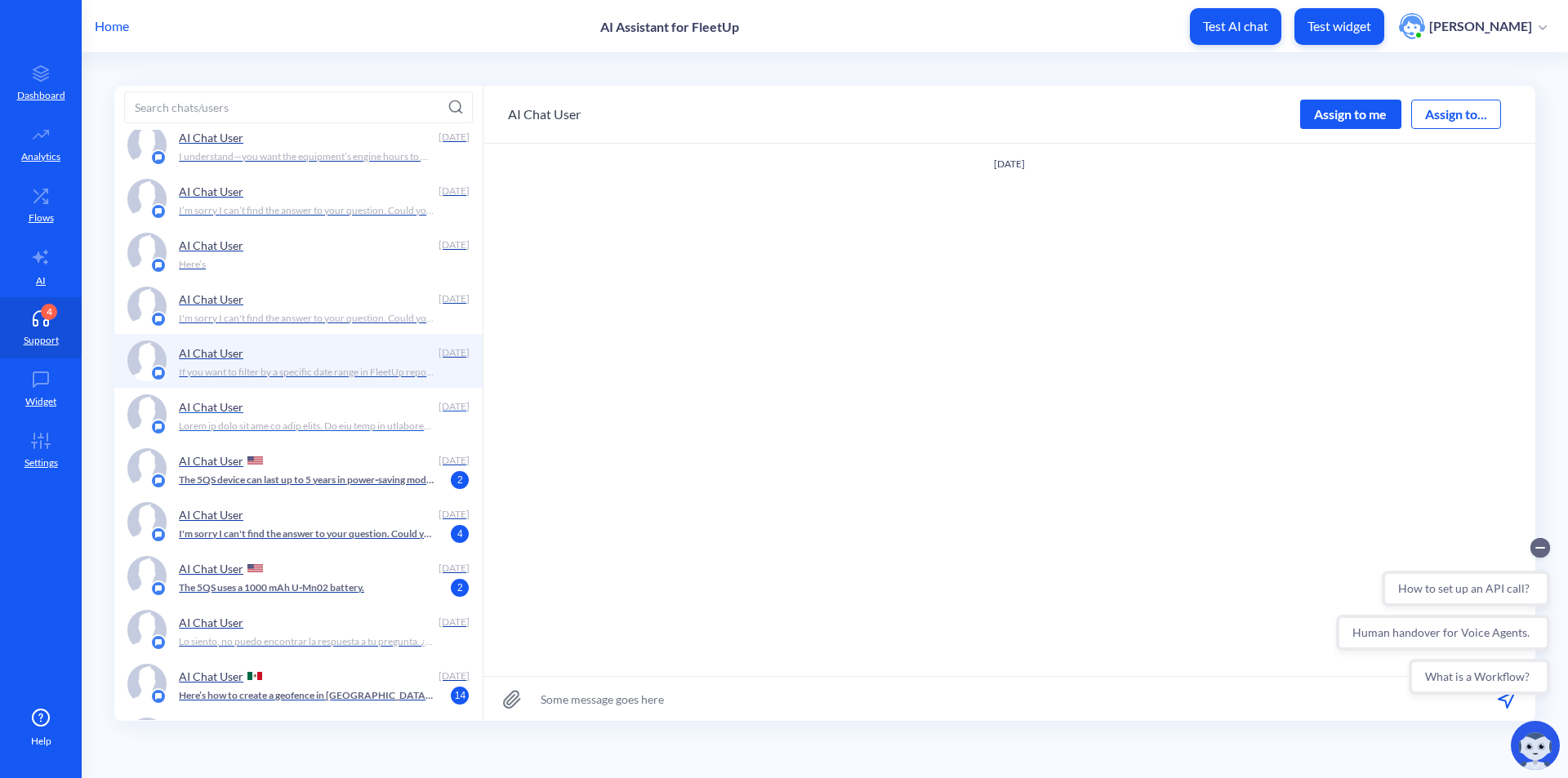
click at [345, 420] on p at bounding box center [307, 426] width 256 height 15
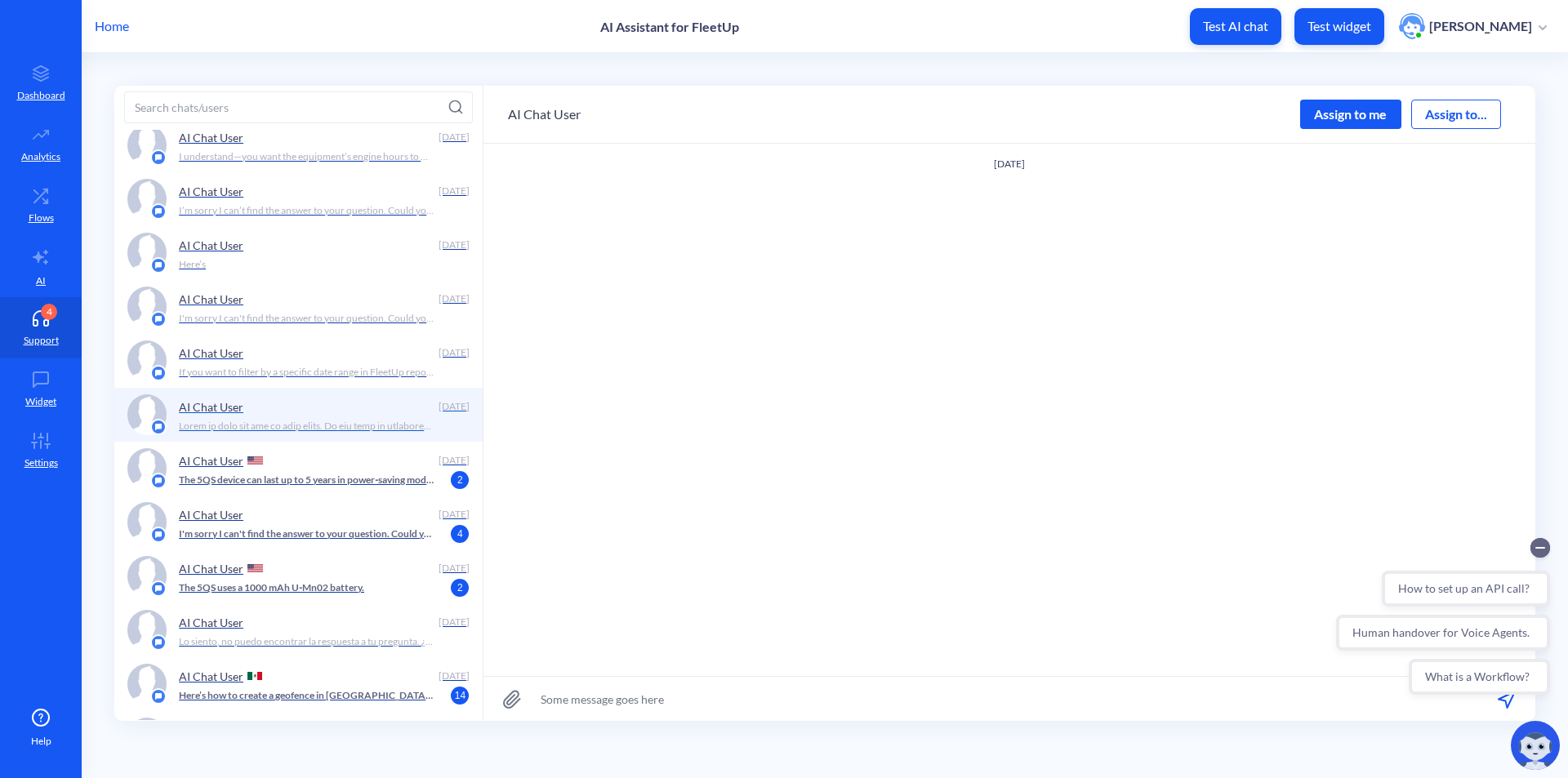
click at [339, 420] on p at bounding box center [307, 426] width 256 height 15
click at [348, 378] on p "If you want to filter by a specific date range in FleetUp reports: - Go to the …" at bounding box center [307, 372] width 256 height 15
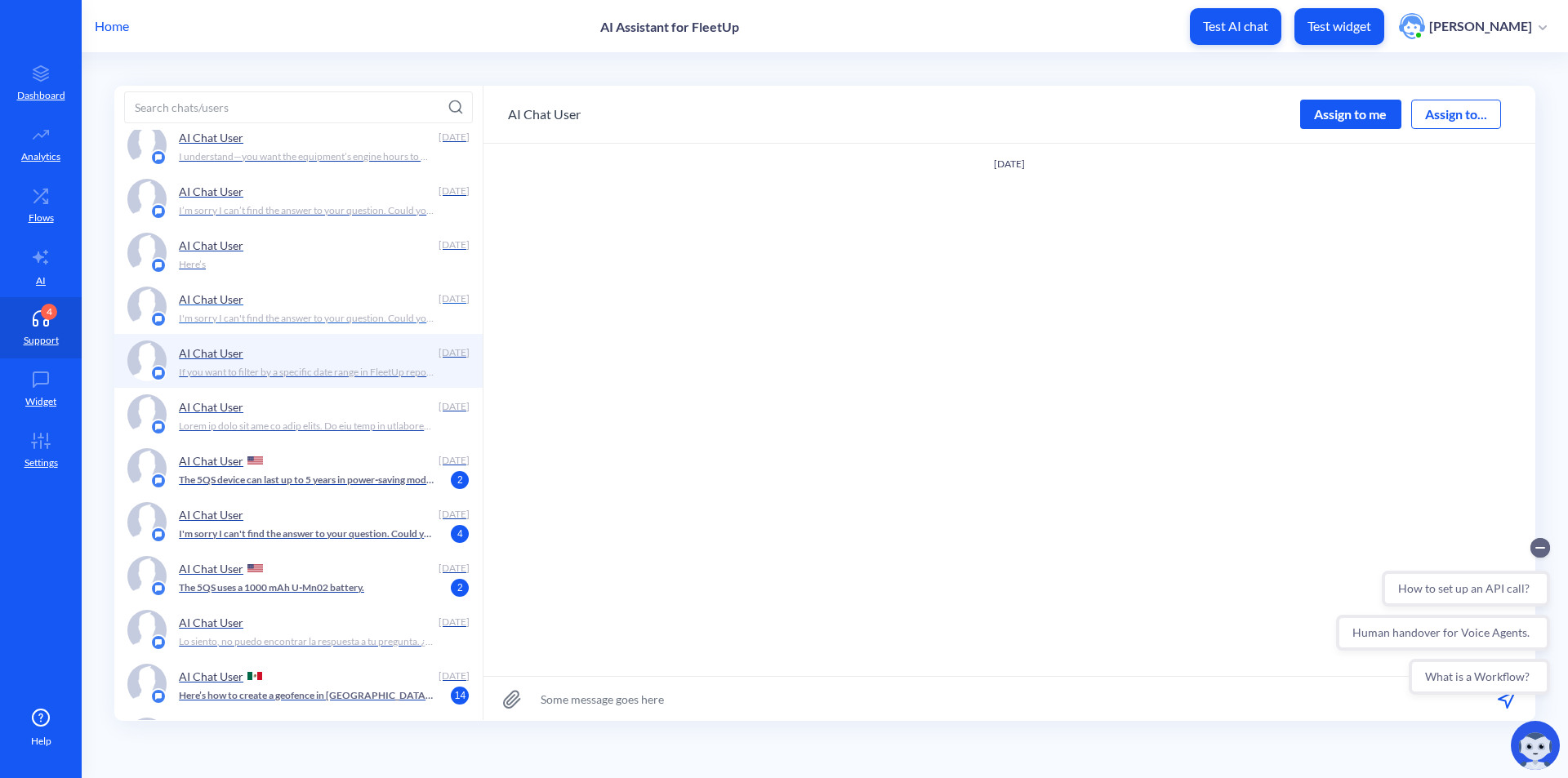
click at [362, 326] on div "AI Chat User [DATE] I'm sorry I can't find the answer to your question. Could y…" at bounding box center [324, 307] width 290 height 41
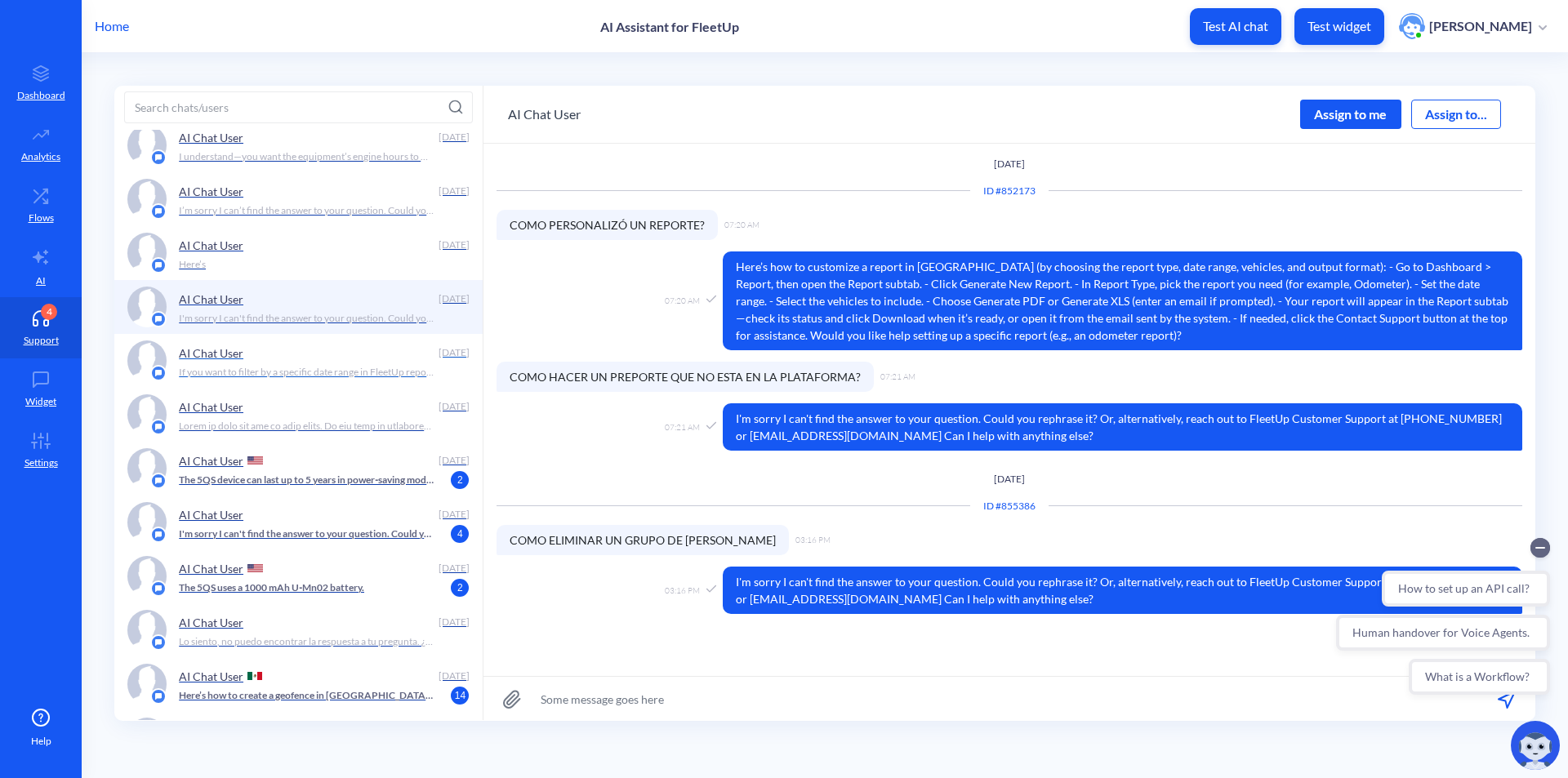
click at [358, 369] on p "If you want to filter by a specific date range in FleetUp reports: - Go to the …" at bounding box center [307, 372] width 256 height 15
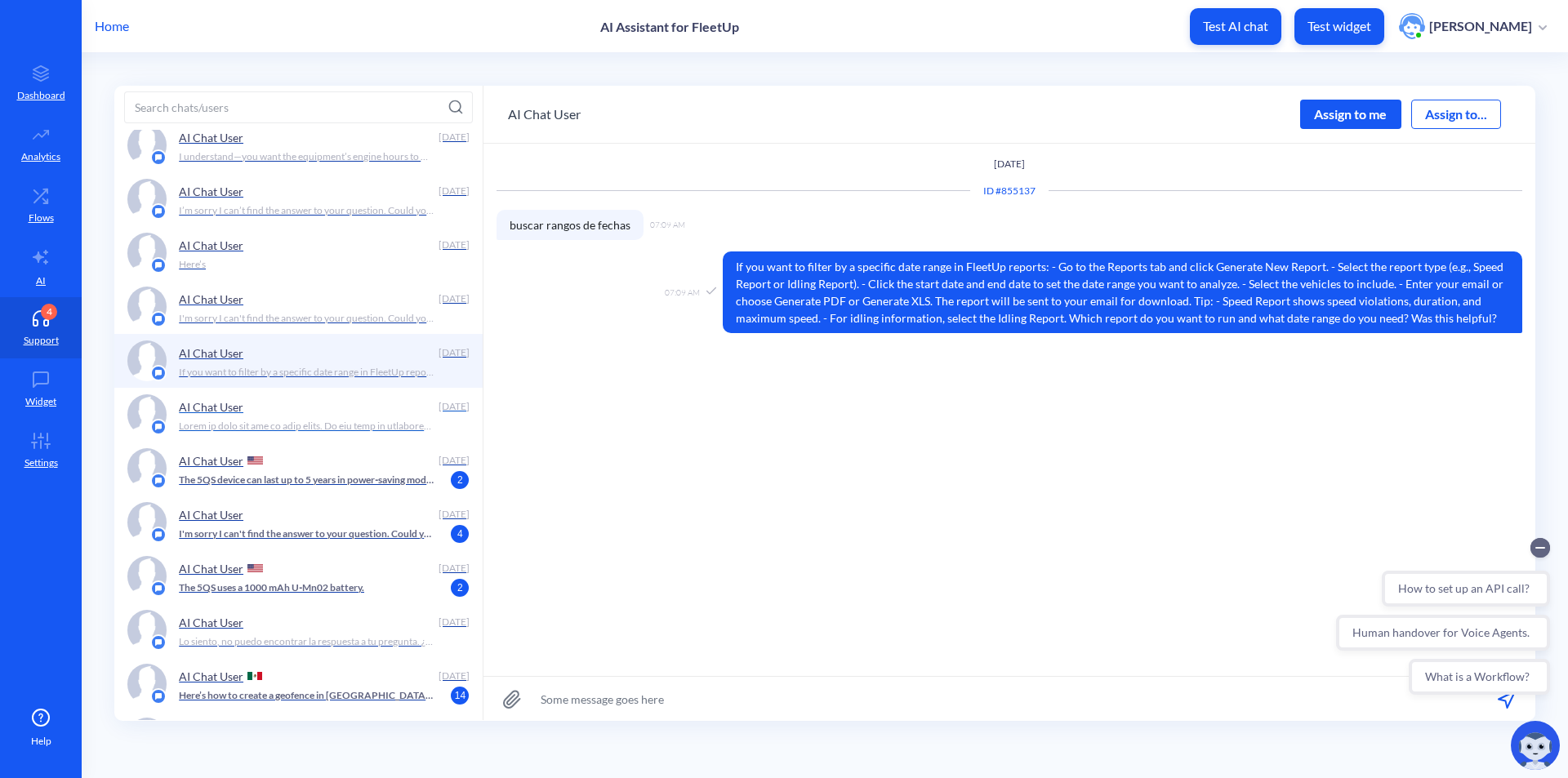
click at [365, 416] on div "AI Chat User" at bounding box center [305, 407] width 253 height 25
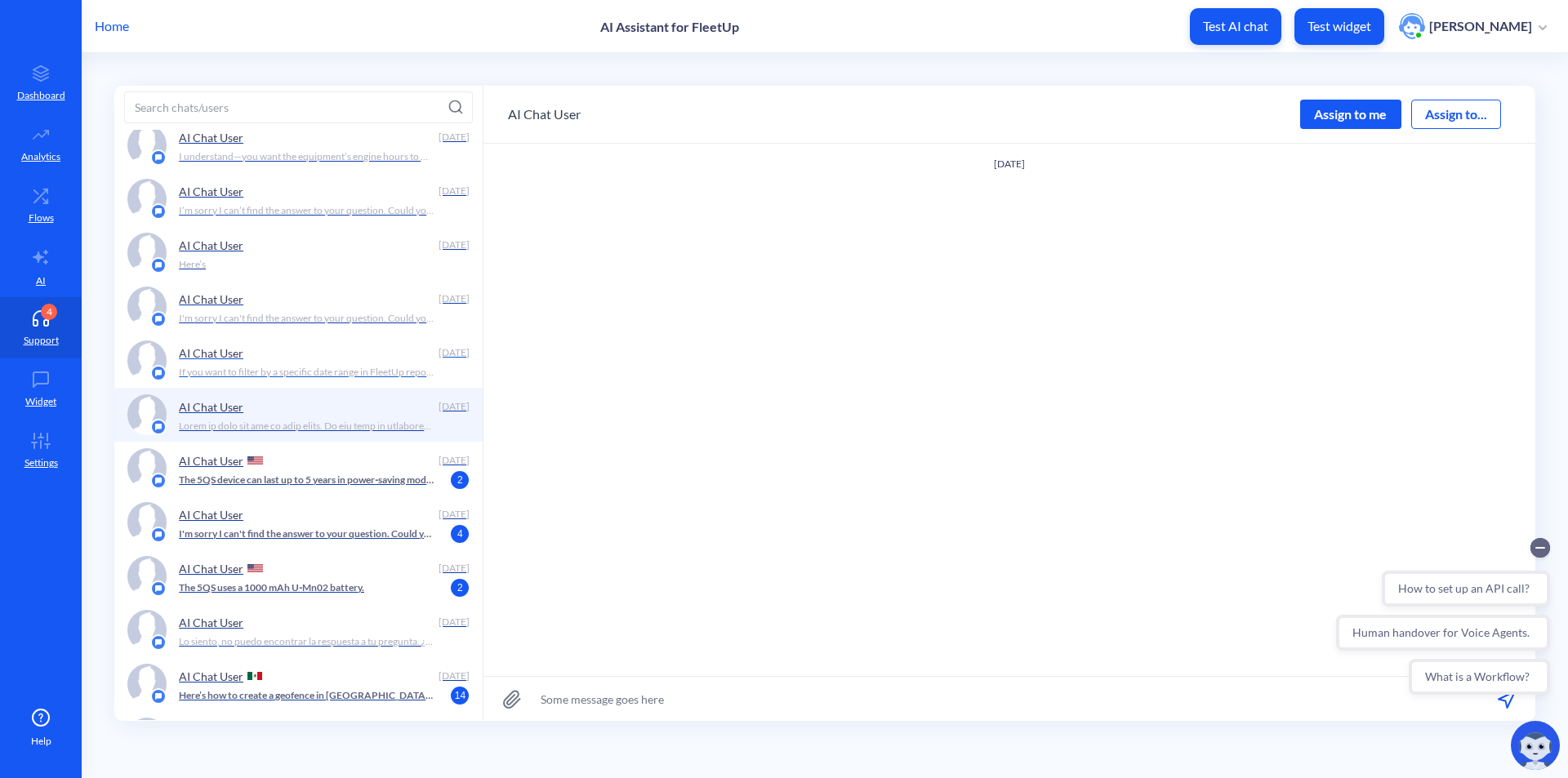
click at [381, 366] on p "If you want to filter by a specific date range in FleetUp reports: - Go to the …" at bounding box center [307, 372] width 256 height 15
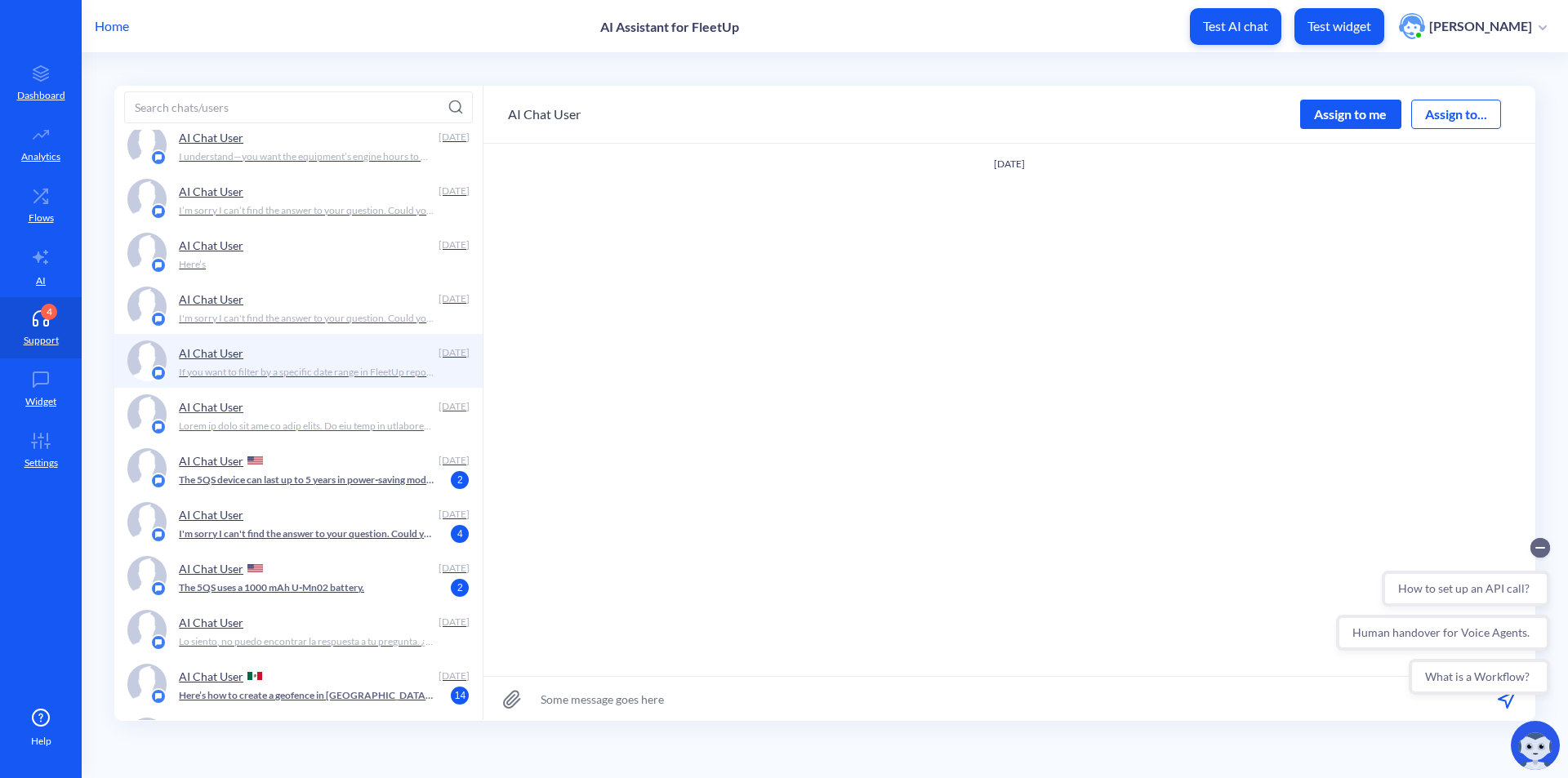
click at [380, 411] on div "AI Chat User" at bounding box center [305, 407] width 253 height 25
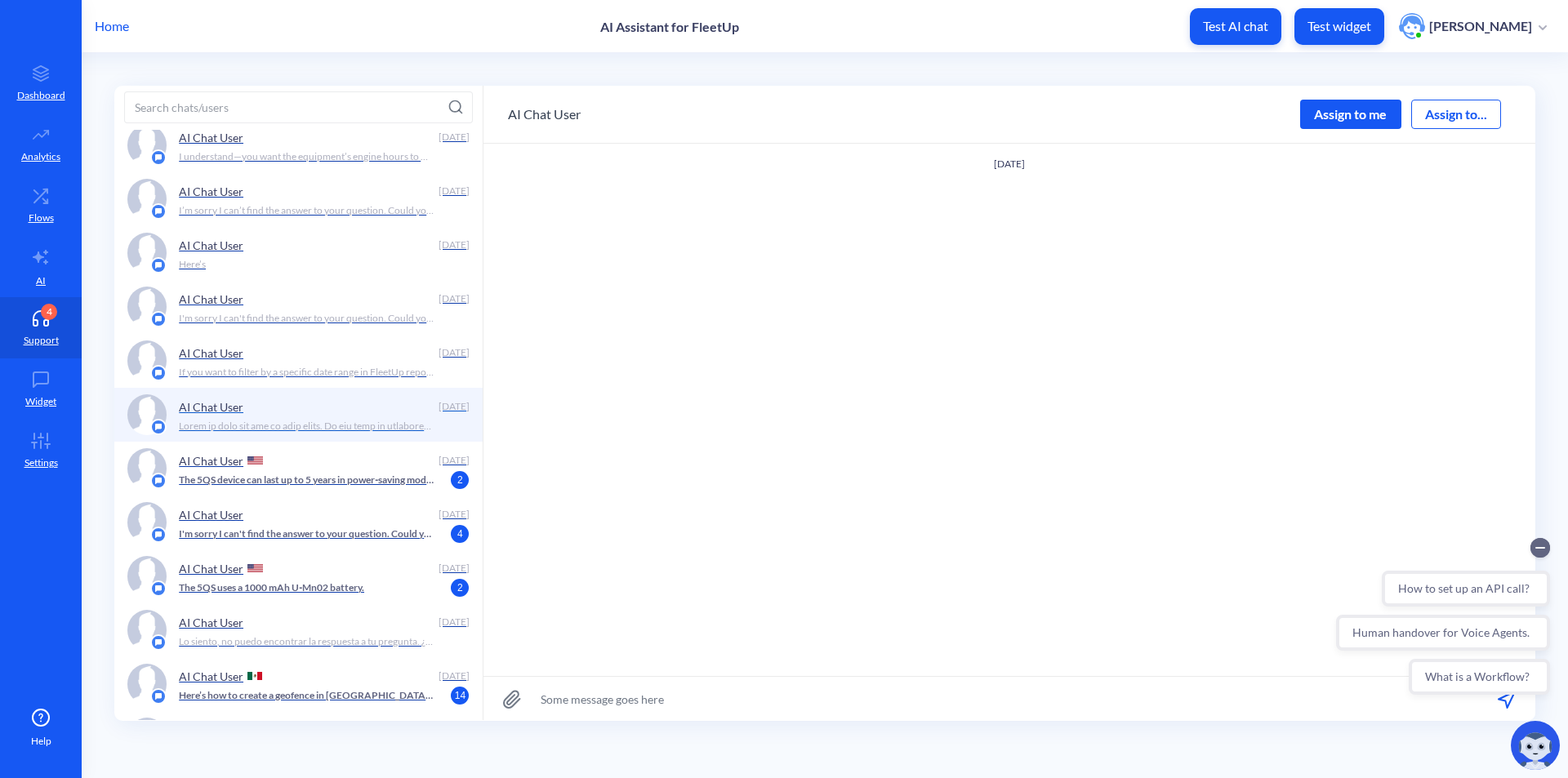
click at [390, 404] on div "AI Chat User" at bounding box center [305, 407] width 253 height 25
click at [376, 266] on div "Here’s" at bounding box center [319, 264] width 281 height 15
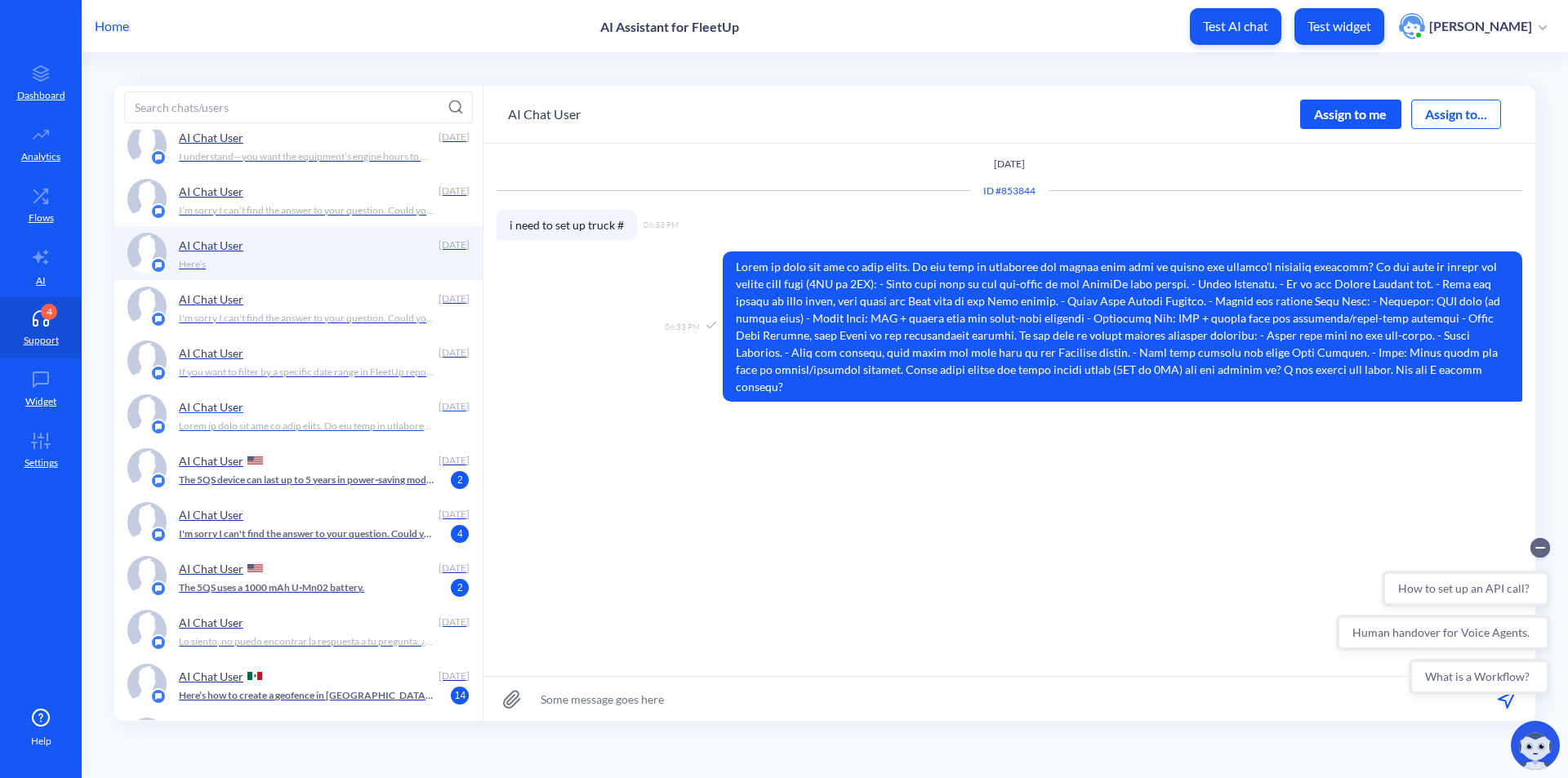
scroll to position [798, 0]
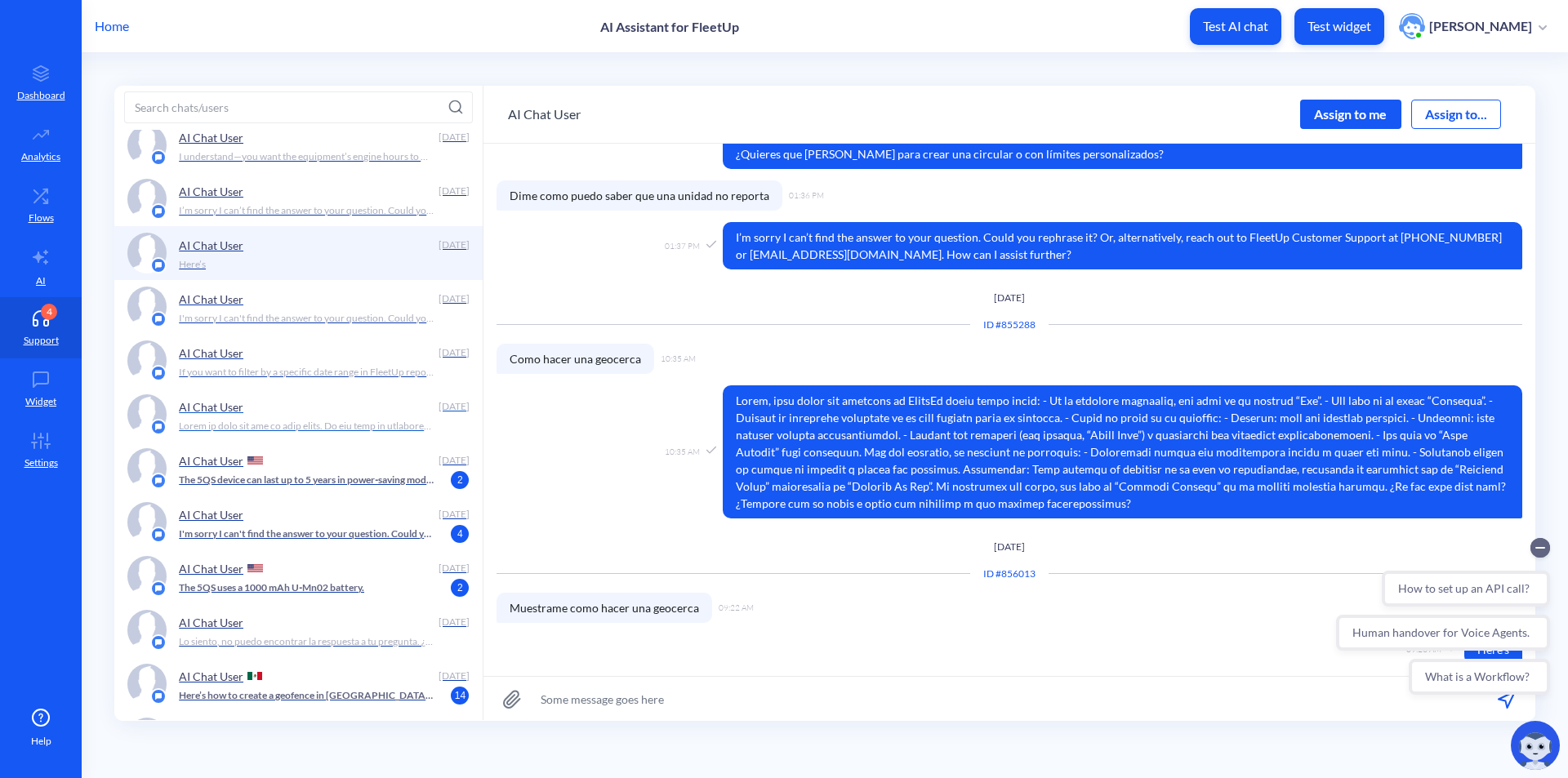
click at [380, 429] on p at bounding box center [307, 426] width 256 height 15
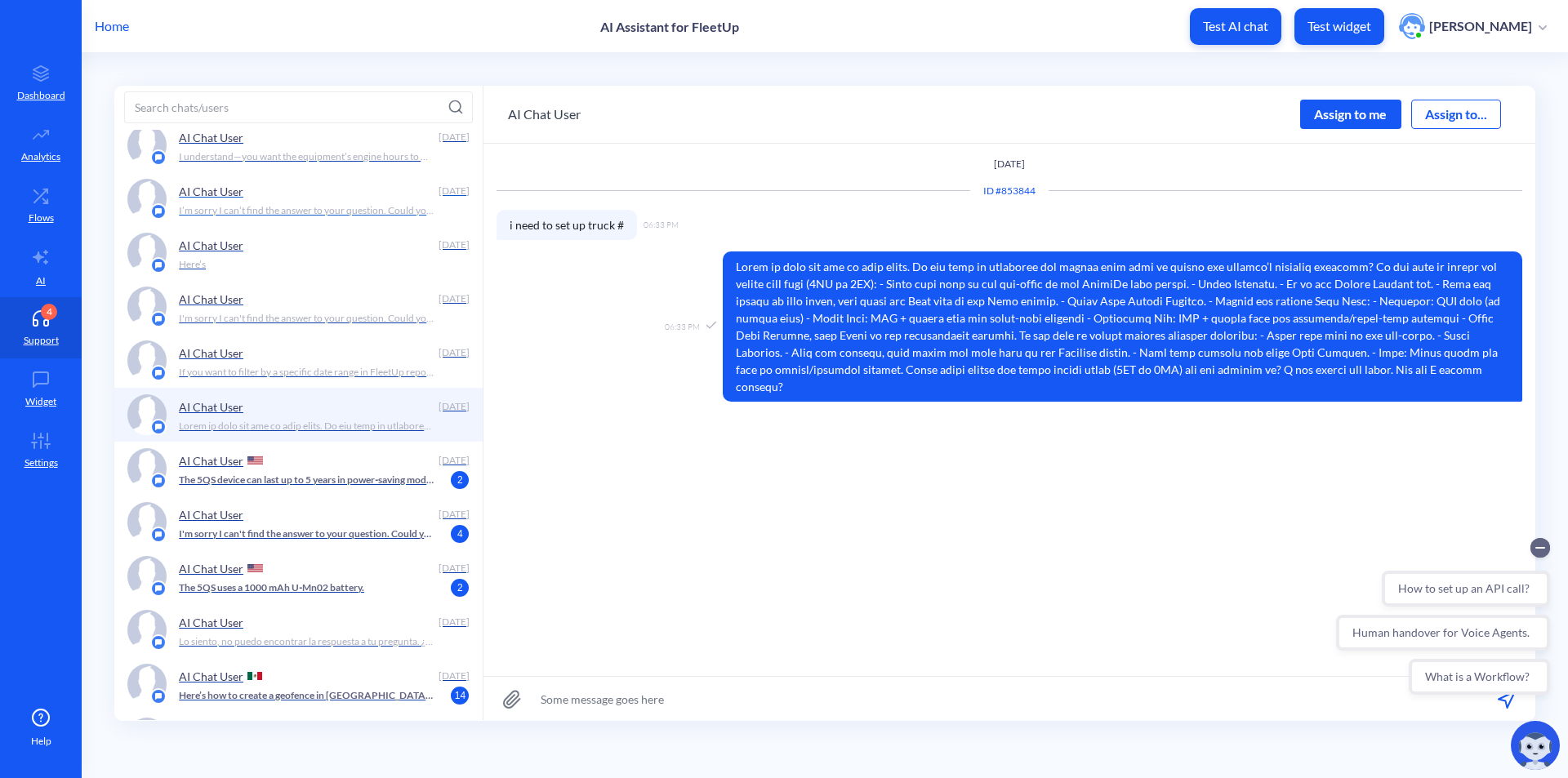
click at [340, 211] on p "I’m sorry I can’t find the answer to your question. Could you rephrase it? Or, …" at bounding box center [307, 211] width 256 height 15
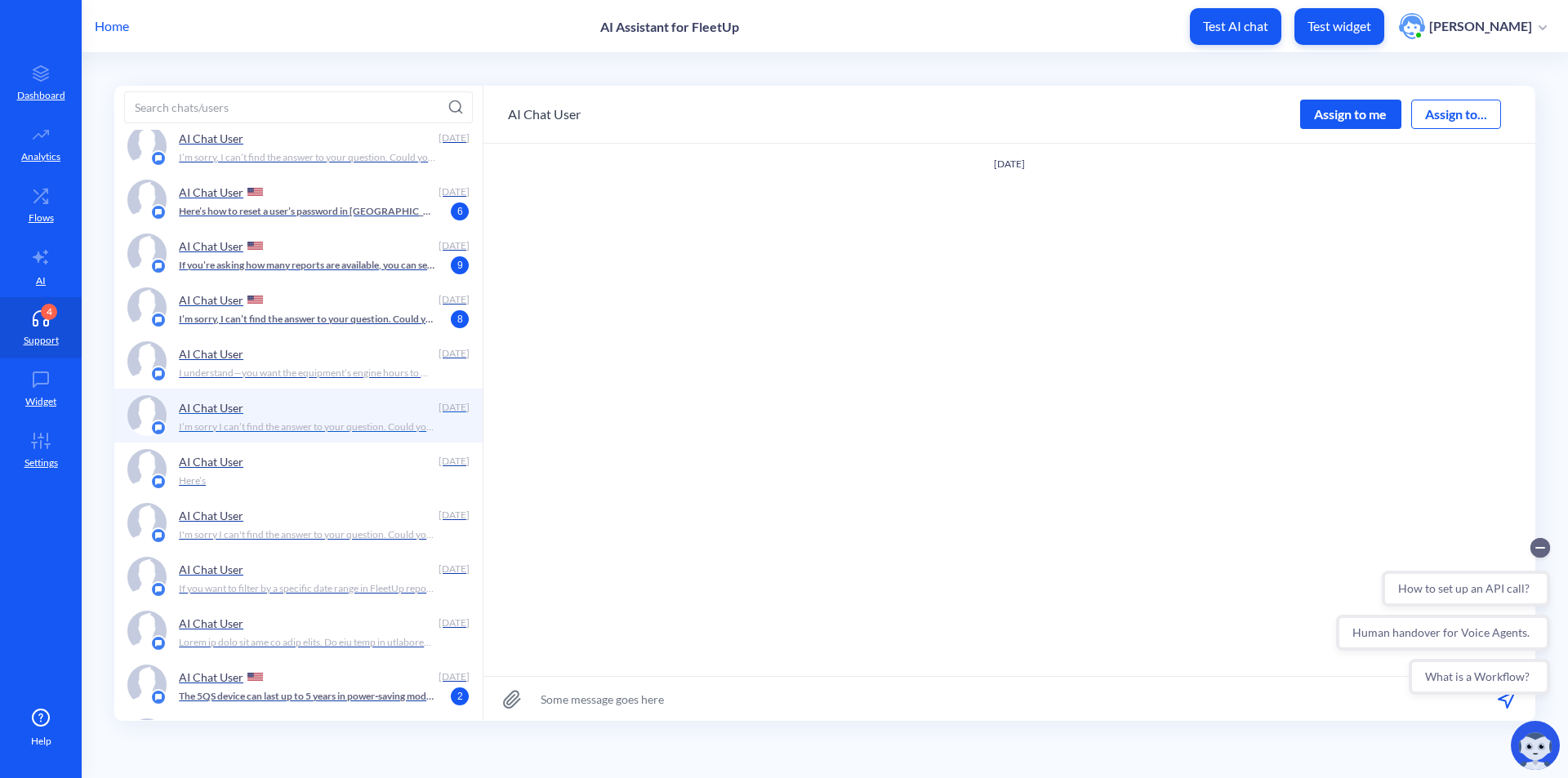
scroll to position [408, 0]
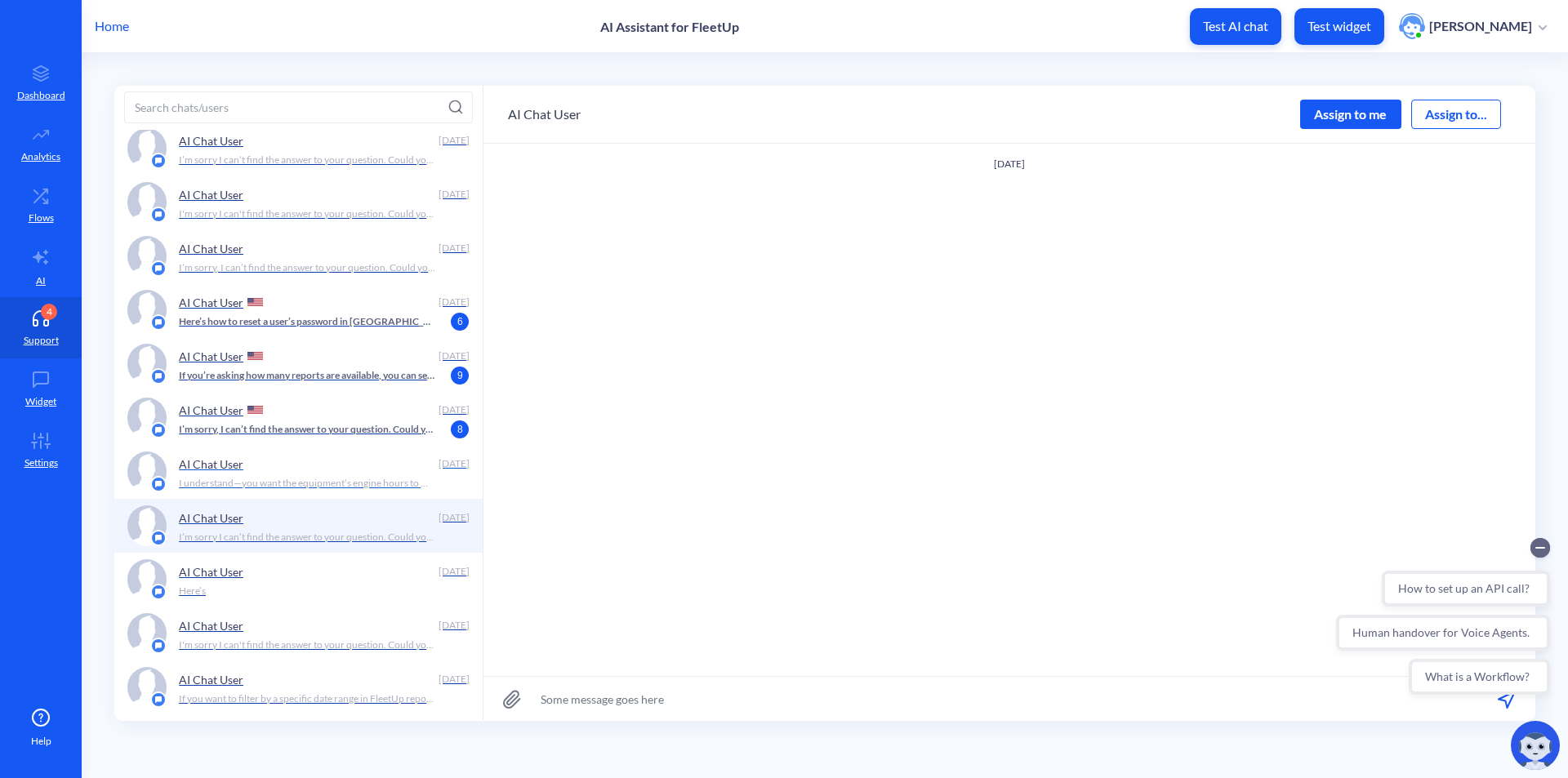
click at [333, 483] on p "I understand—you want the equipment’s engine hours to match the correct value. …" at bounding box center [307, 483] width 256 height 15
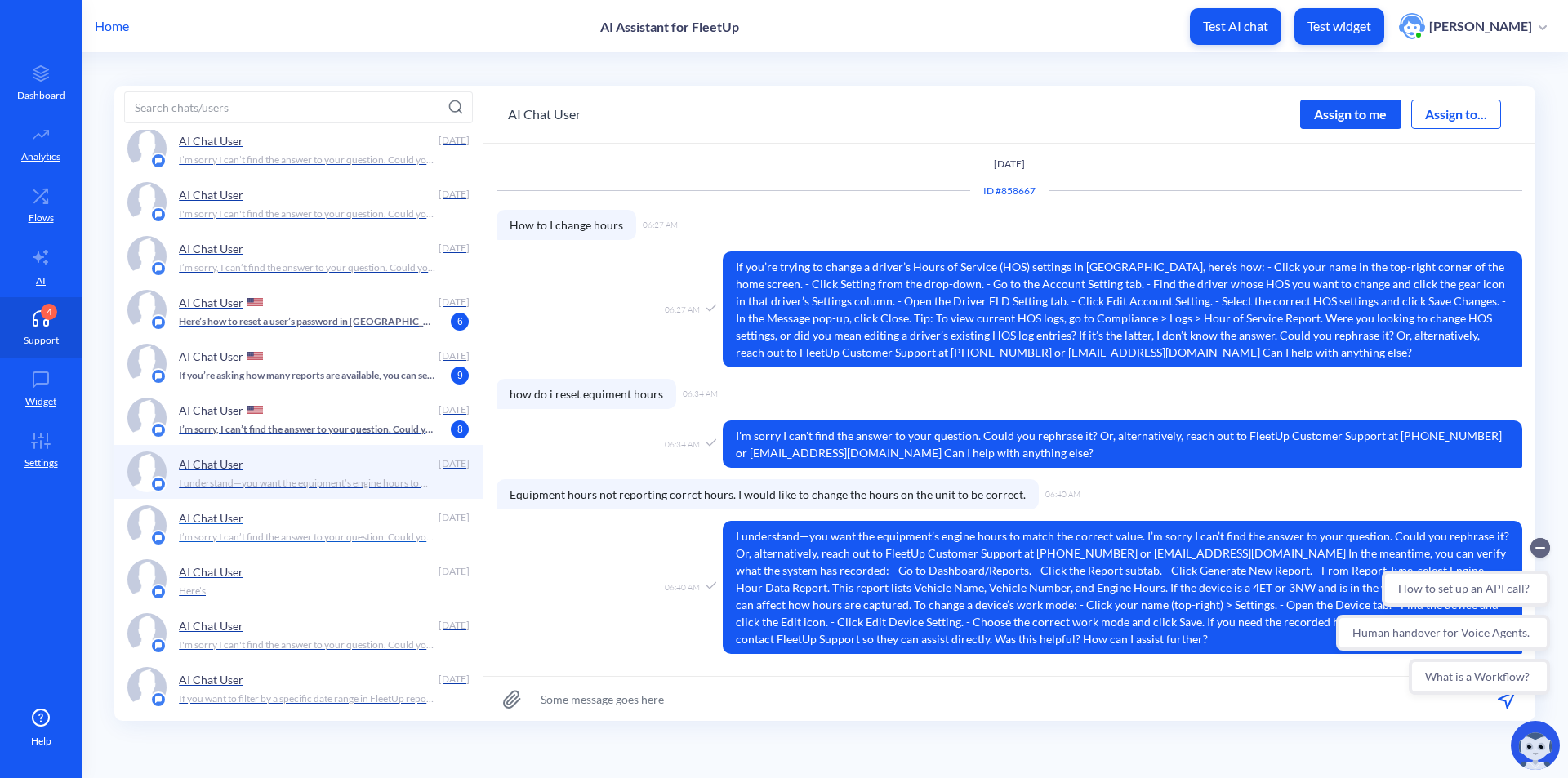
click at [343, 525] on div "AI Chat User" at bounding box center [305, 518] width 253 height 25
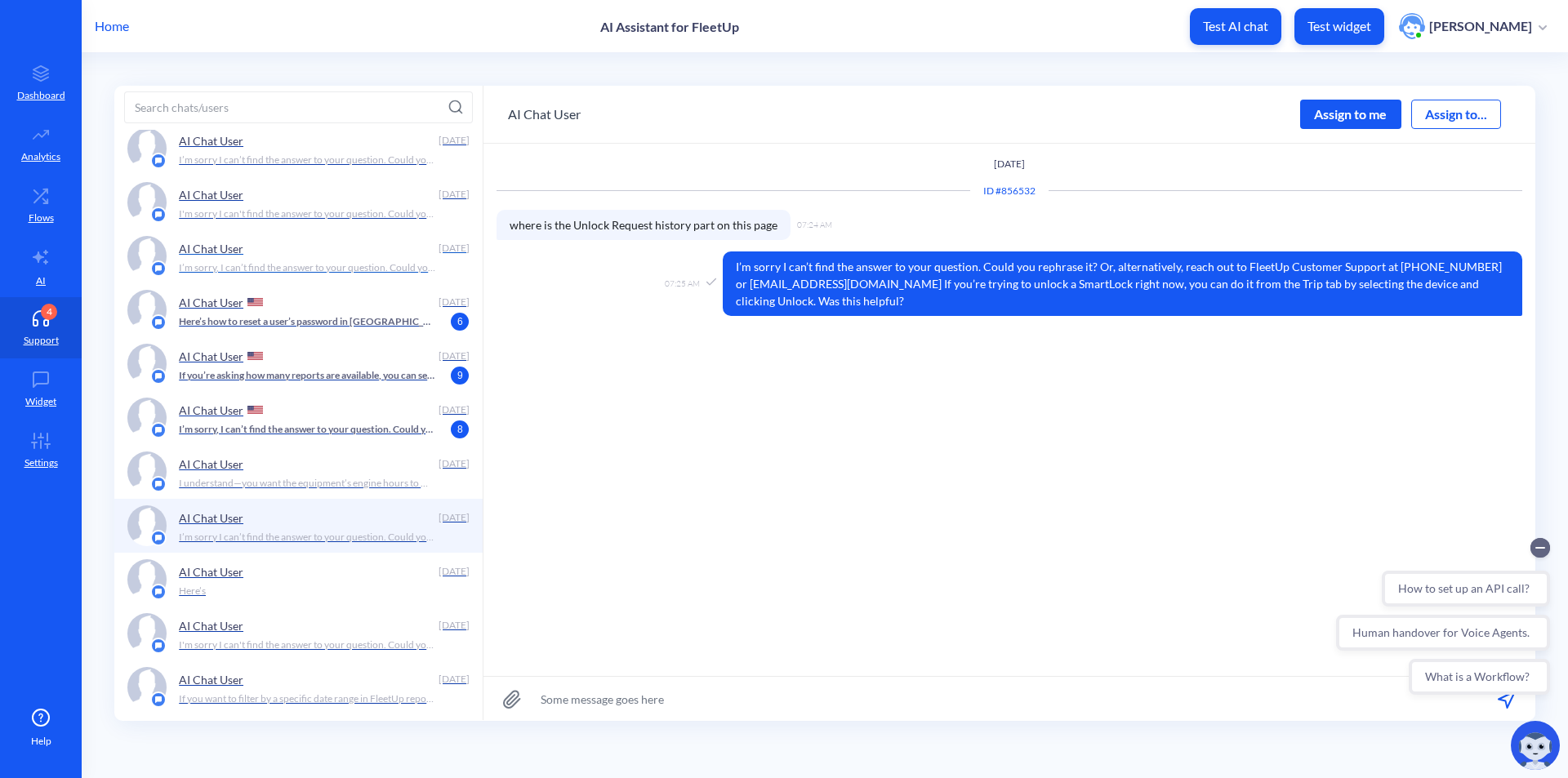
click at [384, 236] on div "AI Chat User" at bounding box center [305, 248] width 253 height 25
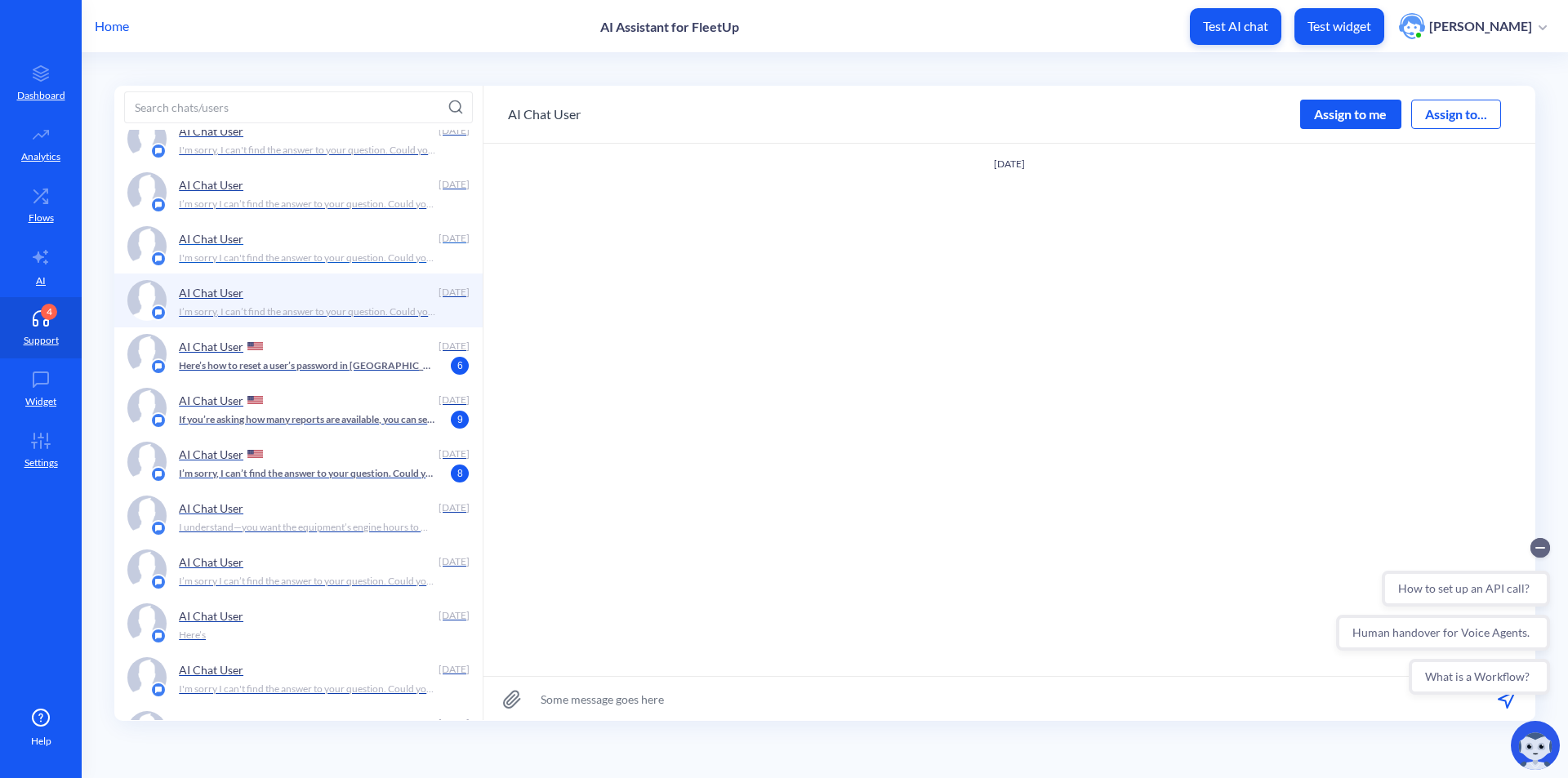
scroll to position [326, 0]
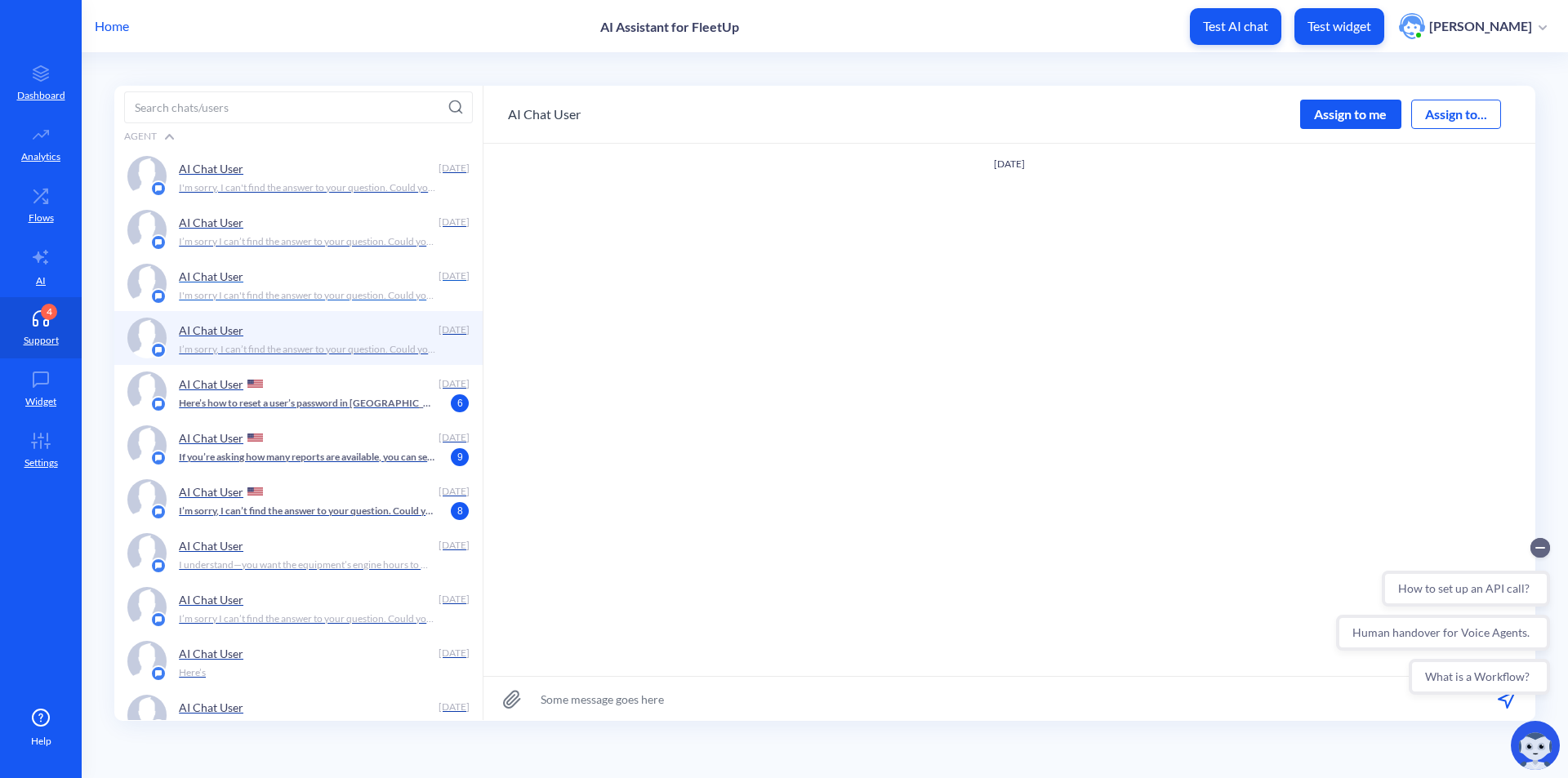
click at [374, 295] on p "I'm sorry I can't find the answer to your question. Could you rephrase it? Or, …" at bounding box center [307, 295] width 256 height 15
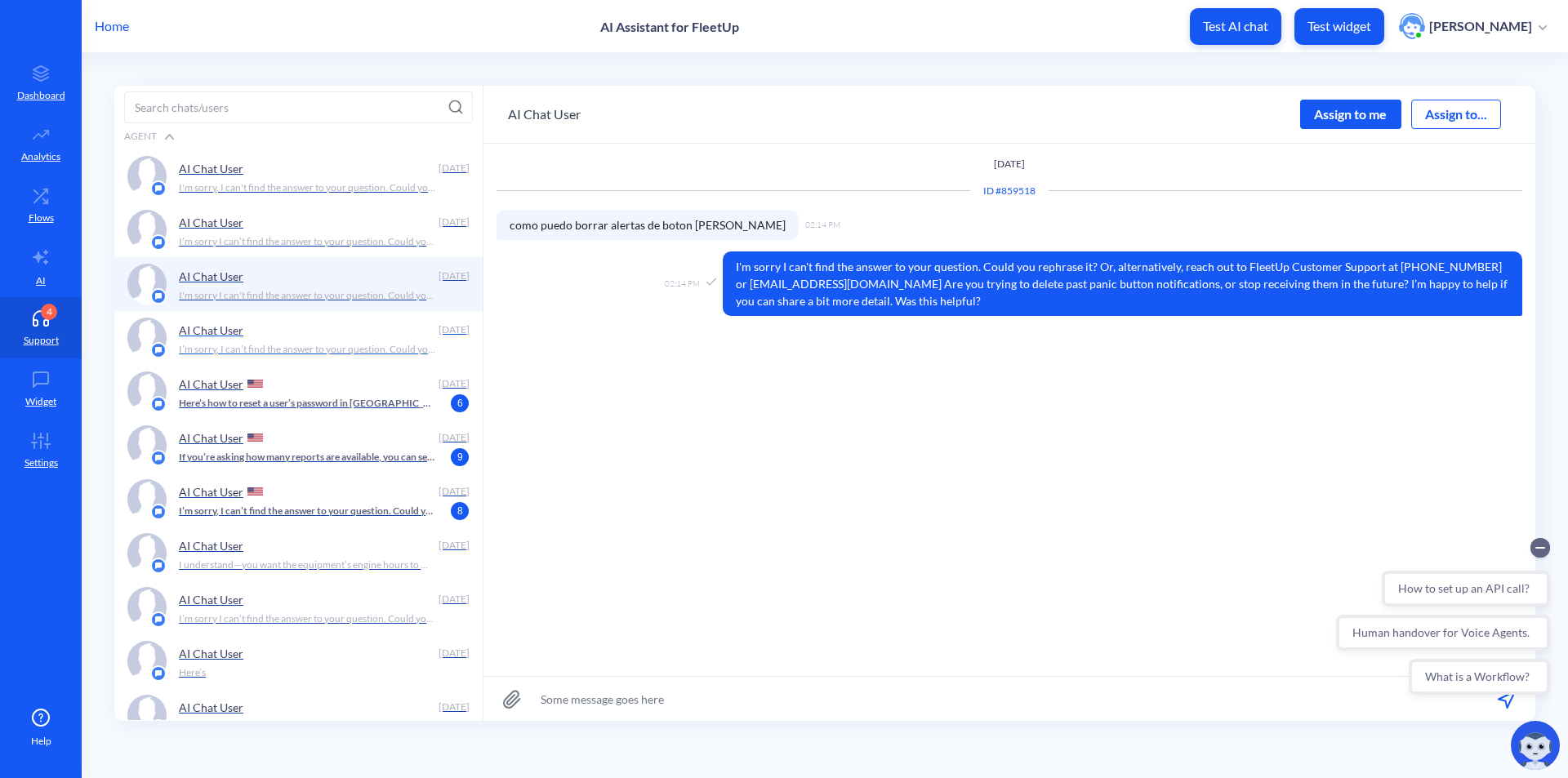
click at [347, 353] on p "I’m sorry, I can’t find the answer to your question. Could you rephrase it? Or,…" at bounding box center [307, 349] width 256 height 15
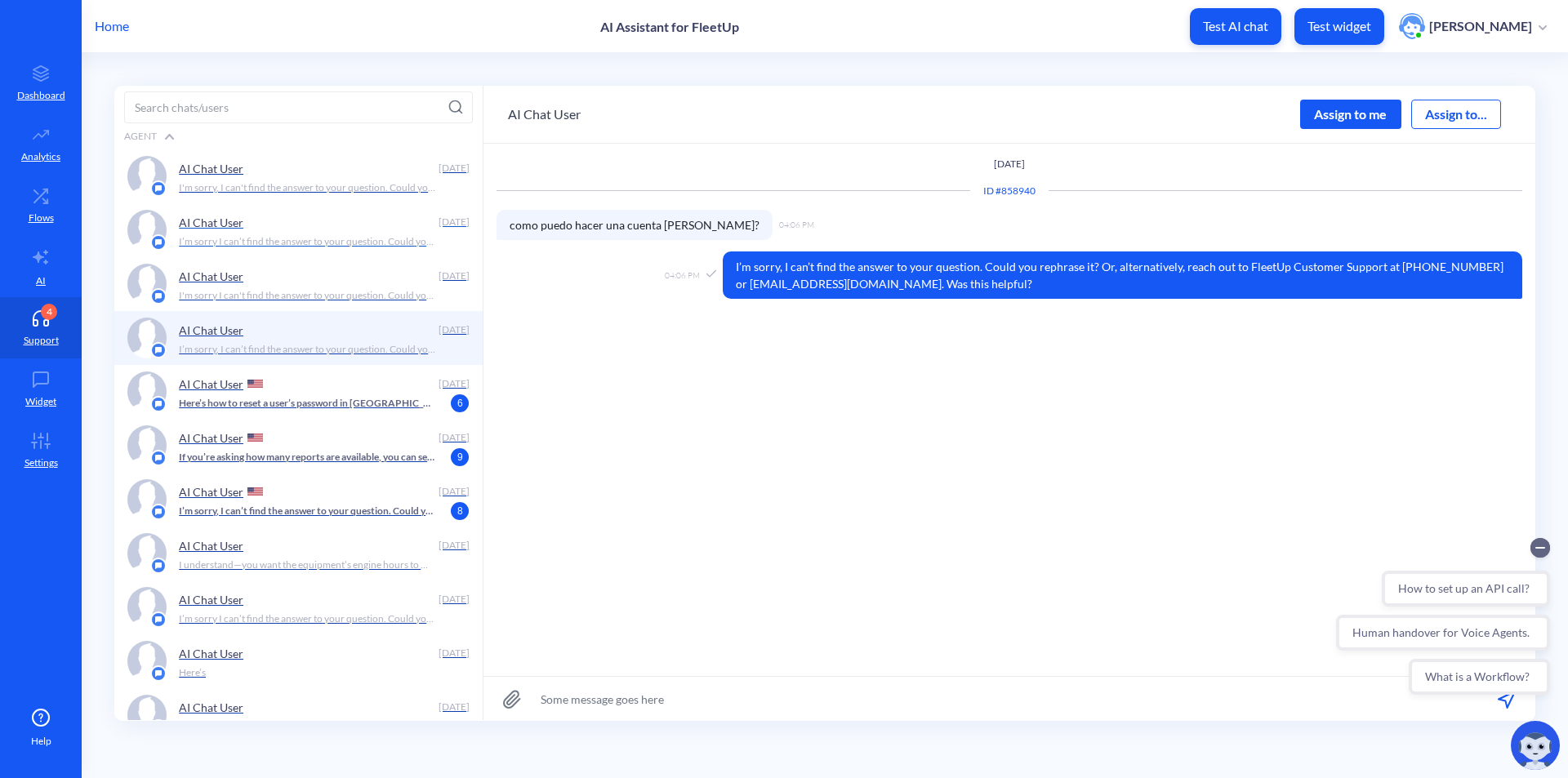
click at [366, 237] on p "I’m sorry I can’t find the answer to your question. Could you rephrase it? Or, …" at bounding box center [307, 241] width 256 height 15
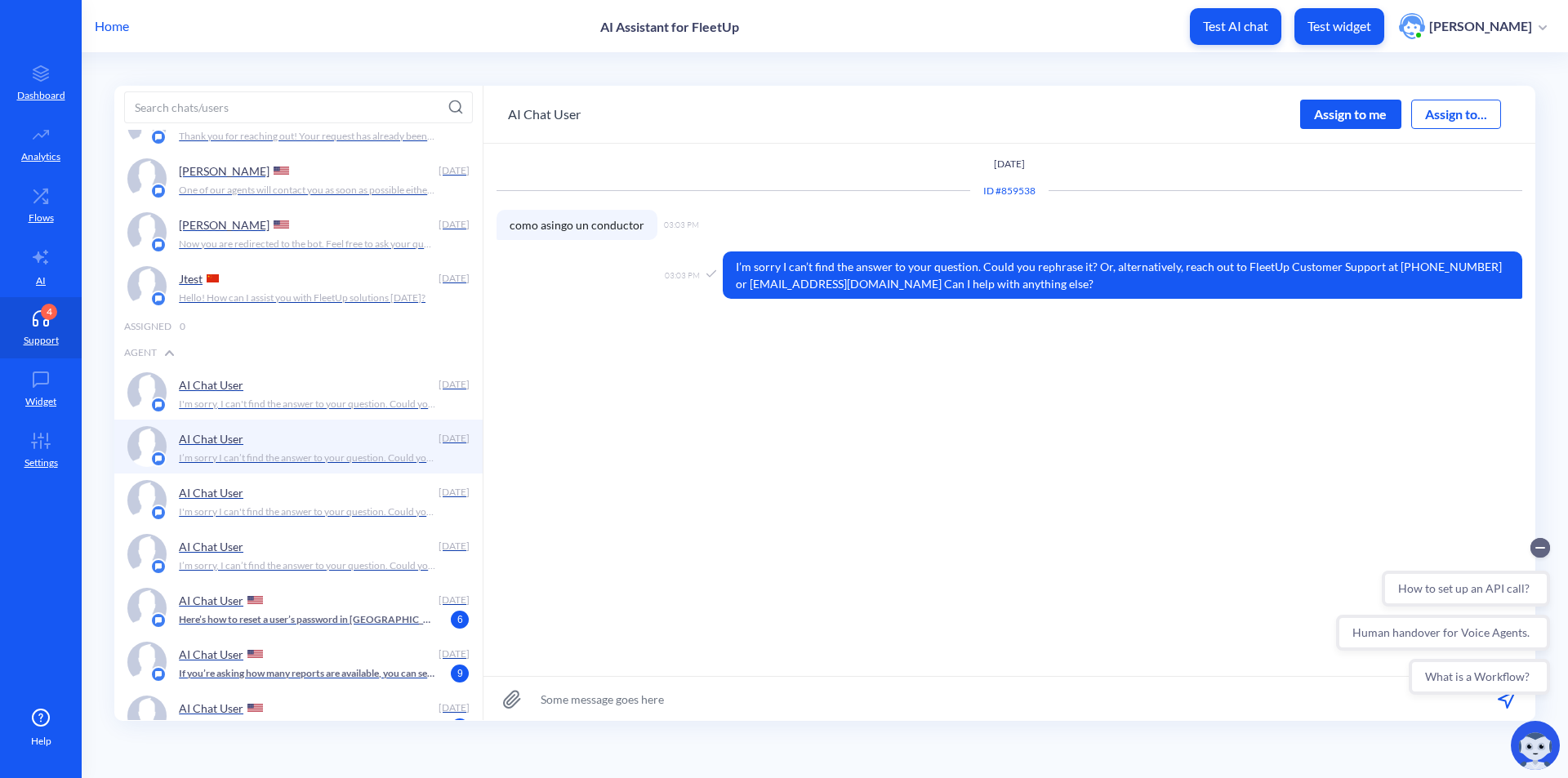
scroll to position [82, 0]
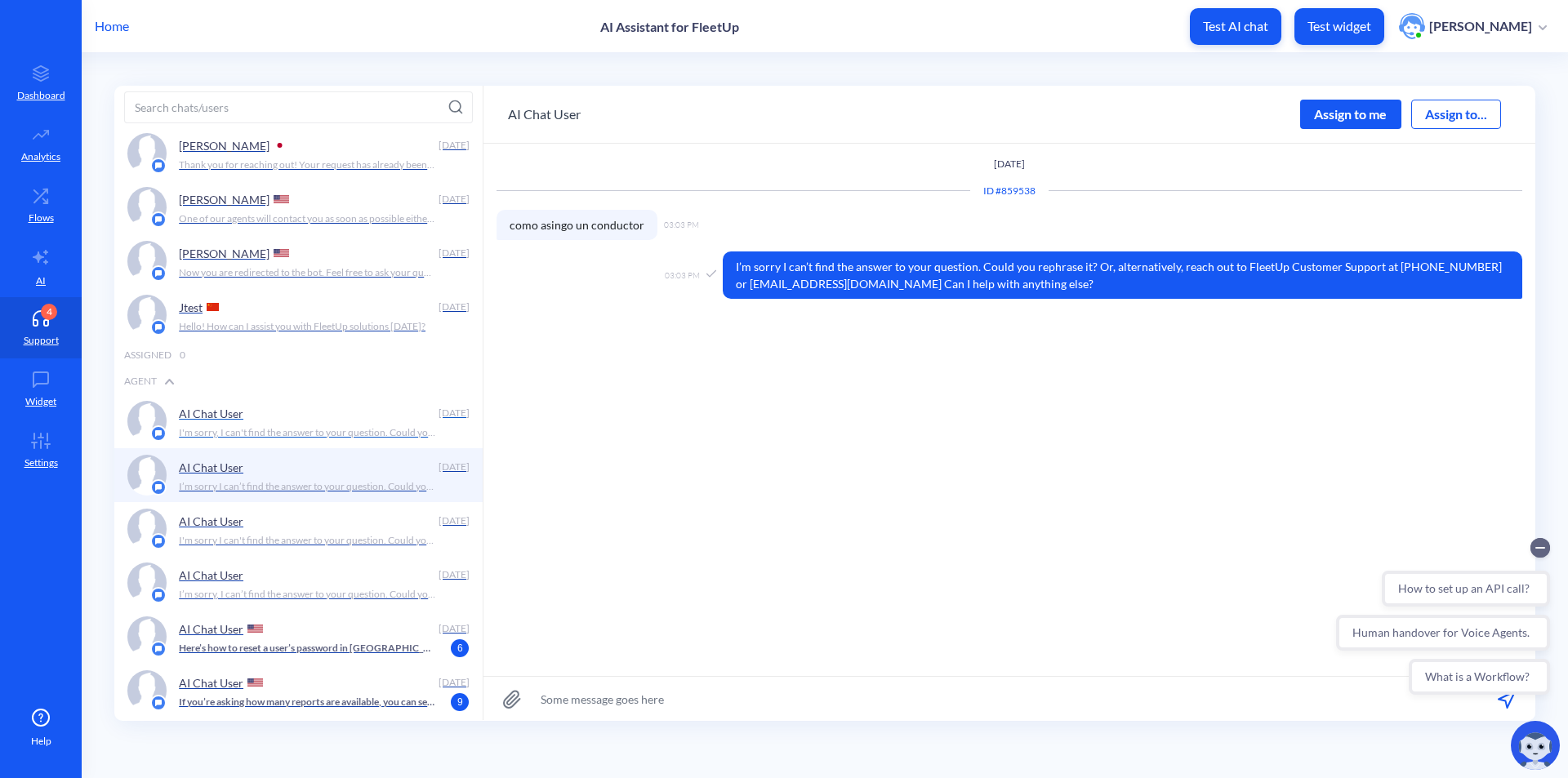
click at [354, 416] on div "AI Chat User" at bounding box center [305, 413] width 253 height 25
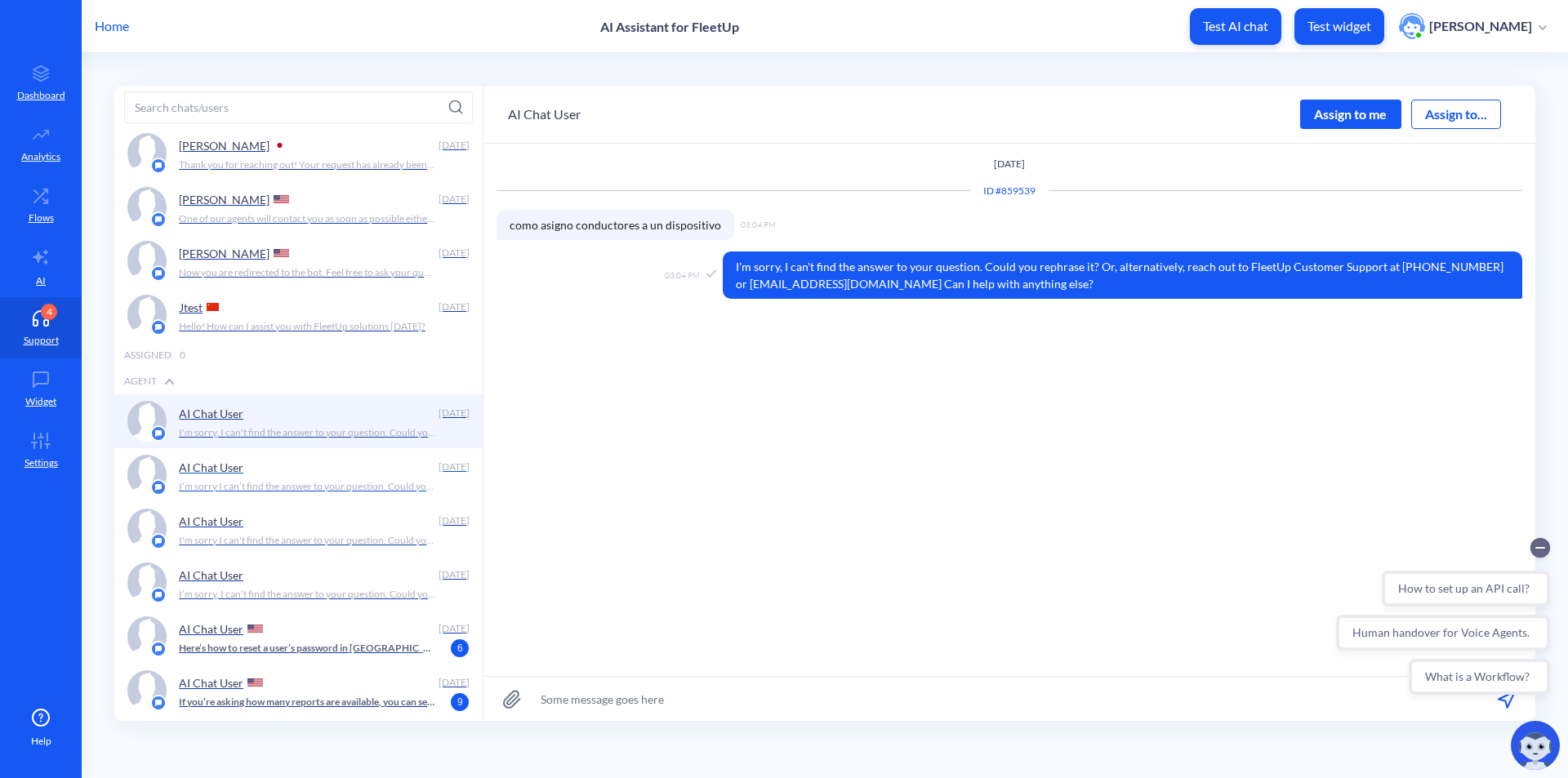
click at [287, 487] on p "I’m sorry I can’t find the answer to your question. Could you rephrase it? Or, …" at bounding box center [307, 487] width 256 height 15
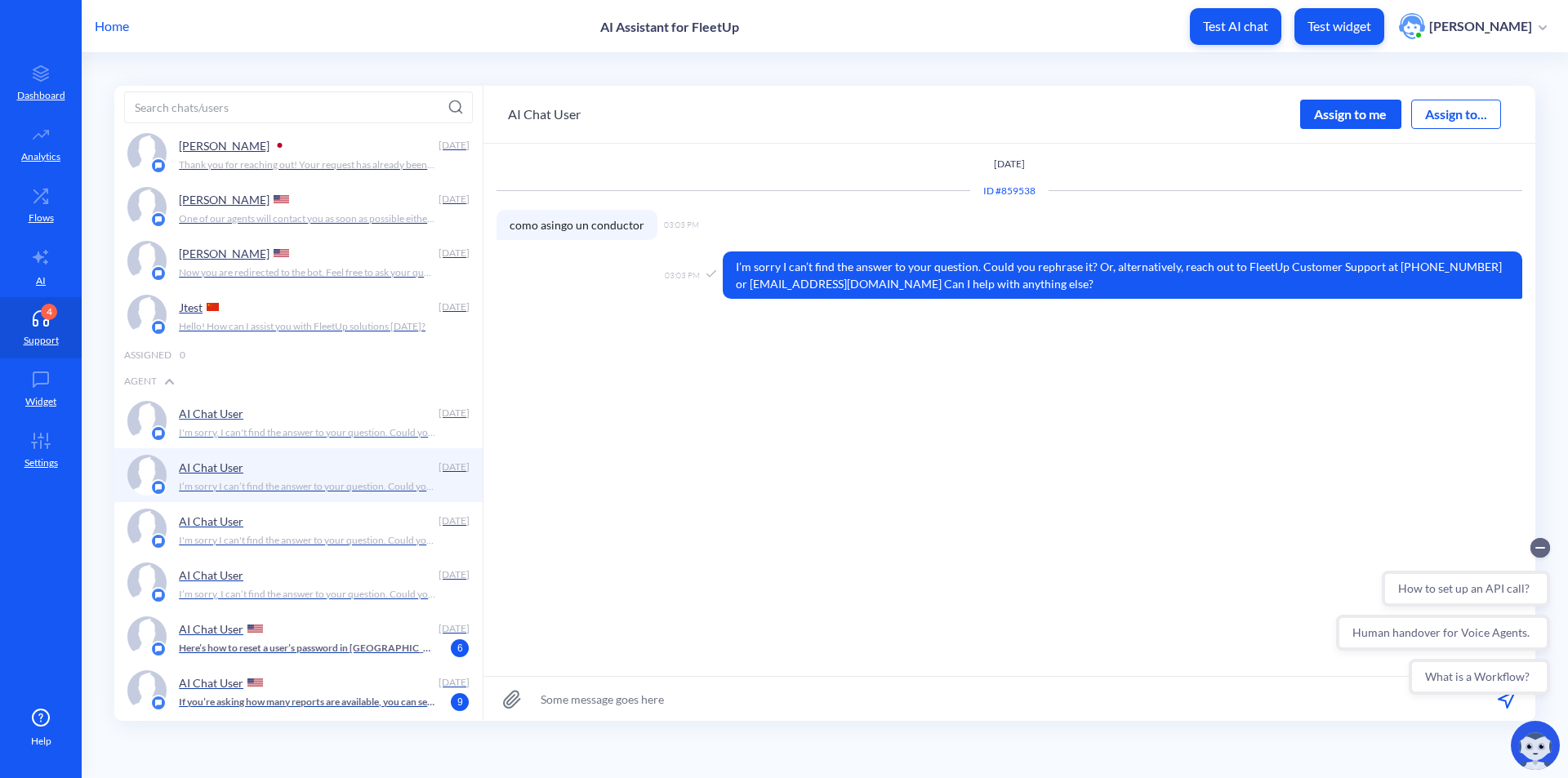
click at [302, 430] on p "I'm sorry, I can't find the answer to your question. Could you rephrase it? Or,…" at bounding box center [307, 433] width 256 height 15
